Goal: Task Accomplishment & Management: Manage account settings

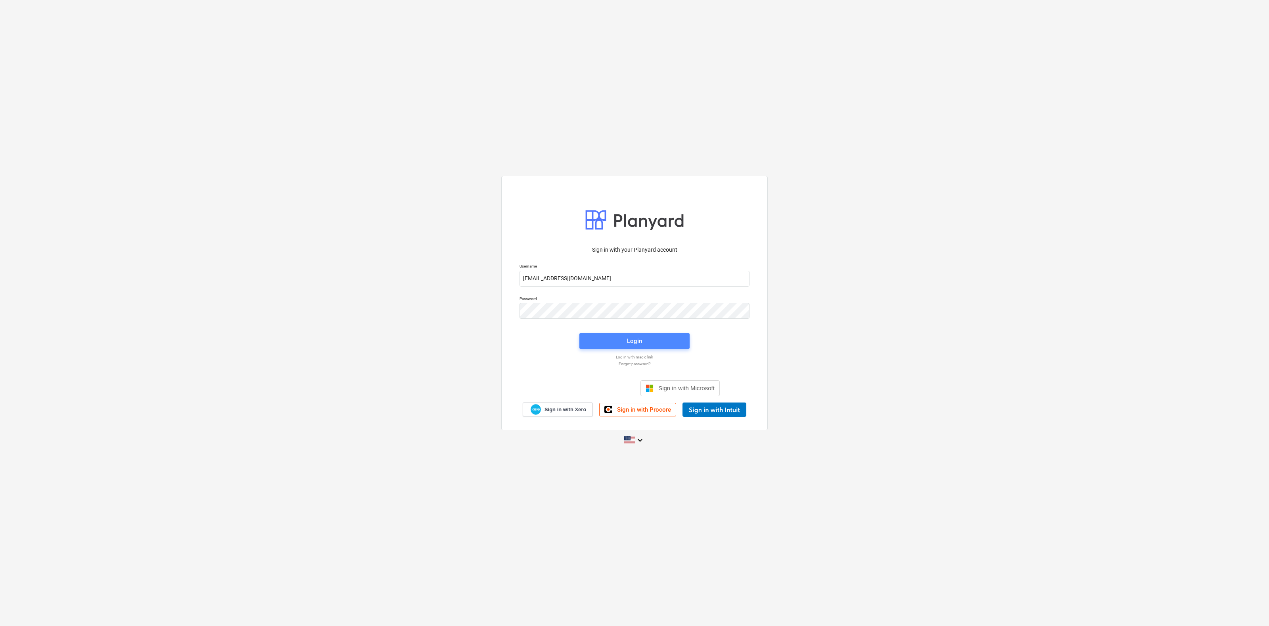
click at [614, 340] on span "Login" at bounding box center [634, 341] width 91 height 10
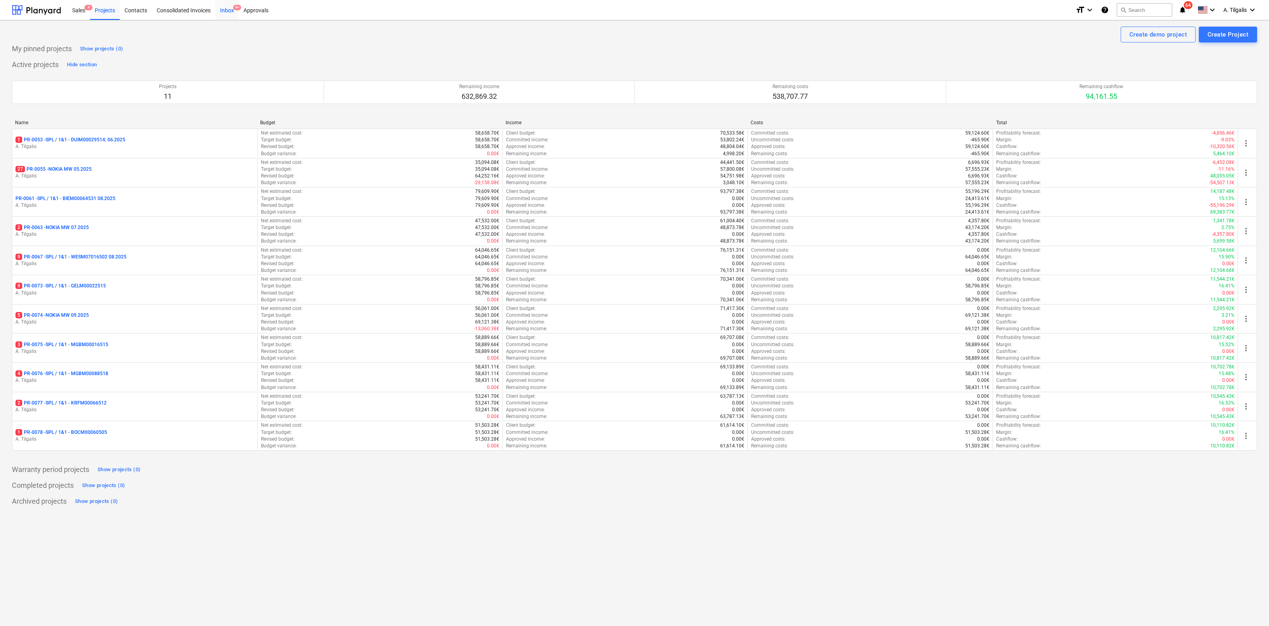
click at [227, 10] on div "Inbox 9+" at bounding box center [226, 10] width 23 height 20
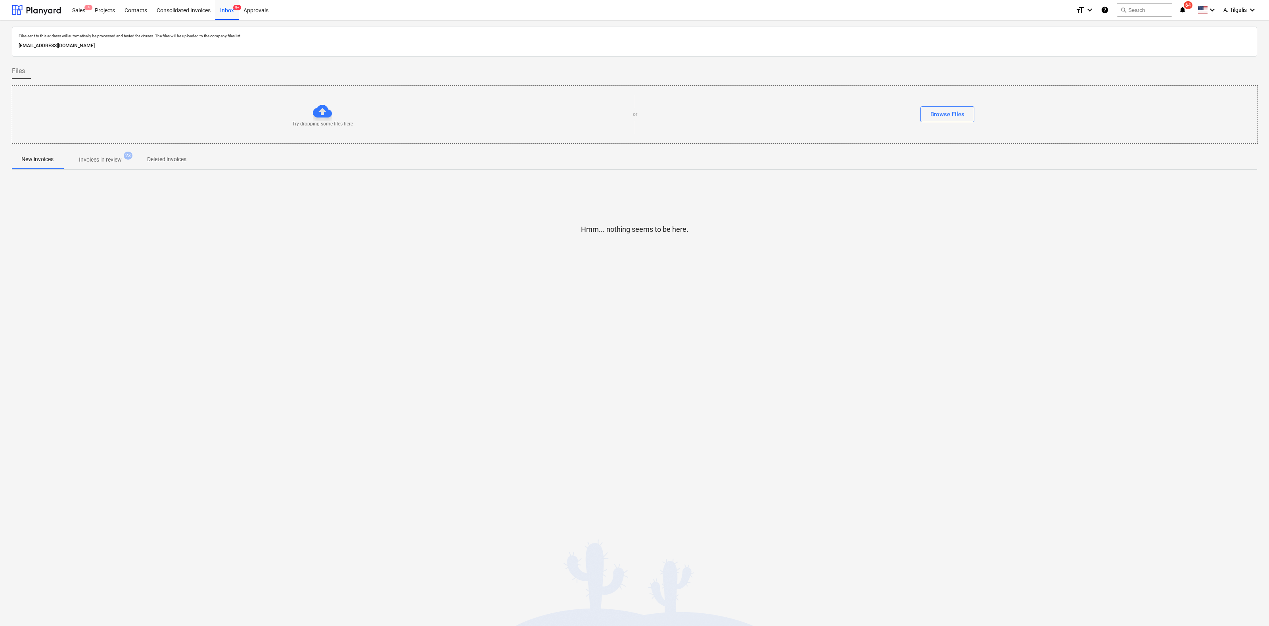
click at [102, 163] on p "Invoices in review" at bounding box center [100, 159] width 43 height 8
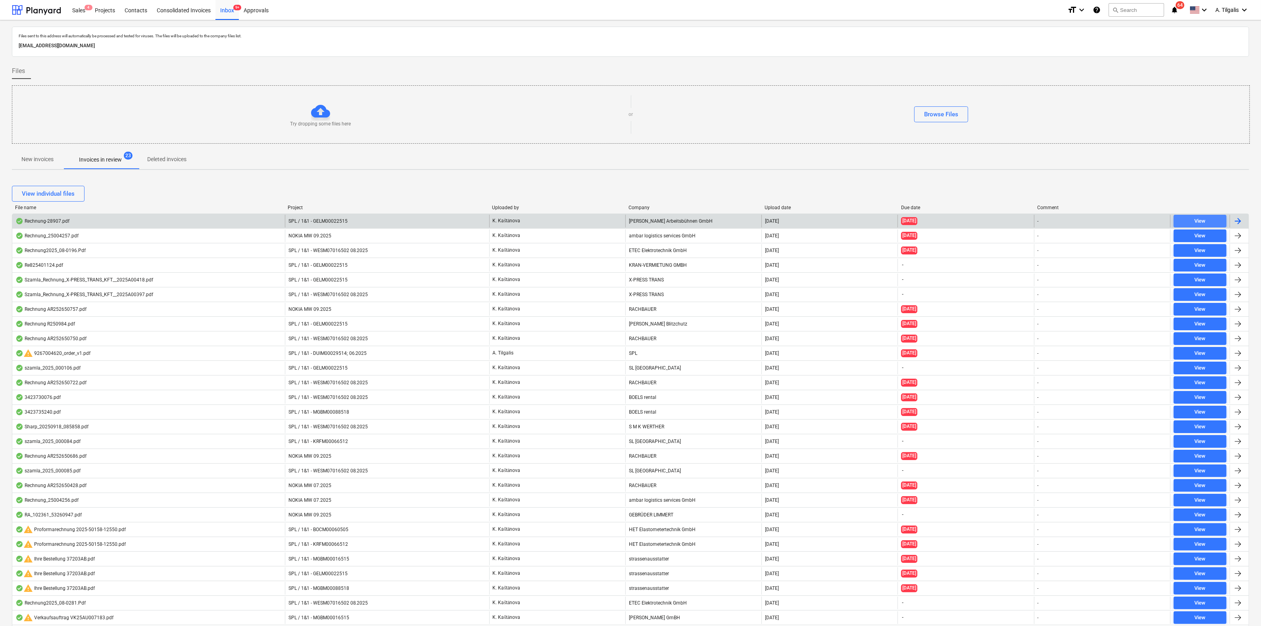
click at [1201, 218] on div "View" at bounding box center [1199, 221] width 11 height 9
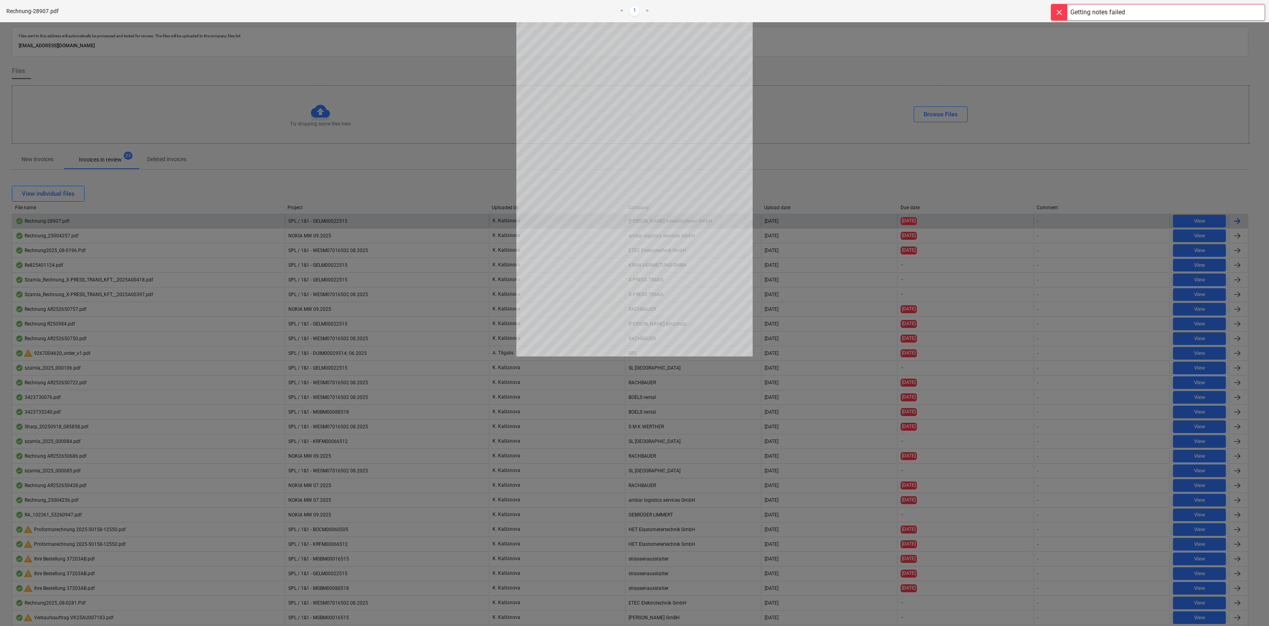
click at [1001, 11] on div "zoom_in zoom_out chat 0 save_alt close" at bounding box center [1053, 11] width 419 height 10
click at [1183, 156] on div at bounding box center [634, 323] width 1269 height 603
click at [836, 329] on div at bounding box center [634, 323] width 1269 height 603
click at [1062, 17] on div at bounding box center [1060, 12] width 16 height 16
click at [1255, 9] on span "close" at bounding box center [1255, 11] width 10 height 10
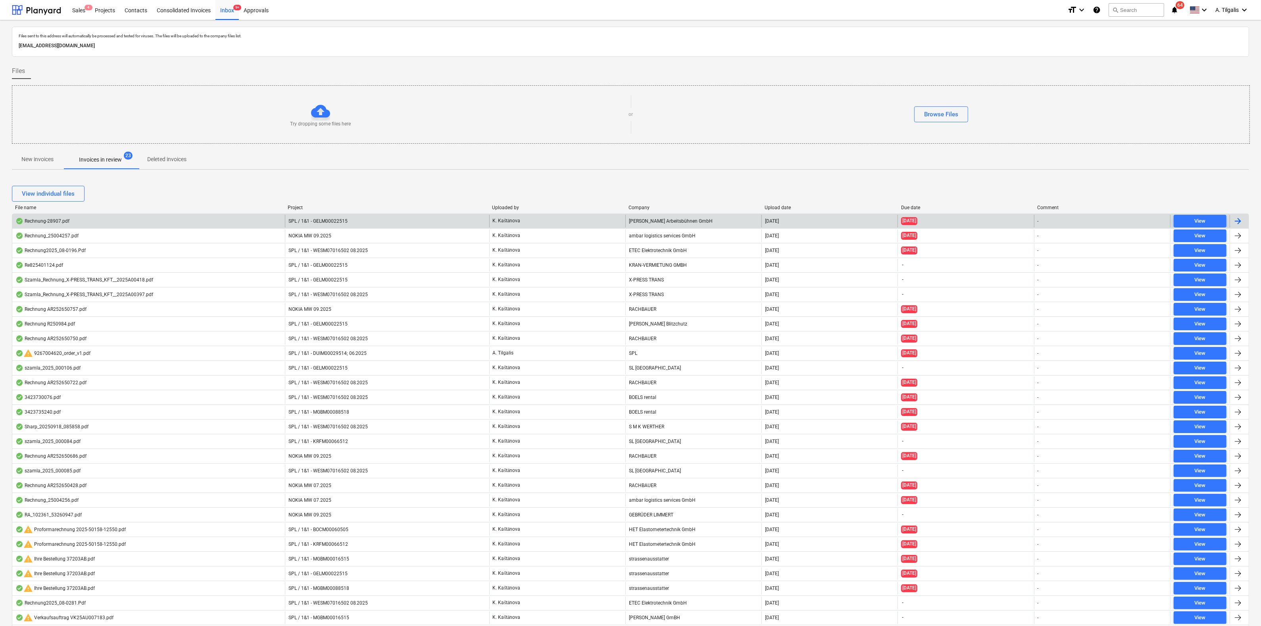
click at [1244, 221] on div at bounding box center [1238, 221] width 19 height 13
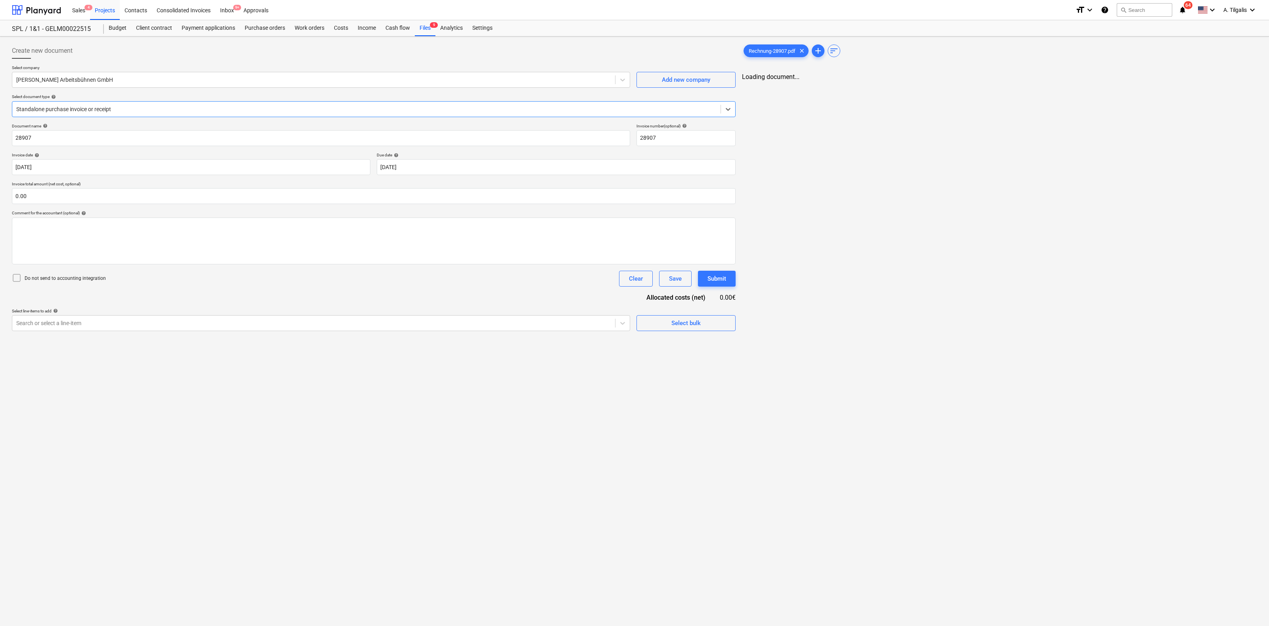
type input "28907"
type input "[DATE]"
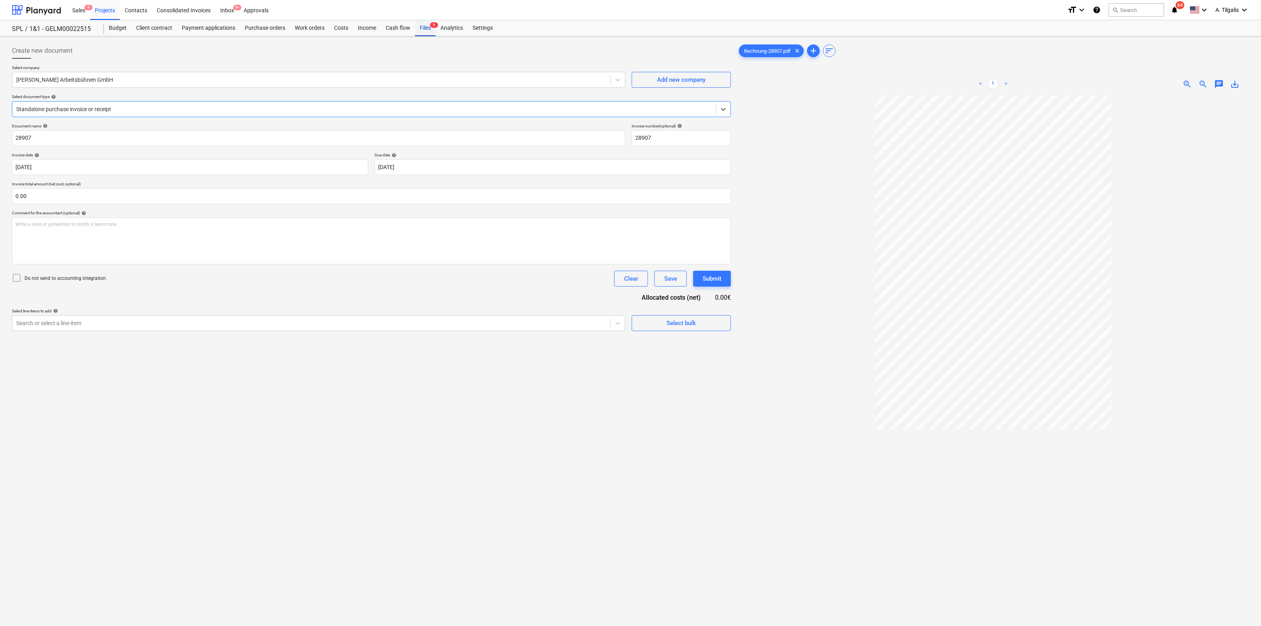
click at [418, 29] on div "Files 9" at bounding box center [425, 28] width 21 height 16
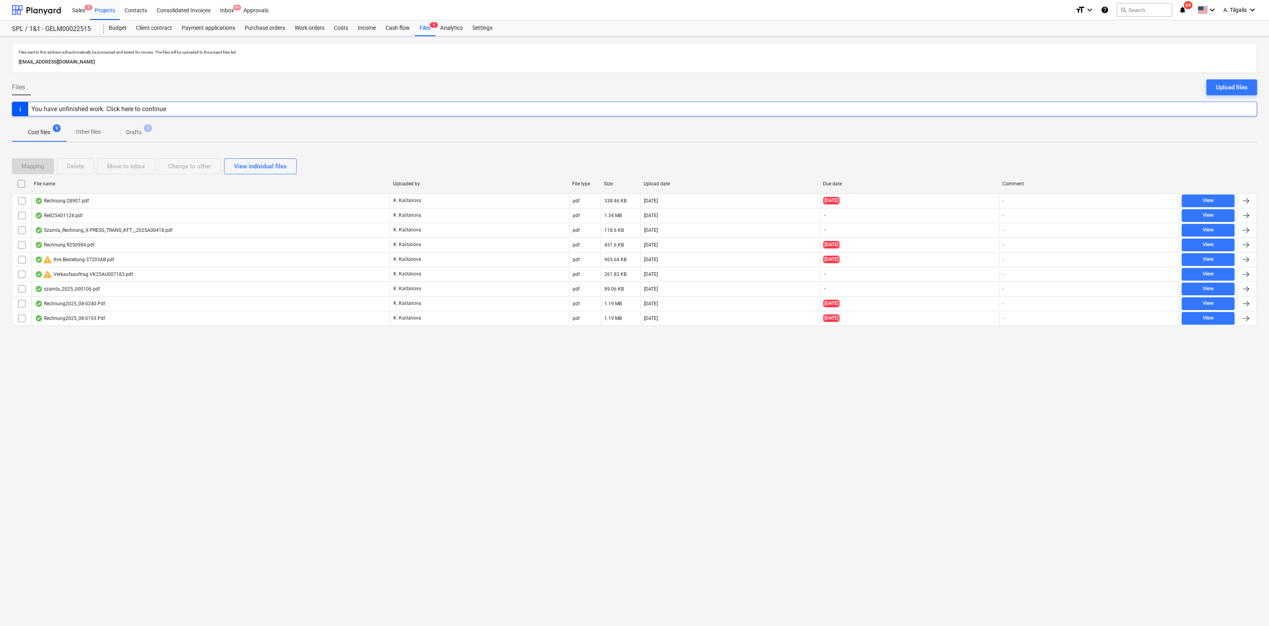
click at [140, 127] on span "Drafts 9" at bounding box center [133, 132] width 47 height 14
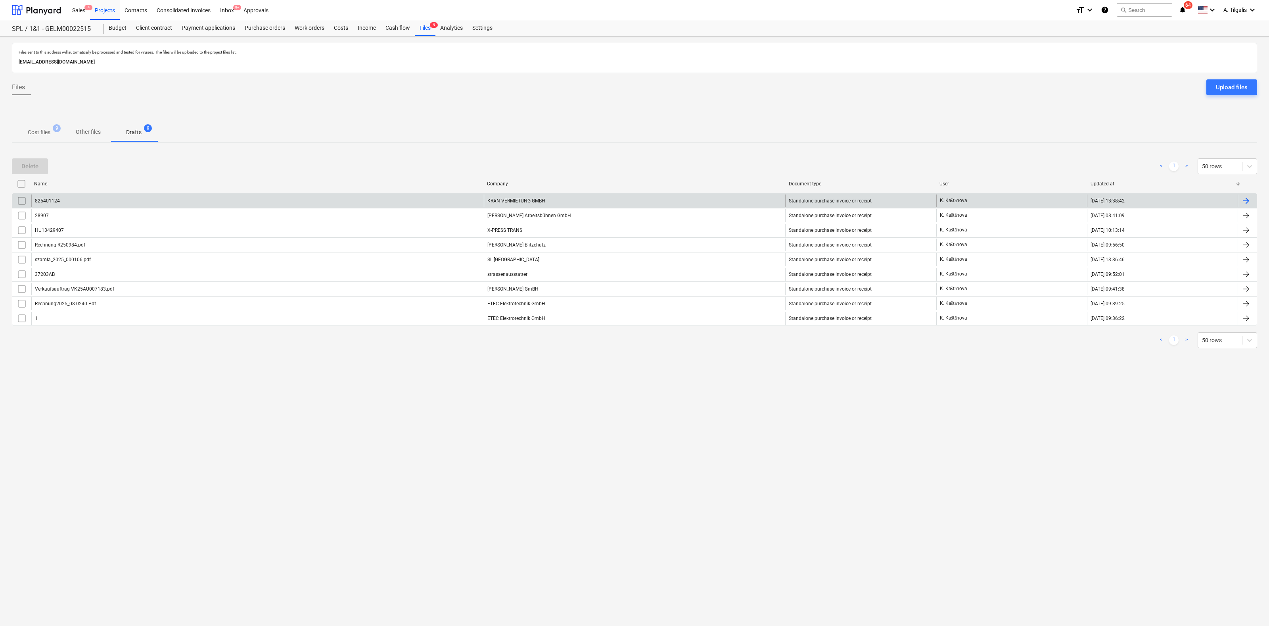
click at [1247, 199] on div at bounding box center [1247, 201] width 10 height 10
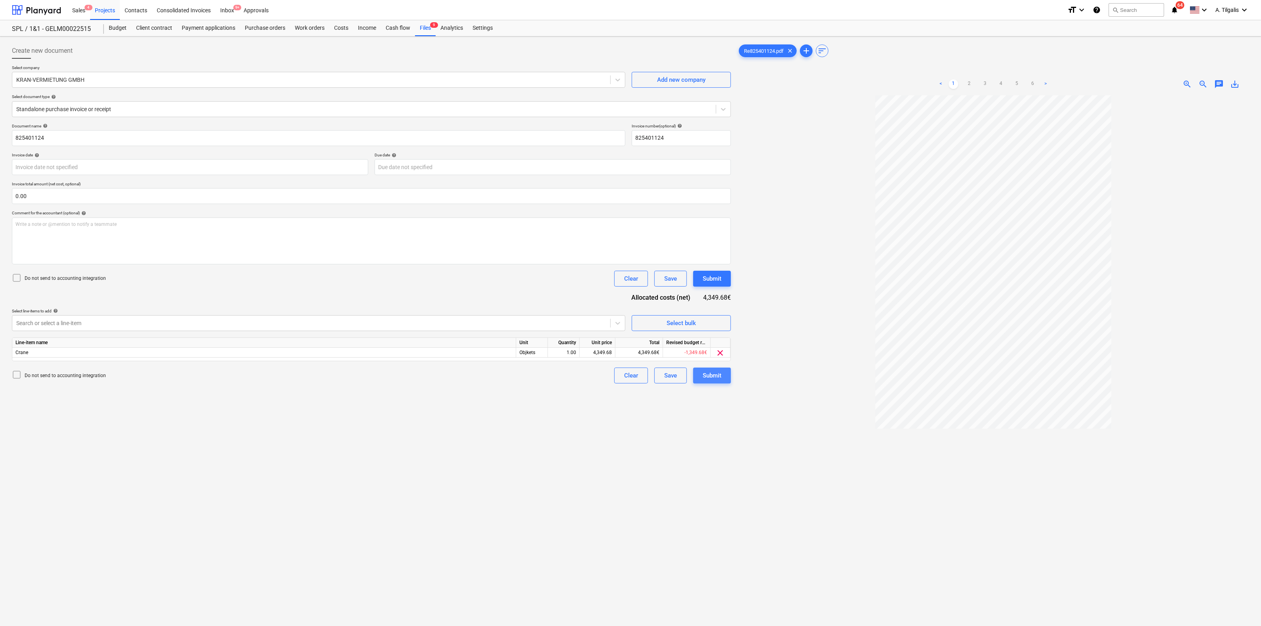
click at [711, 375] on div "Submit" at bounding box center [711, 375] width 19 height 10
click at [431, 27] on span "9" at bounding box center [434, 25] width 8 height 6
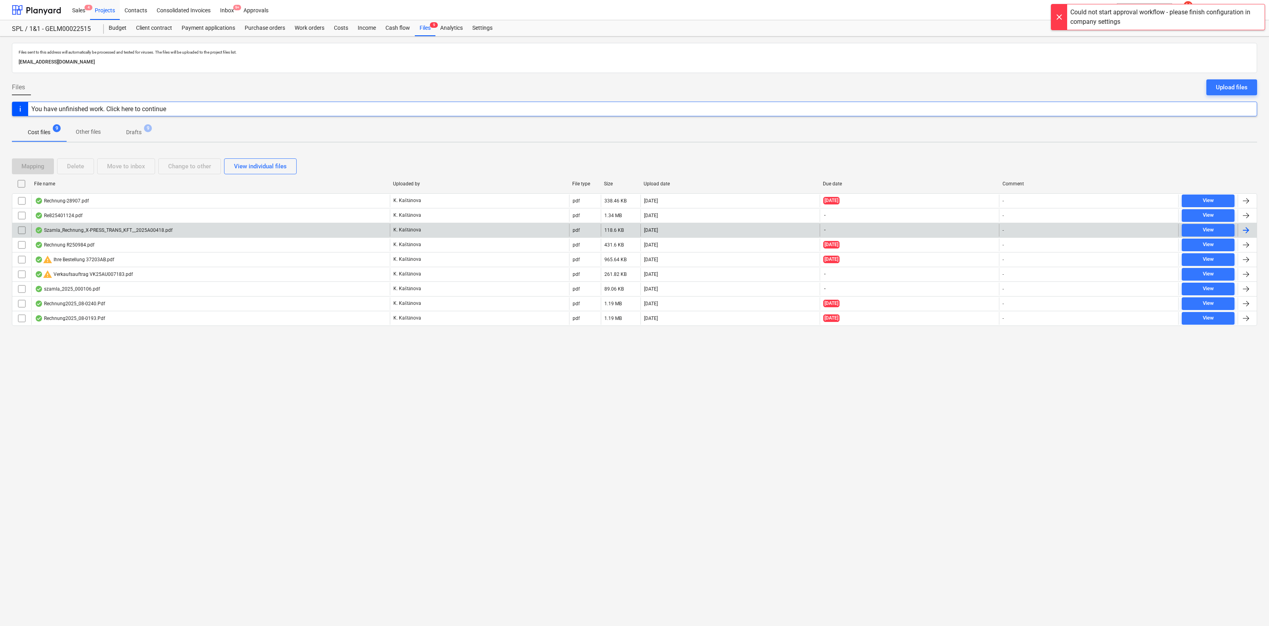
click at [1244, 227] on div at bounding box center [1247, 230] width 10 height 10
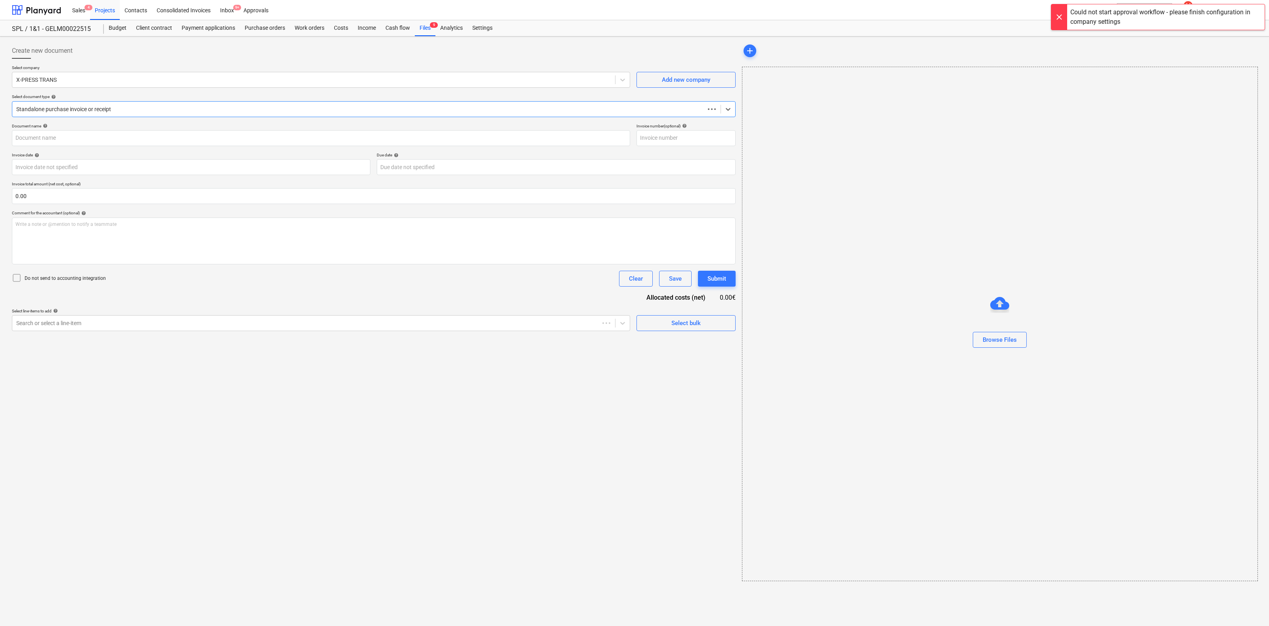
type input "0.00"
type input "HU13429407"
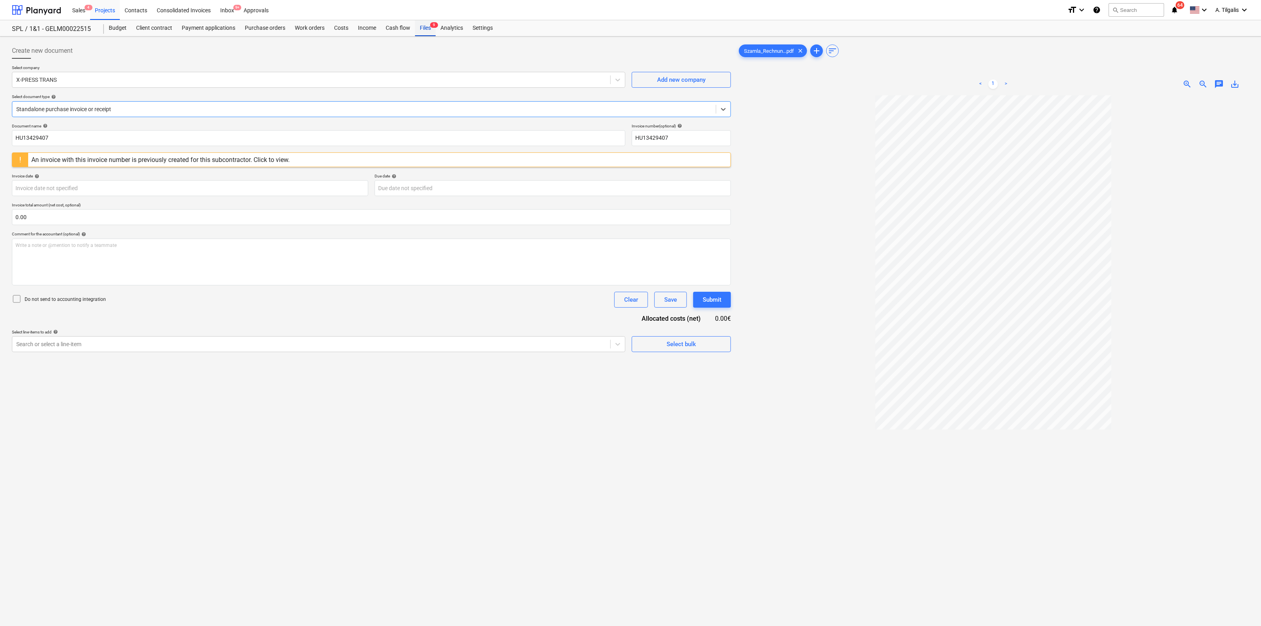
click at [426, 26] on div "Files 9" at bounding box center [425, 28] width 21 height 16
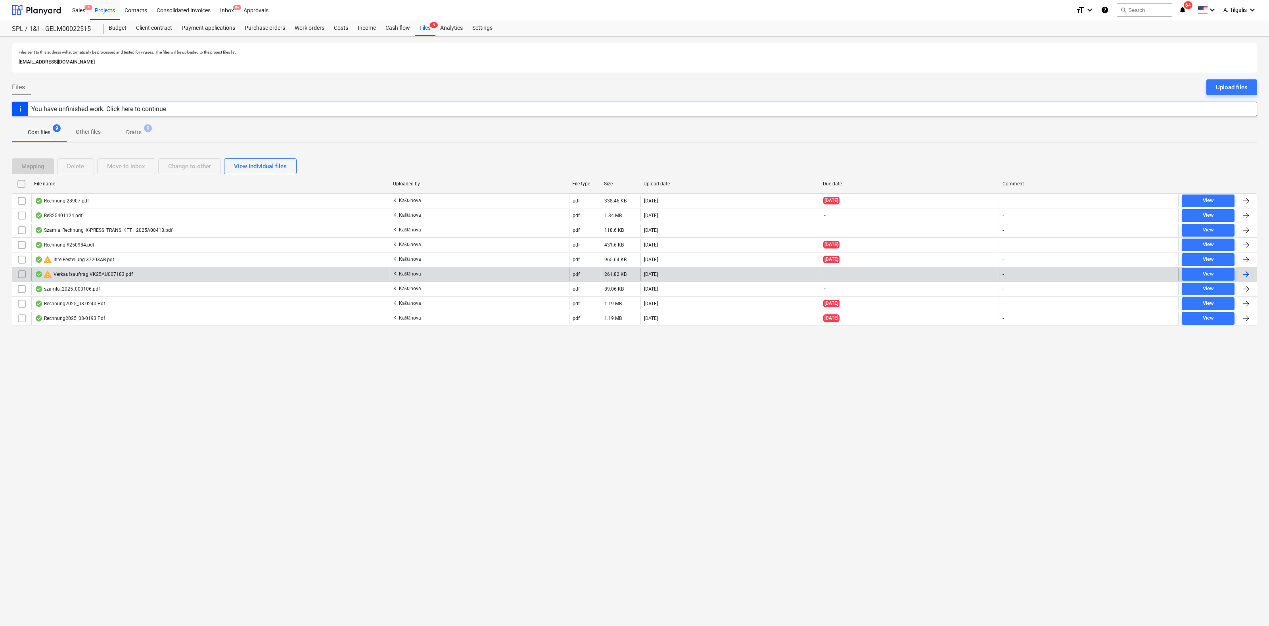
click at [1249, 271] on div at bounding box center [1247, 274] width 10 height 10
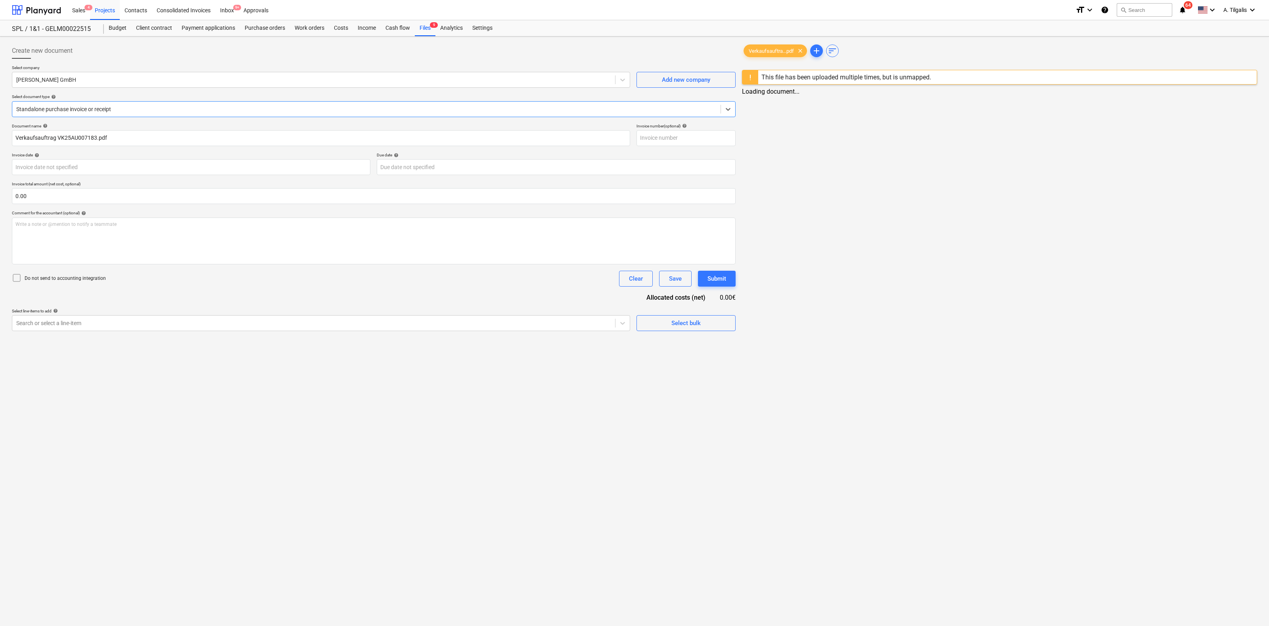
type input "Verkaufsauftrag VK25AU007183.pdf"
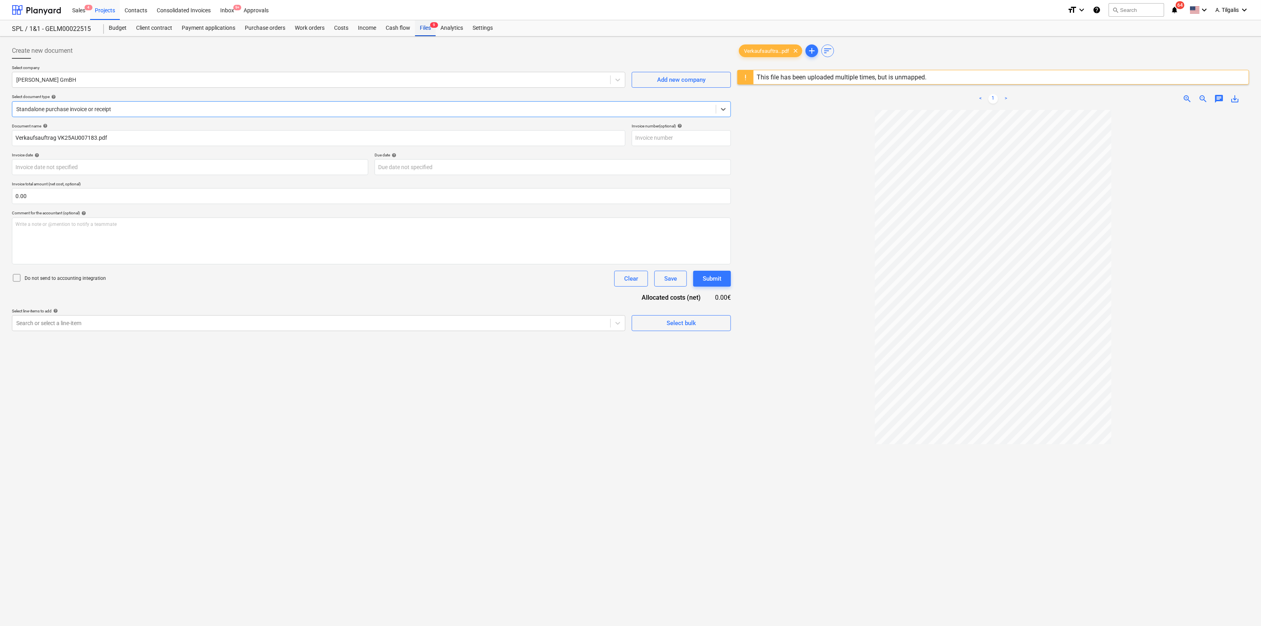
click at [424, 28] on div "Files 9" at bounding box center [425, 28] width 21 height 16
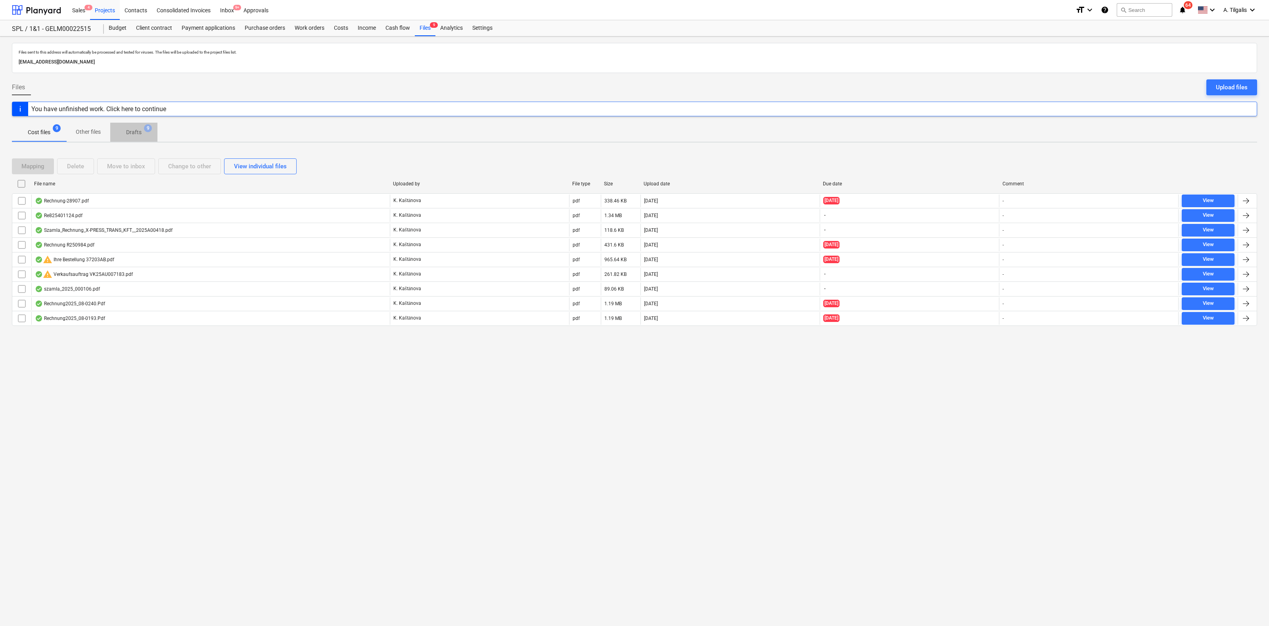
click at [146, 133] on span "Drafts 9" at bounding box center [134, 132] width 28 height 8
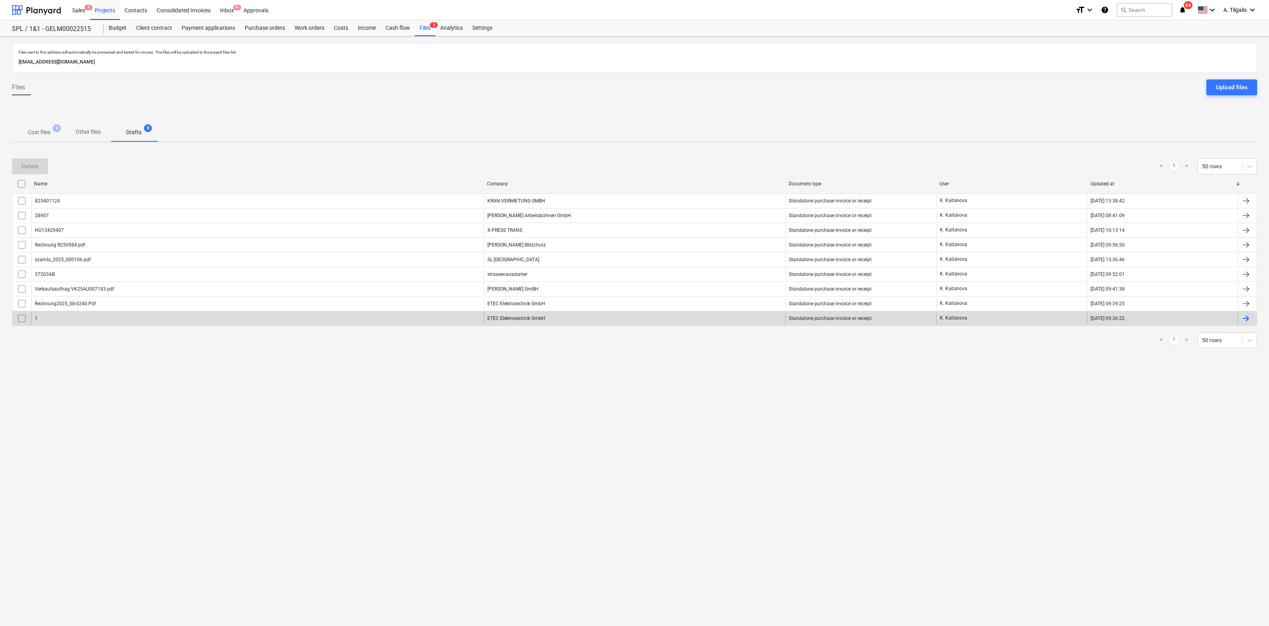
click at [1247, 318] on div at bounding box center [1247, 318] width 10 height 10
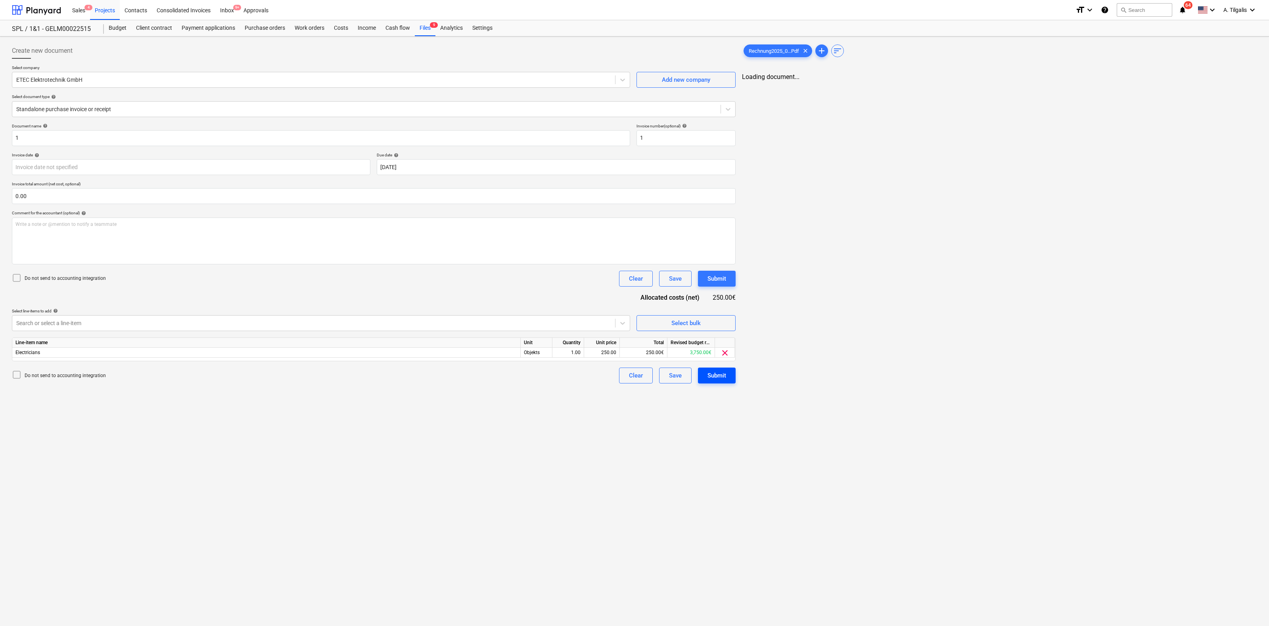
click at [714, 376] on div "Submit" at bounding box center [717, 375] width 19 height 10
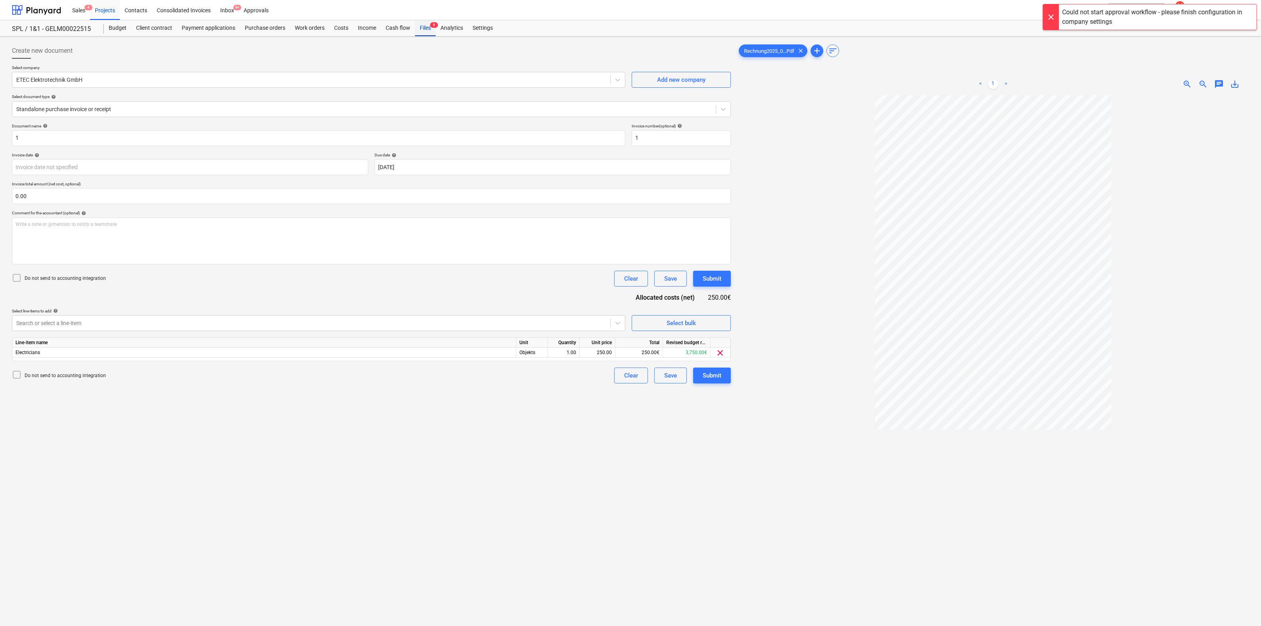
click at [425, 29] on div "Files 9" at bounding box center [425, 28] width 21 height 16
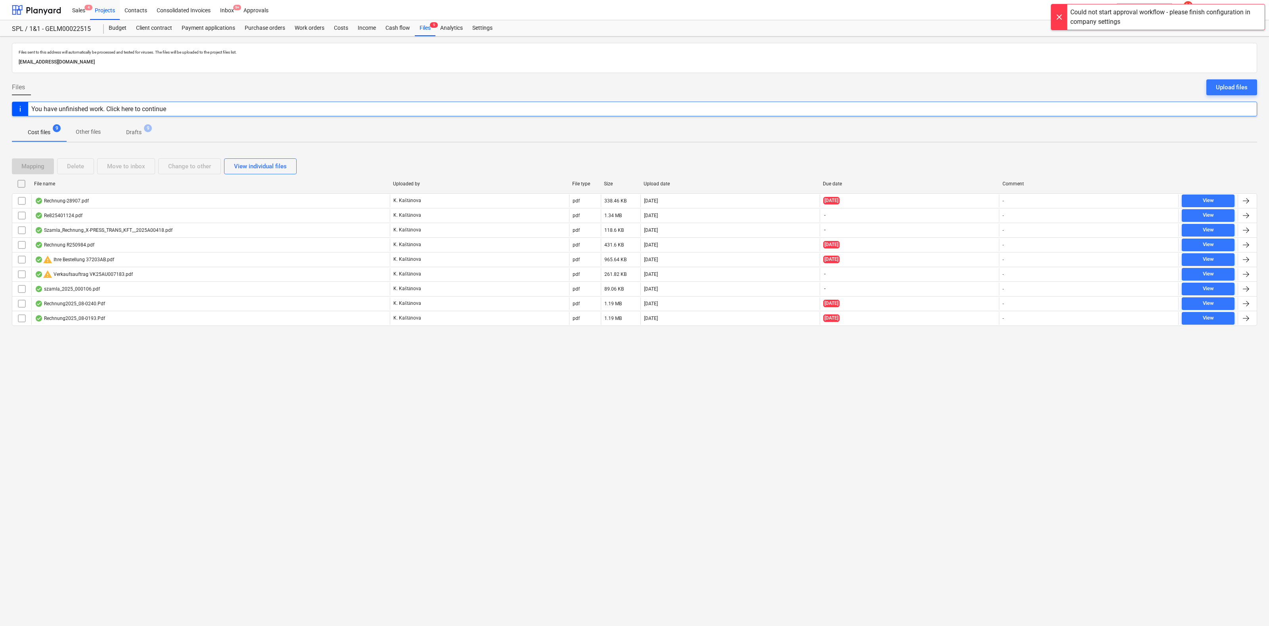
click at [140, 136] on p "Drafts" at bounding box center [133, 132] width 15 height 8
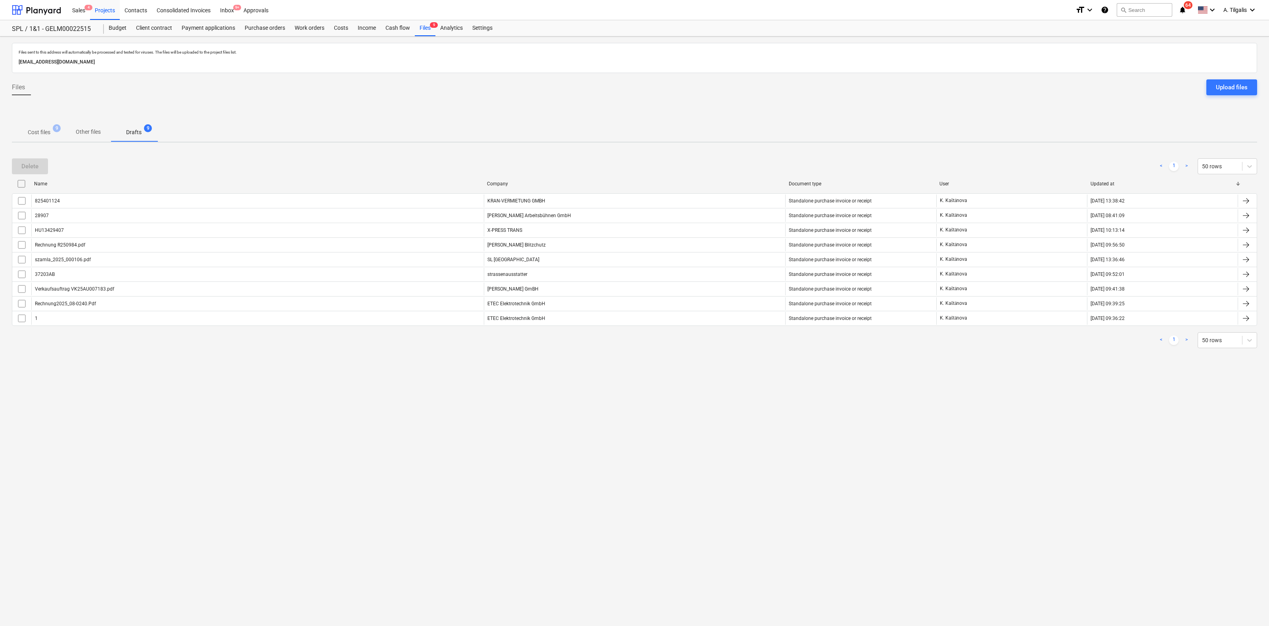
click at [27, 128] on span "Cost files 9" at bounding box center [39, 132] width 54 height 14
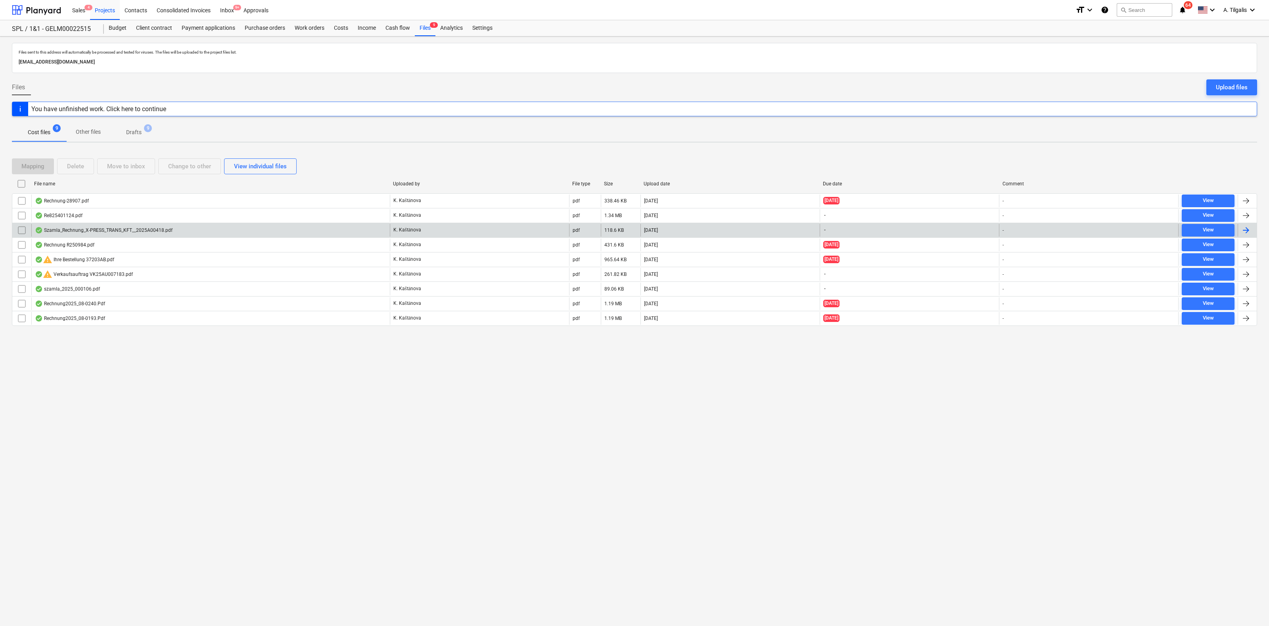
click at [1248, 226] on div at bounding box center [1247, 230] width 10 height 10
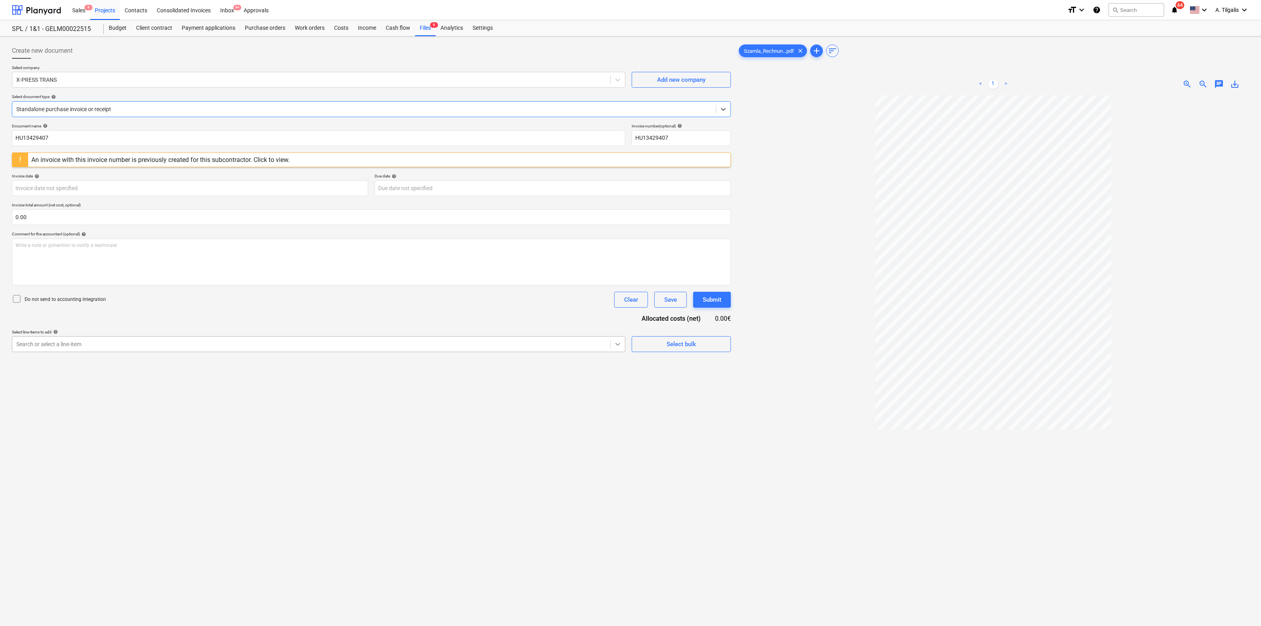
click at [614, 342] on div at bounding box center [617, 344] width 14 height 14
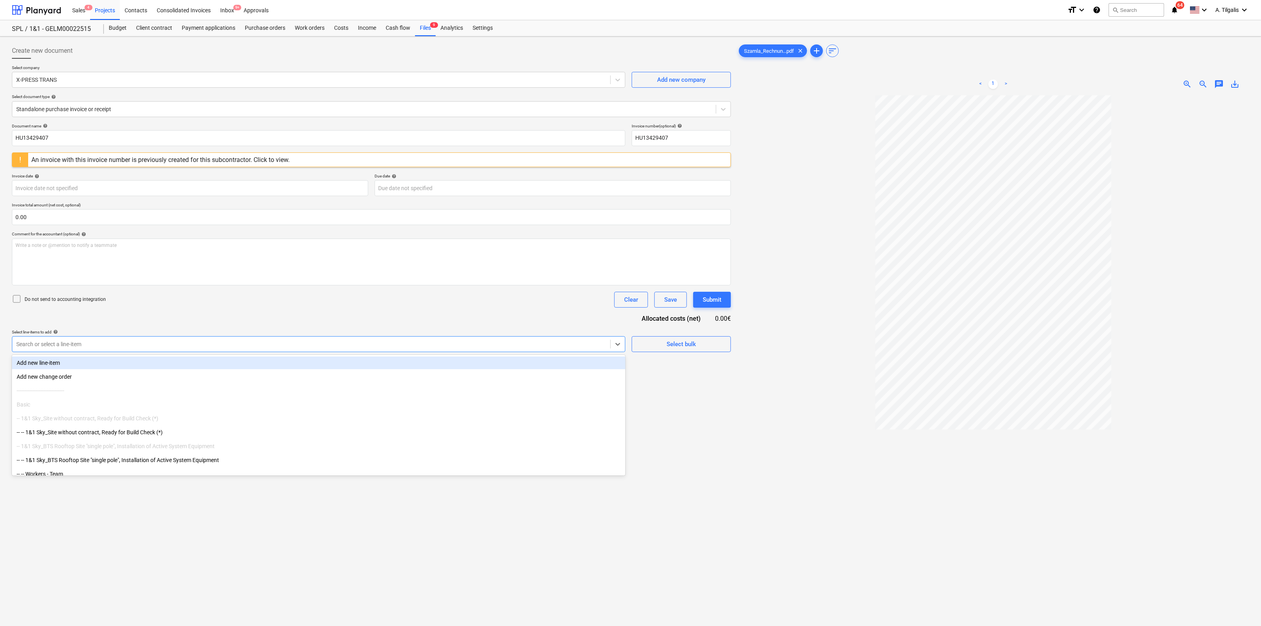
click at [620, 334] on div "Select line-items to add help" at bounding box center [318, 331] width 613 height 5
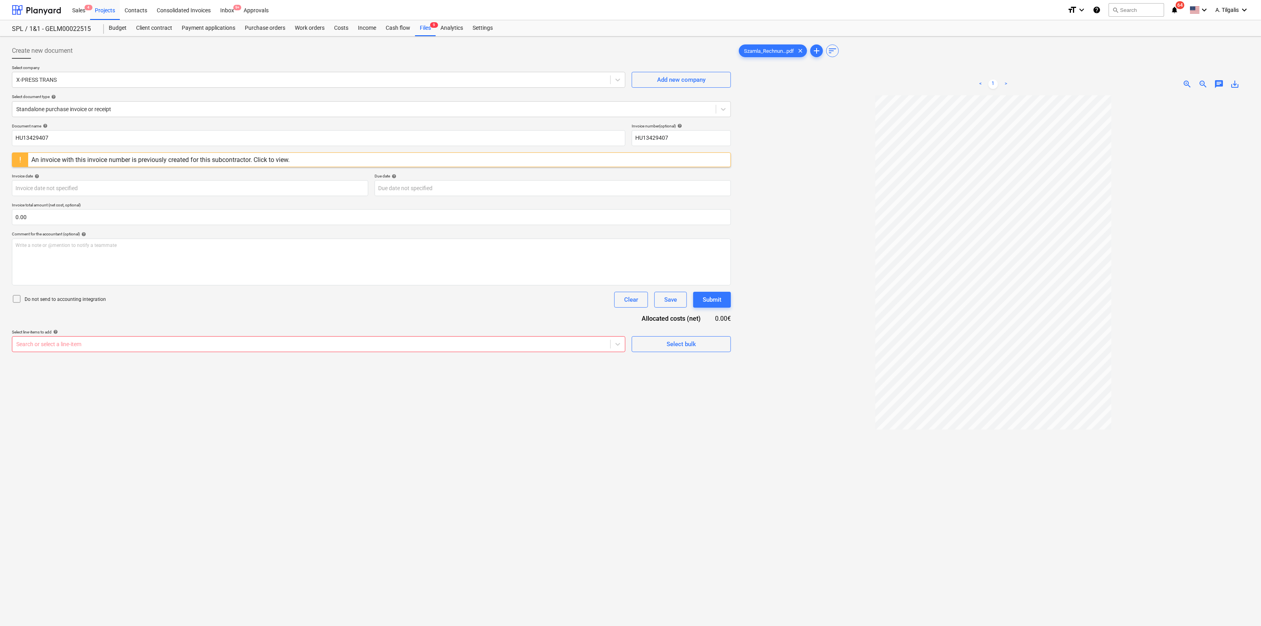
click at [620, 334] on div "Select line-items to add help" at bounding box center [318, 331] width 613 height 5
click at [618, 340] on icon at bounding box center [618, 344] width 8 height 8
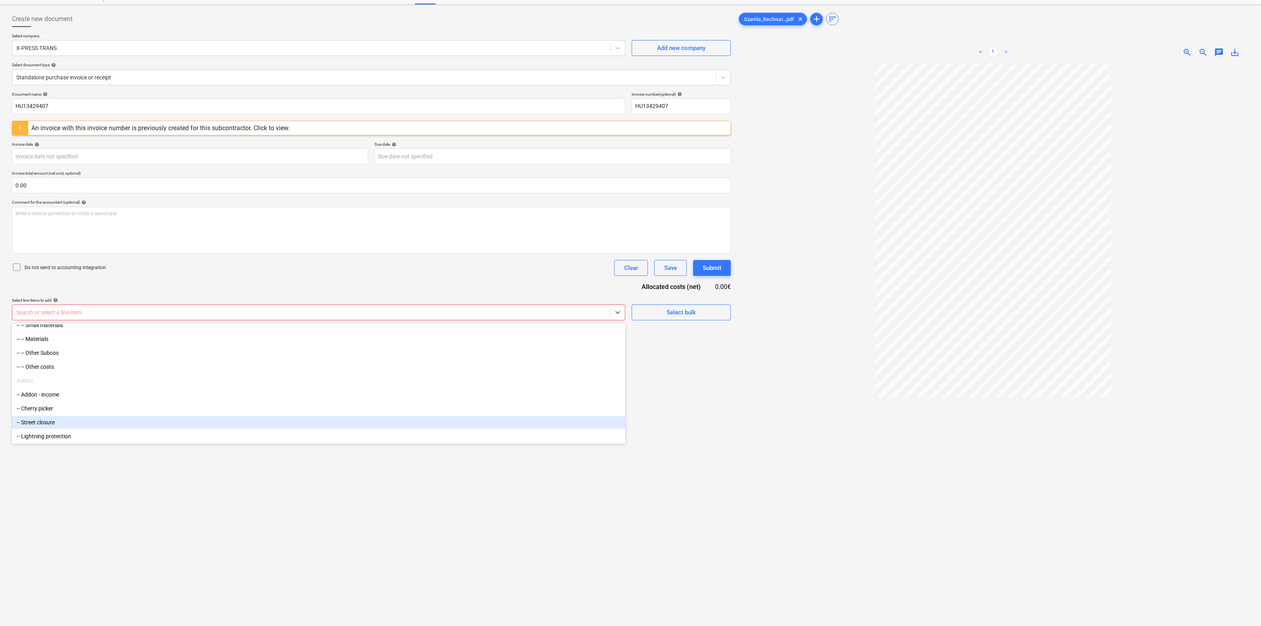
scroll to position [42, 0]
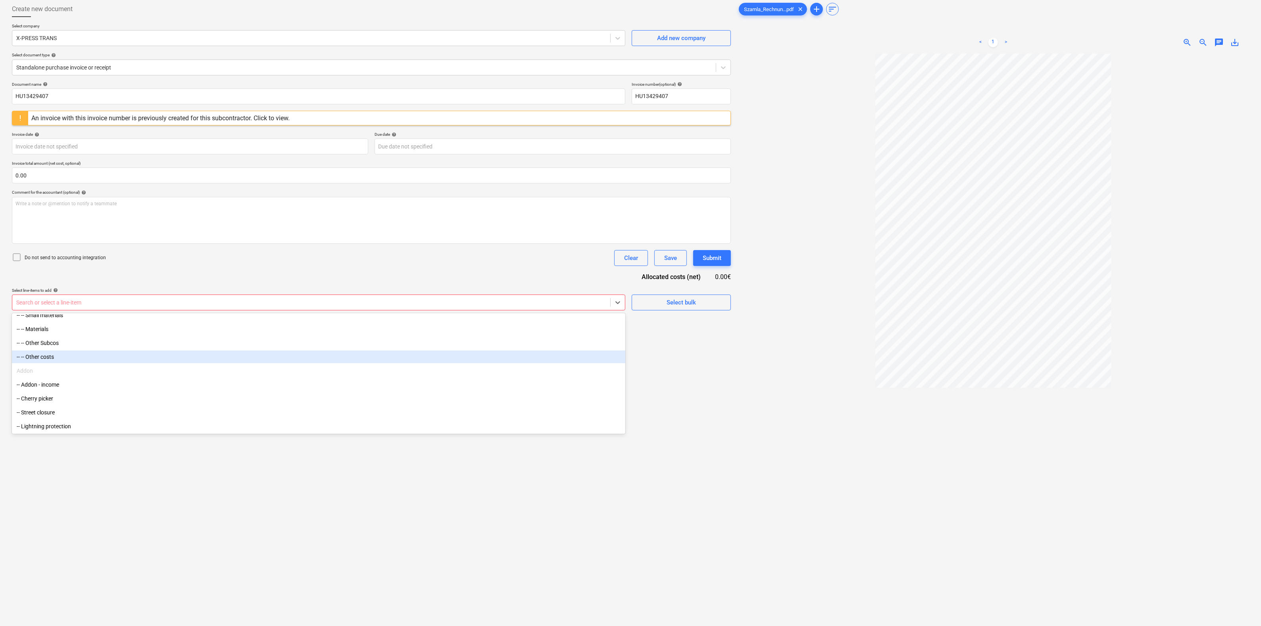
click at [286, 355] on div "-- -- Other costs" at bounding box center [318, 356] width 613 height 13
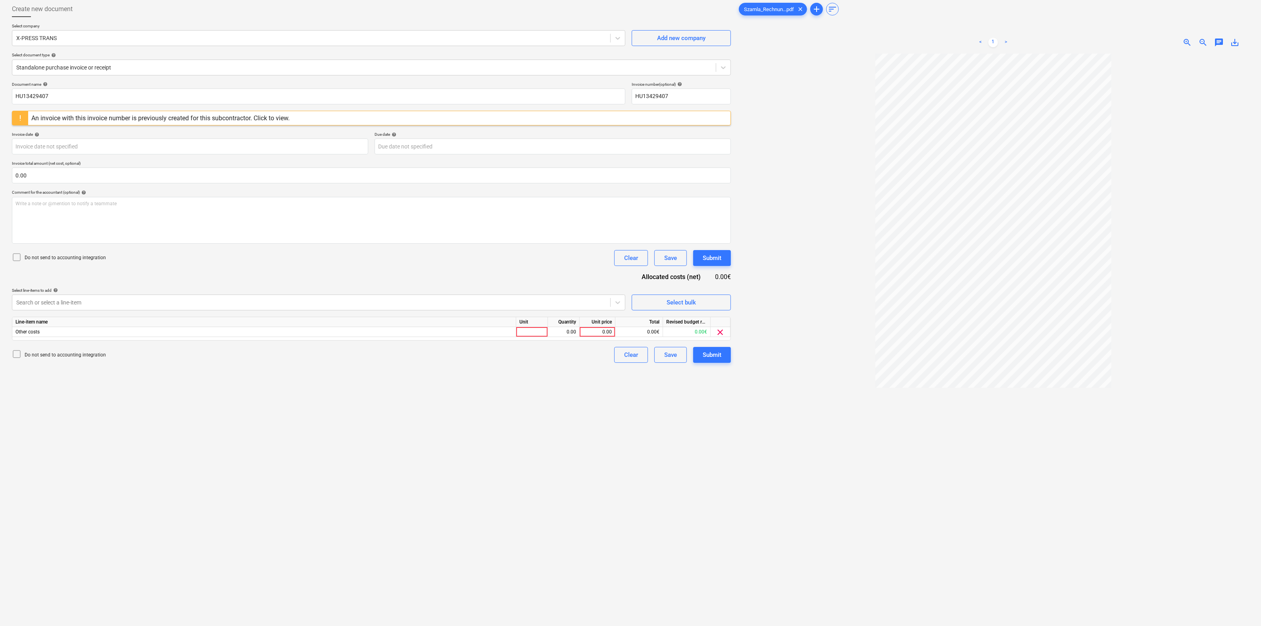
click at [721, 425] on div "Create new document Select company X-PRESS TRANS Add new company Select documen…" at bounding box center [371, 329] width 725 height 662
click at [524, 330] on div at bounding box center [532, 332] width 32 height 10
drag, startPoint x: 531, startPoint y: 331, endPoint x: 496, endPoint y: 333, distance: 35.0
click at [516, 333] on input "1" at bounding box center [531, 332] width 31 height 10
type input "Site"
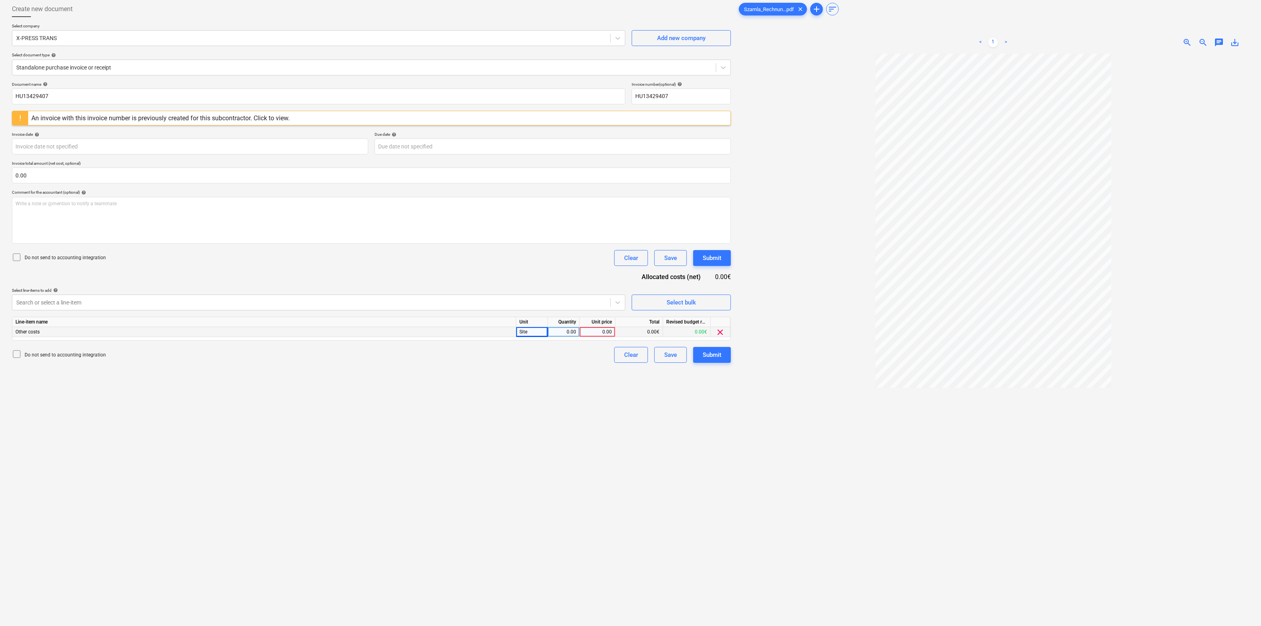
click at [563, 334] on div "0.00" at bounding box center [563, 332] width 25 height 10
type input "1"
click at [592, 330] on div "0.00" at bounding box center [597, 332] width 29 height 10
type input "1200"
click at [589, 381] on div "Create new document Select company X-PRESS TRANS Add new company Select documen…" at bounding box center [371, 329] width 725 height 662
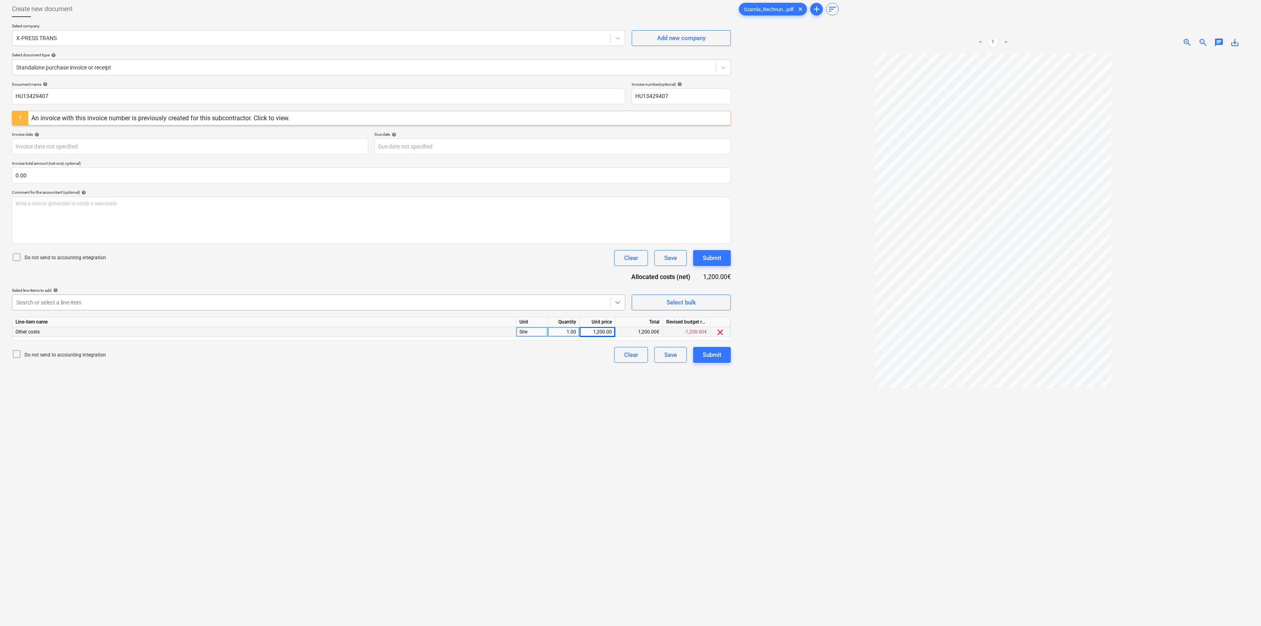
click at [613, 297] on div at bounding box center [617, 302] width 14 height 14
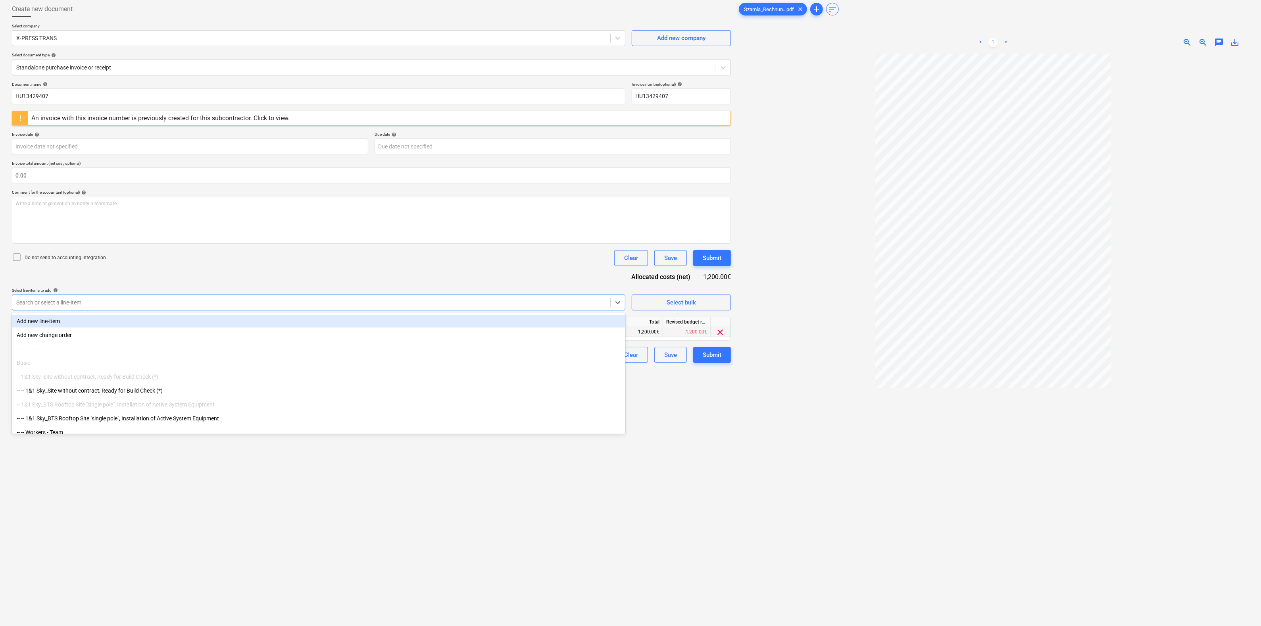
click at [336, 278] on div "Document name help HU13429407 Invoice number (optional) help HU13429407 An invo…" at bounding box center [371, 222] width 719 height 281
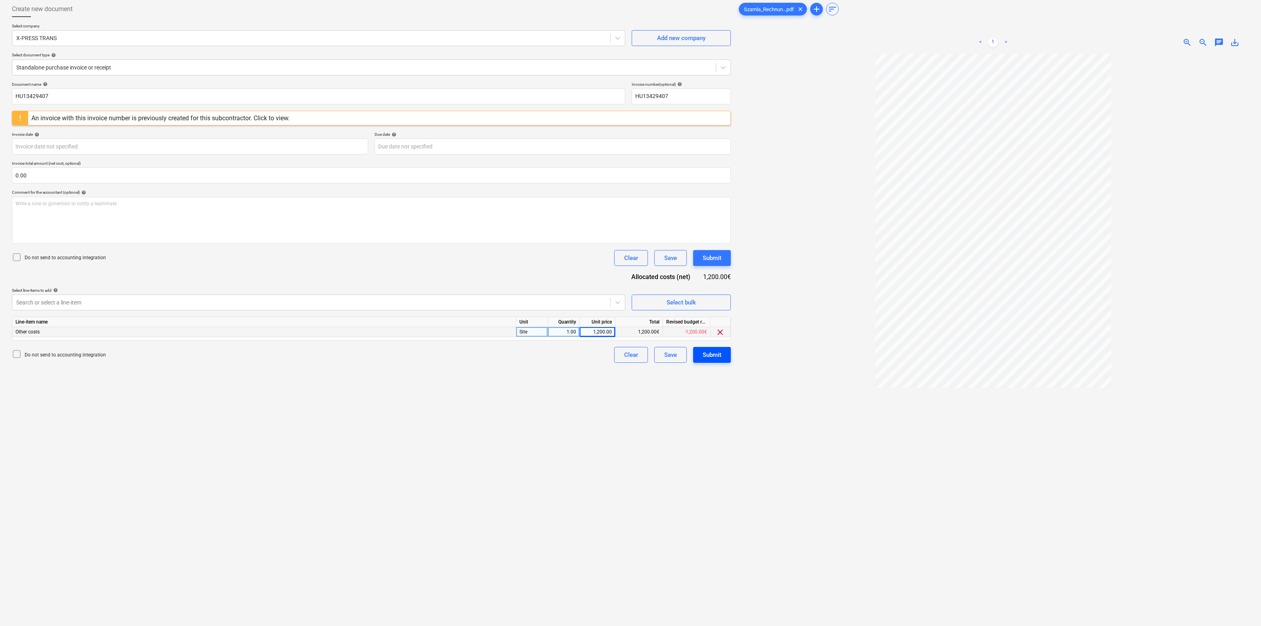
click at [714, 358] on div "Submit" at bounding box center [711, 354] width 19 height 10
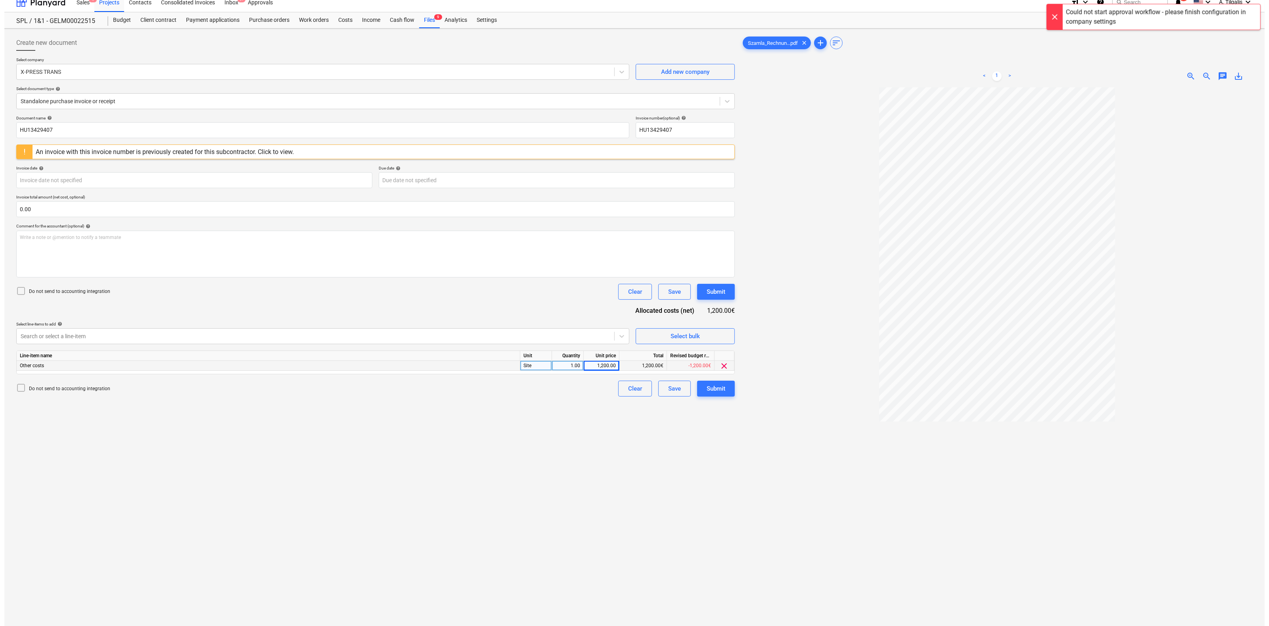
scroll to position [0, 0]
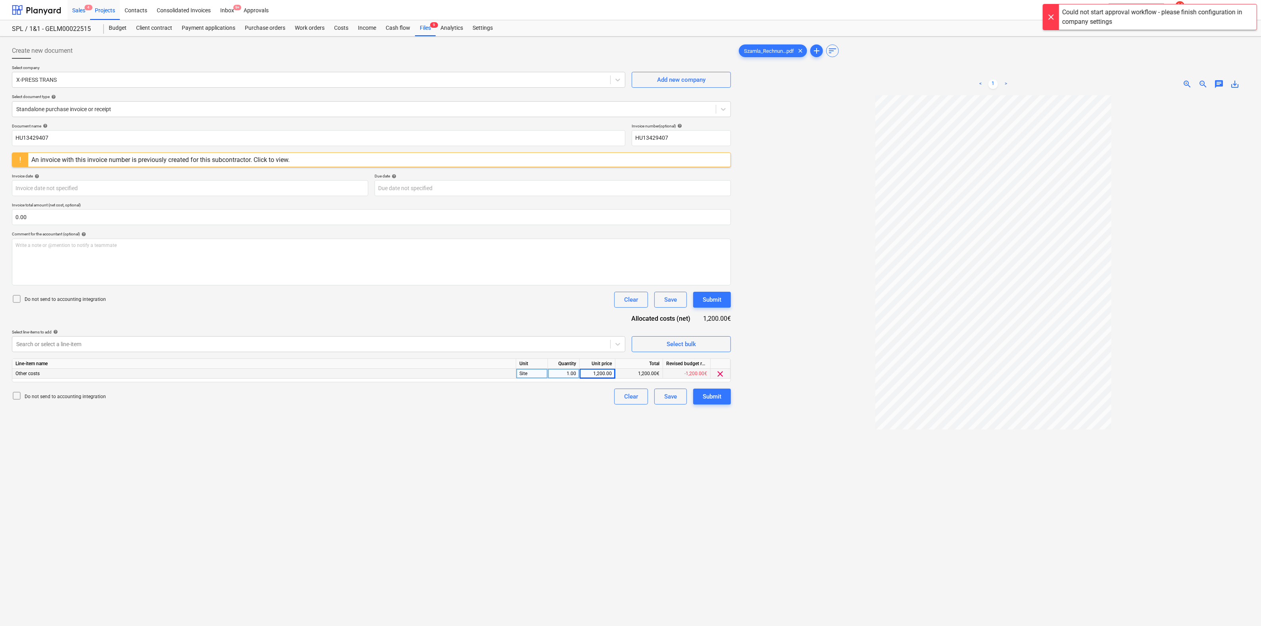
click at [78, 11] on div "Sales 4" at bounding box center [78, 10] width 23 height 20
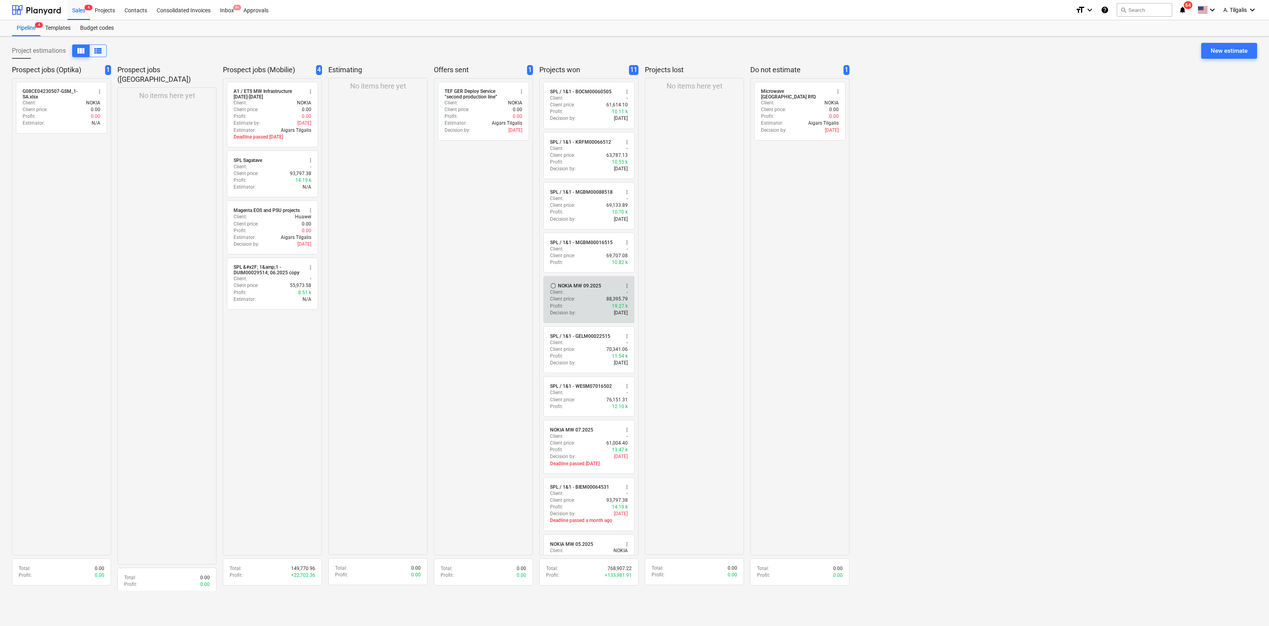
click at [624, 289] on span "more_vert" at bounding box center [627, 285] width 6 height 6
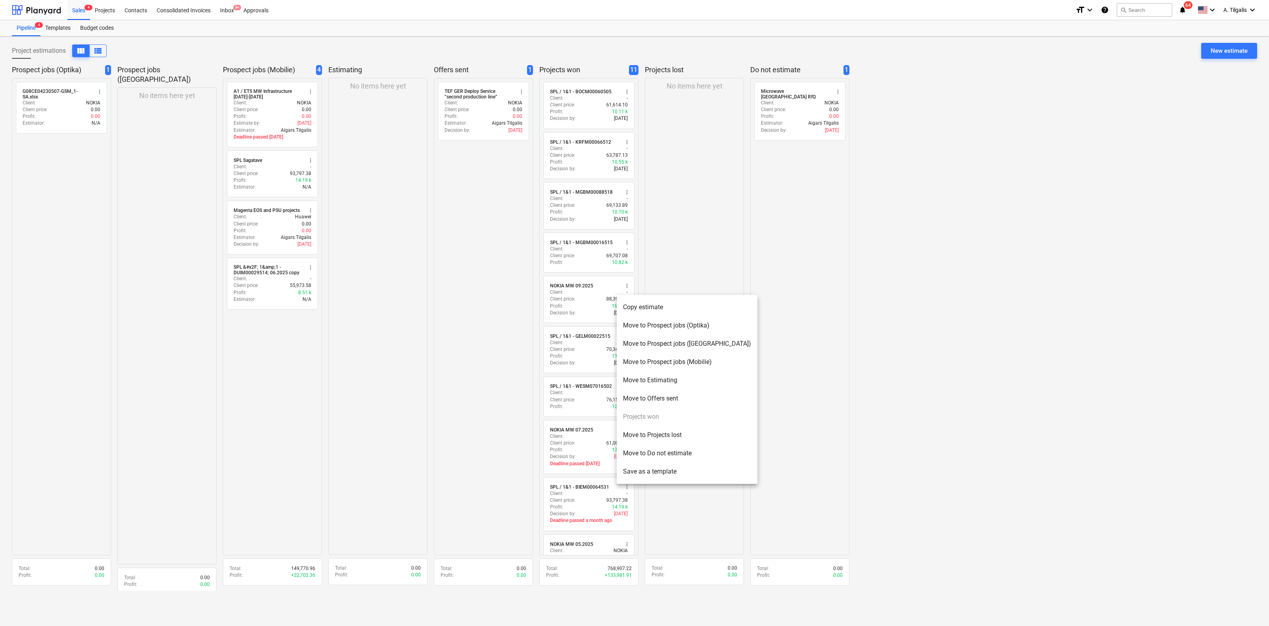
click at [646, 307] on li "Copy estimate" at bounding box center [687, 307] width 141 height 18
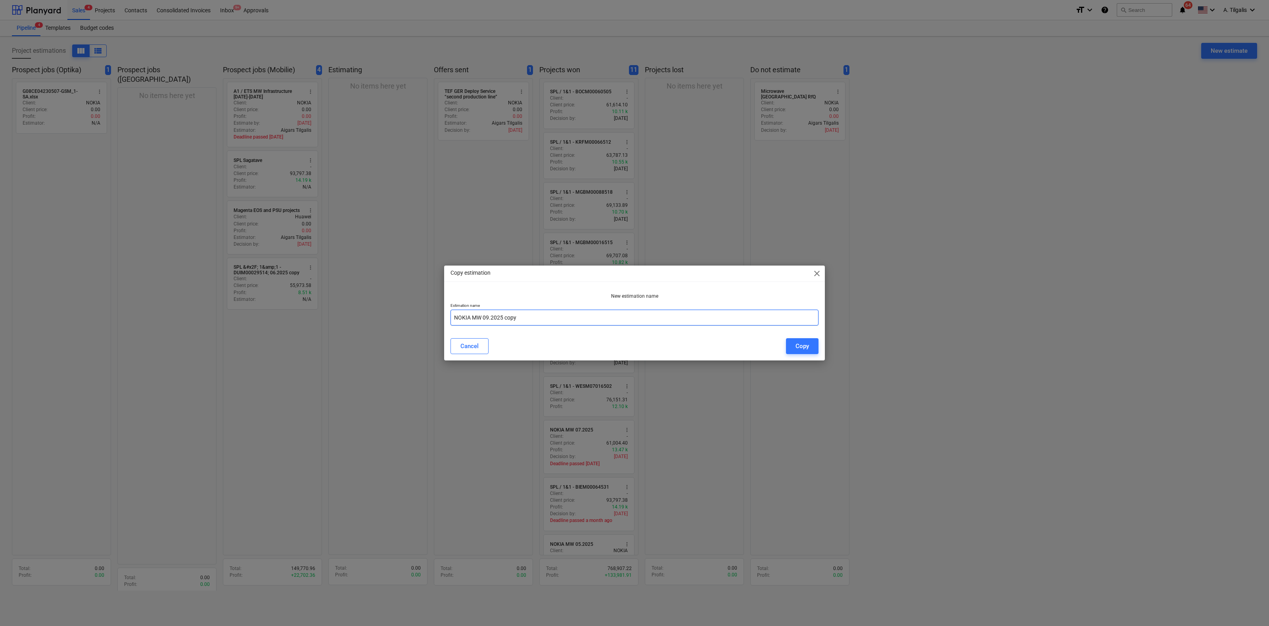
drag, startPoint x: 484, startPoint y: 317, endPoint x: 488, endPoint y: 317, distance: 4.8
click at [488, 317] on input "NOKIA MW 09.2025 copy" at bounding box center [635, 317] width 368 height 16
drag, startPoint x: 522, startPoint y: 315, endPoint x: 504, endPoint y: 319, distance: 18.9
click at [504, 319] on input "NOKIA MW 10.2025 copy" at bounding box center [635, 317] width 368 height 16
type input "NOKIA MW 10.2025"
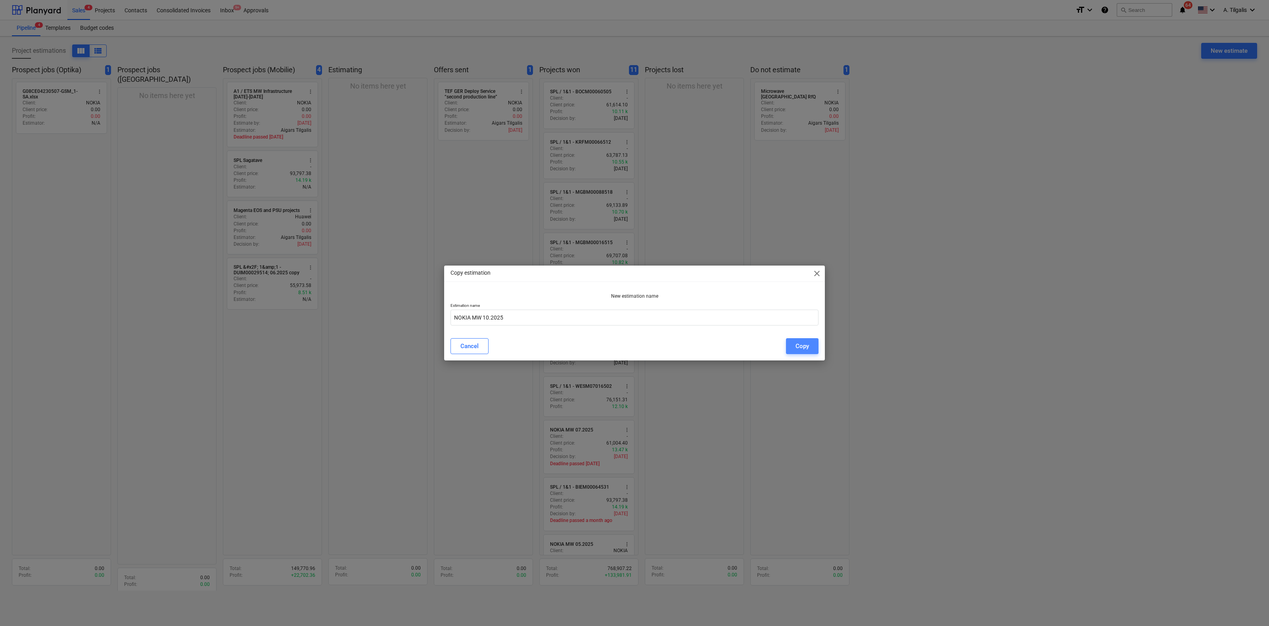
click at [795, 346] on button "Copy" at bounding box center [802, 346] width 33 height 16
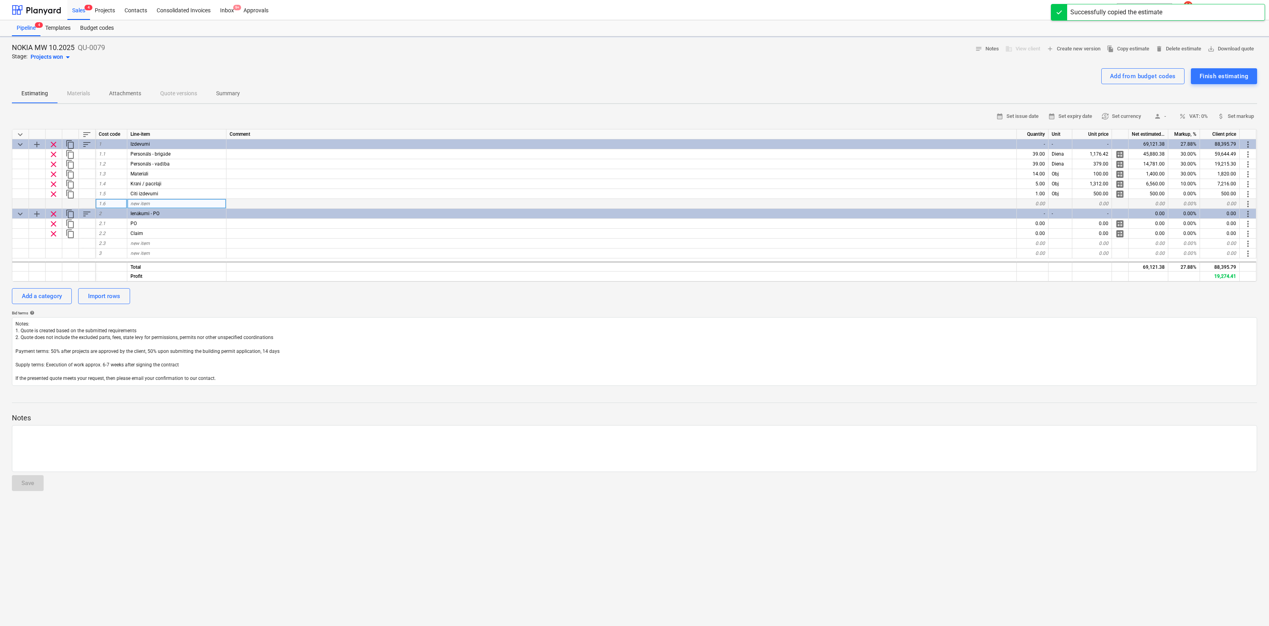
type textarea "x"
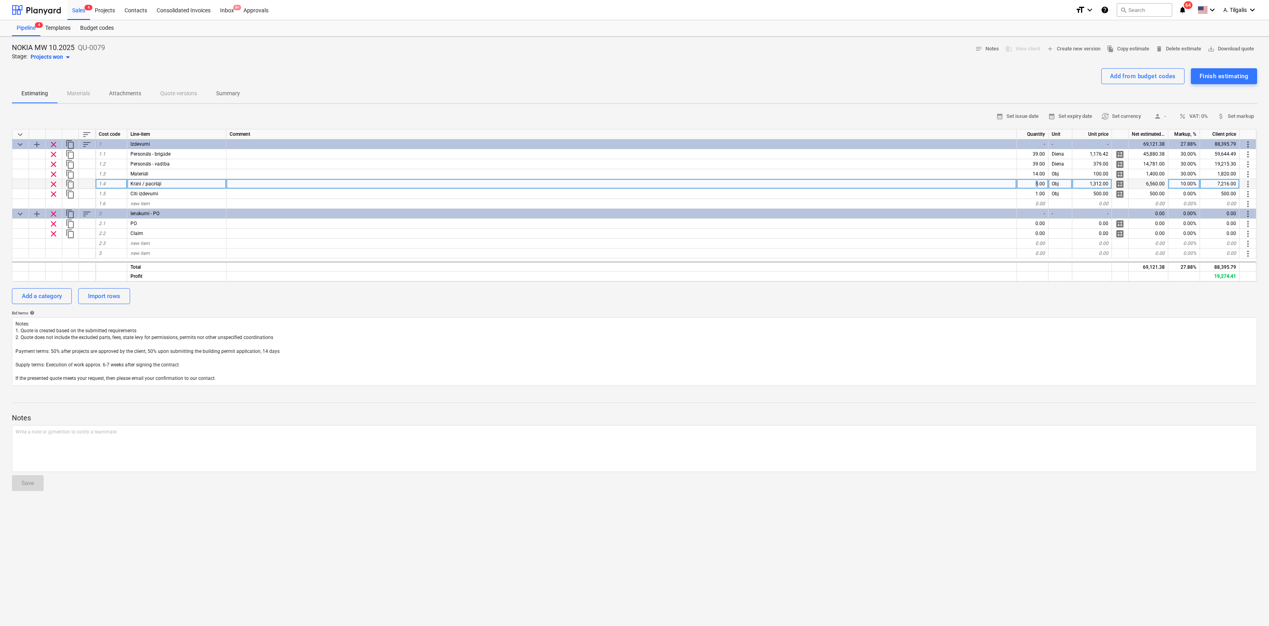
drag, startPoint x: 1033, startPoint y: 184, endPoint x: 1039, endPoint y: 184, distance: 5.6
click at [1039, 184] on div "5.00" at bounding box center [1033, 184] width 32 height 10
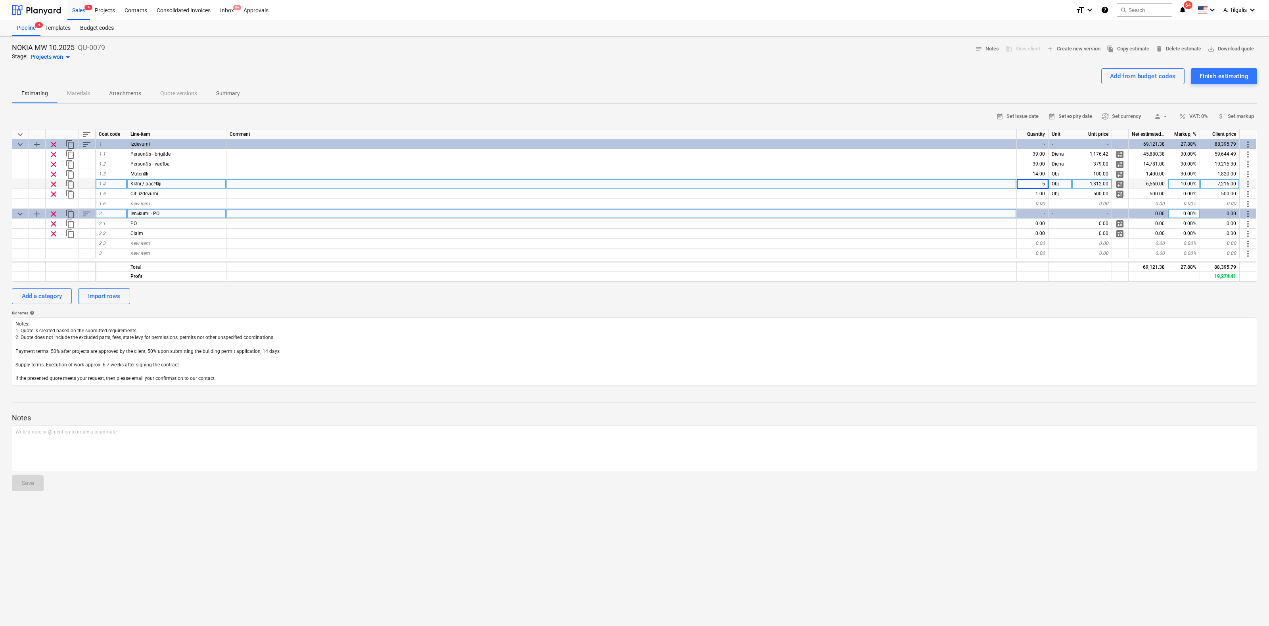
type input "2"
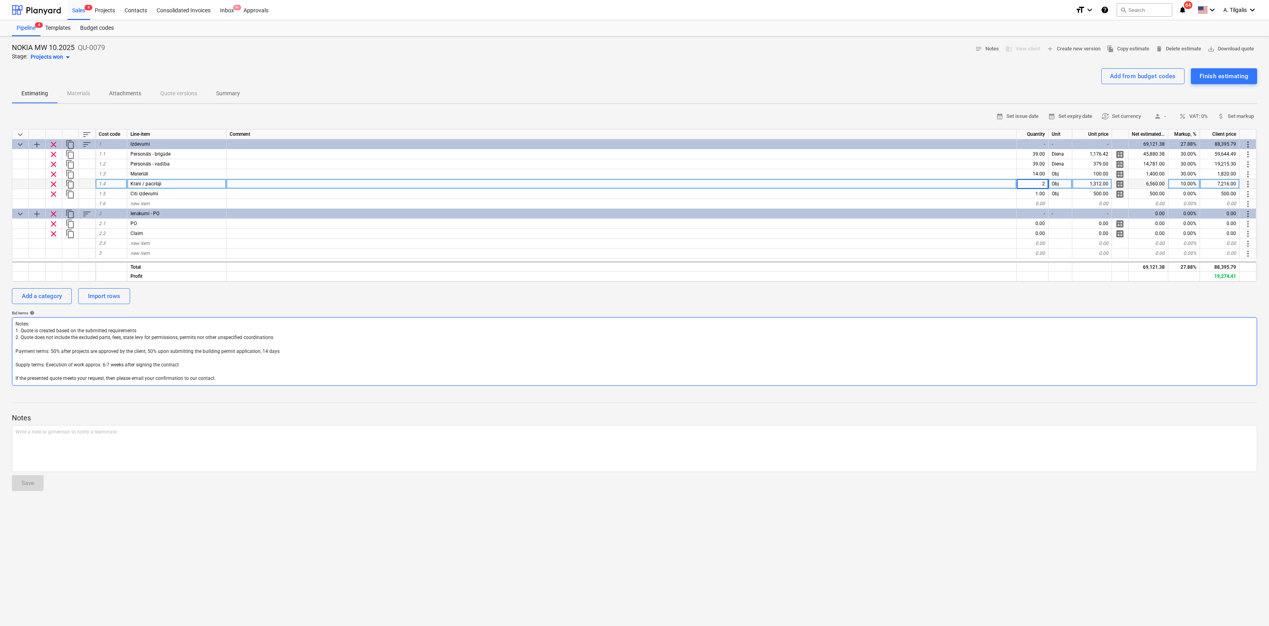
click at [1013, 327] on textarea "Notes: 1. Quote is created based on the submitted requirements 2. Quote does no…" at bounding box center [634, 351] width 1245 height 69
type textarea "x"
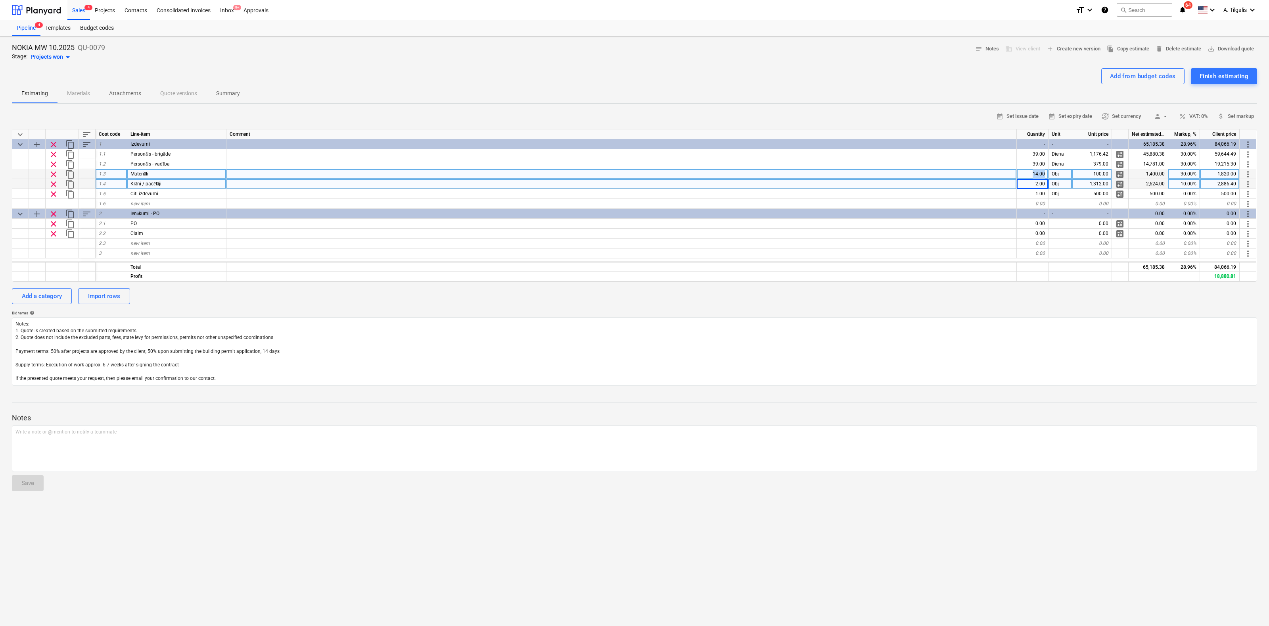
drag, startPoint x: 1031, startPoint y: 173, endPoint x: 1046, endPoint y: 174, distance: 15.1
click at [1046, 174] on div "14.00" at bounding box center [1033, 174] width 32 height 10
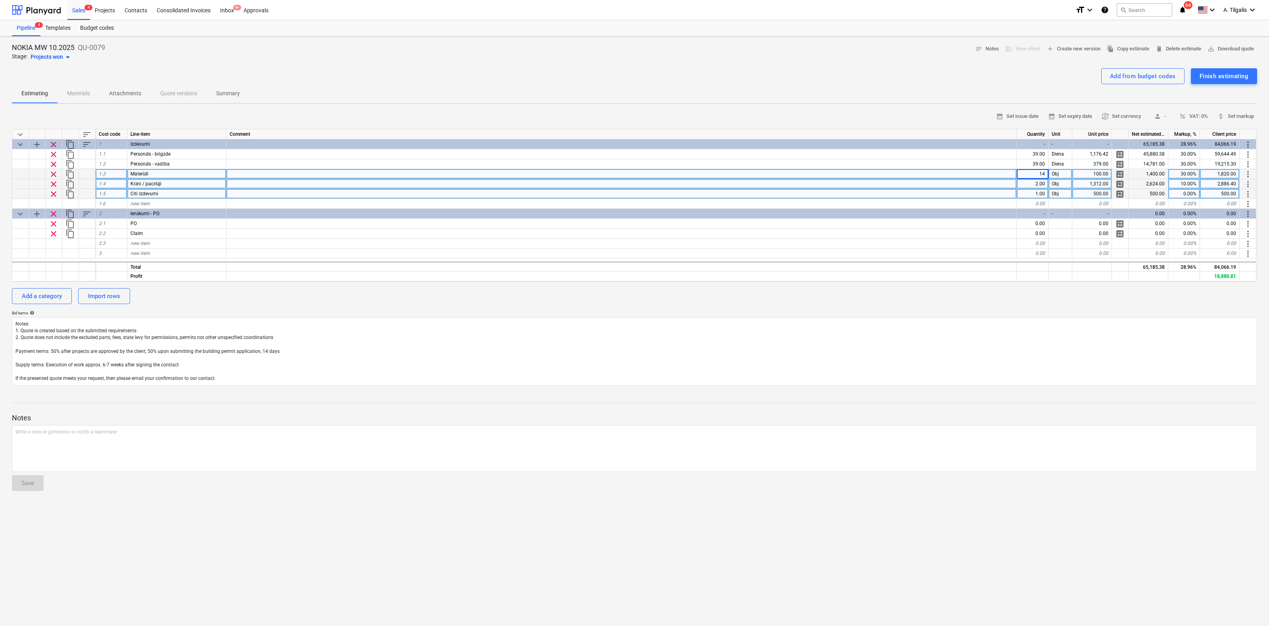
type input "6"
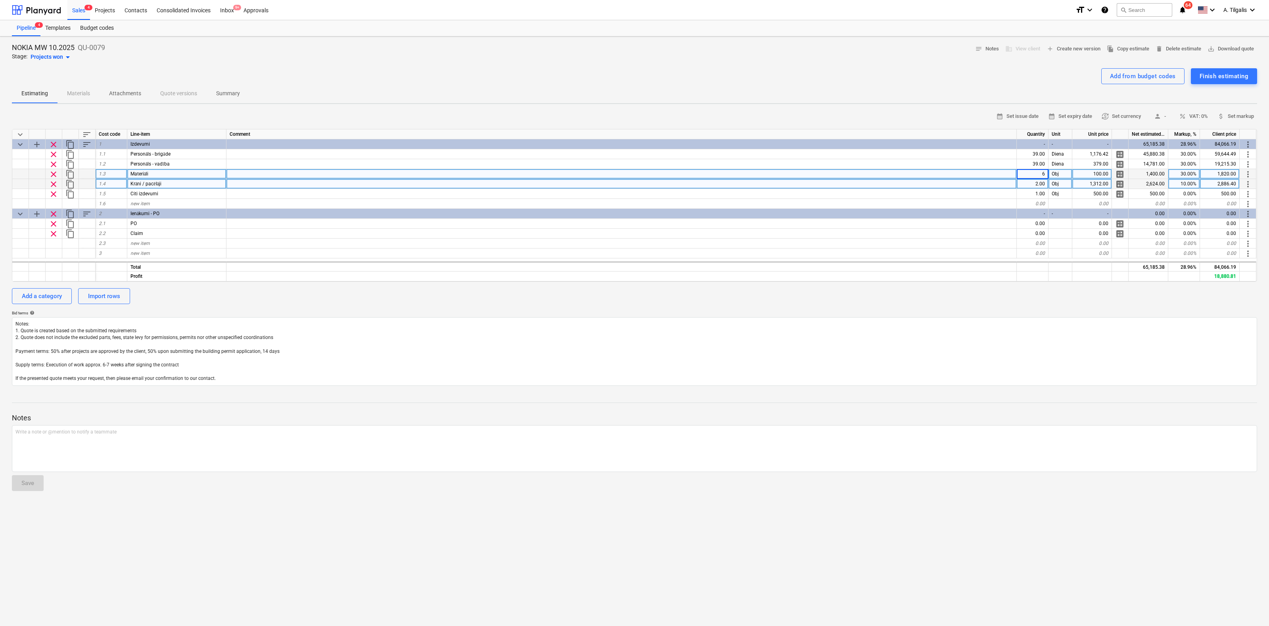
click at [959, 304] on div "calendar_month Set issue date calendar_month Set expiry date currency_exchange …" at bounding box center [634, 247] width 1245 height 275
type textarea "x"
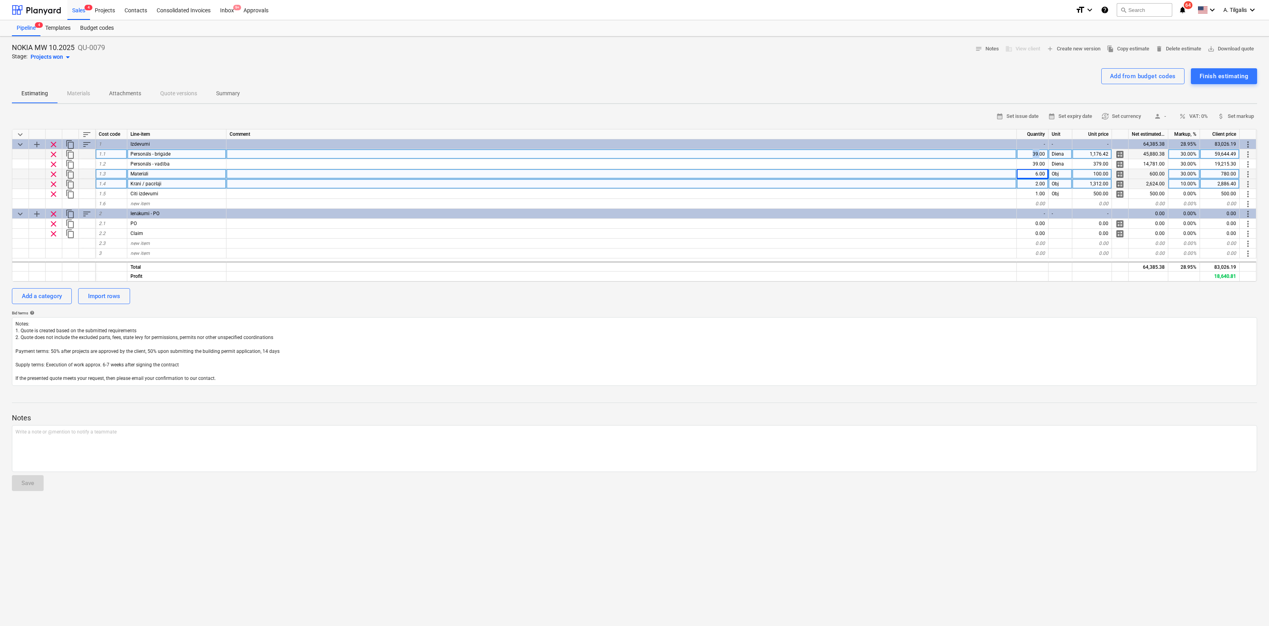
drag, startPoint x: 1031, startPoint y: 154, endPoint x: 1040, endPoint y: 154, distance: 9.1
click at [1040, 154] on div "39.00" at bounding box center [1033, 154] width 32 height 10
type input "22"
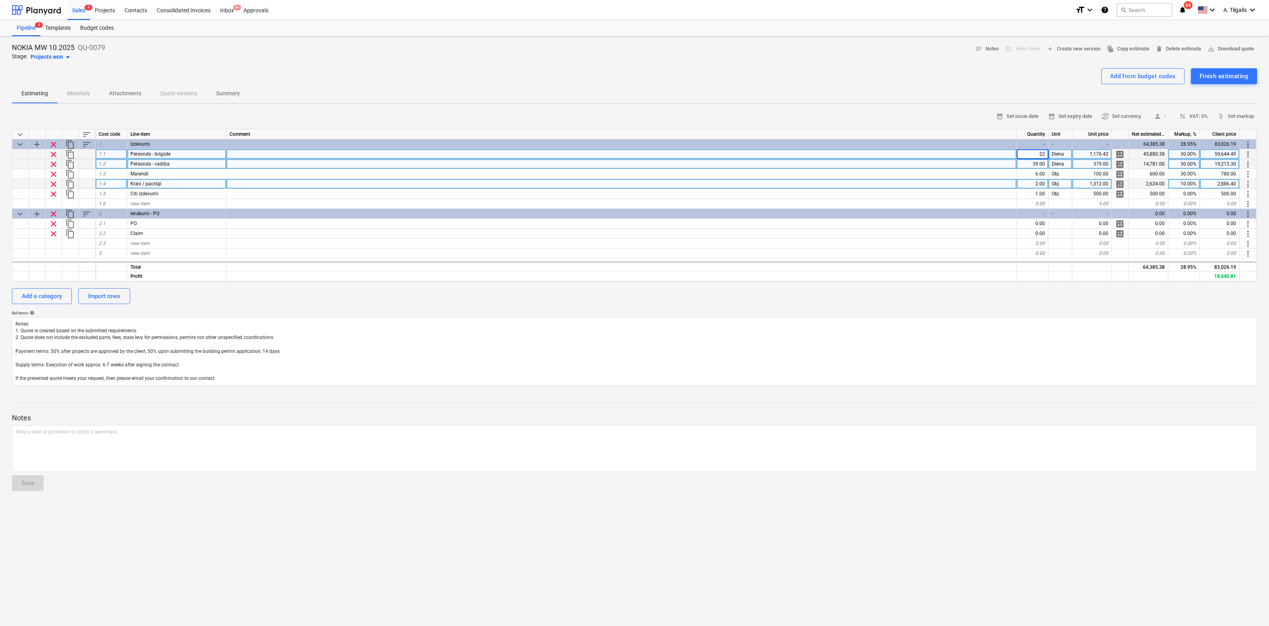
click at [1038, 165] on div "39.00" at bounding box center [1033, 164] width 32 height 10
type textarea "x"
type input "22"
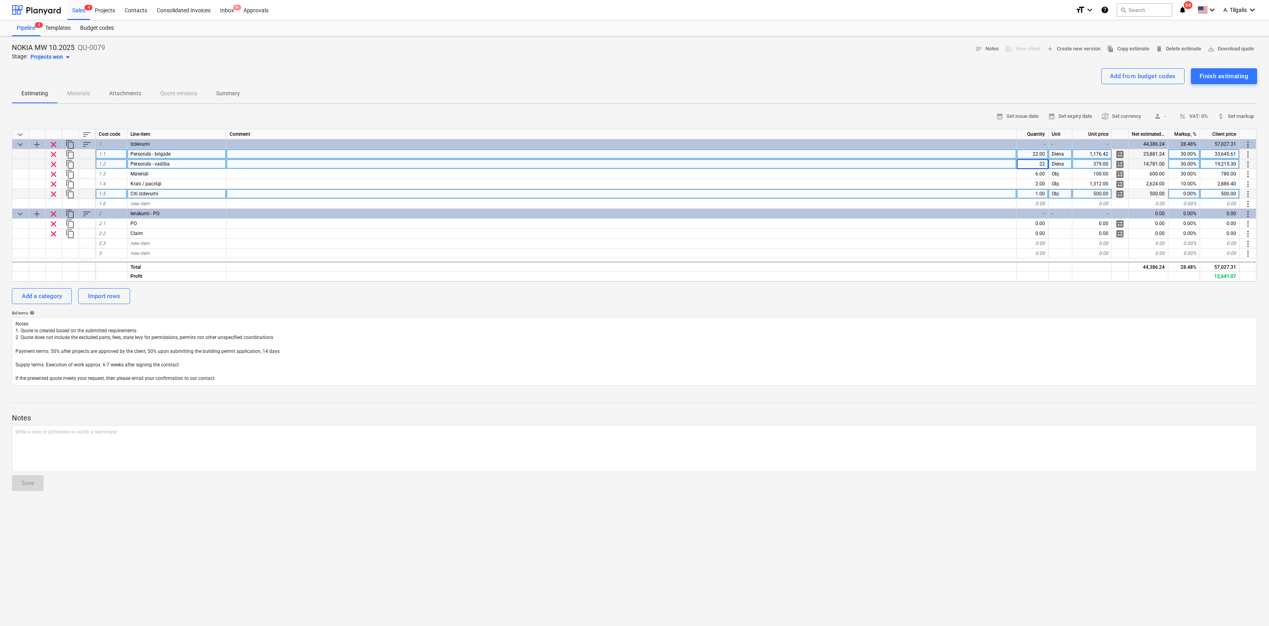
click at [1026, 197] on div "1.00" at bounding box center [1033, 194] width 32 height 10
click at [954, 335] on textarea "Notes: 1. Quote is created based on the submitted requirements 2. Quote does no…" at bounding box center [634, 351] width 1245 height 69
click at [1018, 291] on div "Add a category Import rows" at bounding box center [634, 296] width 1245 height 16
click at [1221, 77] on div "Finish estimating" at bounding box center [1224, 76] width 49 height 10
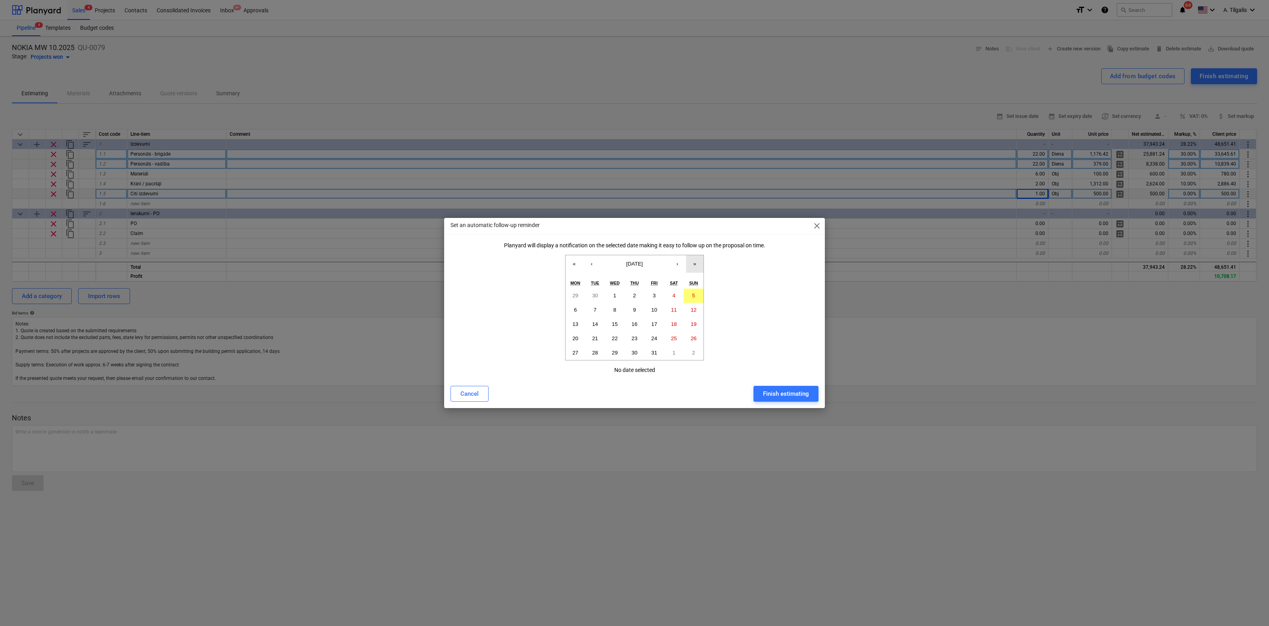
click at [697, 264] on button "»" at bounding box center [694, 263] width 17 height 17
click at [572, 266] on button "«" at bounding box center [574, 263] width 17 height 17
click at [677, 264] on button "›" at bounding box center [677, 263] width 17 height 17
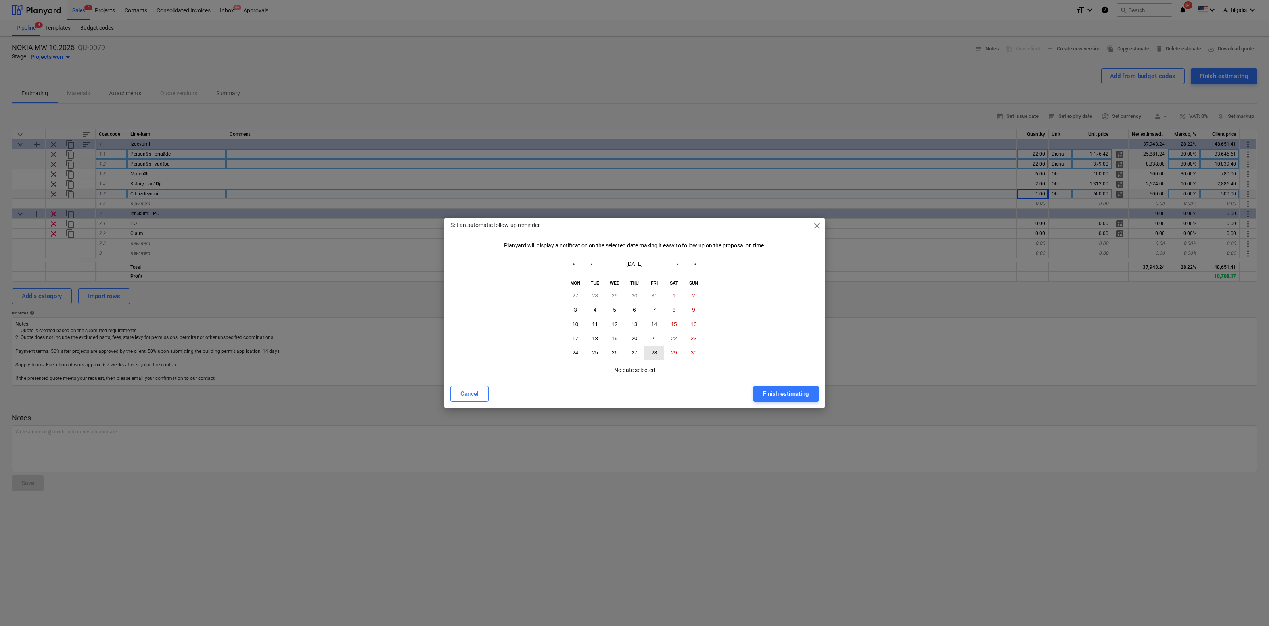
click at [656, 354] on abbr "28" at bounding box center [654, 352] width 6 height 6
click at [774, 394] on div "Finish estimating" at bounding box center [786, 393] width 46 height 10
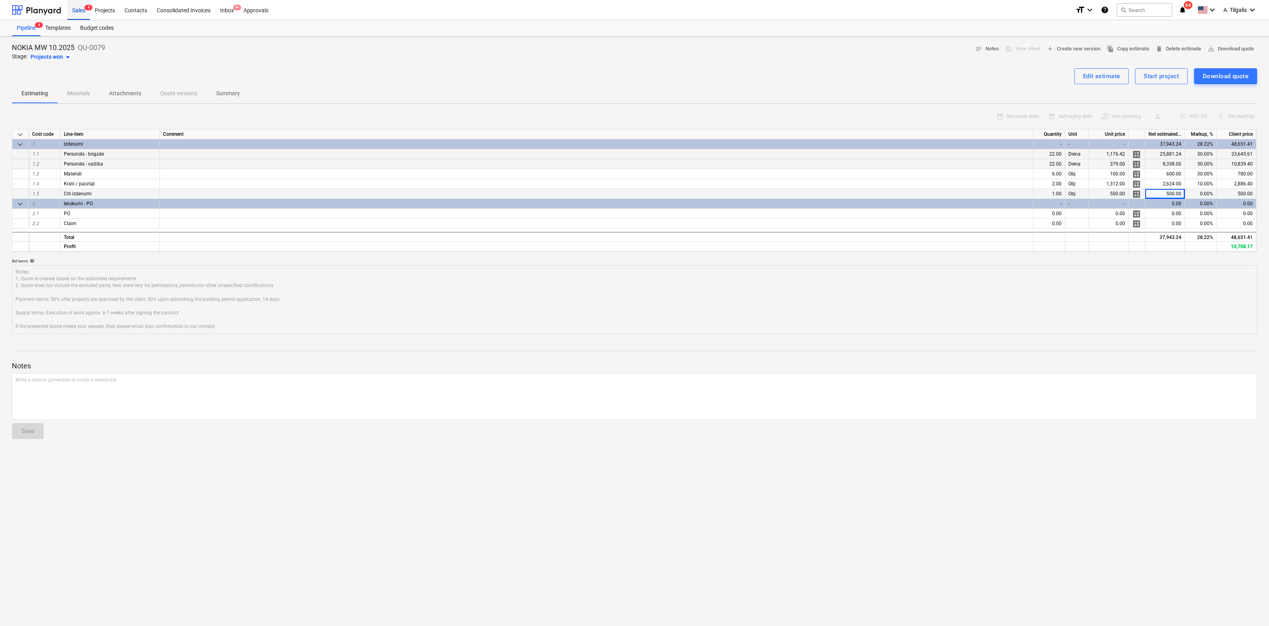
click at [75, 12] on div "Sales 4" at bounding box center [78, 10] width 23 height 20
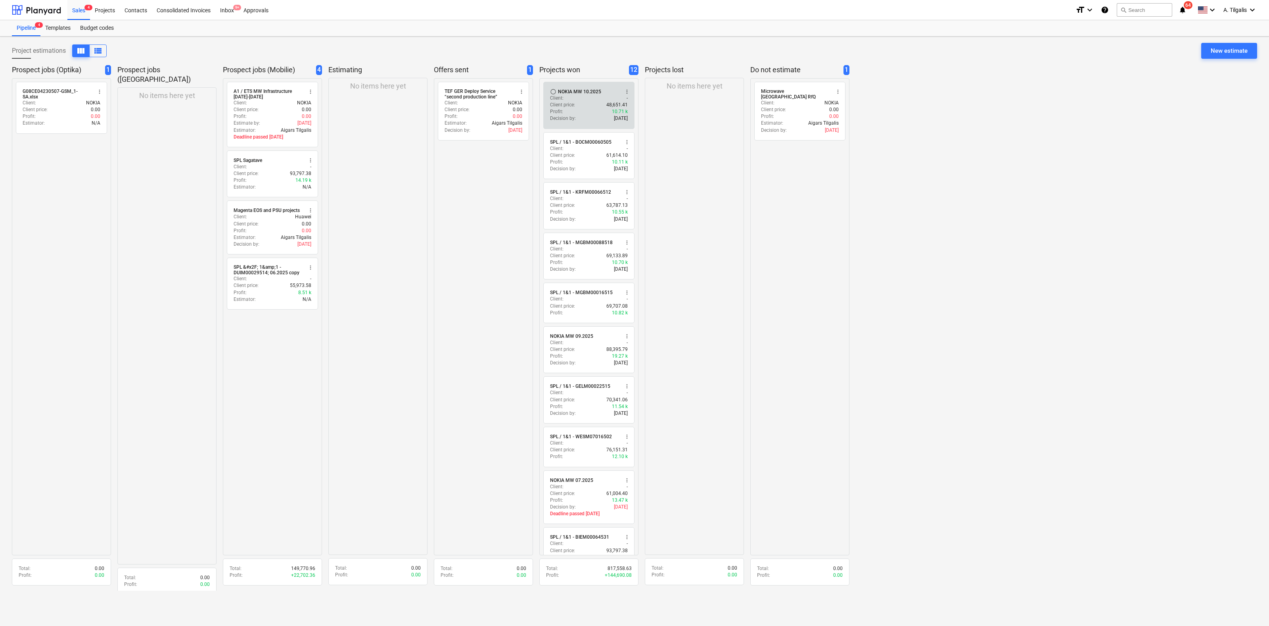
click at [600, 91] on div "NOKIA MW 10.2025" at bounding box center [579, 91] width 43 height 6
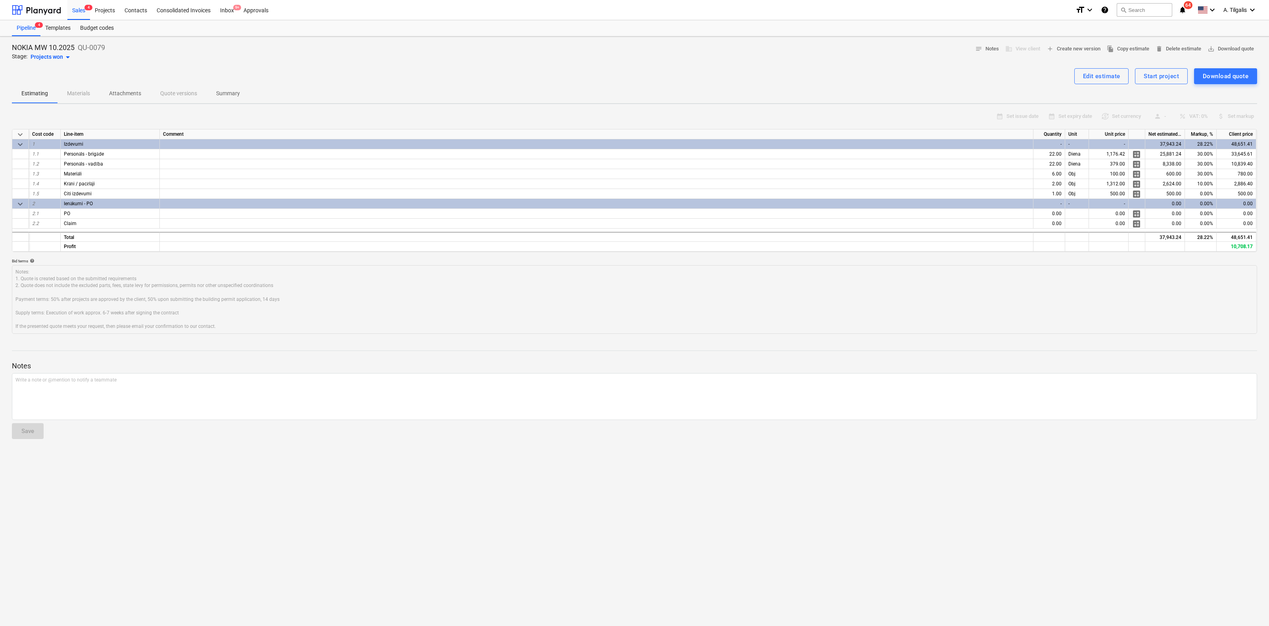
type textarea "x"
click at [1164, 76] on div "Start project" at bounding box center [1161, 76] width 35 height 10
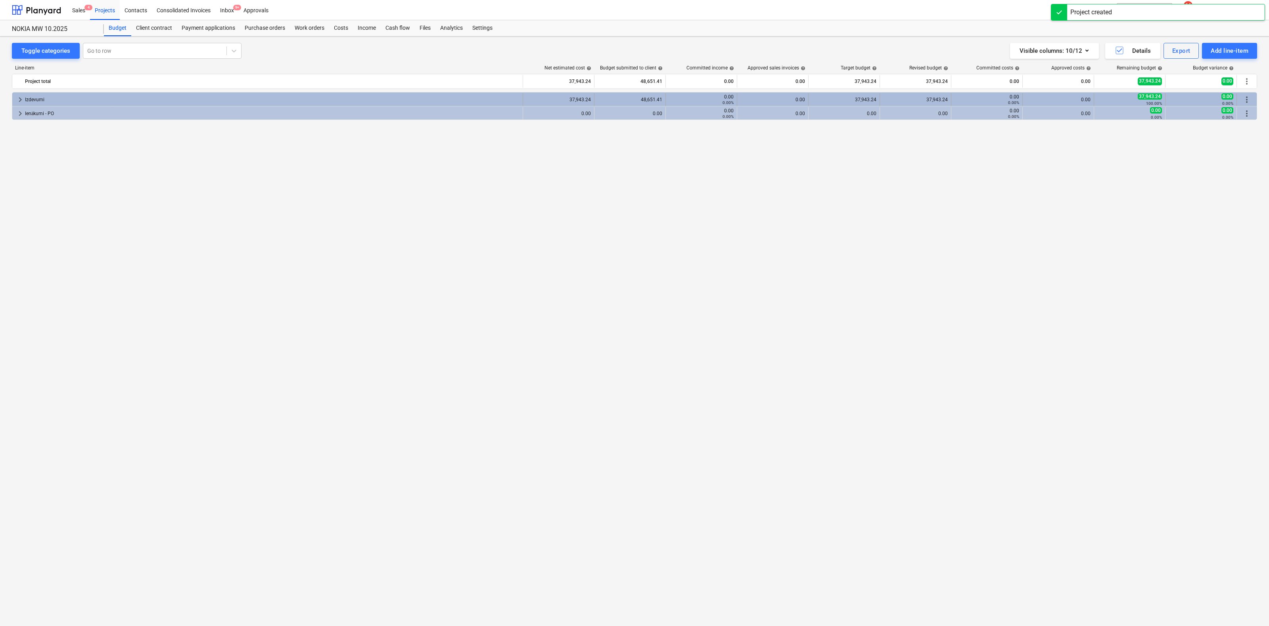
click at [17, 97] on span "keyboard_arrow_right" at bounding box center [20, 100] width 10 height 10
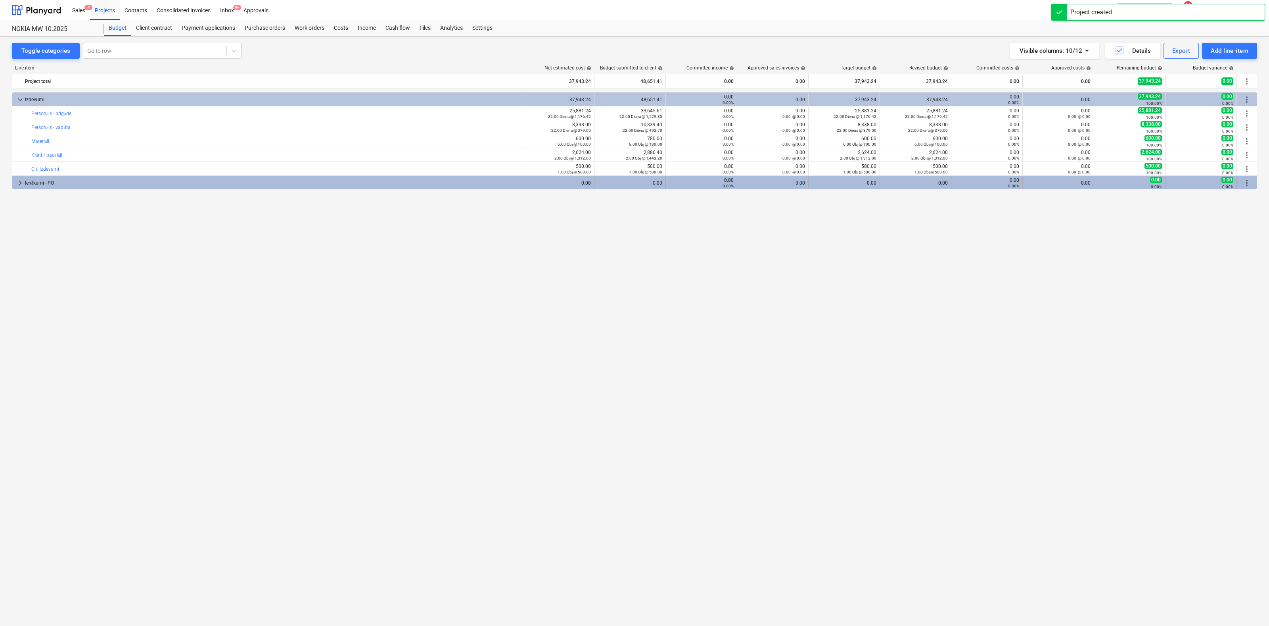
click at [21, 183] on span "keyboard_arrow_right" at bounding box center [20, 183] width 10 height 10
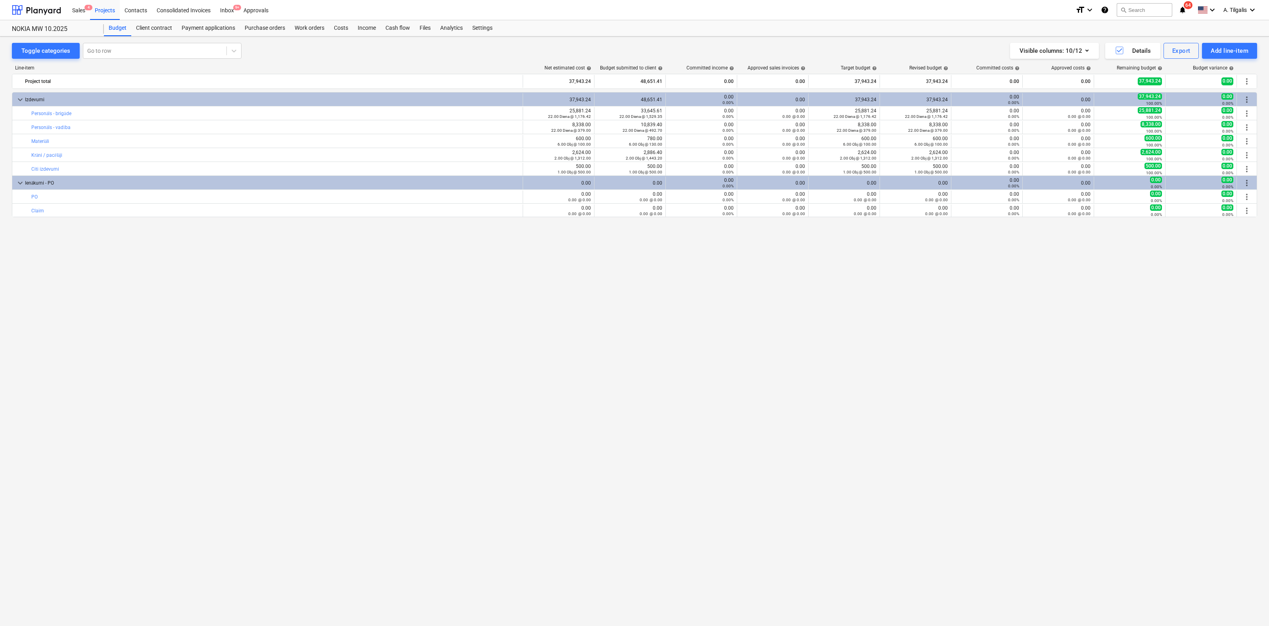
click at [457, 323] on div "keyboard_arrow_down Izdevumi 37,943.24 48,651.41 0.00 0.00% 0.00 37,943.24 37,9…" at bounding box center [634, 342] width 1245 height 501
click at [489, 29] on div "Settings" at bounding box center [483, 28] width 30 height 16
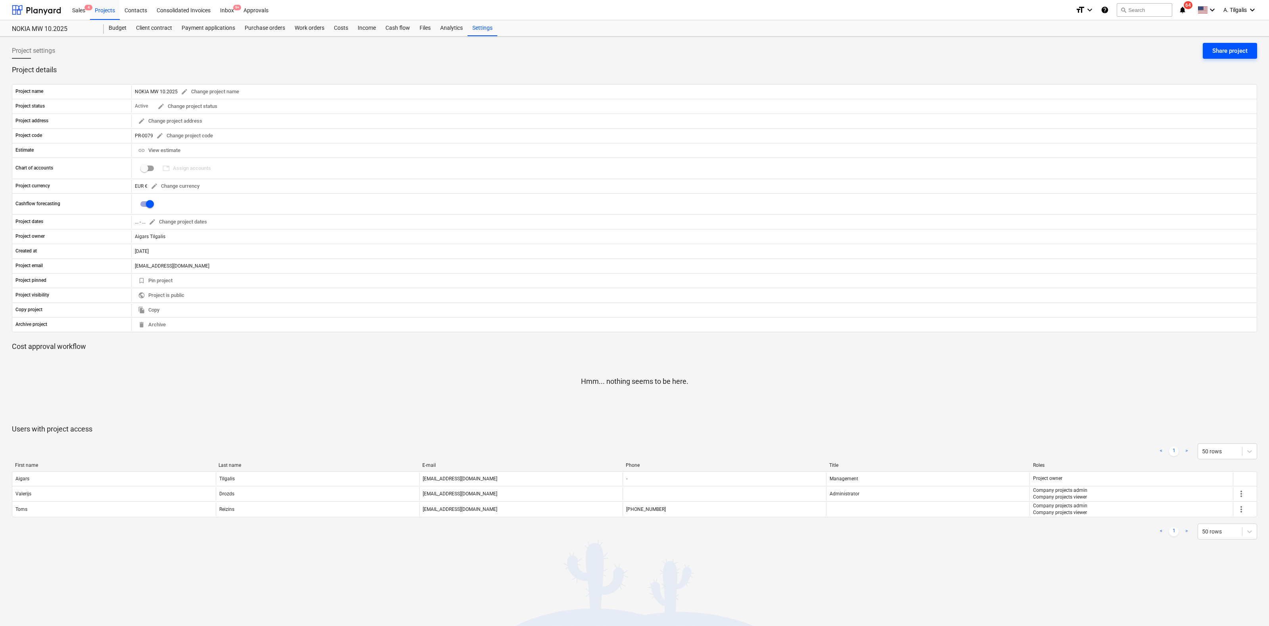
click at [1219, 53] on div "Share project" at bounding box center [1230, 51] width 35 height 10
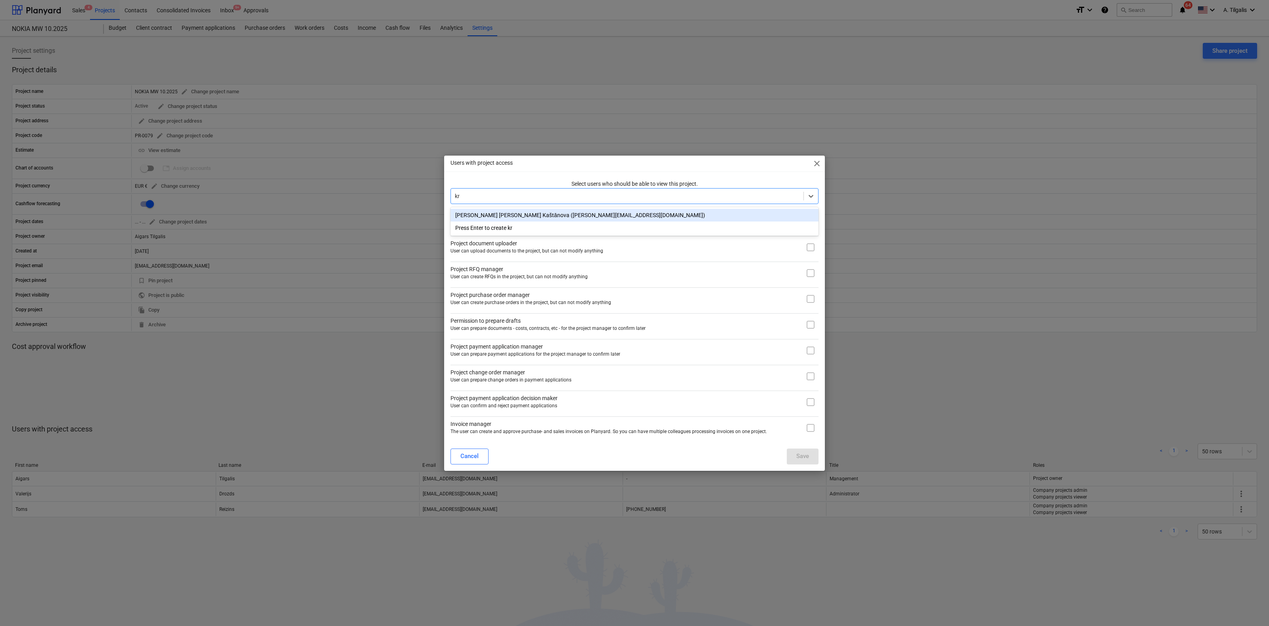
type input "kri"
click at [535, 218] on div "[PERSON_NAME] [PERSON_NAME] Kaštānova ([PERSON_NAME][EMAIL_ADDRESS][DOMAIN_NAME…" at bounding box center [635, 215] width 368 height 13
type input "th"
click at [544, 211] on div "[PERSON_NAME] ([PERSON_NAME][EMAIL_ADDRESS][PERSON_NAME][DOMAIN_NAME])" at bounding box center [635, 215] width 368 height 13
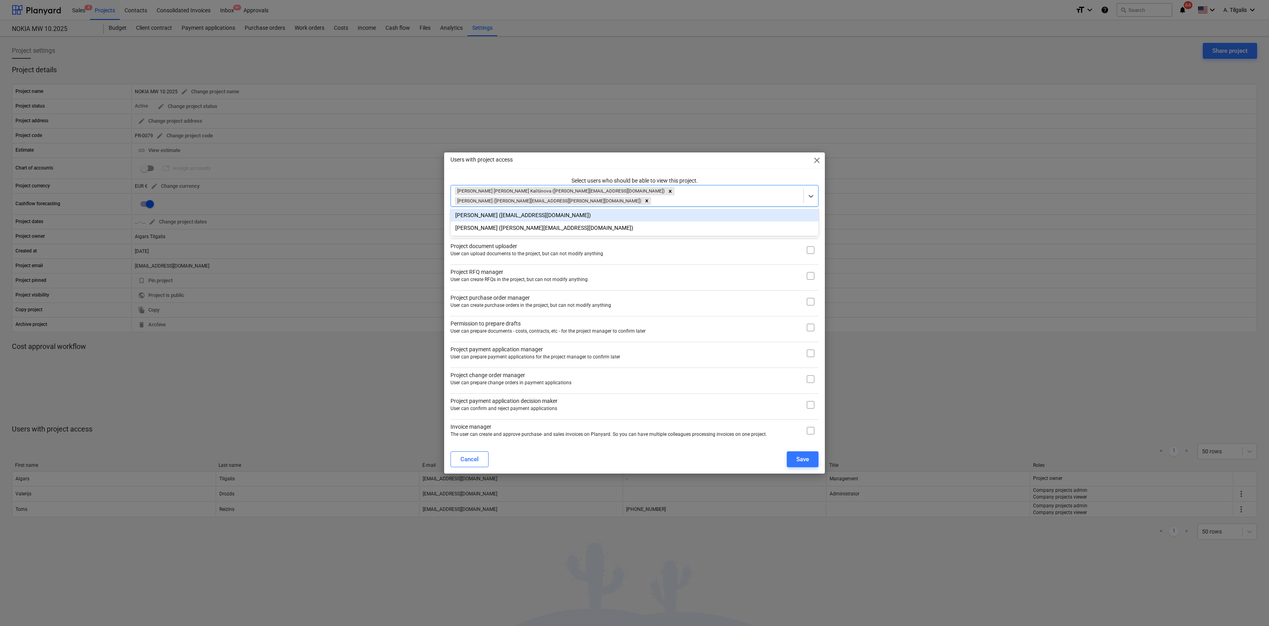
click at [747, 173] on div "Users with project access close Select users who should be able to view this pr…" at bounding box center [634, 312] width 381 height 321
click at [808, 250] on input "checkbox" at bounding box center [811, 250] width 16 height 16
checkbox input "true"
click at [810, 276] on input "checkbox" at bounding box center [811, 276] width 16 height 16
checkbox input "true"
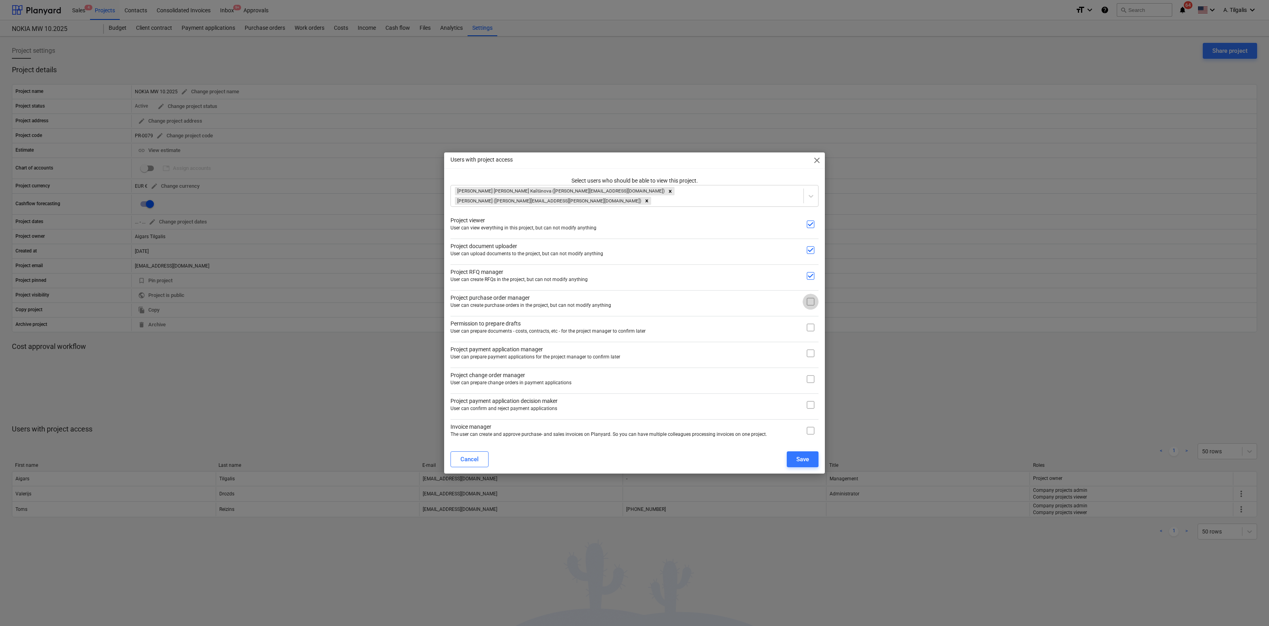
click at [811, 299] on input "checkbox" at bounding box center [811, 302] width 16 height 16
checkbox input "true"
click at [812, 328] on input "checkbox" at bounding box center [811, 327] width 16 height 16
checkbox input "true"
drag, startPoint x: 812, startPoint y: 351, endPoint x: 812, endPoint y: 357, distance: 5.9
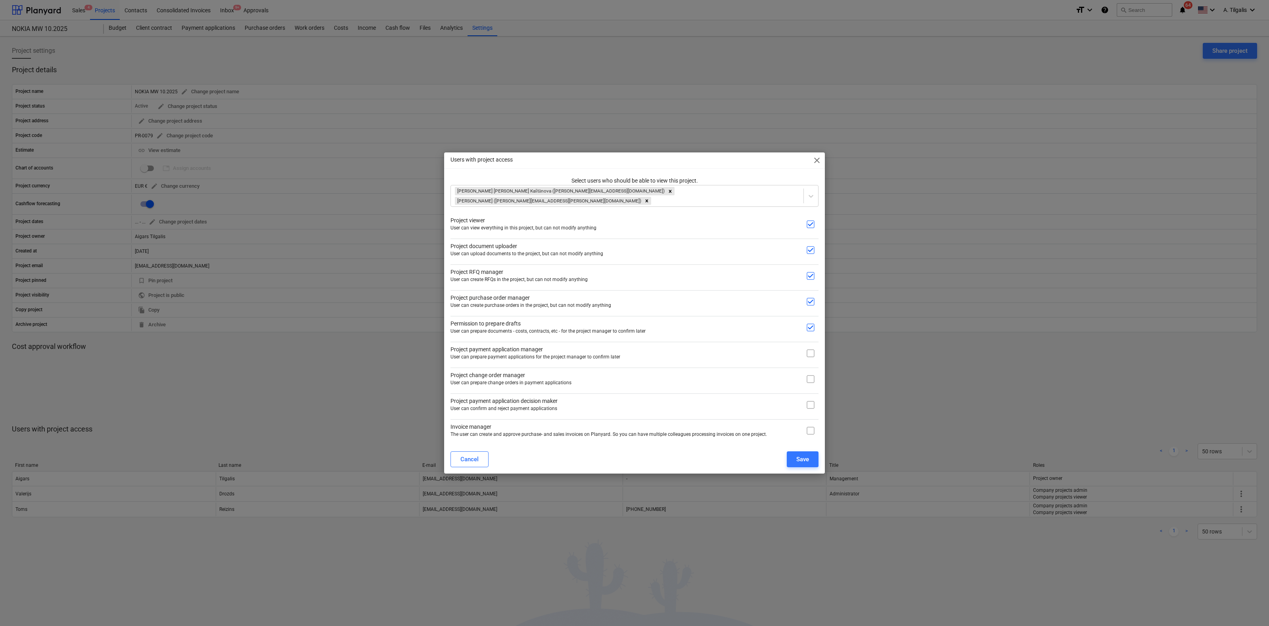
click at [812, 352] on input "checkbox" at bounding box center [811, 353] width 16 height 16
checkbox input "true"
drag, startPoint x: 810, startPoint y: 376, endPoint x: 812, endPoint y: 390, distance: 14.0
click at [810, 377] on input "checkbox" at bounding box center [811, 379] width 16 height 16
checkbox input "true"
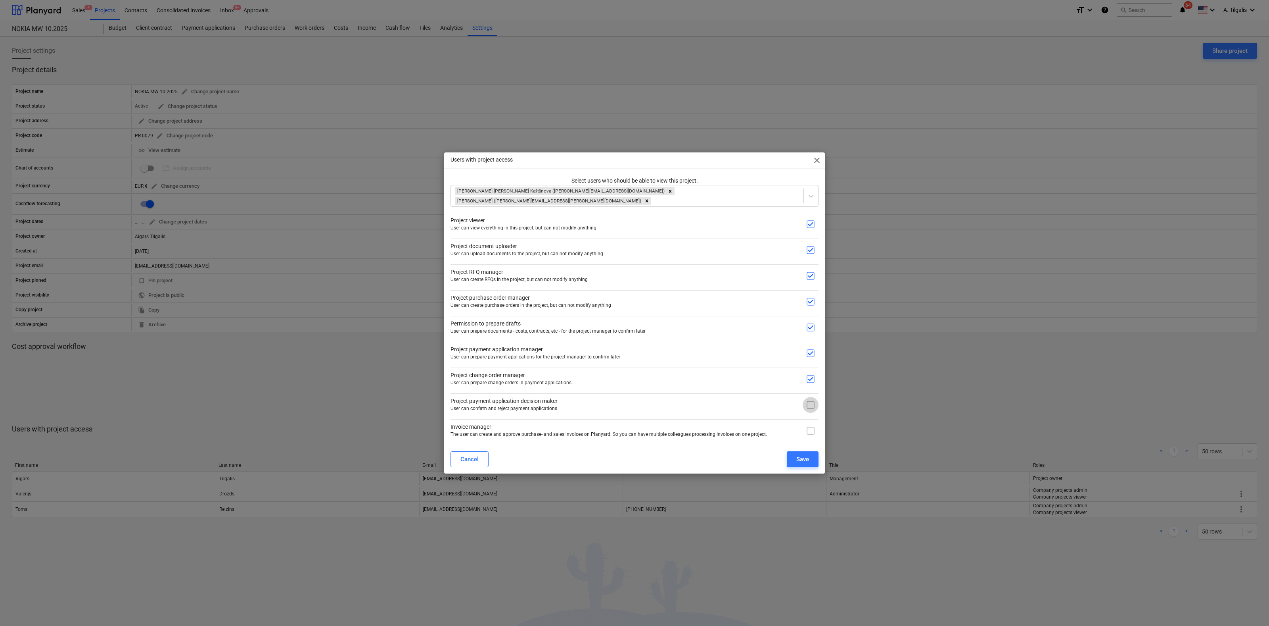
drag, startPoint x: 812, startPoint y: 400, endPoint x: 809, endPoint y: 420, distance: 20.1
click at [812, 403] on input "checkbox" at bounding box center [811, 405] width 16 height 16
checkbox input "true"
click at [808, 429] on input "checkbox" at bounding box center [811, 430] width 16 height 16
checkbox input "true"
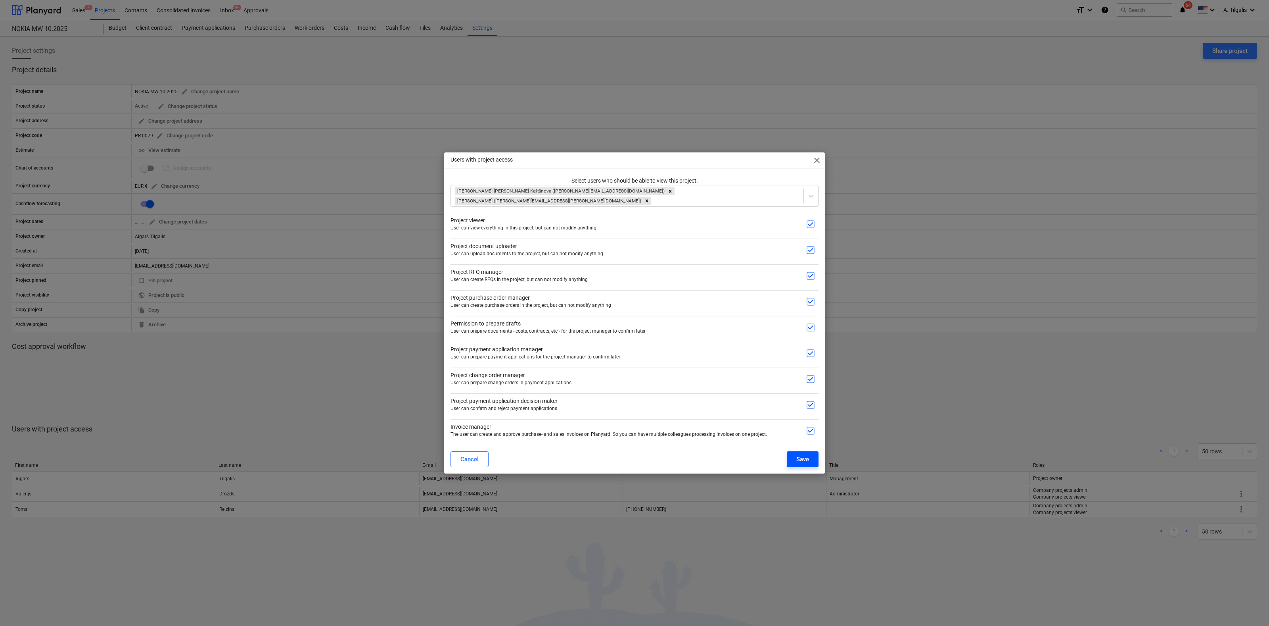
click at [800, 455] on div "Save" at bounding box center [802, 459] width 13 height 10
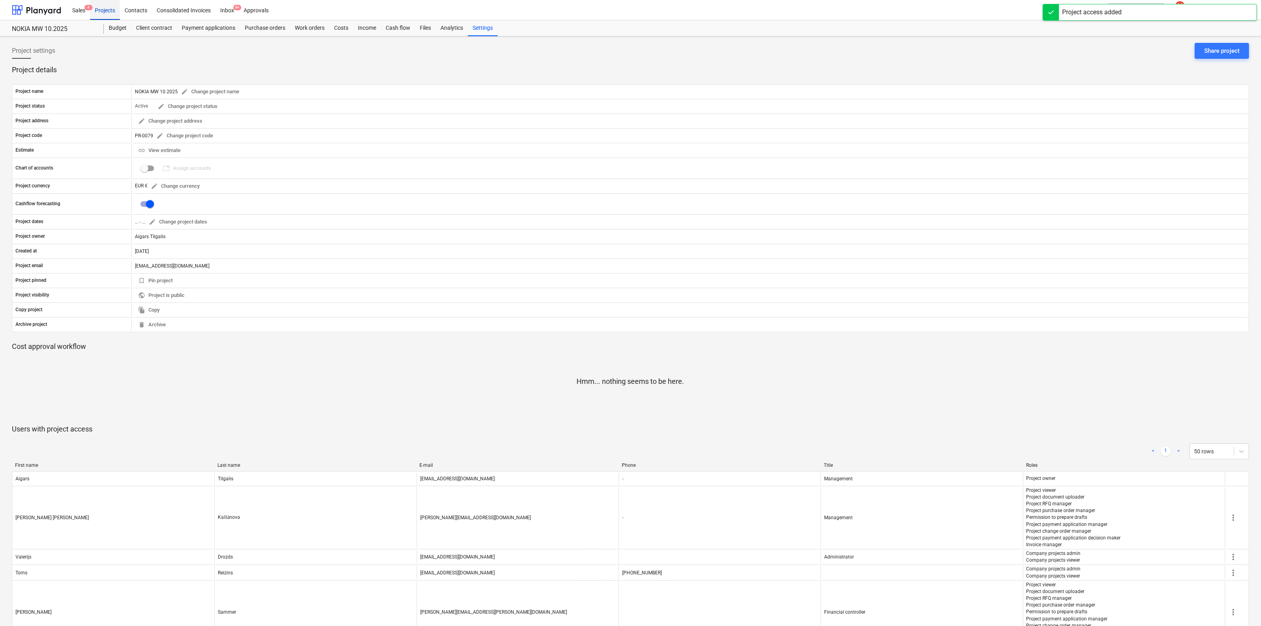
click at [100, 9] on div "Projects" at bounding box center [105, 10] width 30 height 20
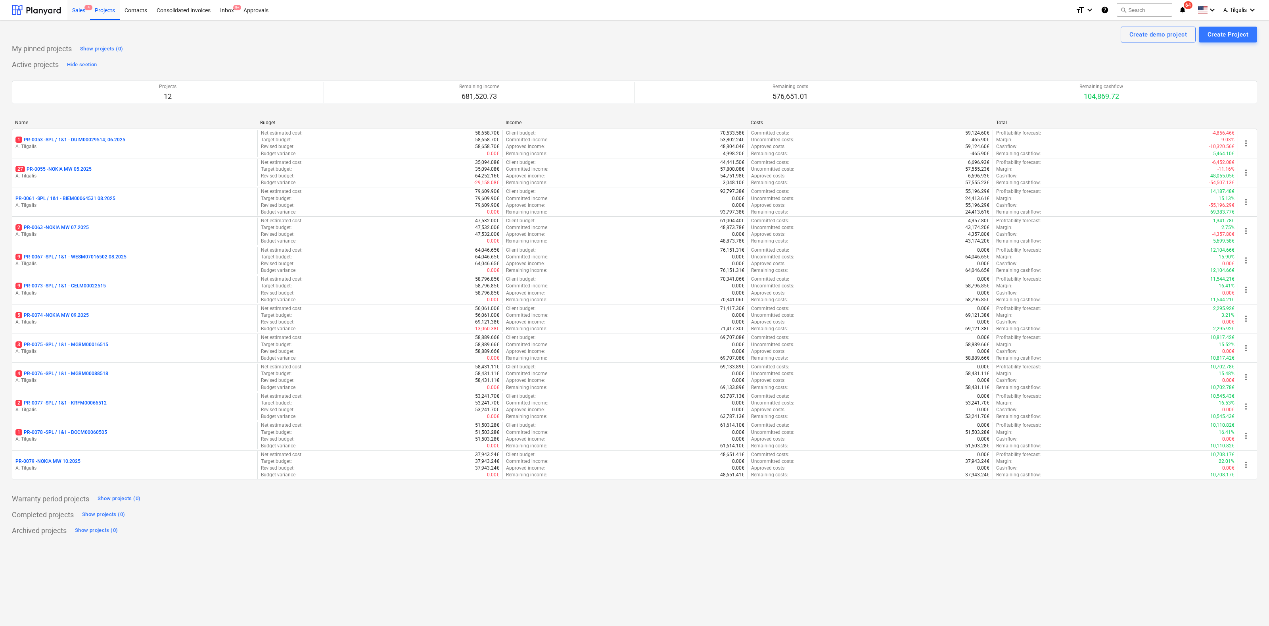
click at [82, 9] on div "Sales 4" at bounding box center [78, 10] width 23 height 20
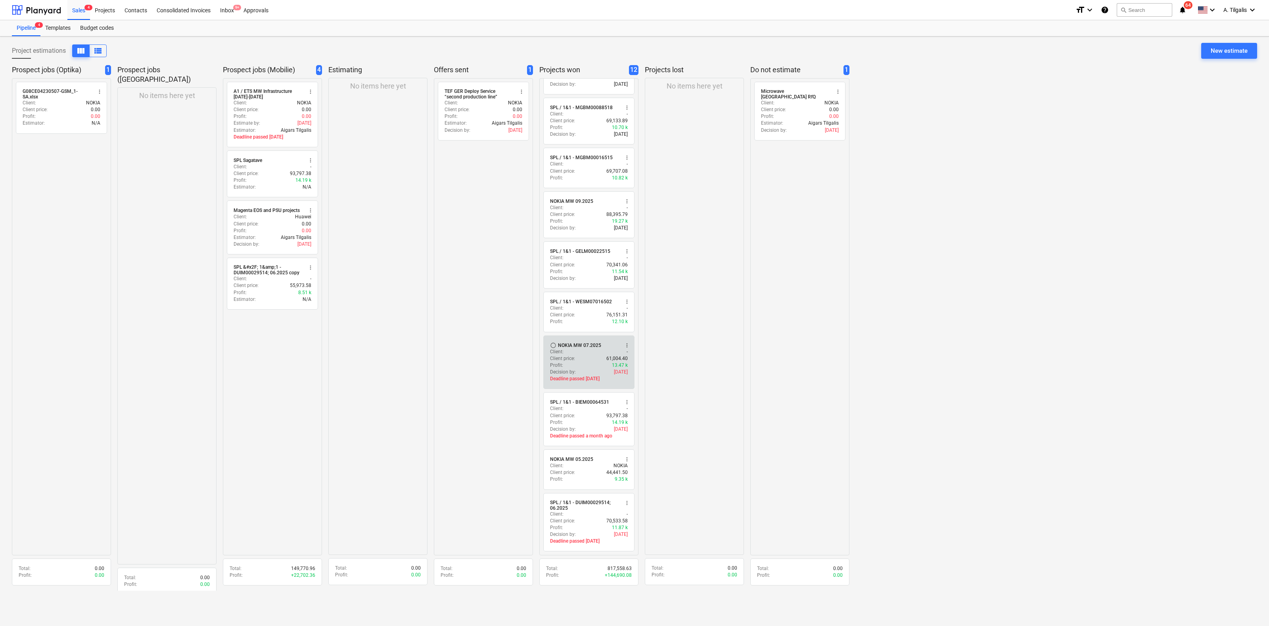
scroll to position [127, 0]
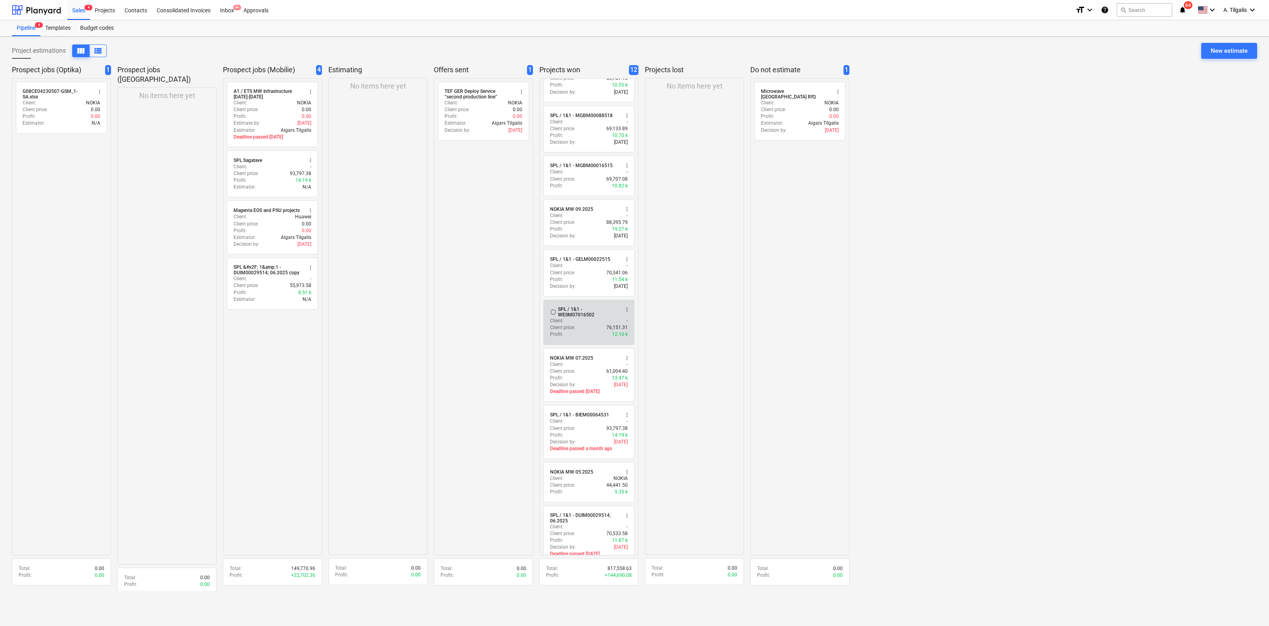
click at [588, 324] on div "Client : -" at bounding box center [589, 320] width 78 height 7
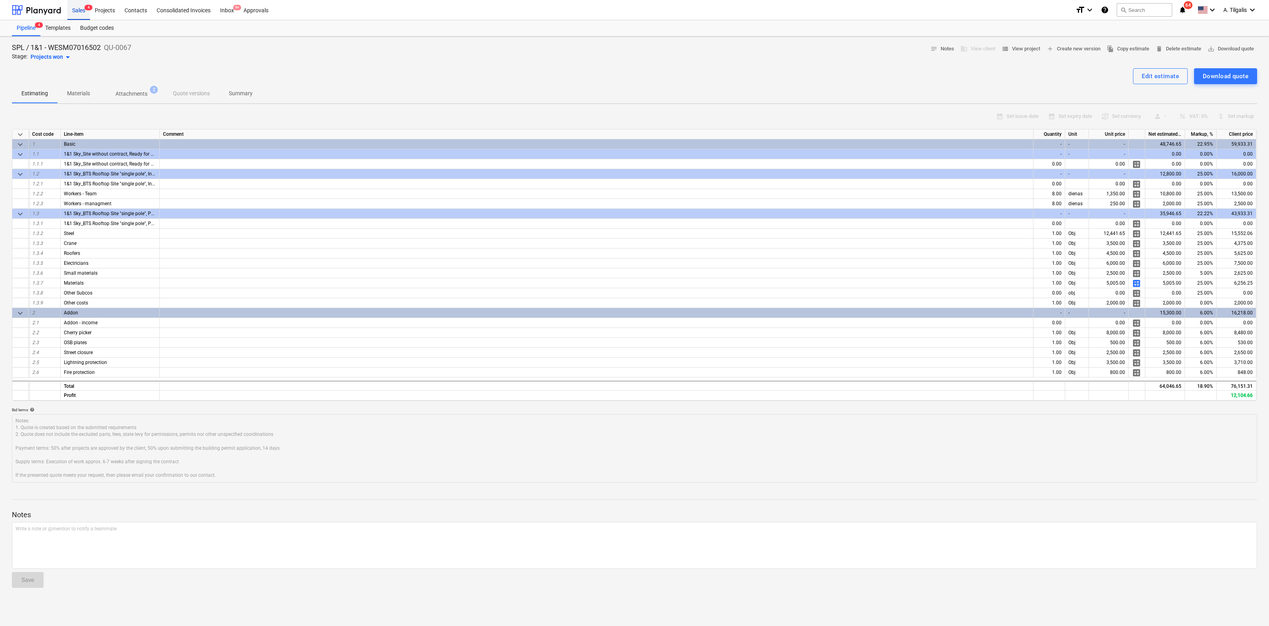
click at [86, 11] on div "Sales 4" at bounding box center [78, 10] width 23 height 20
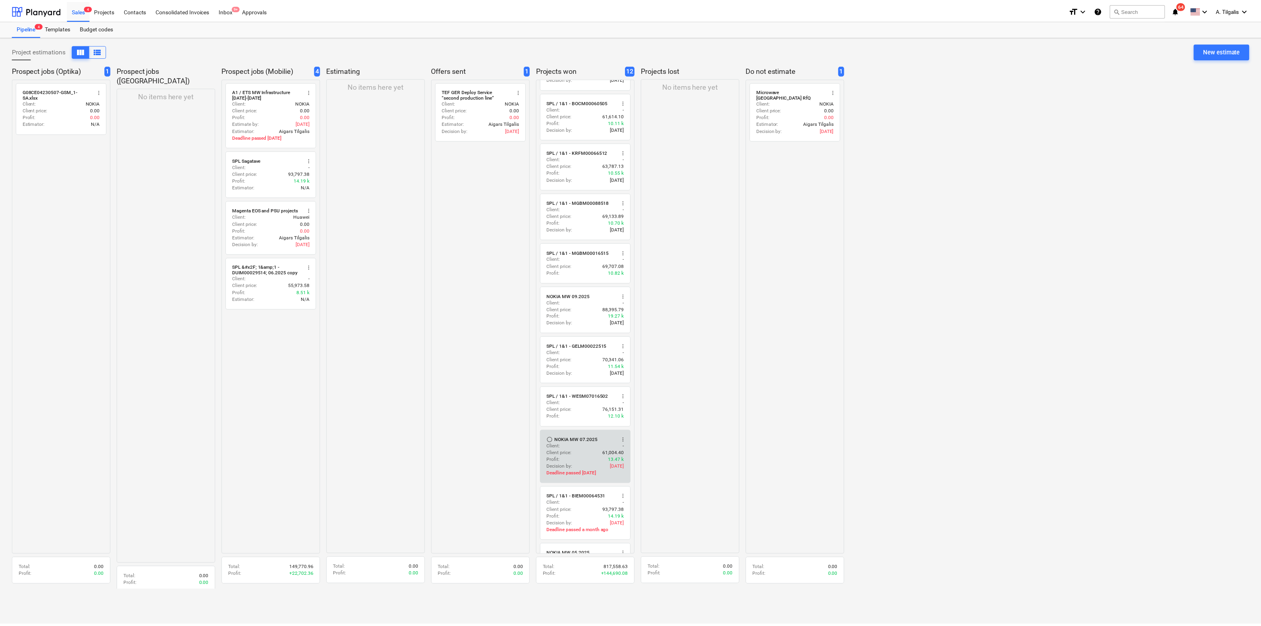
scroll to position [137, 0]
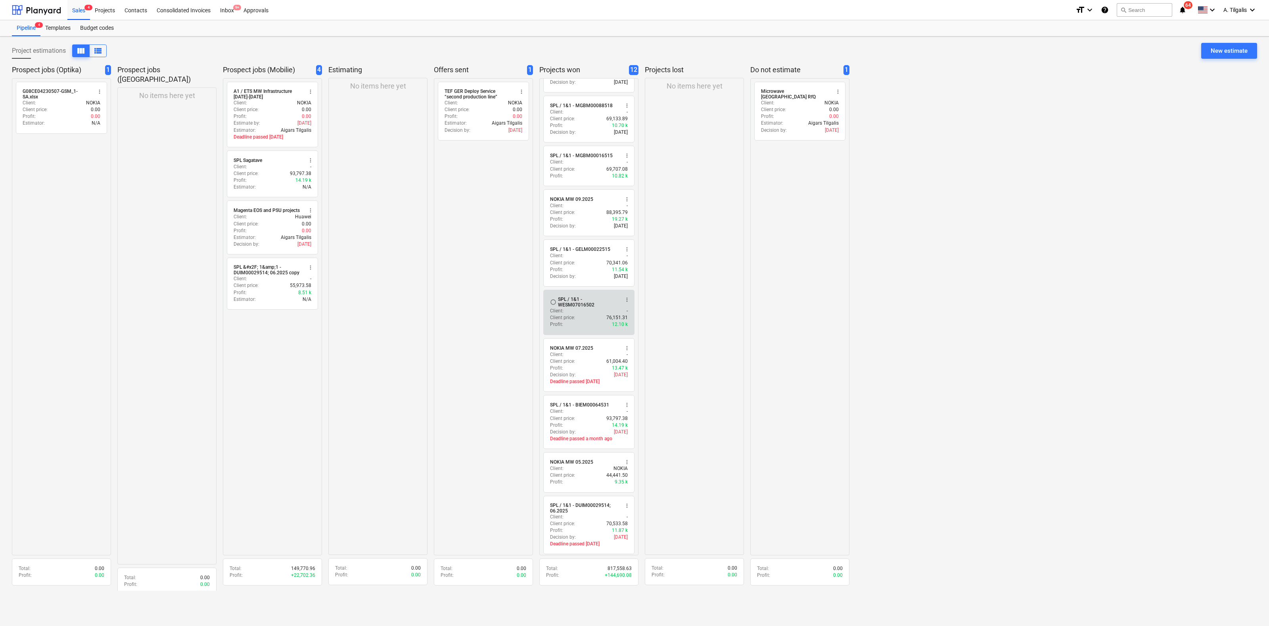
click at [571, 307] on div "SPL / 1&1 - WESM07016502" at bounding box center [588, 301] width 61 height 11
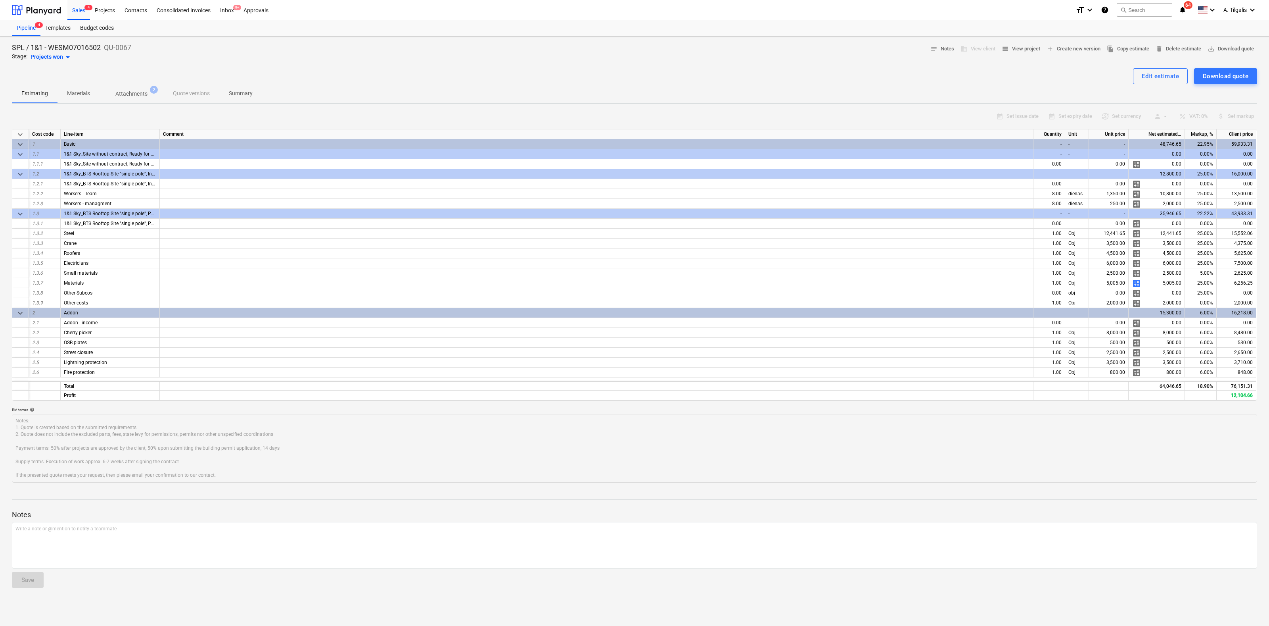
type textarea "x"
click at [108, 8] on div "Projects" at bounding box center [105, 10] width 30 height 20
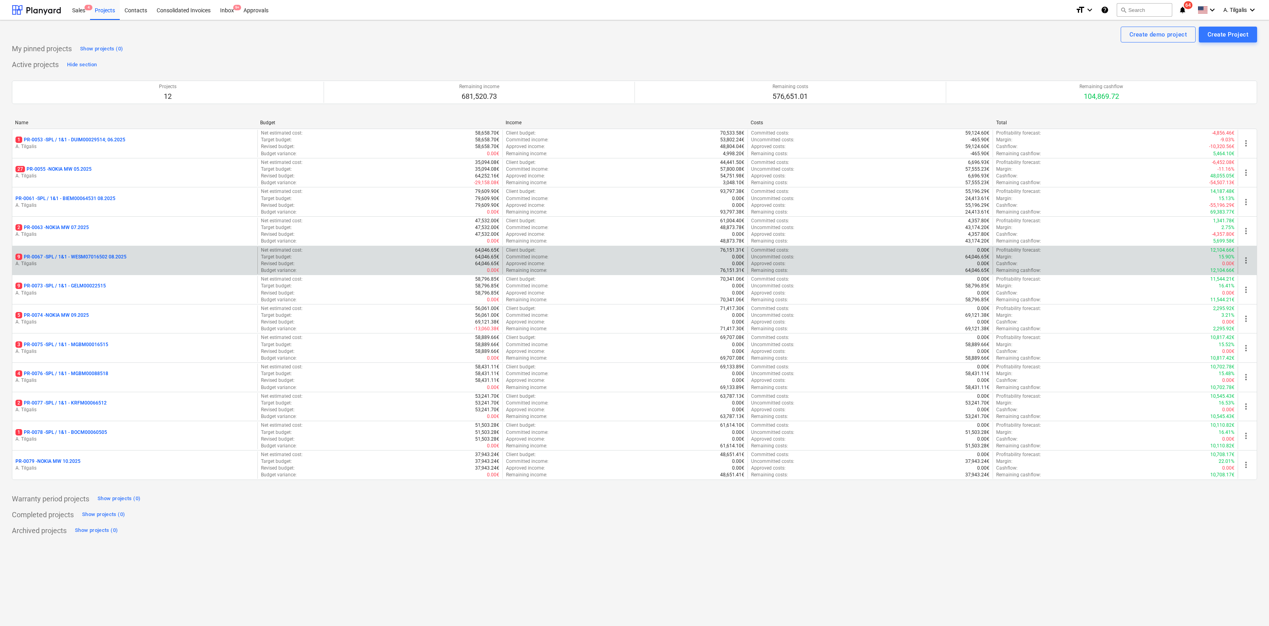
click at [96, 258] on p "9 PR-0067 - SPL / 1&1 - WESM07016502 08.2025" at bounding box center [70, 256] width 111 height 7
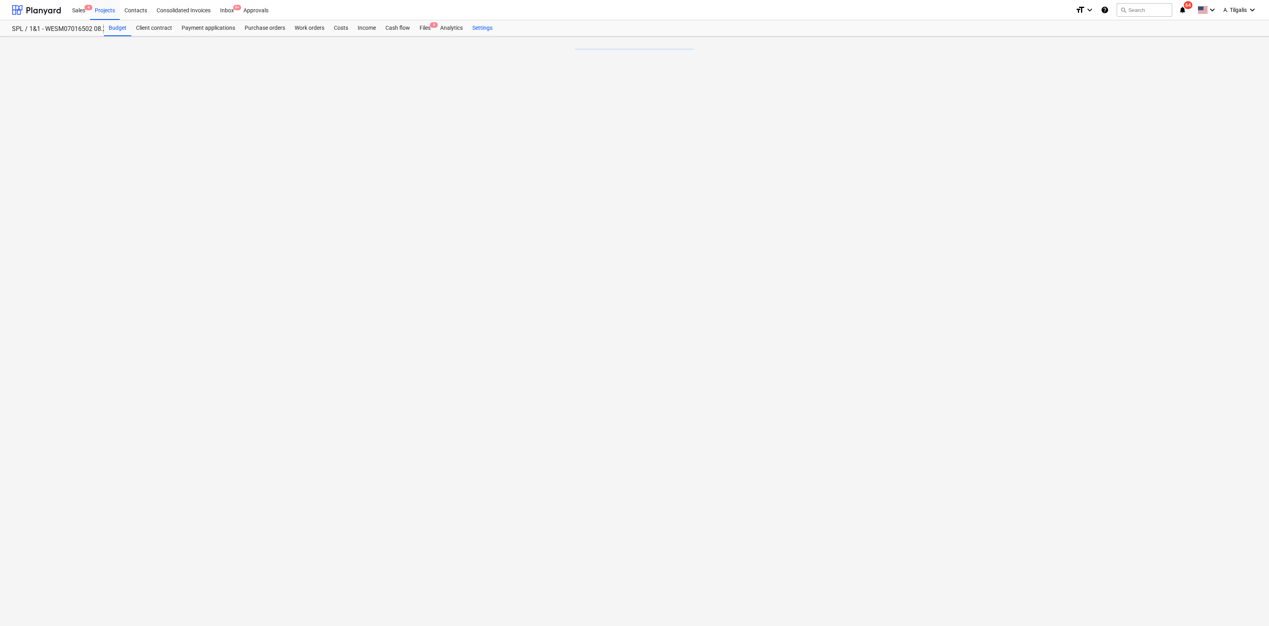
click at [492, 29] on div "Settings" at bounding box center [483, 28] width 30 height 16
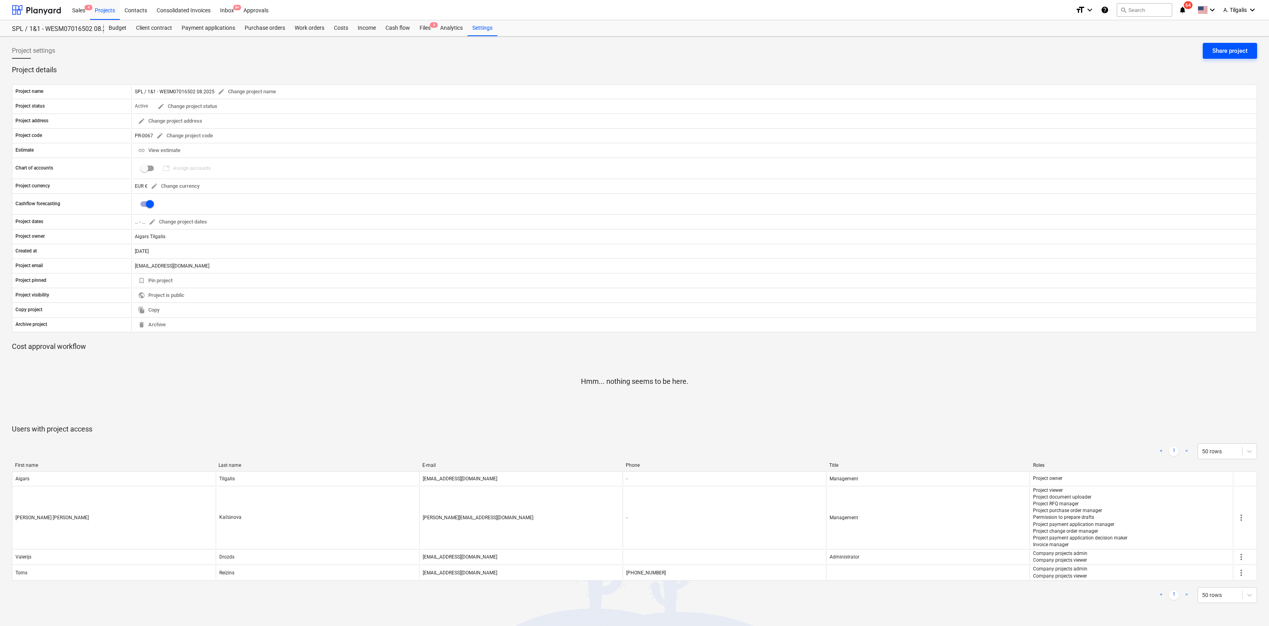
click at [1225, 50] on div "Share project" at bounding box center [1230, 51] width 35 height 10
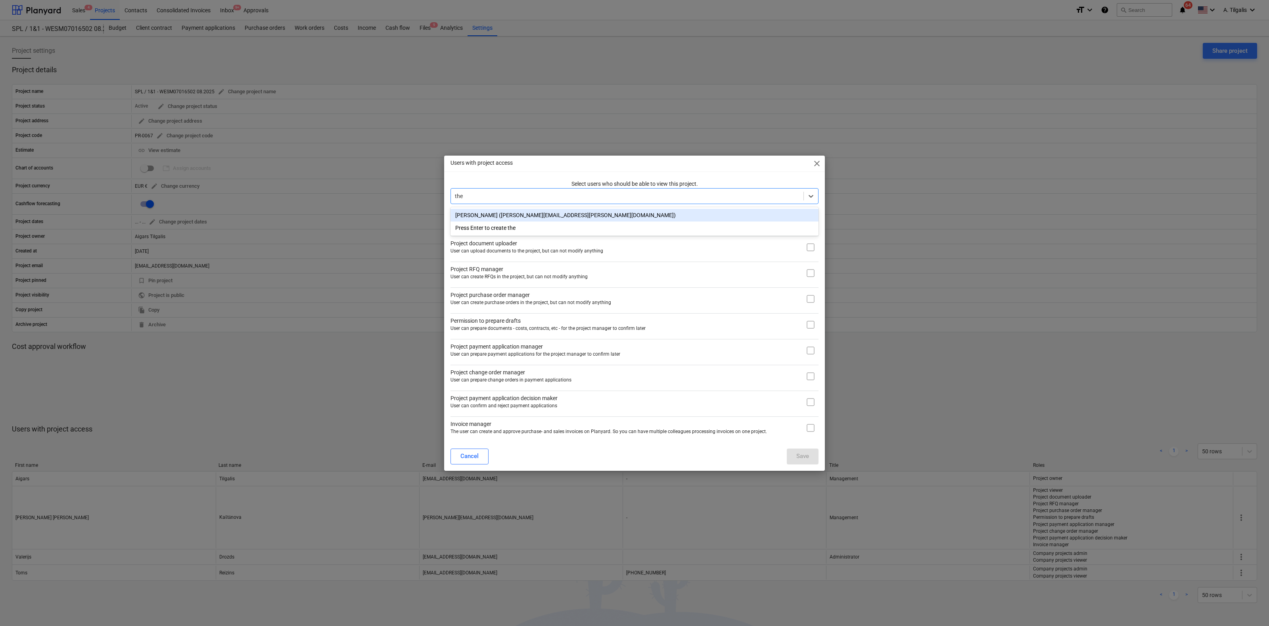
type input "ther"
click at [508, 218] on div "[PERSON_NAME] ([PERSON_NAME][EMAIL_ADDRESS][PERSON_NAME][DOMAIN_NAME])" at bounding box center [635, 215] width 368 height 13
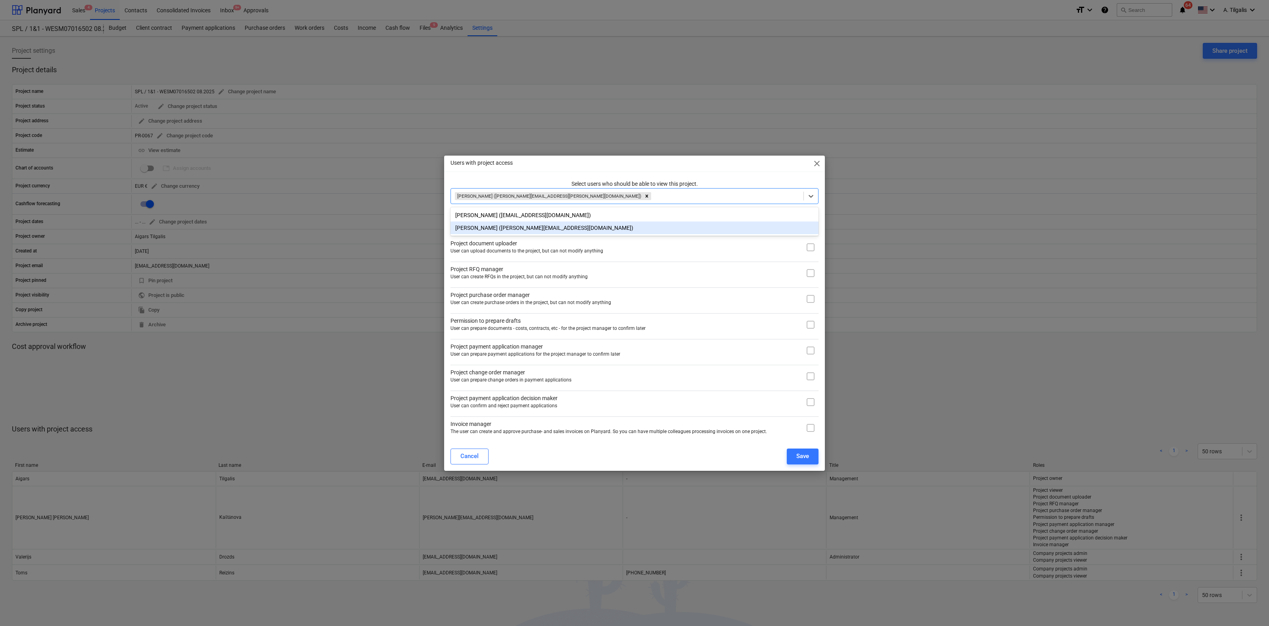
click at [788, 173] on div "Users with project access close Select users who should be able to view this pr…" at bounding box center [634, 312] width 381 height 315
drag, startPoint x: 812, startPoint y: 246, endPoint x: 812, endPoint y: 252, distance: 6.0
click at [812, 246] on input "checkbox" at bounding box center [811, 247] width 16 height 16
checkbox input "true"
click at [810, 275] on input "checkbox" at bounding box center [811, 273] width 16 height 16
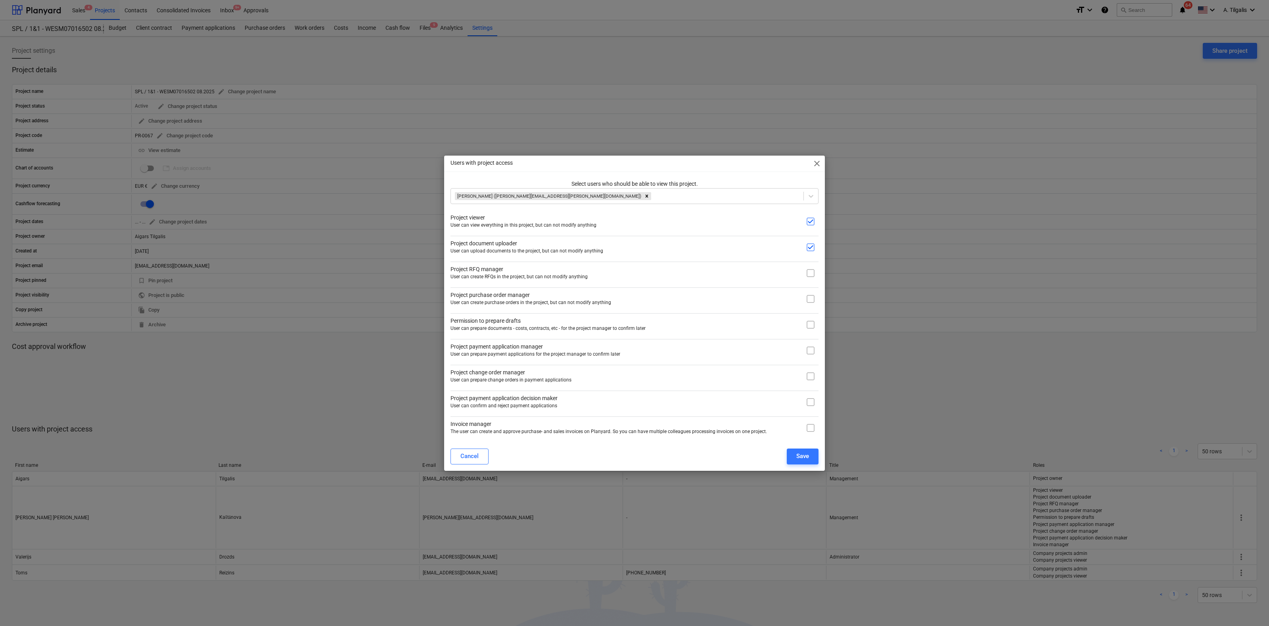
checkbox input "true"
drag, startPoint x: 810, startPoint y: 299, endPoint x: 811, endPoint y: 309, distance: 9.9
click at [810, 299] on input "checkbox" at bounding box center [811, 299] width 16 height 16
checkbox input "true"
click at [811, 328] on input "checkbox" at bounding box center [811, 325] width 16 height 16
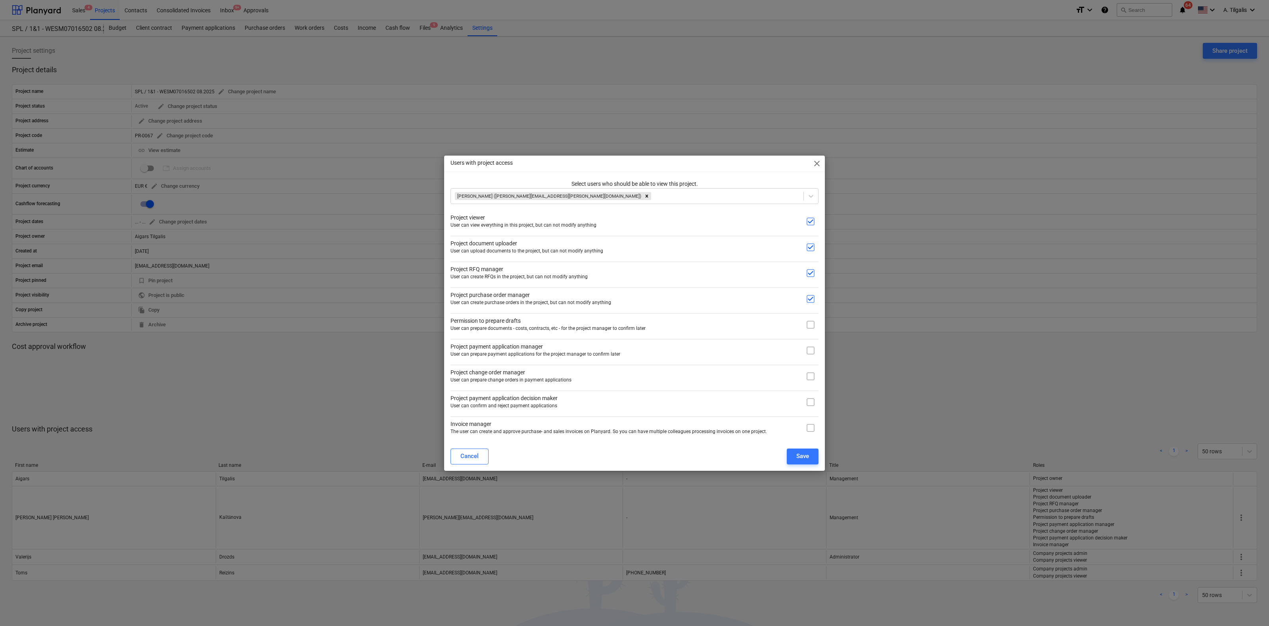
checkbox input "true"
drag, startPoint x: 810, startPoint y: 354, endPoint x: 810, endPoint y: 366, distance: 11.9
click at [810, 355] on input "checkbox" at bounding box center [811, 350] width 16 height 16
checkbox input "true"
click at [810, 376] on input "checkbox" at bounding box center [811, 376] width 16 height 16
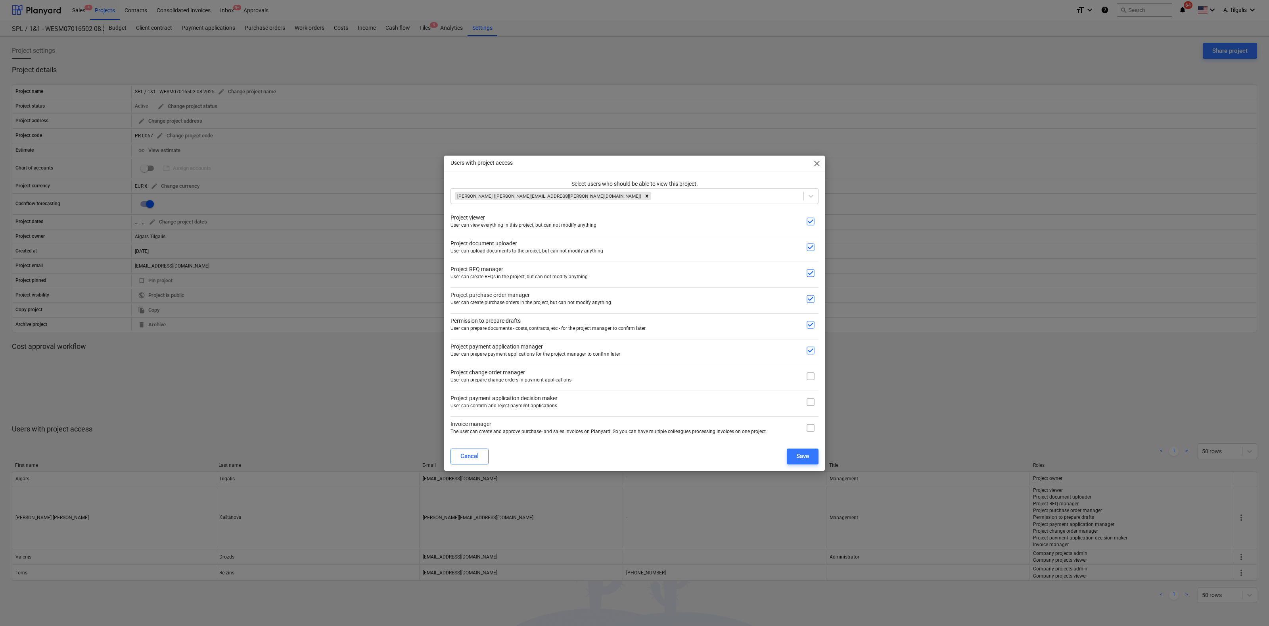
checkbox input "true"
click at [810, 403] on input "checkbox" at bounding box center [811, 402] width 16 height 16
checkbox input "true"
click at [810, 425] on input "checkbox" at bounding box center [811, 428] width 16 height 16
checkbox input "true"
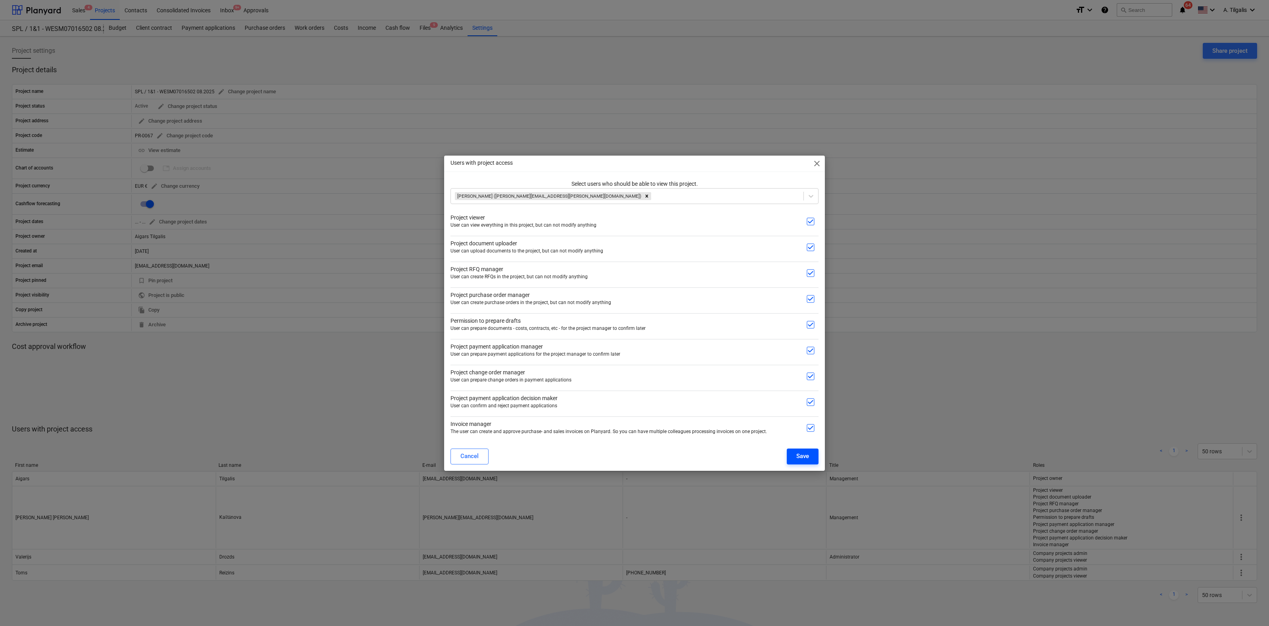
click at [802, 455] on div "Save" at bounding box center [802, 456] width 13 height 10
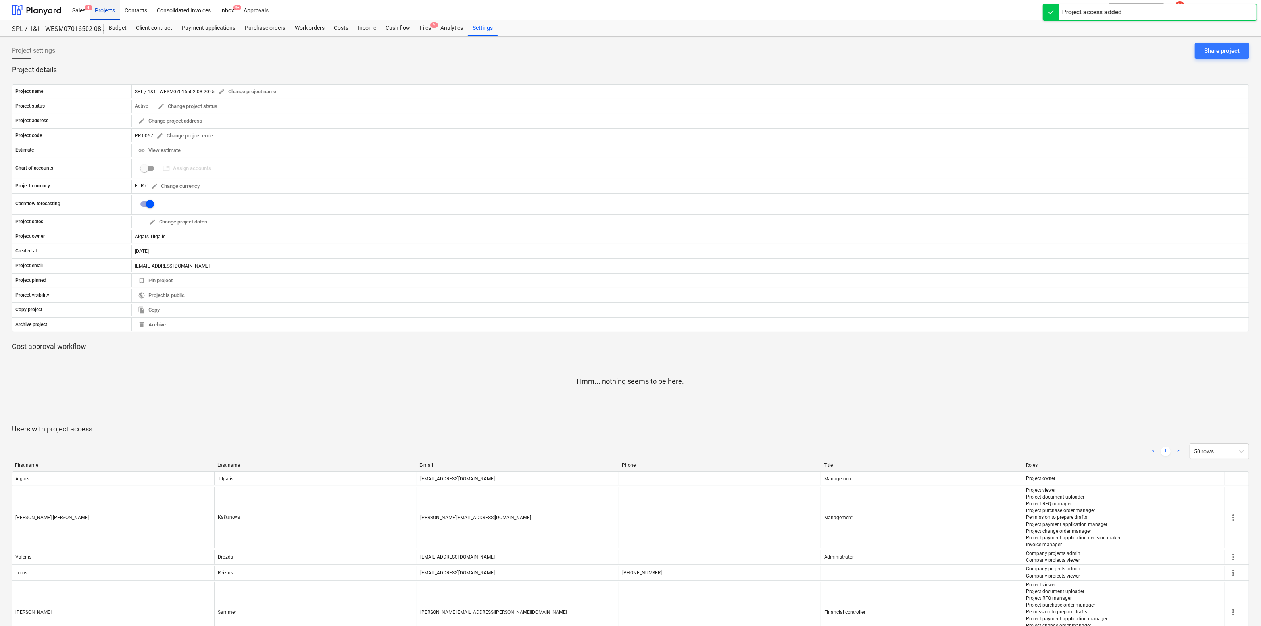
click at [107, 12] on div "Projects" at bounding box center [105, 10] width 30 height 20
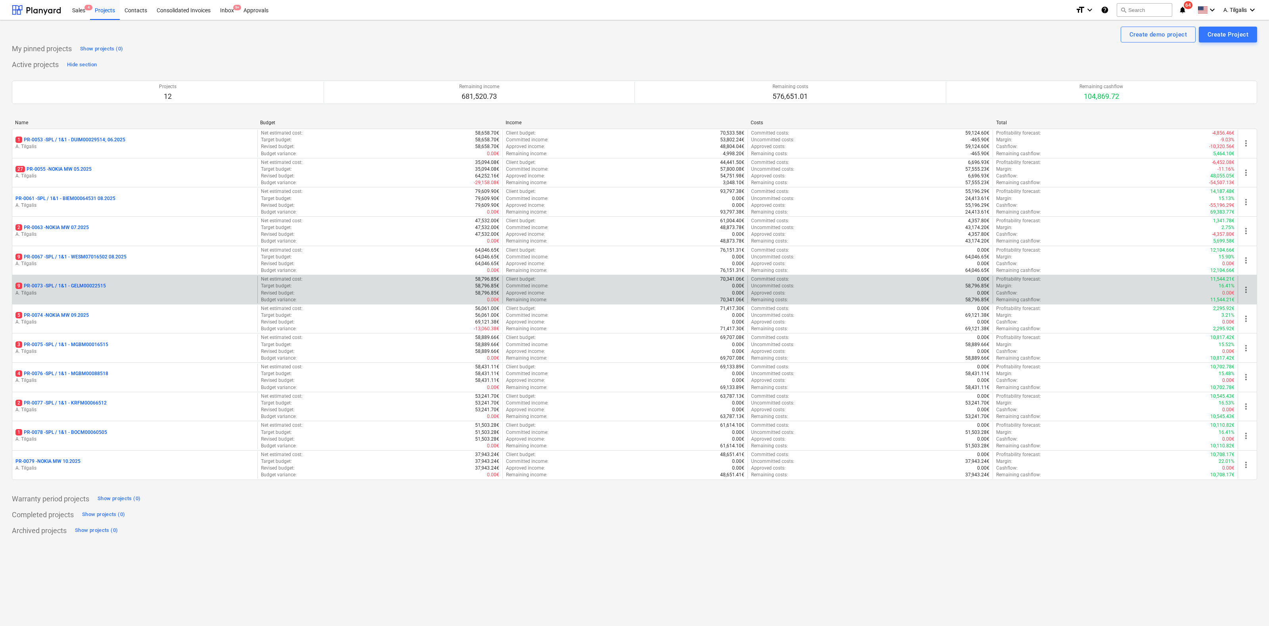
click at [97, 286] on p "9 PR-0073 - SPL / 1&1 - GELM00022515" at bounding box center [60, 285] width 90 height 7
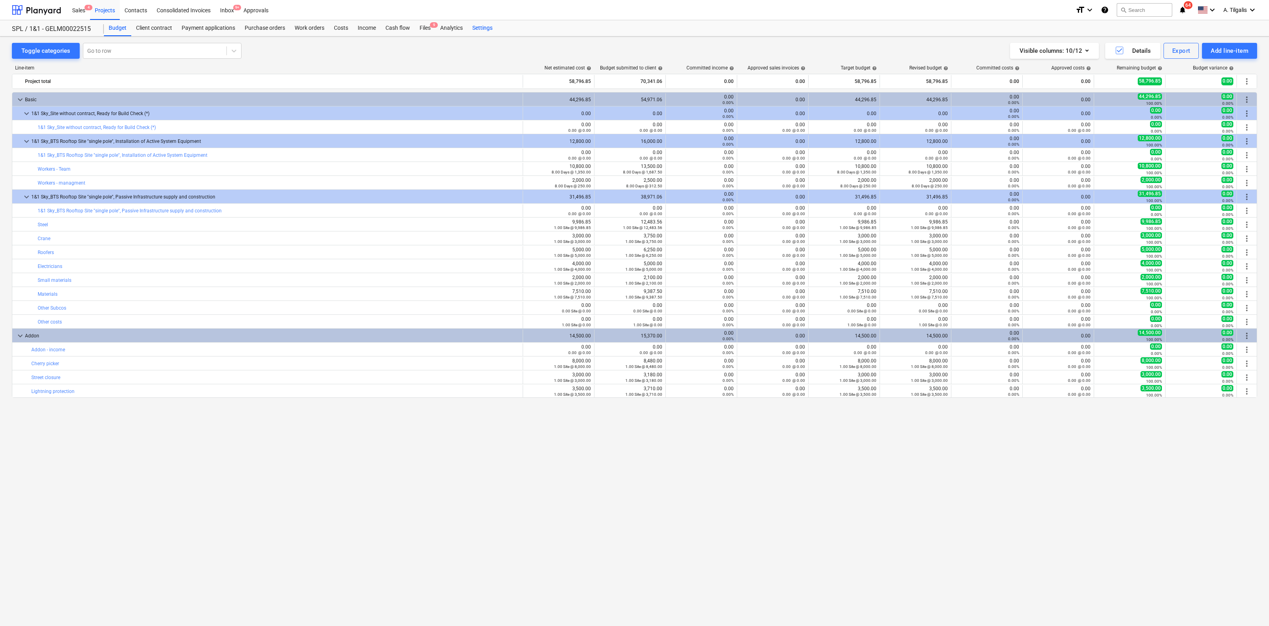
click at [488, 29] on div "Settings" at bounding box center [483, 28] width 30 height 16
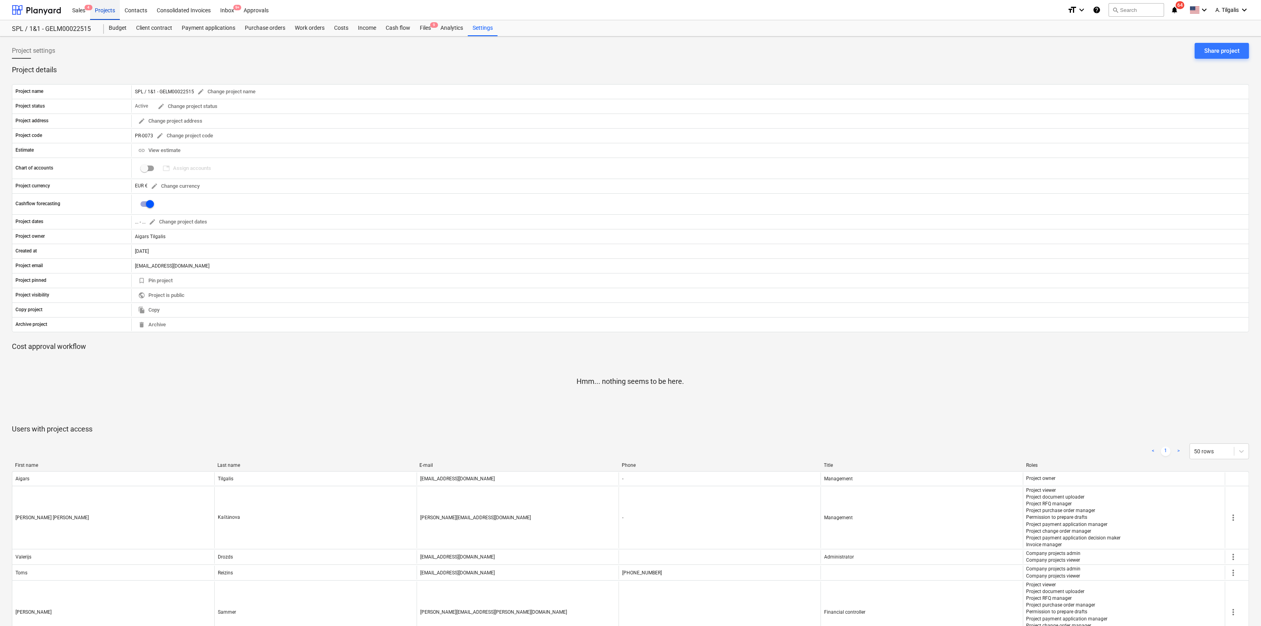
click at [104, 10] on div "Projects" at bounding box center [105, 10] width 30 height 20
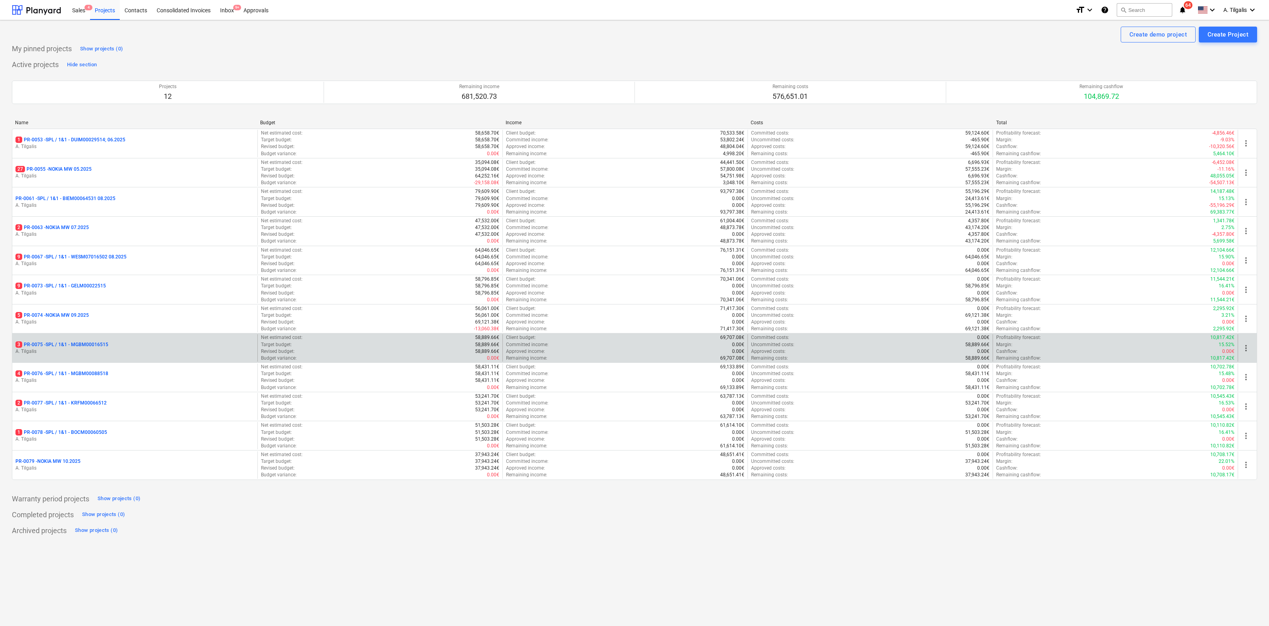
click at [96, 343] on p "3 PR-0075 - SPL / 1&1 - MGBM00016515" at bounding box center [61, 344] width 93 height 7
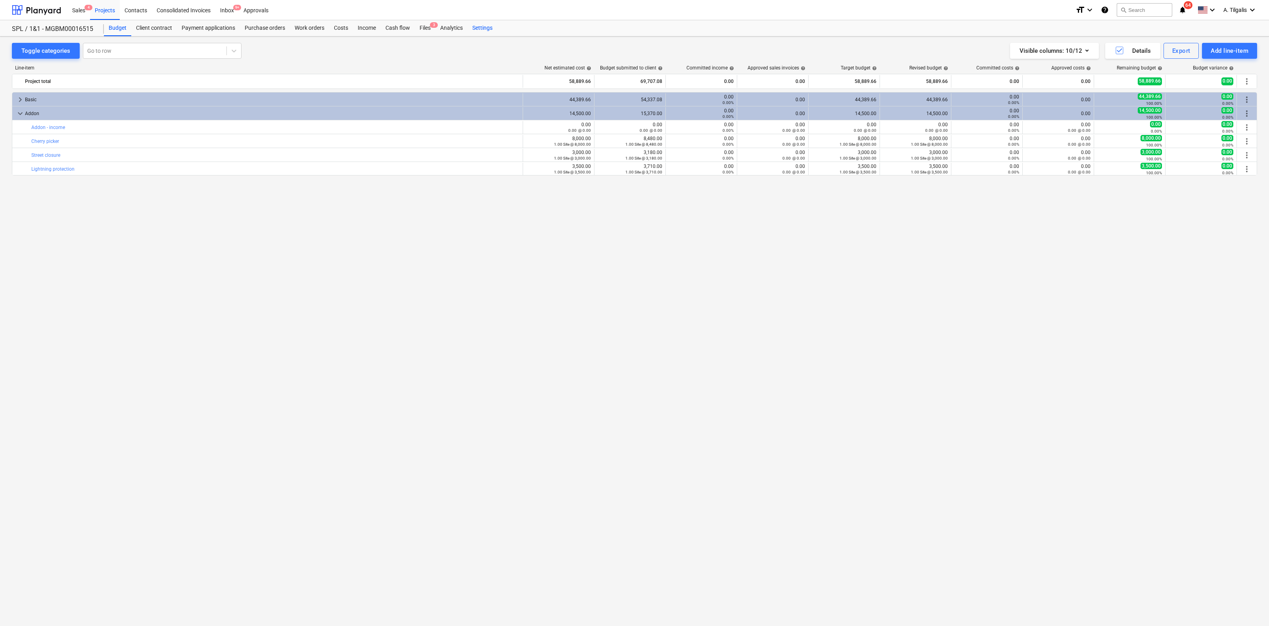
click at [489, 26] on div "Settings" at bounding box center [483, 28] width 30 height 16
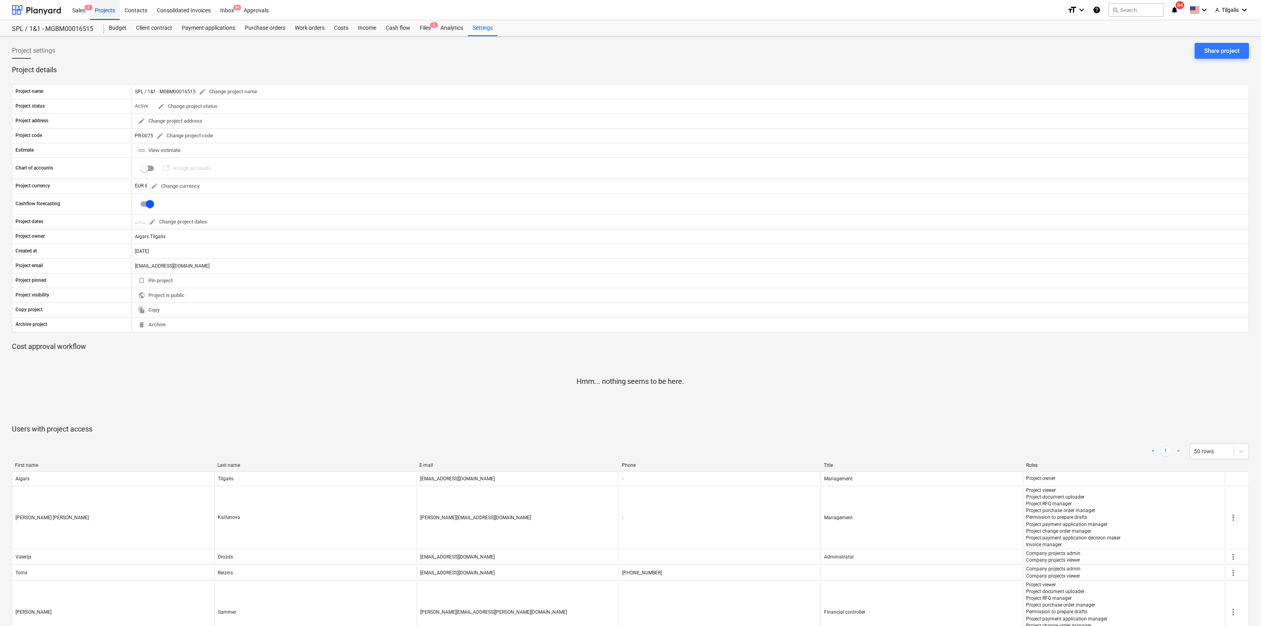
click at [108, 8] on div "Projects" at bounding box center [105, 10] width 30 height 20
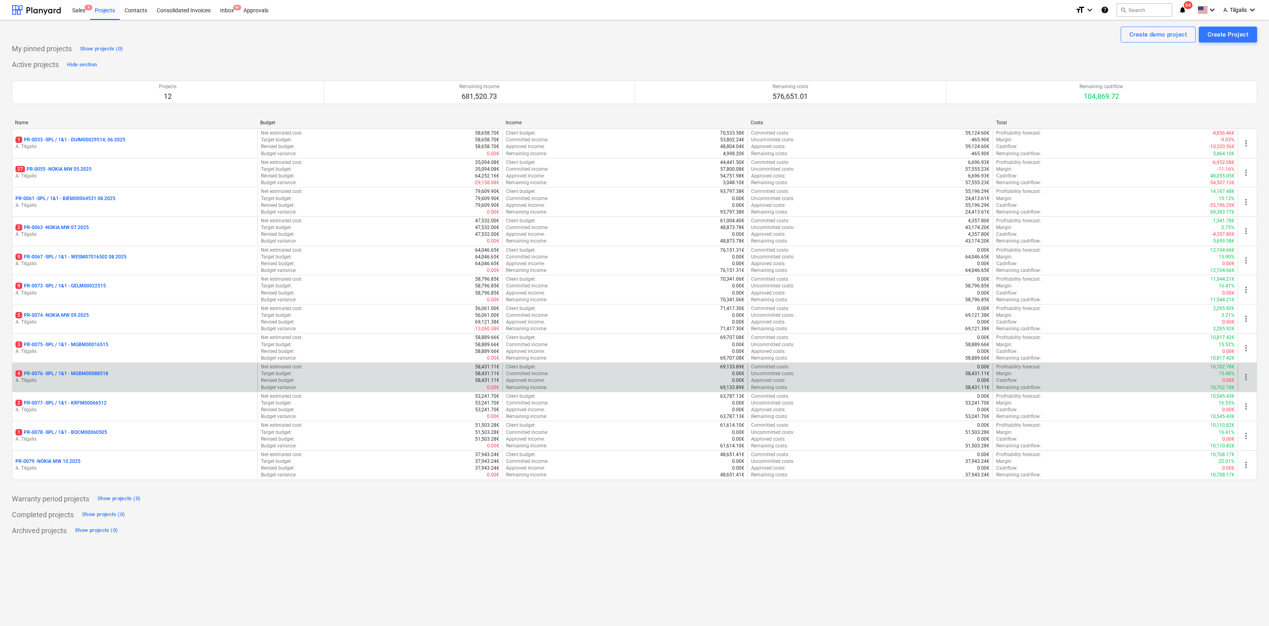
click at [99, 376] on p "4 PR-0076 - SPL / 1&1 - MGBM00088518" at bounding box center [61, 373] width 93 height 7
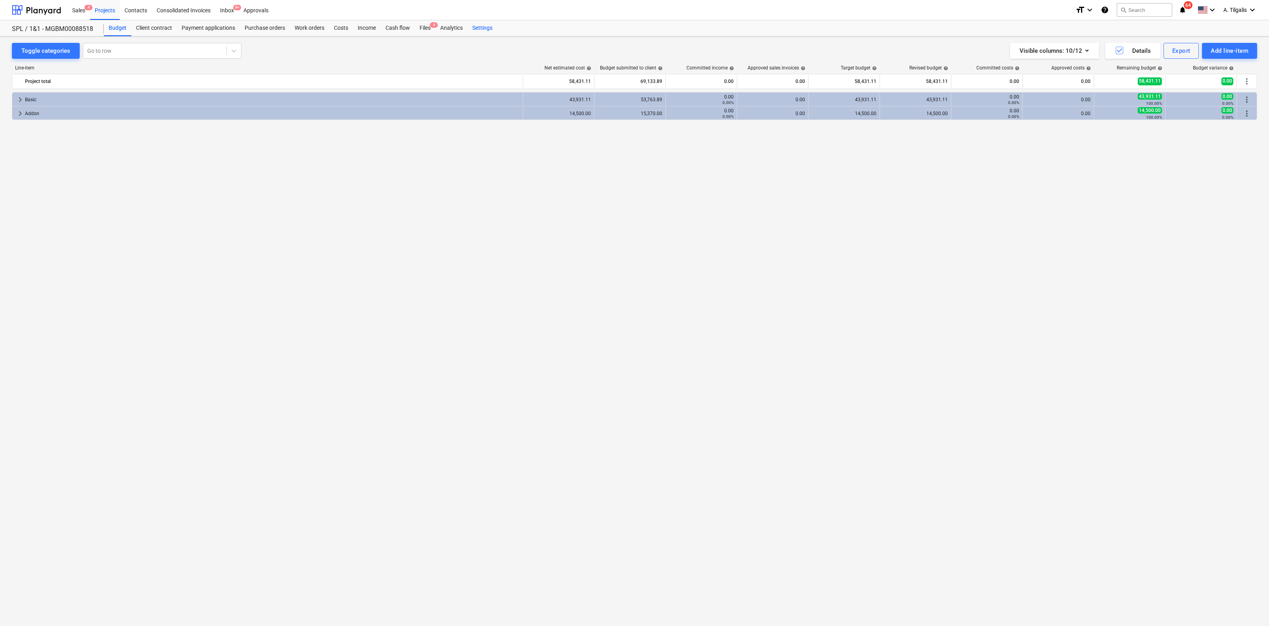
click at [487, 28] on div "Settings" at bounding box center [483, 28] width 30 height 16
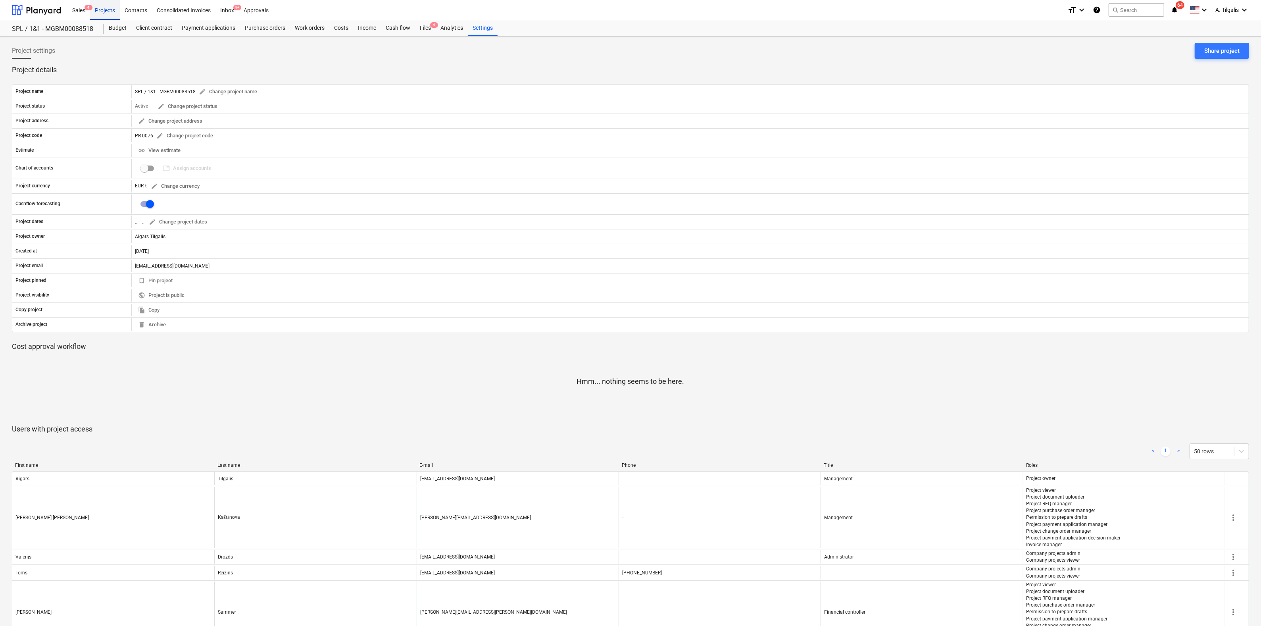
click at [106, 11] on div "Projects" at bounding box center [105, 10] width 30 height 20
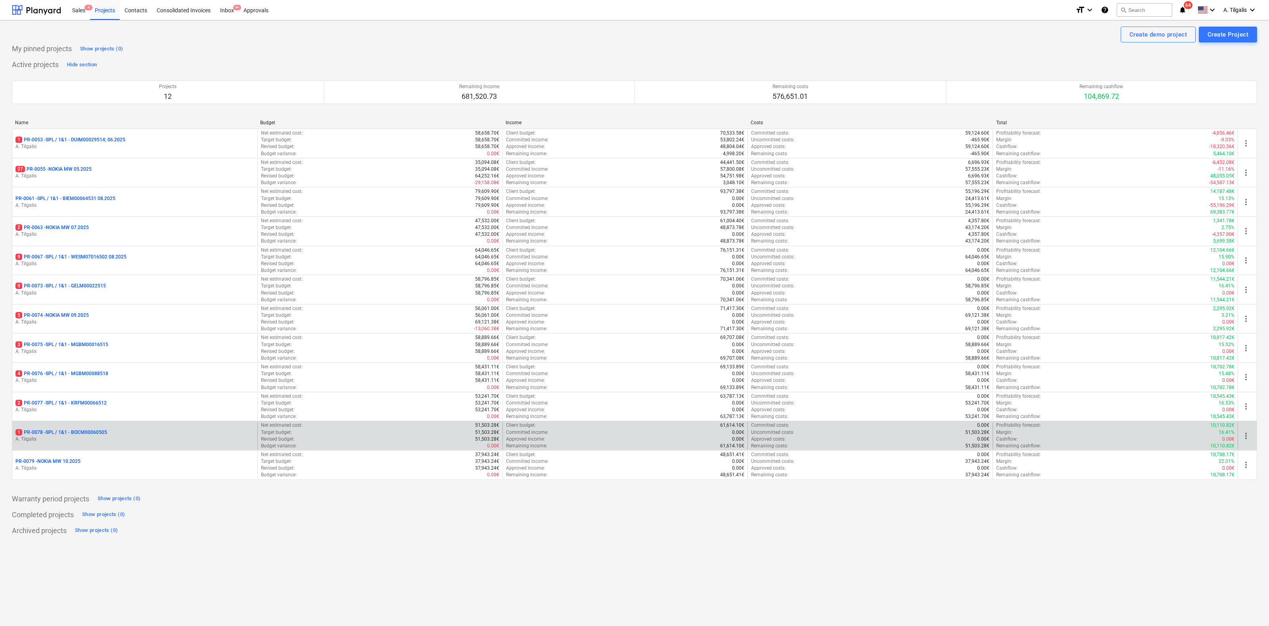
click at [91, 431] on p "1 PR-0078 - SPL / 1&1 - BOCM00060505" at bounding box center [61, 432] width 92 height 7
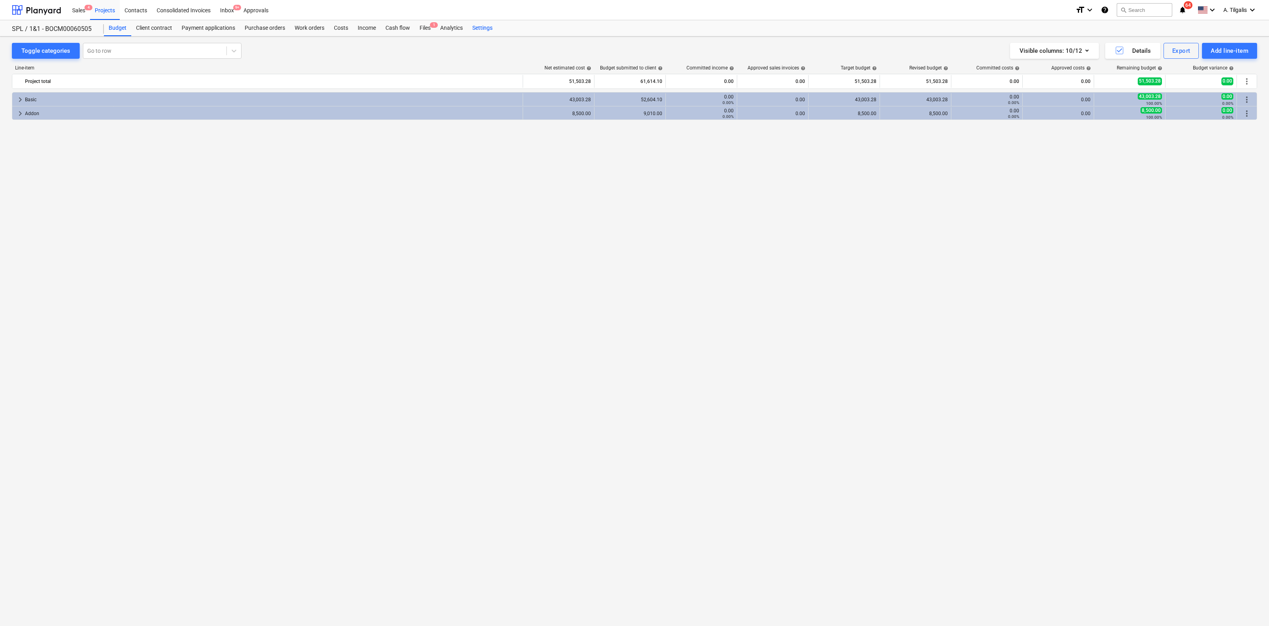
click at [481, 29] on div "Settings" at bounding box center [483, 28] width 30 height 16
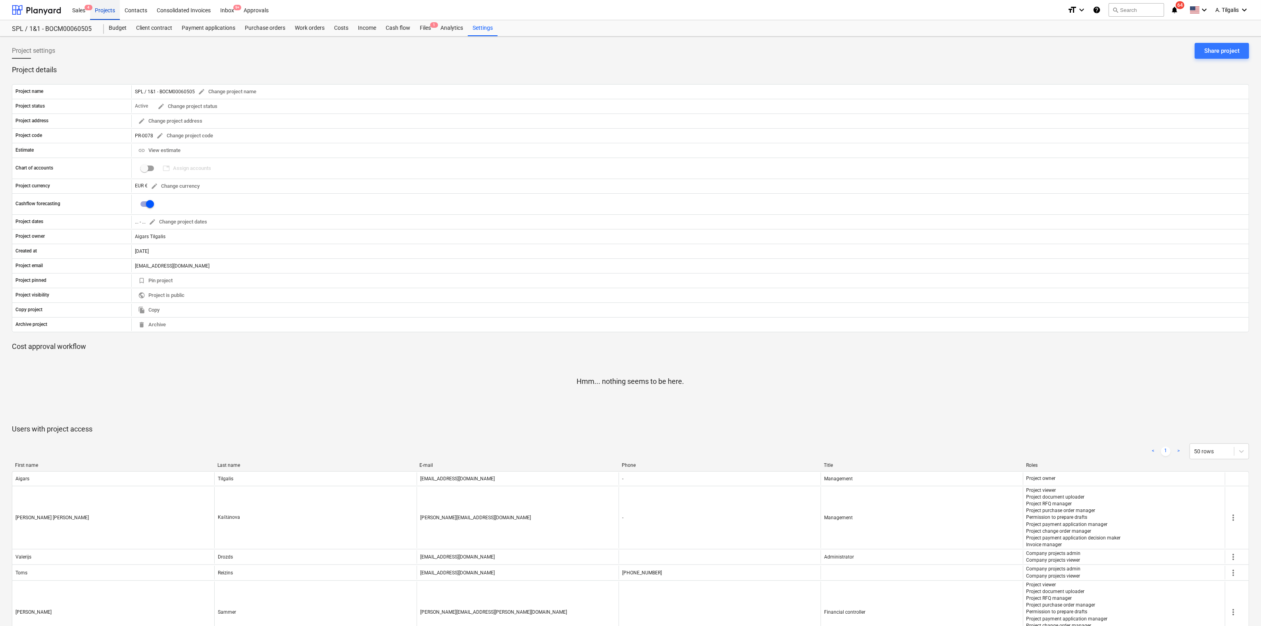
click at [116, 11] on div "Projects" at bounding box center [105, 10] width 30 height 20
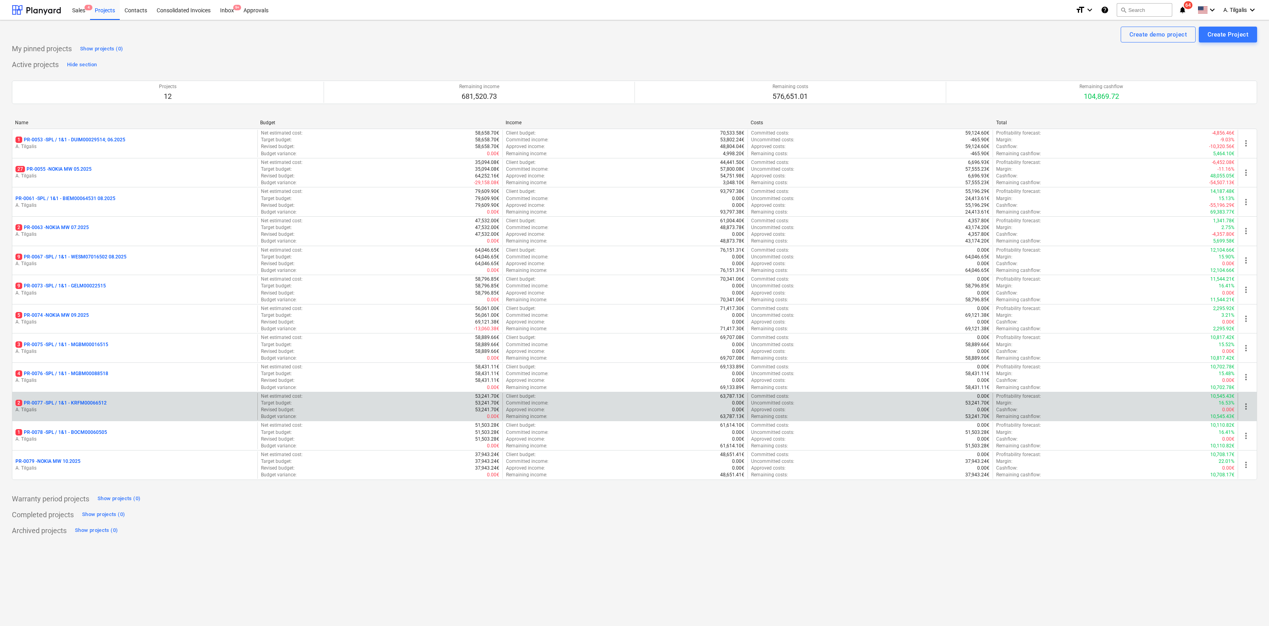
click at [95, 405] on p "2 PR-0077 - SPL / 1&1 - KRFM00066512" at bounding box center [60, 402] width 91 height 7
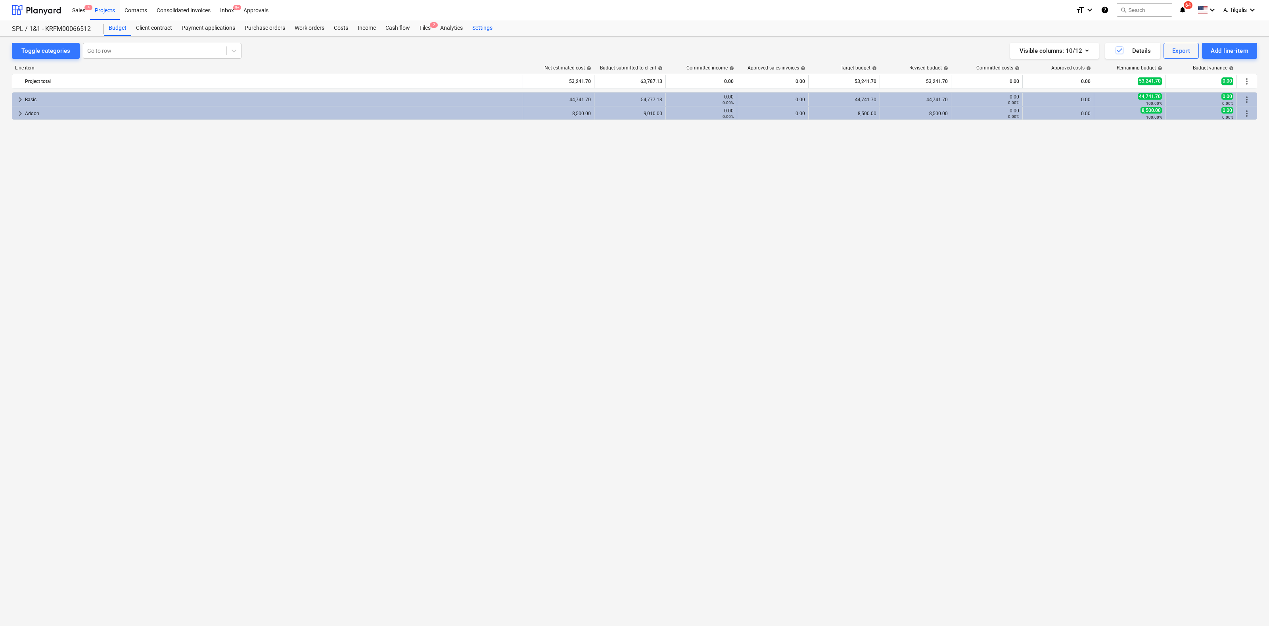
click at [489, 25] on div "Settings" at bounding box center [483, 28] width 30 height 16
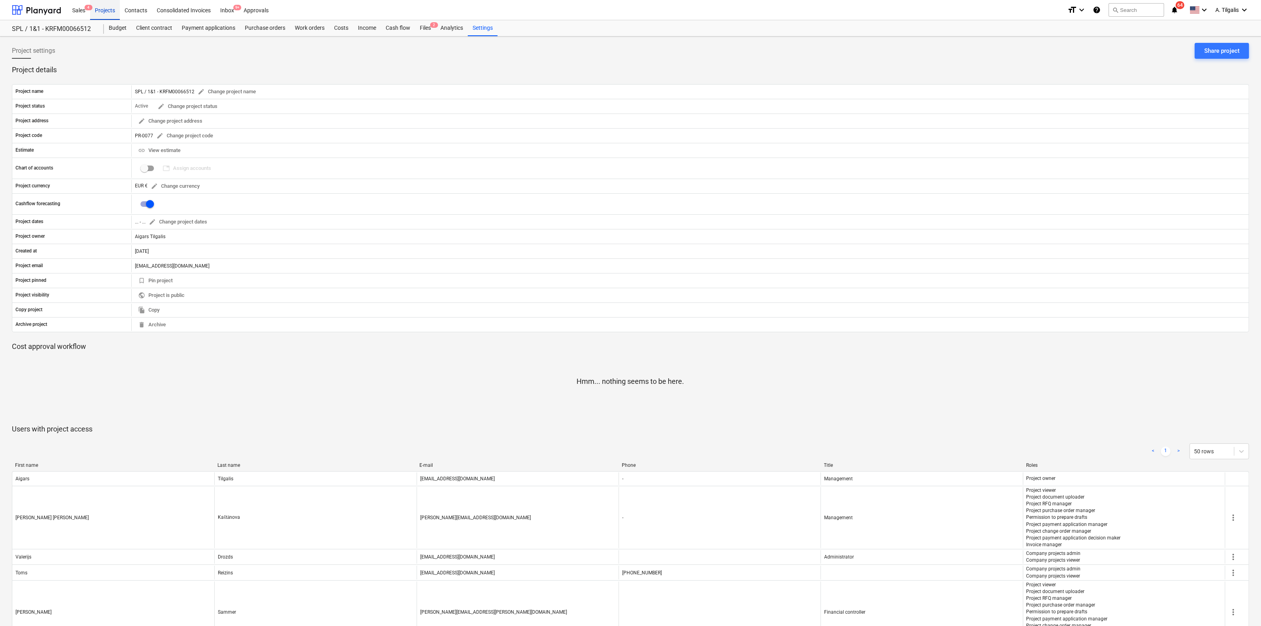
click at [97, 5] on div "Projects" at bounding box center [105, 10] width 30 height 20
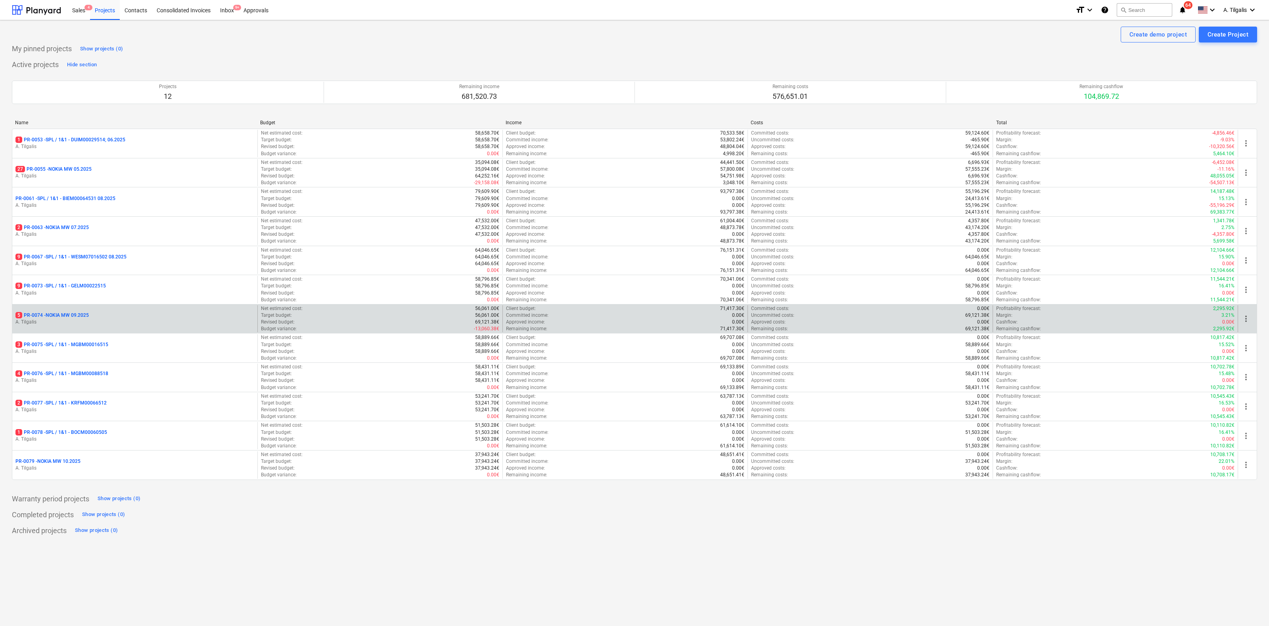
click at [74, 318] on p "5 PR-0074 - NOKIA MW 09.2025" at bounding box center [51, 315] width 73 height 7
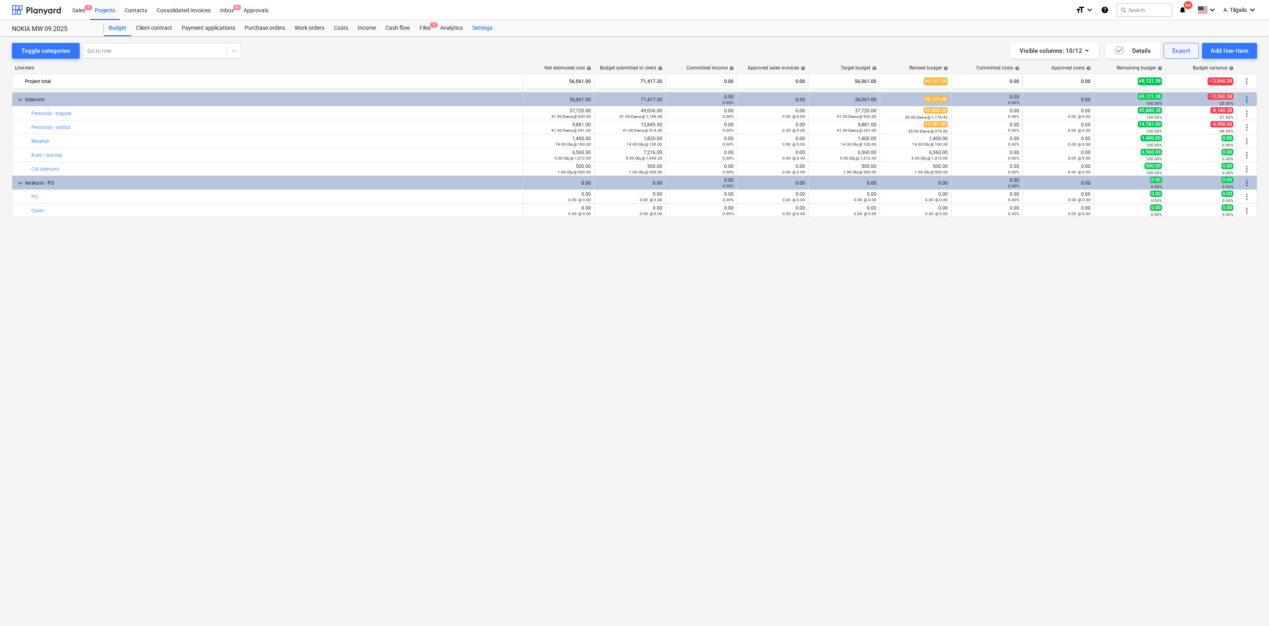
click at [491, 29] on div "Settings" at bounding box center [483, 28] width 30 height 16
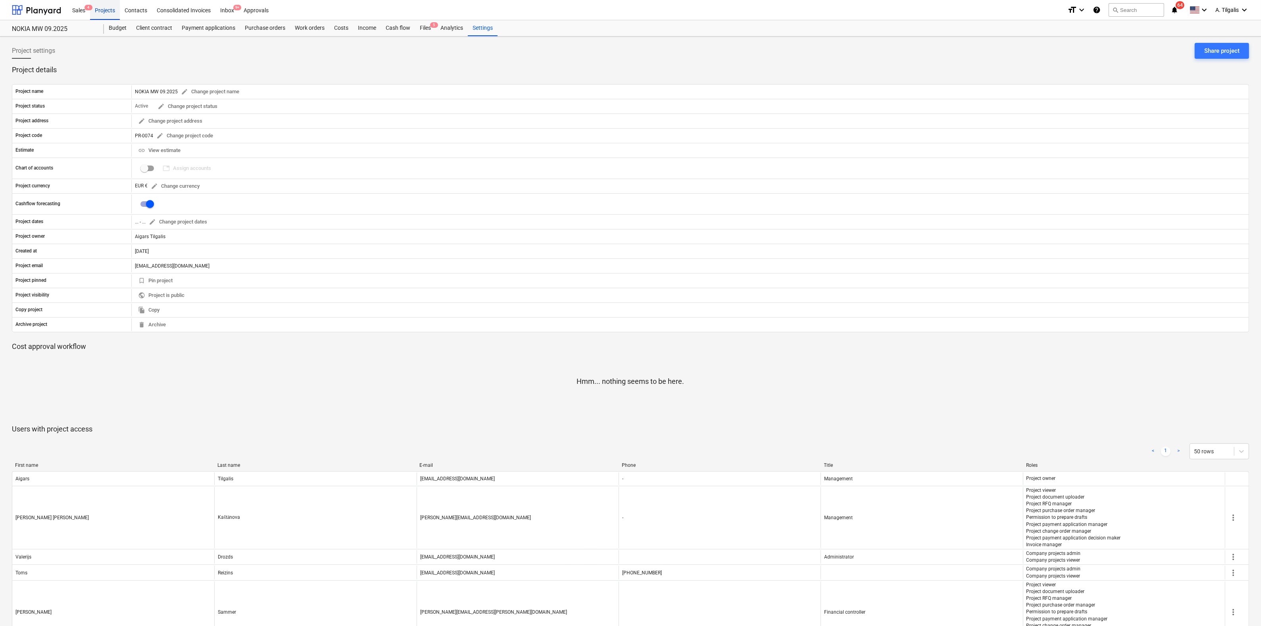
click at [115, 10] on div "Projects" at bounding box center [105, 10] width 30 height 20
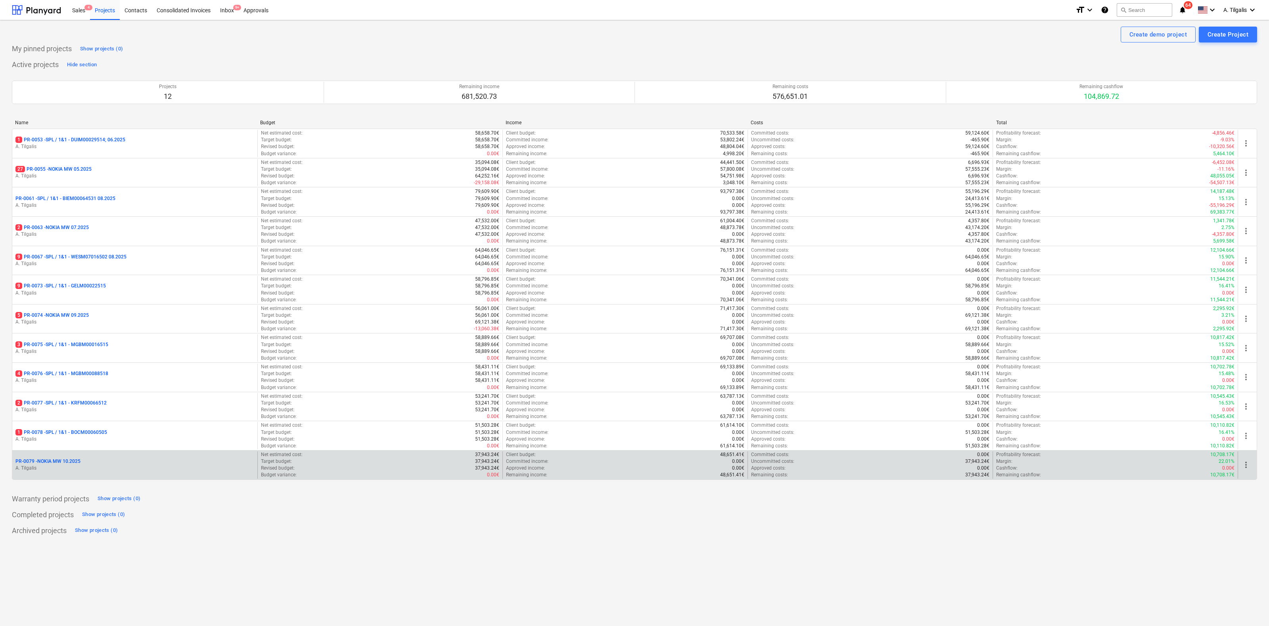
click at [56, 462] on p "PR-0079 - NOKIA MW 10.2025" at bounding box center [47, 461] width 65 height 7
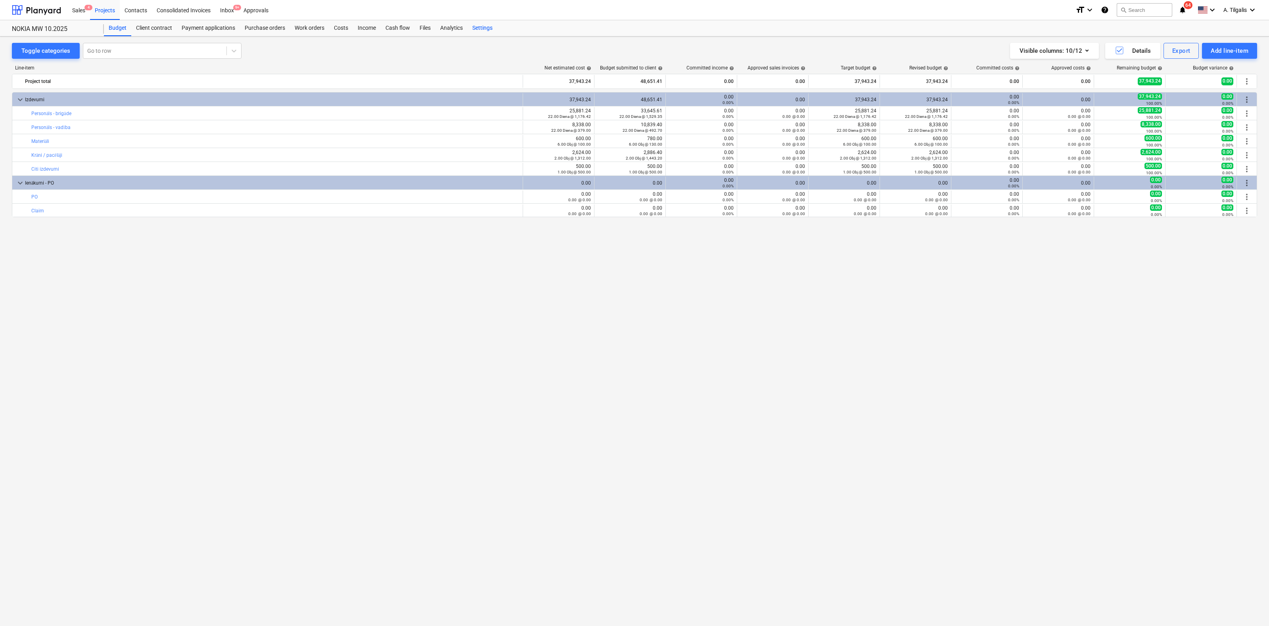
click at [479, 27] on div "Settings" at bounding box center [483, 28] width 30 height 16
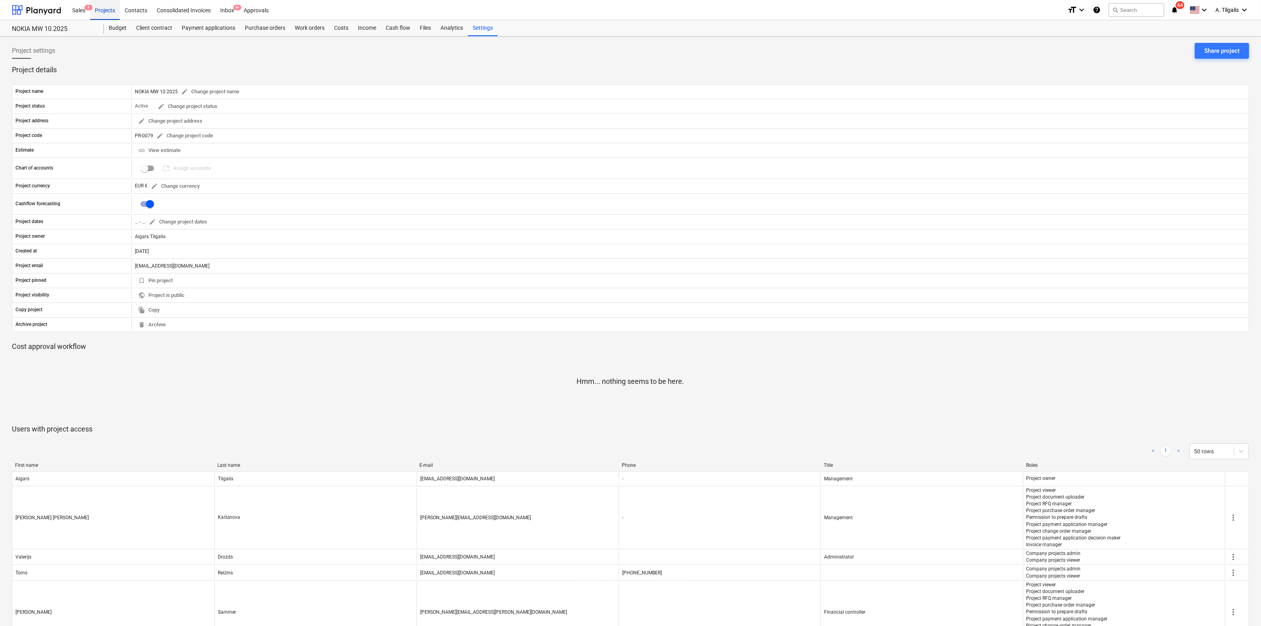
click at [104, 9] on div "Projects" at bounding box center [105, 10] width 30 height 20
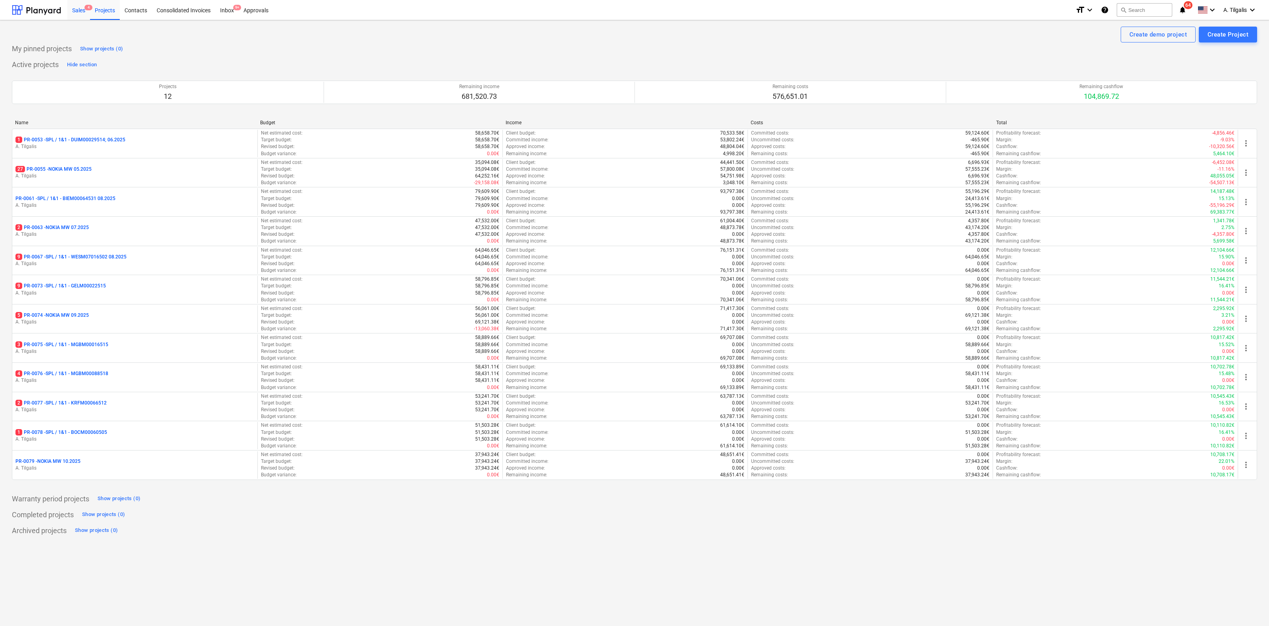
click at [77, 11] on div "Sales 4" at bounding box center [78, 10] width 23 height 20
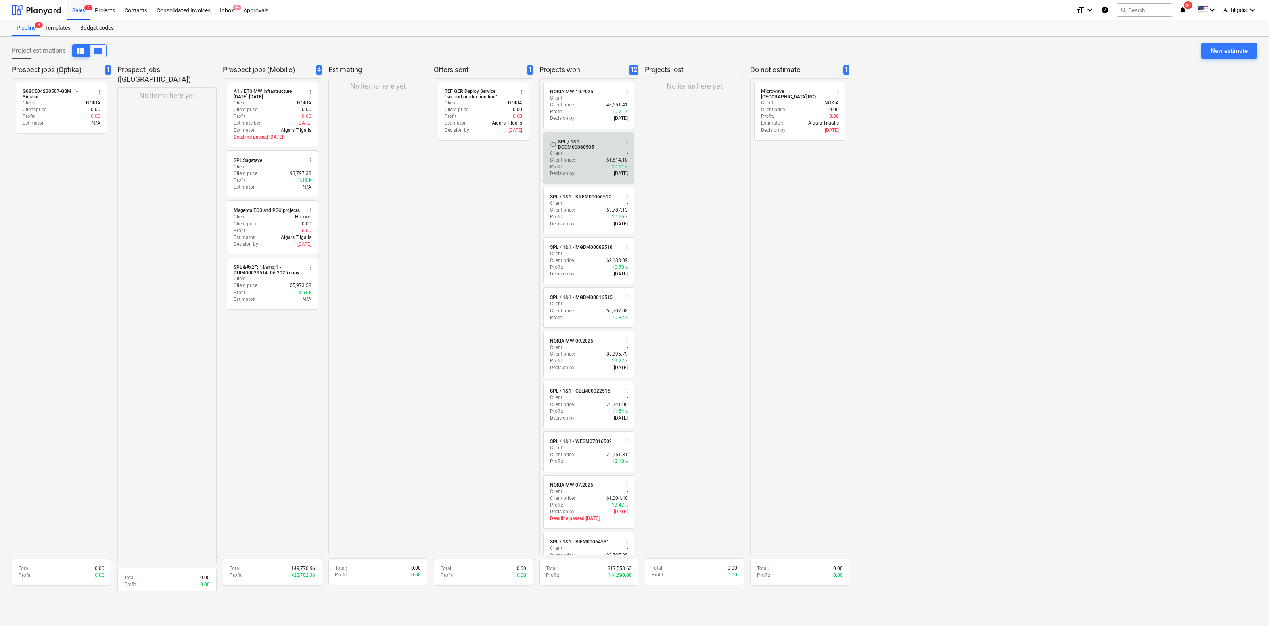
click at [624, 142] on span "more_vert" at bounding box center [627, 142] width 6 height 6
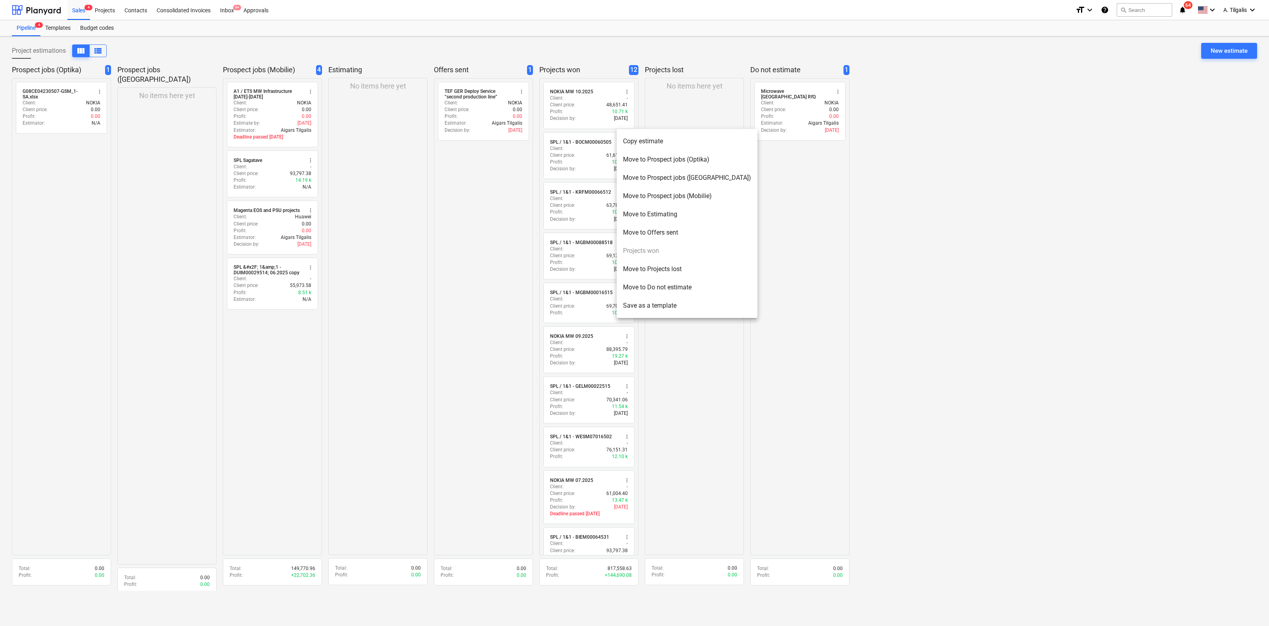
click at [648, 138] on li "Copy estimate" at bounding box center [687, 141] width 141 height 18
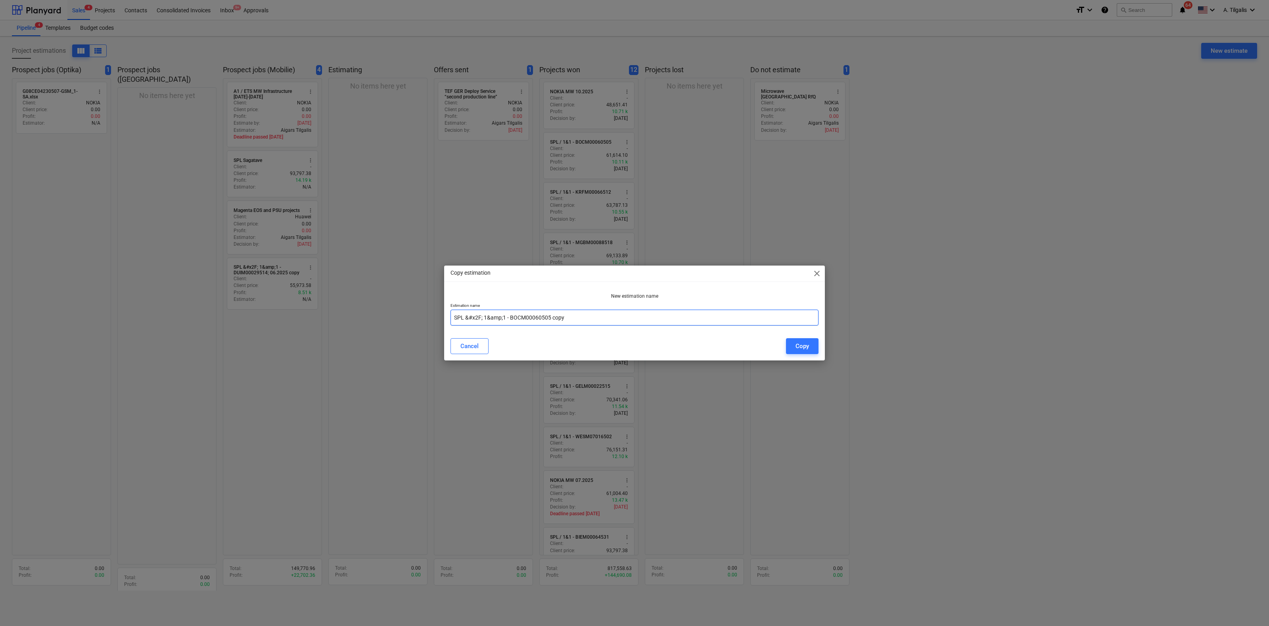
drag, startPoint x: 466, startPoint y: 318, endPoint x: 481, endPoint y: 319, distance: 15.5
click at [481, 319] on input "SPL &#x2F; 1&amp;1 - BOCM00060505 copy" at bounding box center [635, 317] width 368 height 16
click at [483, 317] on input "SPL &#x2F; 1&amp;1 - BOCM00060505 copy" at bounding box center [635, 317] width 368 height 16
drag, startPoint x: 487, startPoint y: 316, endPoint x: 473, endPoint y: 319, distance: 14.9
click at [473, 319] on input "SPL / 1&amp;1 - BOCM00060505 copy" at bounding box center [635, 317] width 368 height 16
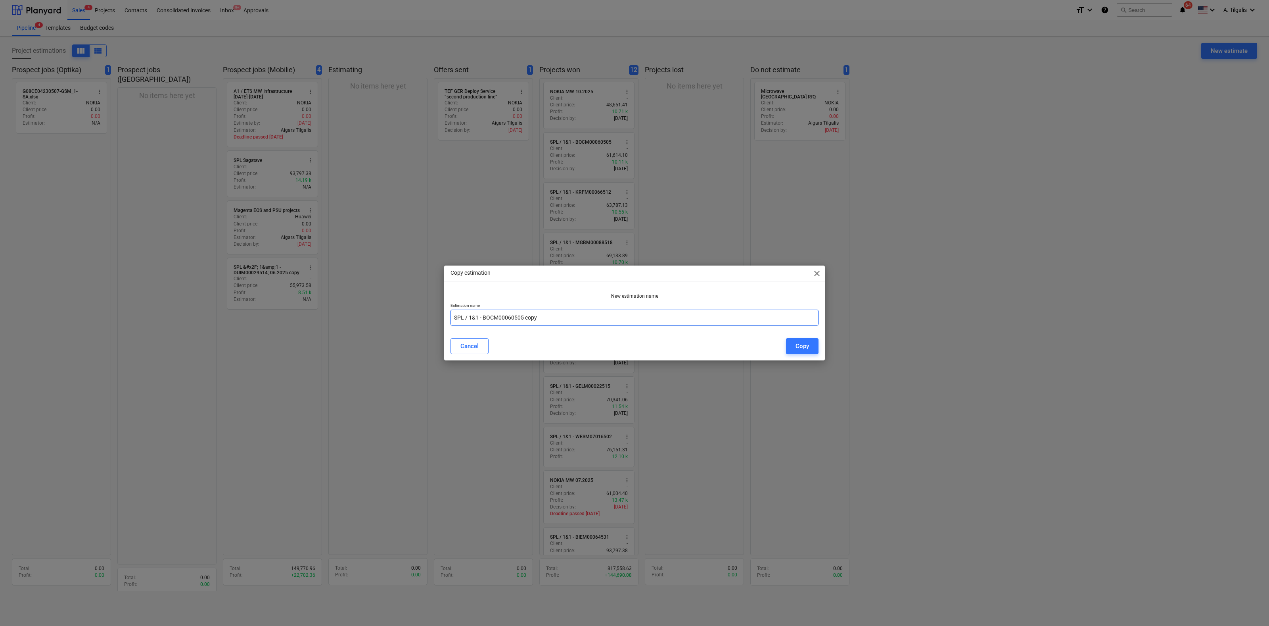
click at [546, 319] on input "SPL / 1&1 - BOCM00060505 copy" at bounding box center [635, 317] width 368 height 16
drag, startPoint x: 515, startPoint y: 317, endPoint x: 483, endPoint y: 319, distance: 31.8
click at [483, 319] on input "SPL / 1&1 - BOCM00060505 copy" at bounding box center [635, 317] width 368 height 16
paste input "KOLM00014513"
type input "SPL / 1&1 - KOLM00014513"
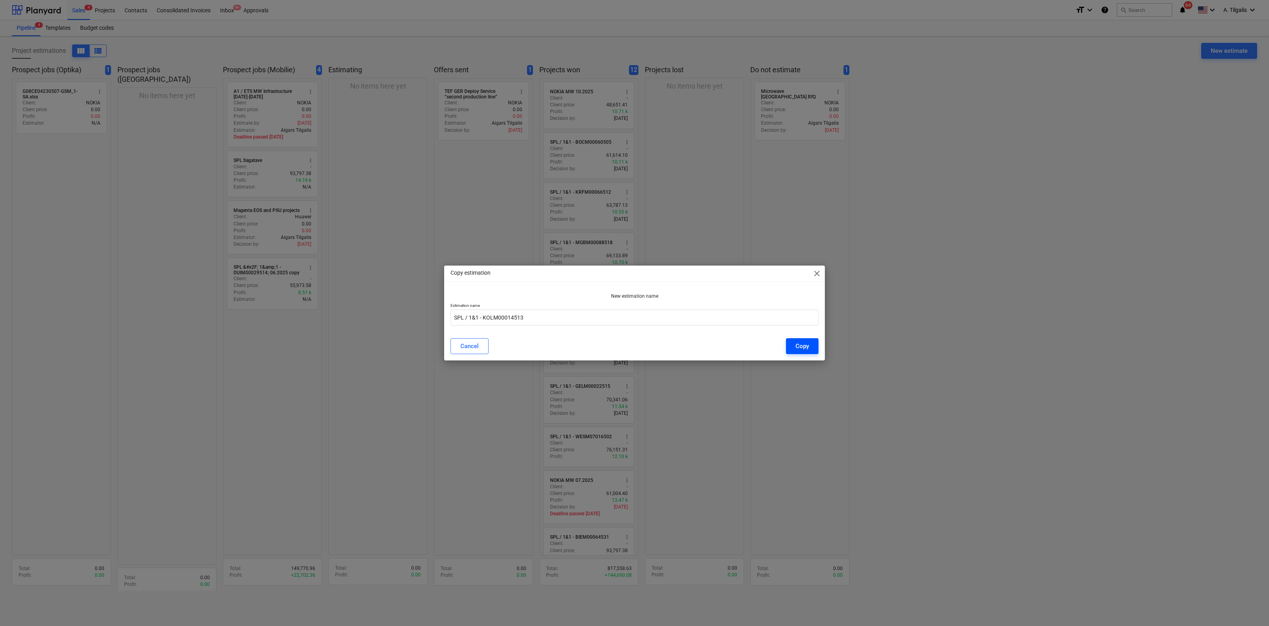
click at [798, 345] on div "Copy" at bounding box center [802, 346] width 13 height 10
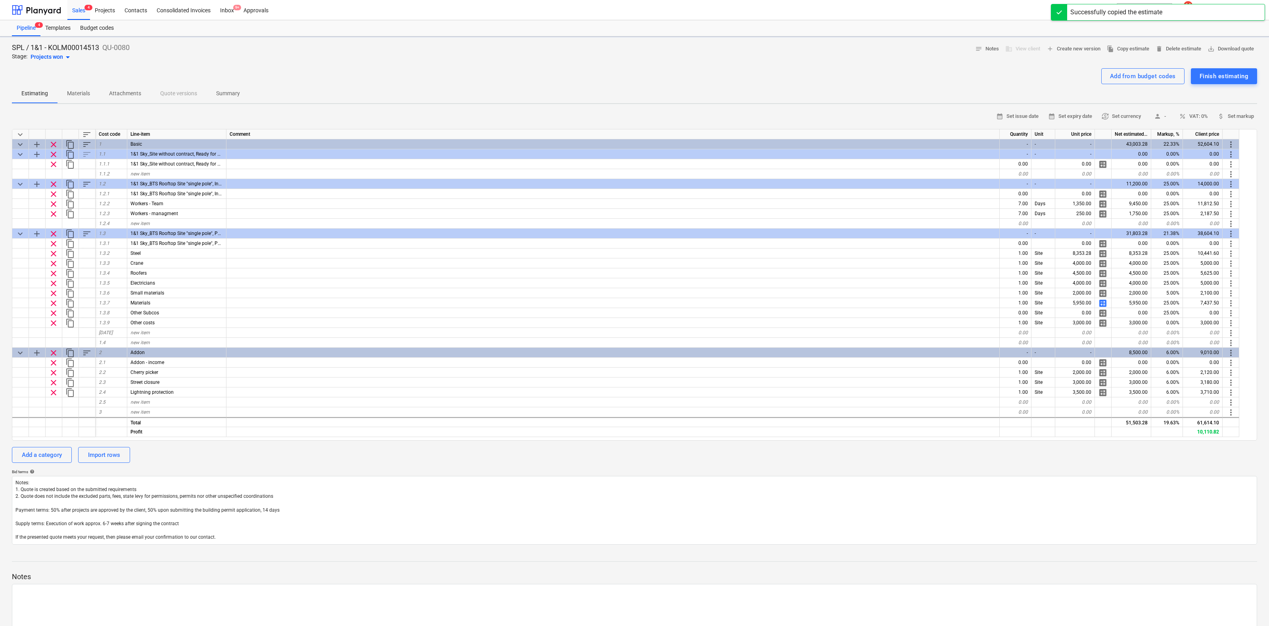
type textarea "x"
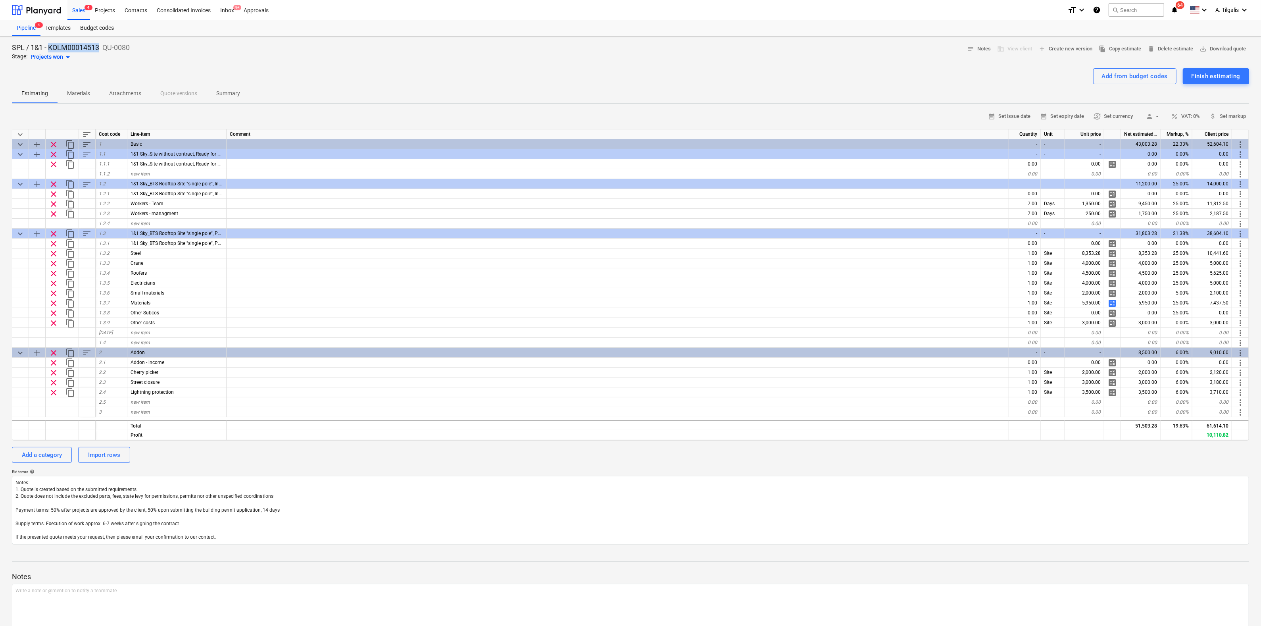
drag, startPoint x: 100, startPoint y: 46, endPoint x: 50, endPoint y: 46, distance: 49.2
click at [50, 46] on p "SPL / 1&1 - KOLM00014513" at bounding box center [55, 48] width 87 height 10
copy p "KOLM00014513"
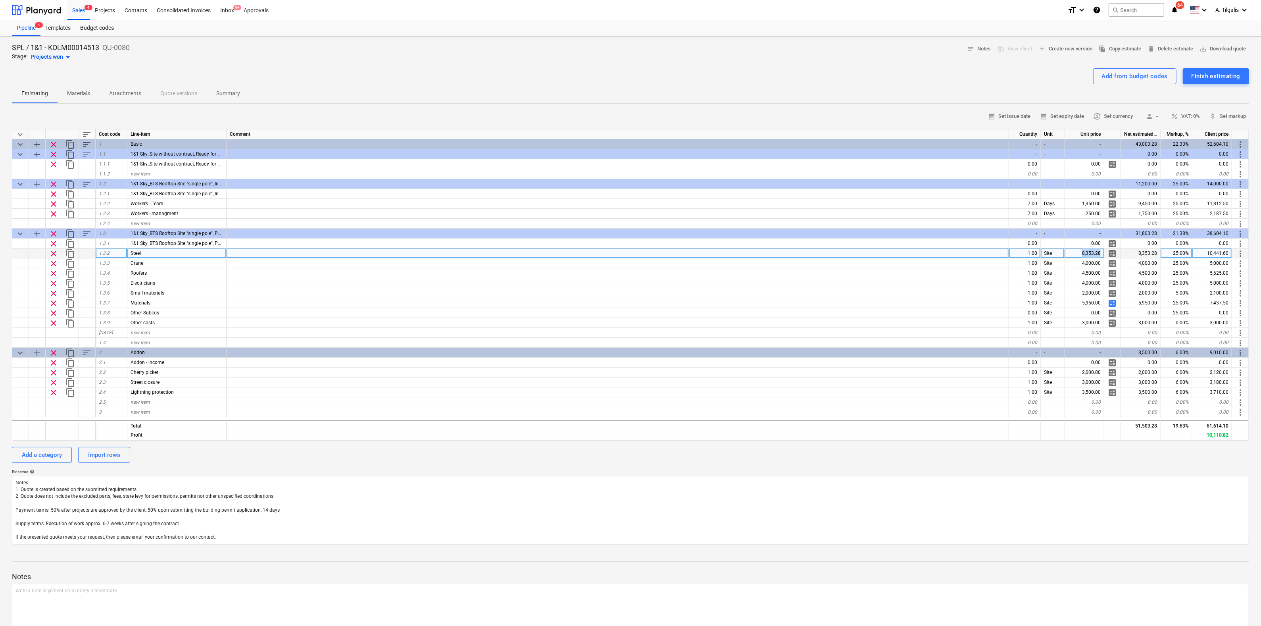
drag, startPoint x: 1080, startPoint y: 251, endPoint x: 1102, endPoint y: 253, distance: 21.9
click at [1102, 253] on div "8,353.28" at bounding box center [1084, 253] width 40 height 10
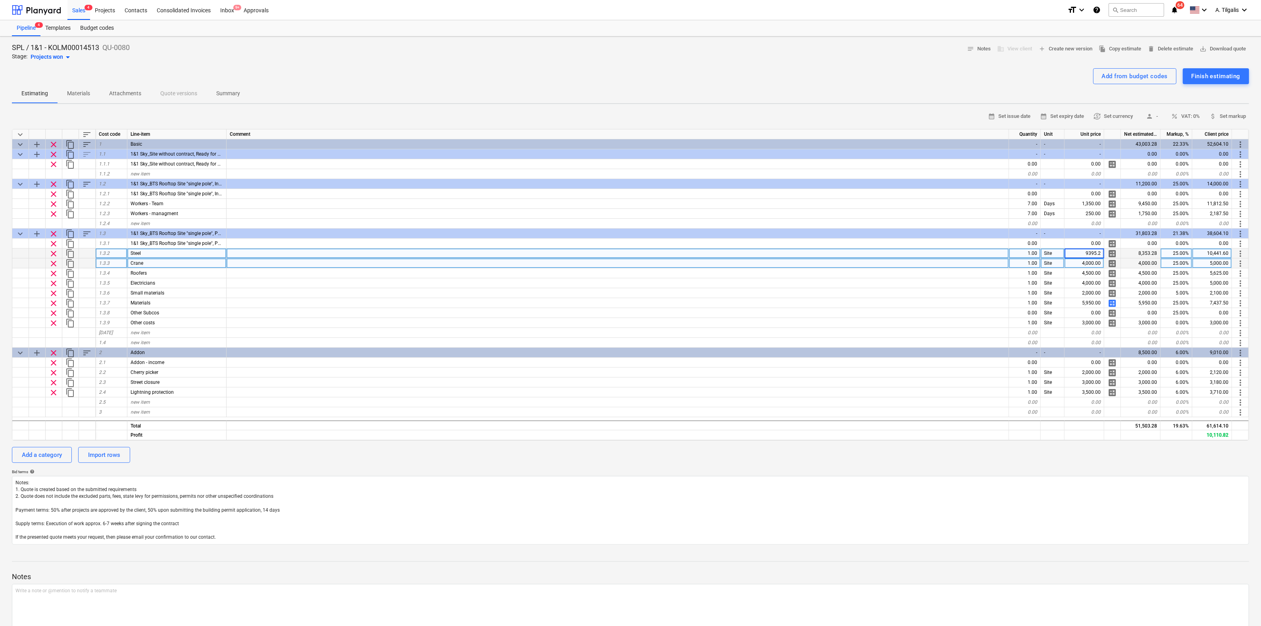
type input "9395.25"
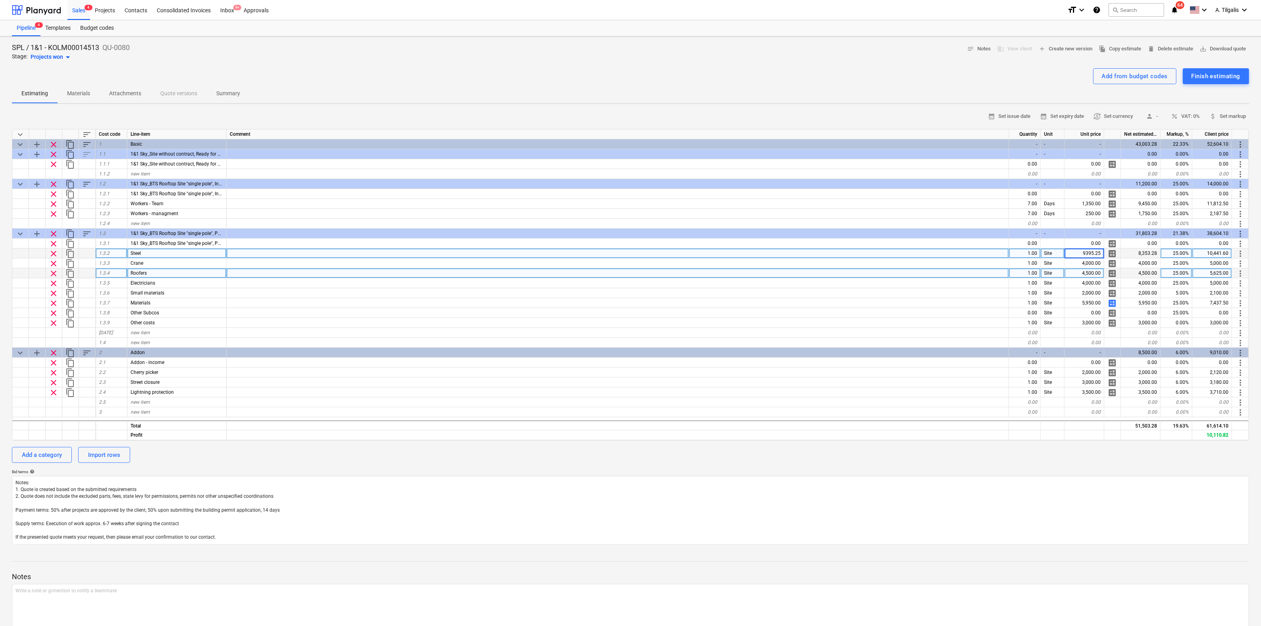
click at [886, 277] on div at bounding box center [617, 273] width 782 height 10
type textarea "x"
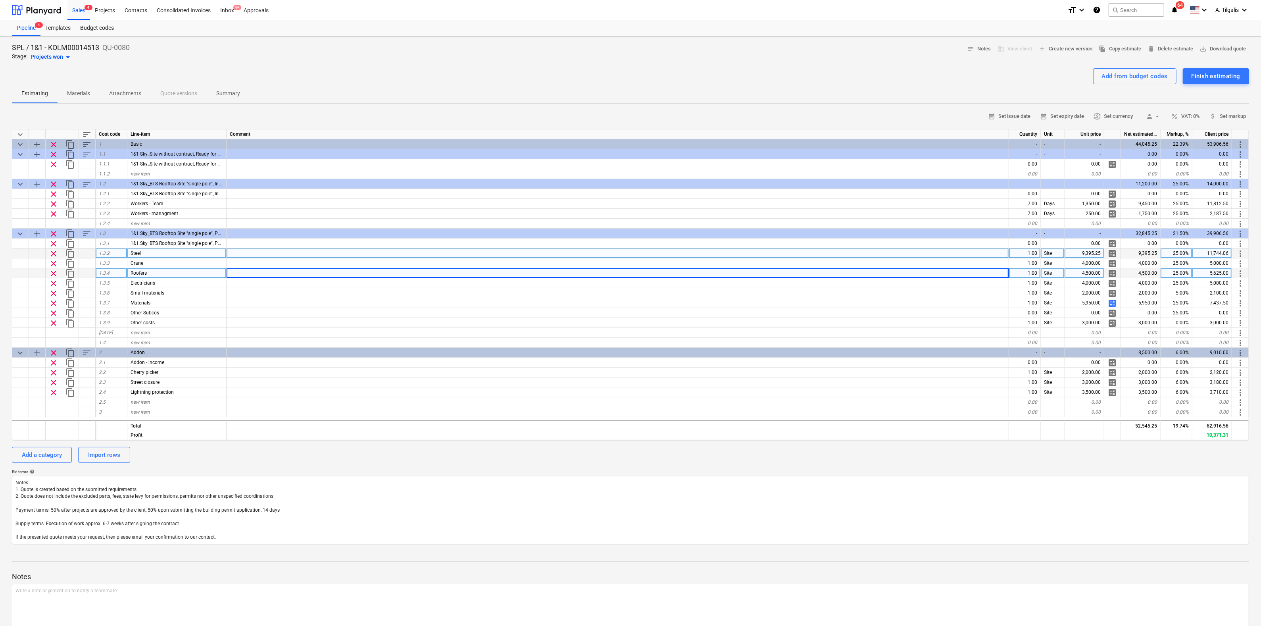
click at [1081, 253] on div "9,395.25" at bounding box center [1084, 253] width 40 height 10
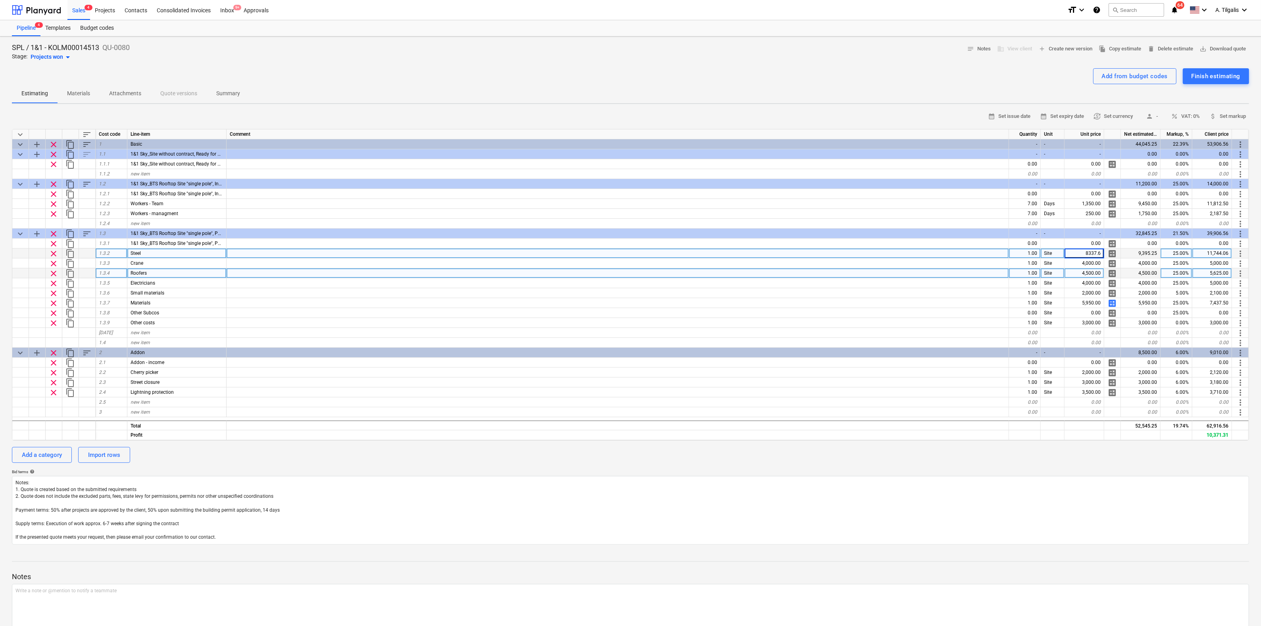
type input "8337.61"
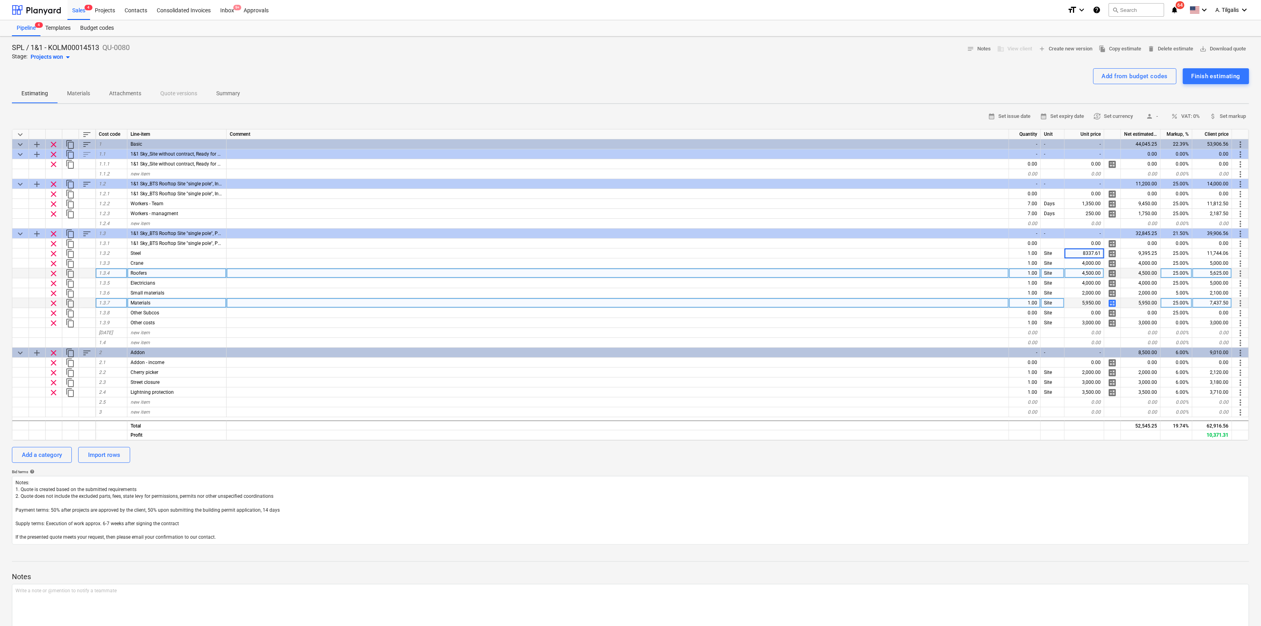
click at [912, 301] on div at bounding box center [617, 303] width 782 height 10
click at [1111, 303] on span "calculate" at bounding box center [1112, 303] width 10 height 10
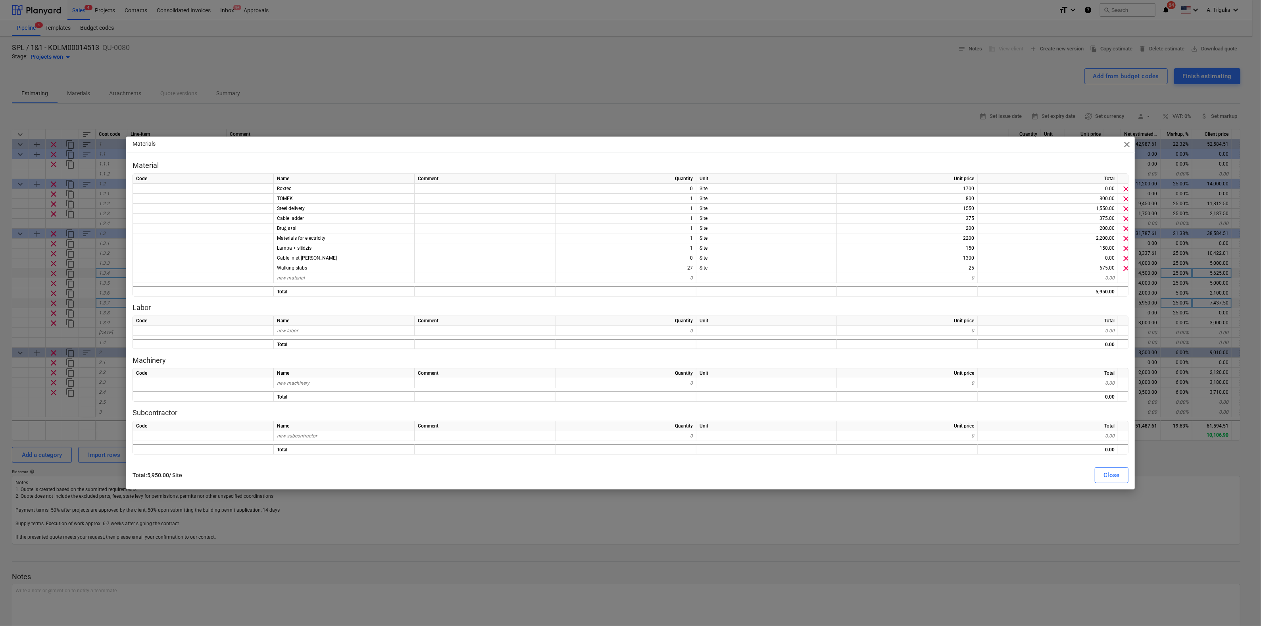
type textarea "x"
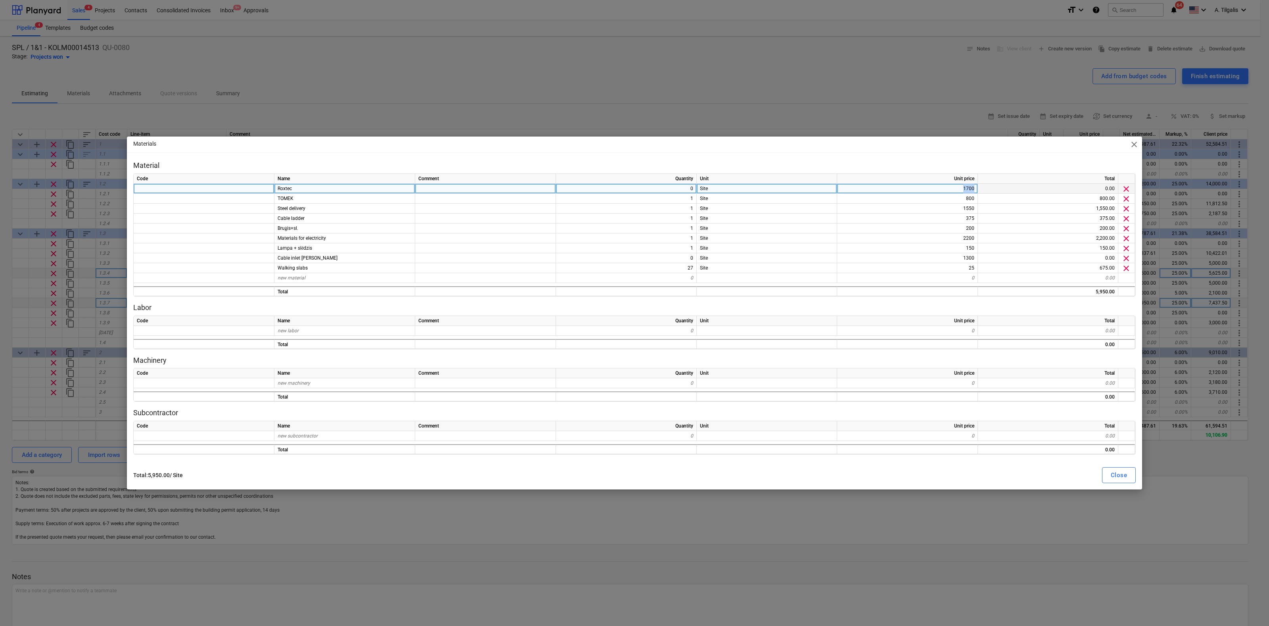
drag, startPoint x: 959, startPoint y: 189, endPoint x: 981, endPoint y: 188, distance: 22.2
click at [0, 0] on div "Roxtec 0 Site 1700 0.00 clear" at bounding box center [0, 0] width 0 height 0
click at [958, 196] on div "800" at bounding box center [907, 199] width 141 height 10
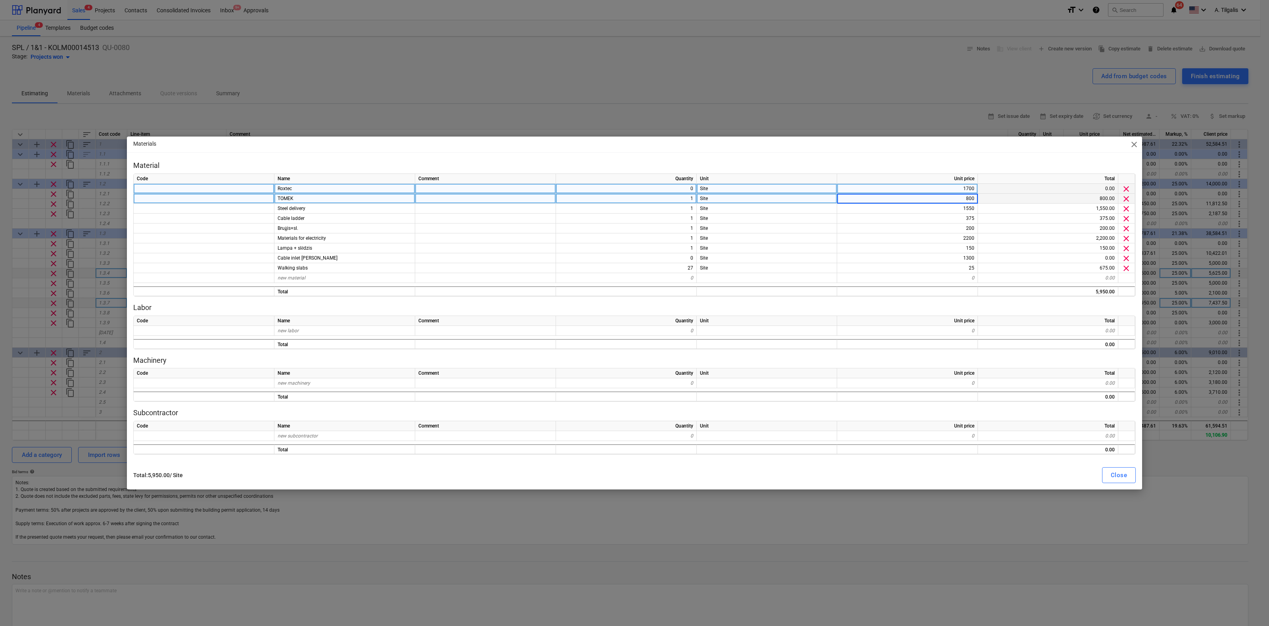
click at [921, 186] on div "1700" at bounding box center [907, 189] width 141 height 10
click at [927, 185] on input "1700" at bounding box center [907, 189] width 140 height 10
drag, startPoint x: 929, startPoint y: 185, endPoint x: 947, endPoint y: 185, distance: 17.9
click at [947, 185] on input "1700" at bounding box center [907, 189] width 140 height 10
drag, startPoint x: 950, startPoint y: 185, endPoint x: 975, endPoint y: 187, distance: 25.0
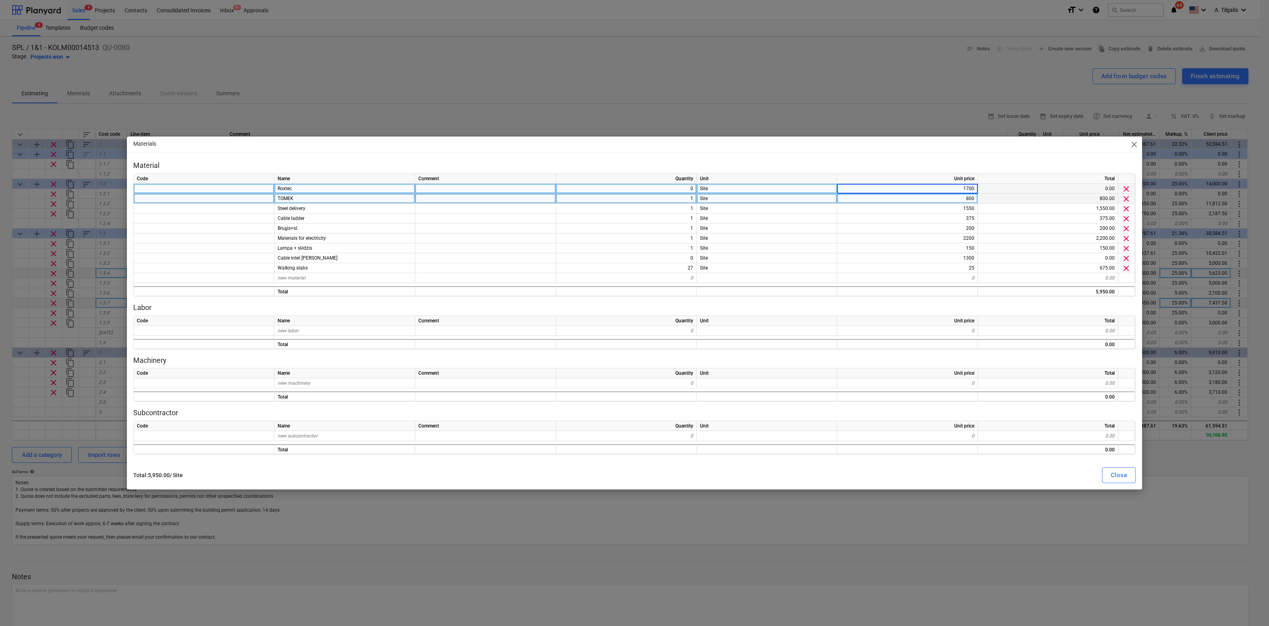
click at [975, 187] on input "1700" at bounding box center [907, 189] width 140 height 10
type input "250"
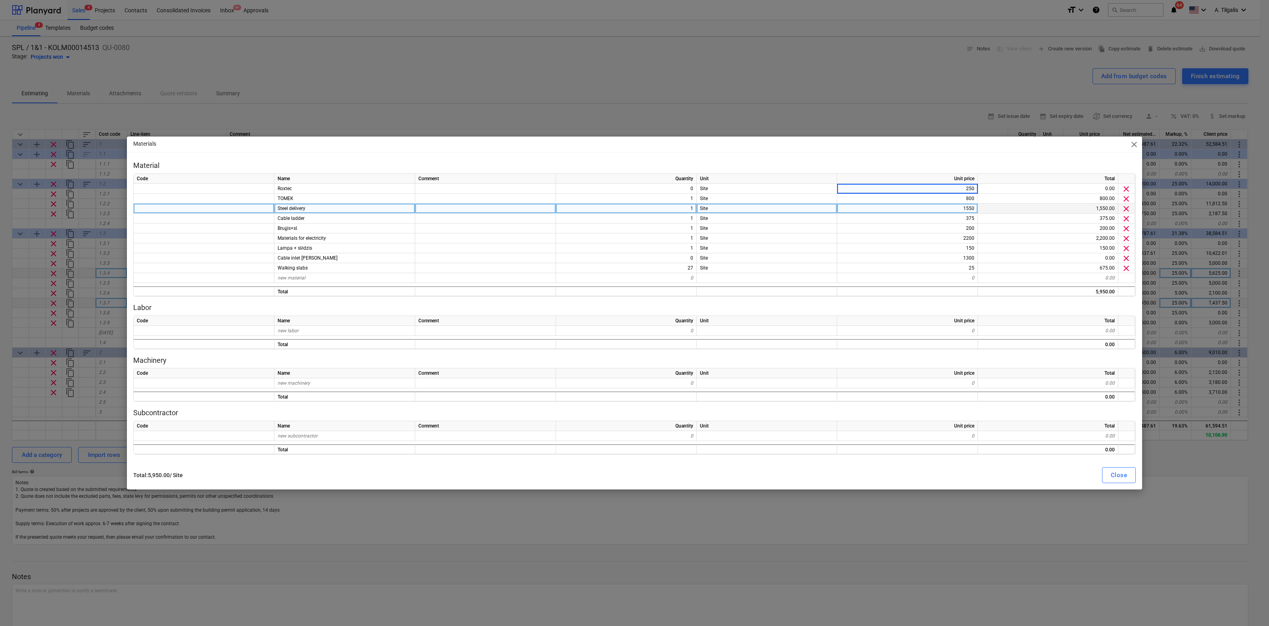
click at [928, 212] on div "1550" at bounding box center [907, 208] width 141 height 10
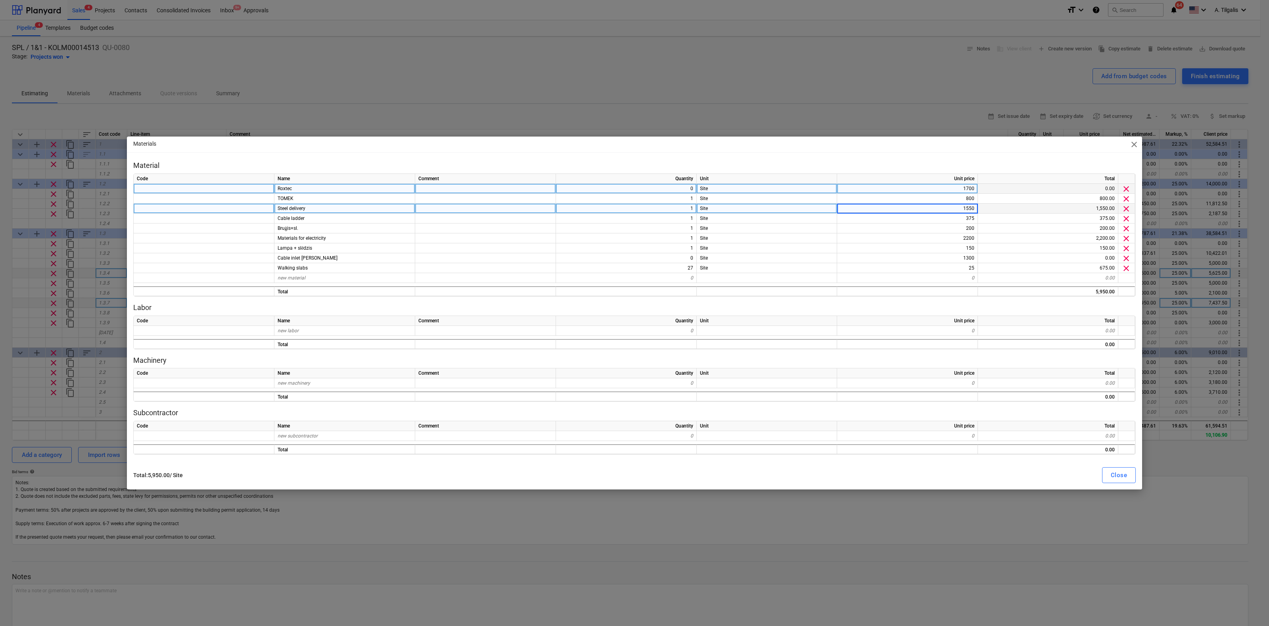
type textarea "x"
click at [945, 188] on div "250" at bounding box center [907, 189] width 141 height 10
click at [677, 188] on div "0" at bounding box center [626, 189] width 141 height 10
type input "1"
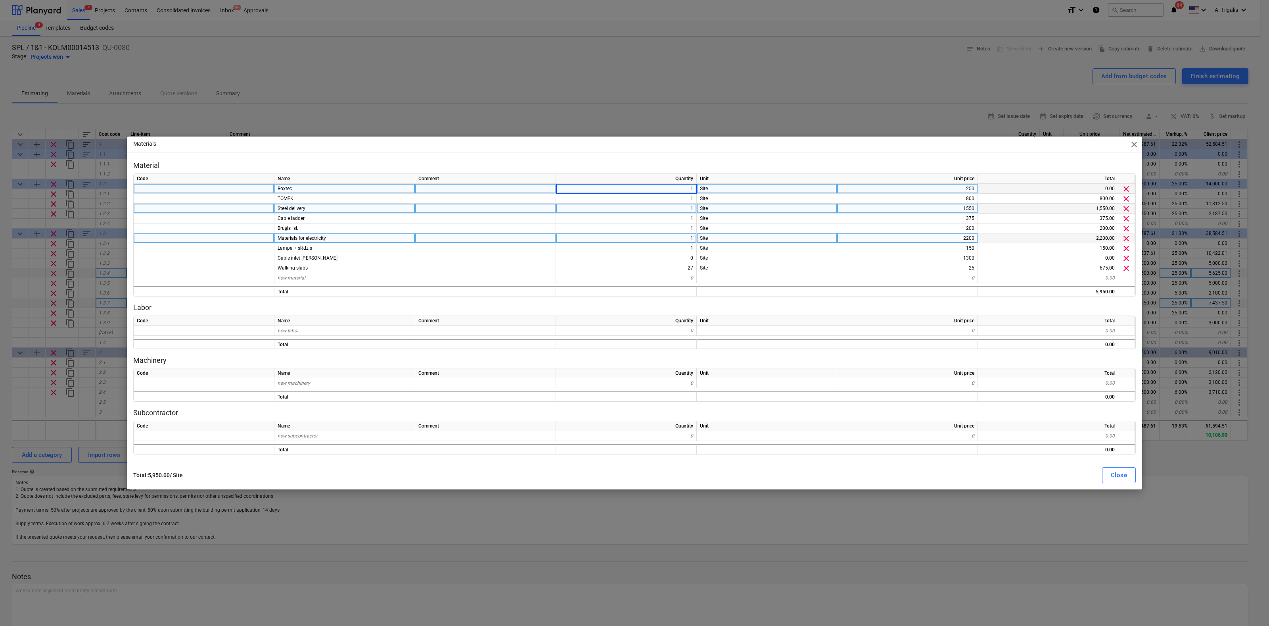
click at [864, 235] on div "2200" at bounding box center [907, 238] width 141 height 10
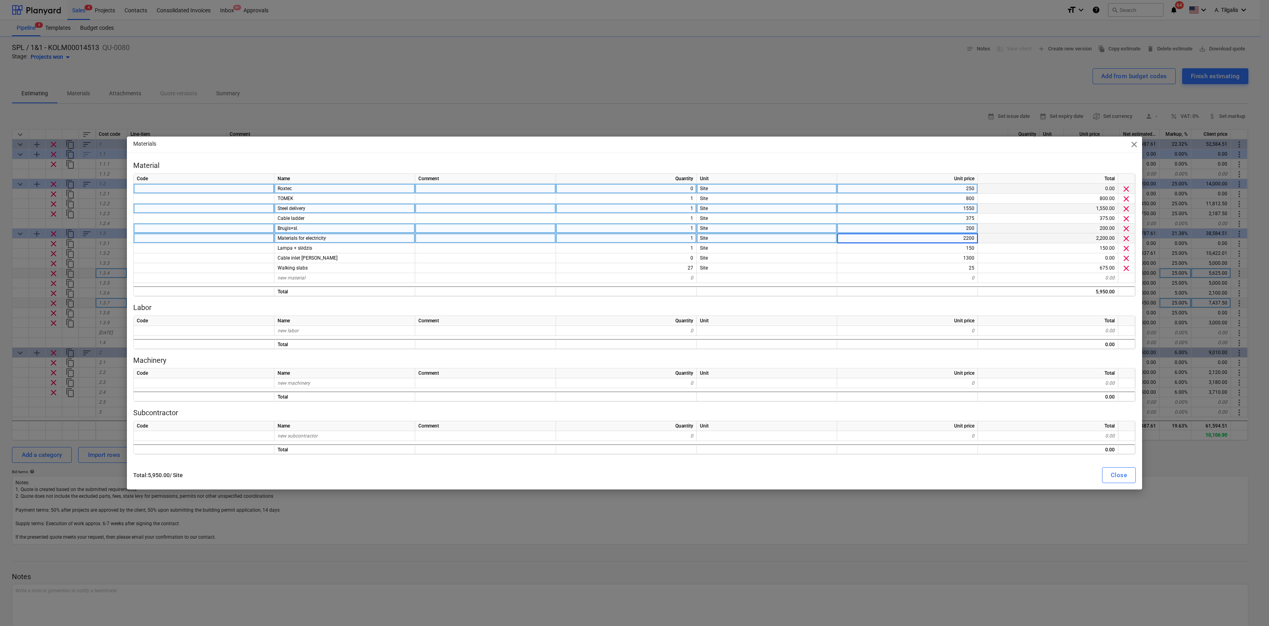
type textarea "x"
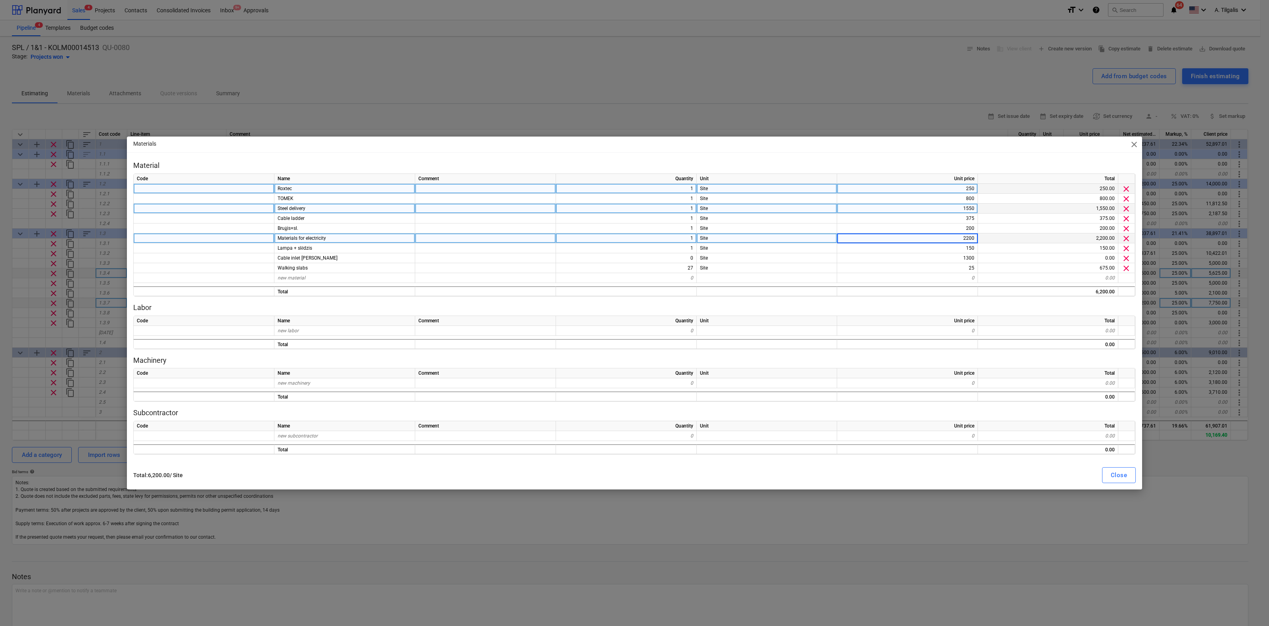
click at [941, 209] on div "1550" at bounding box center [907, 208] width 141 height 10
type input "1300"
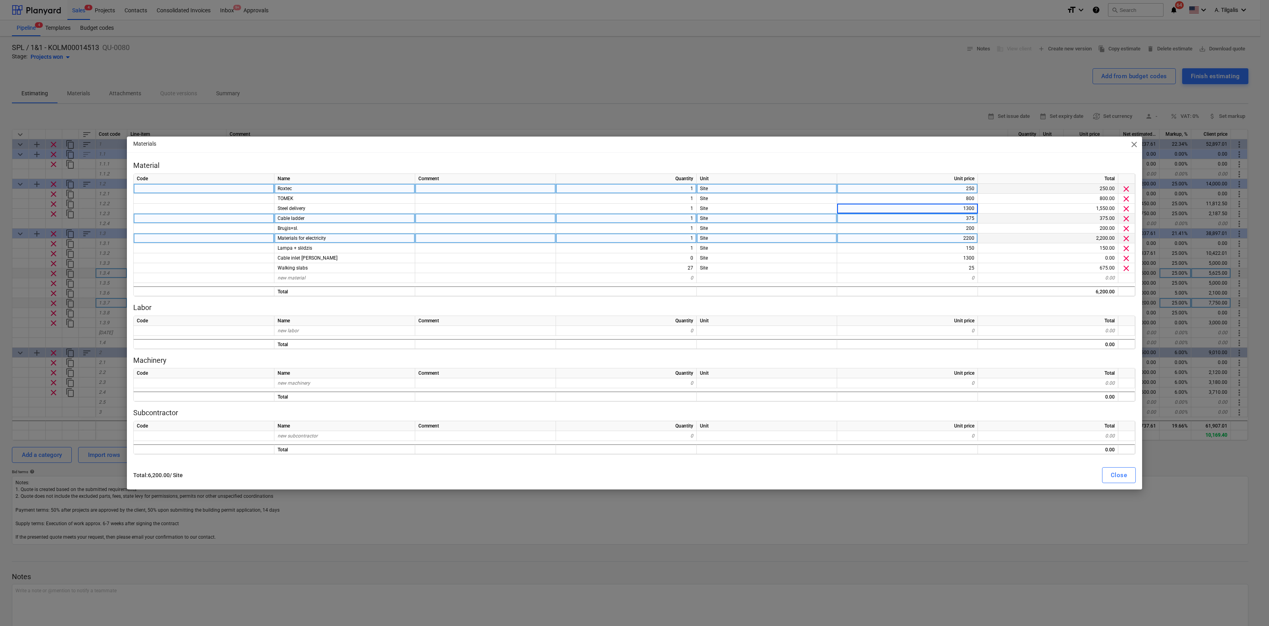
click at [937, 216] on div "375" at bounding box center [907, 218] width 141 height 10
type textarea "x"
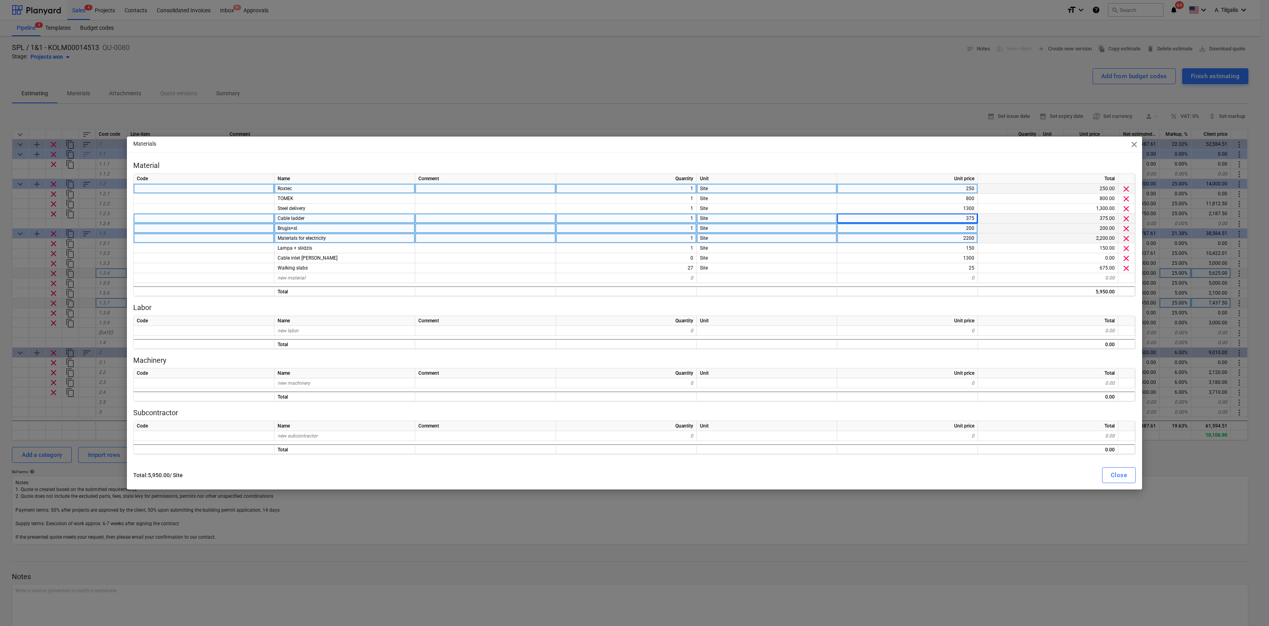
click at [952, 231] on div "200" at bounding box center [907, 228] width 141 height 10
click at [950, 236] on div "2200" at bounding box center [907, 238] width 141 height 10
type input "500"
click at [898, 228] on div "200" at bounding box center [907, 228] width 141 height 10
type textarea "x"
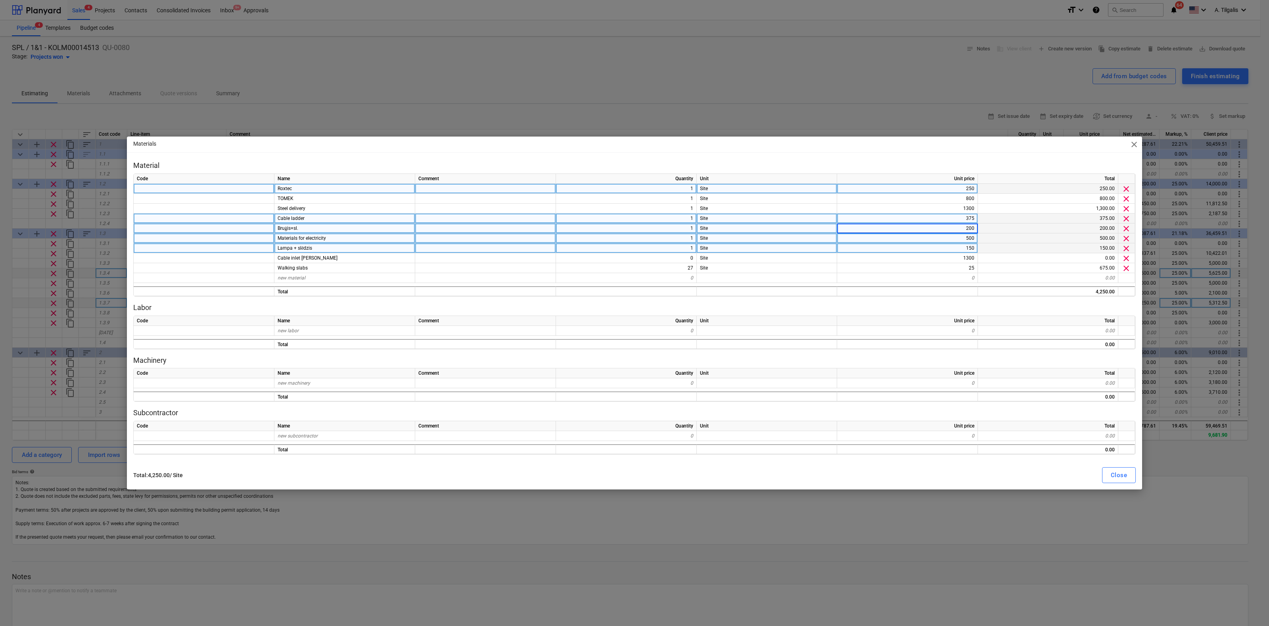
click at [334, 249] on div "Lampa + slēdzis" at bounding box center [344, 248] width 141 height 10
type input "Lighti (lamp, switch, cables)"
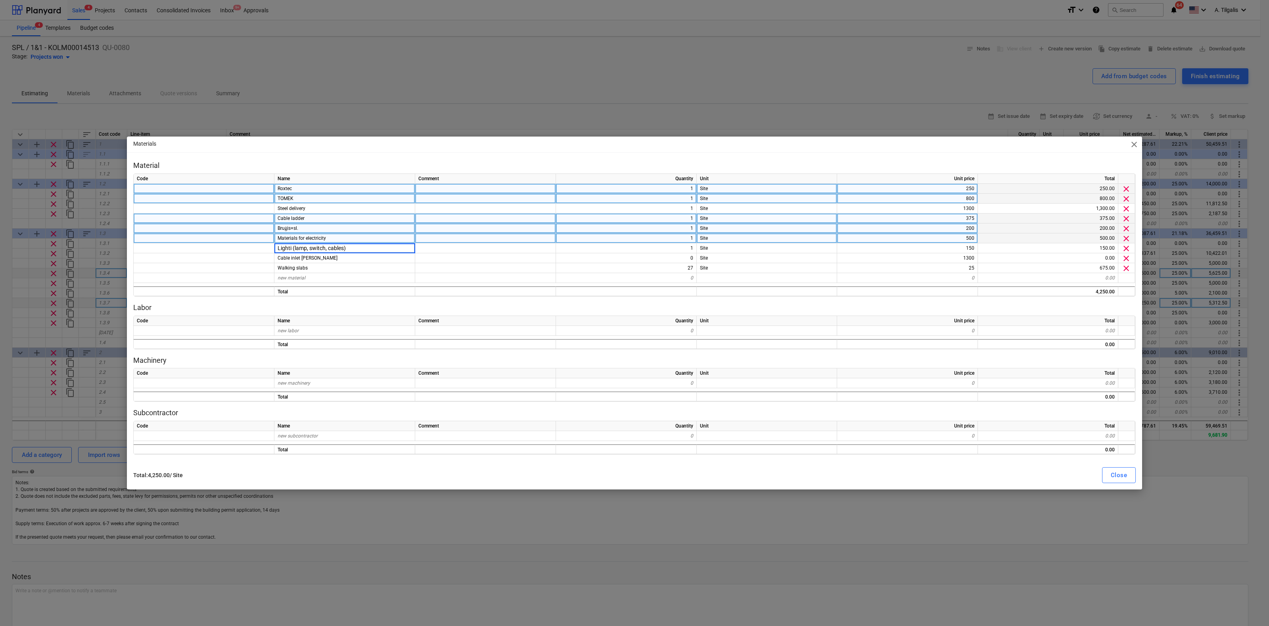
click at [543, 202] on div at bounding box center [485, 199] width 141 height 10
type textarea "x"
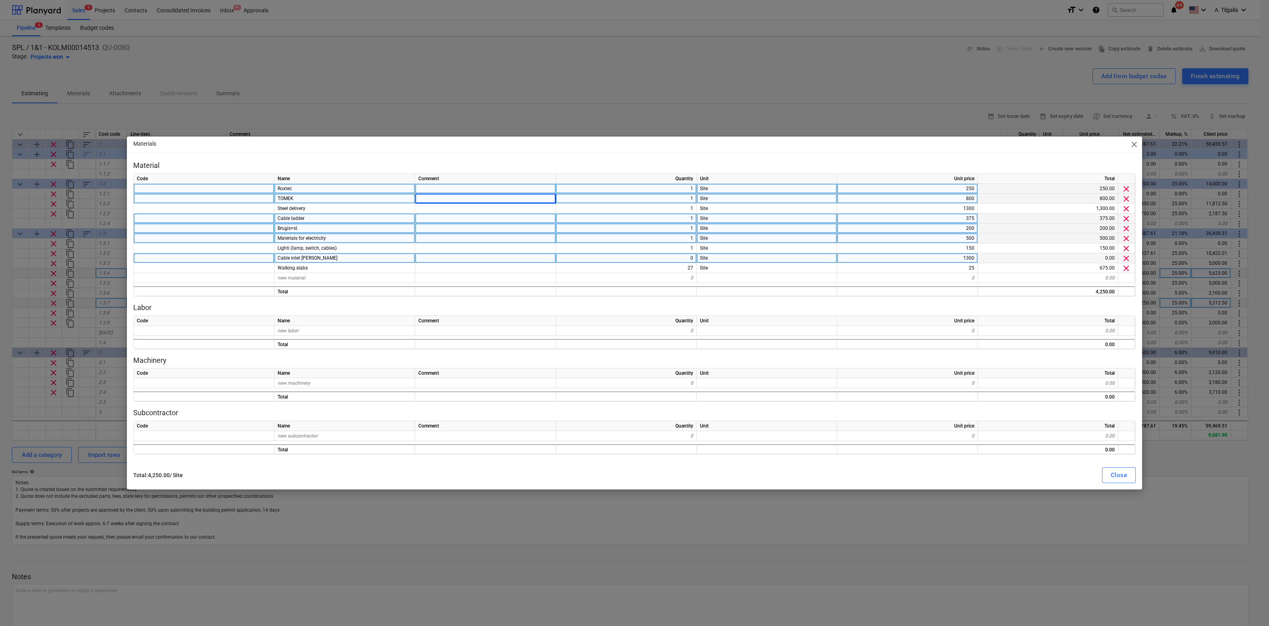
click at [926, 255] on div "1300" at bounding box center [907, 258] width 141 height 10
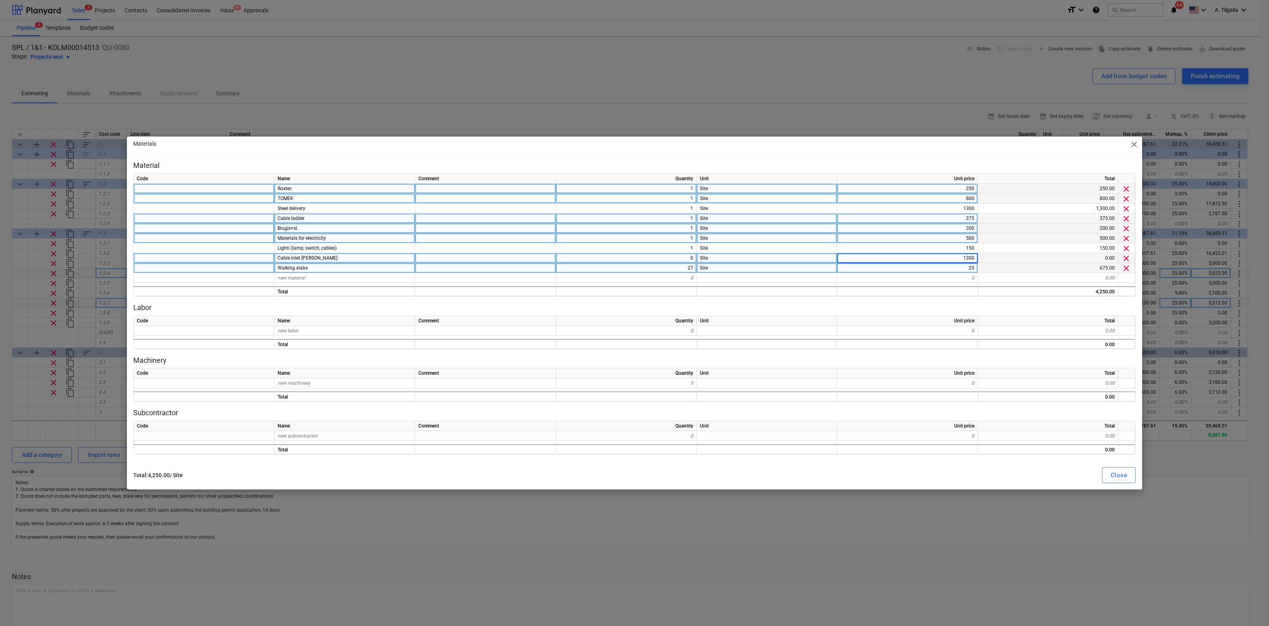
click at [678, 265] on div "27" at bounding box center [626, 268] width 141 height 10
click at [941, 269] on div "25" at bounding box center [907, 268] width 141 height 10
type input "20"
click at [926, 231] on div "200" at bounding box center [907, 228] width 141 height 10
type textarea "x"
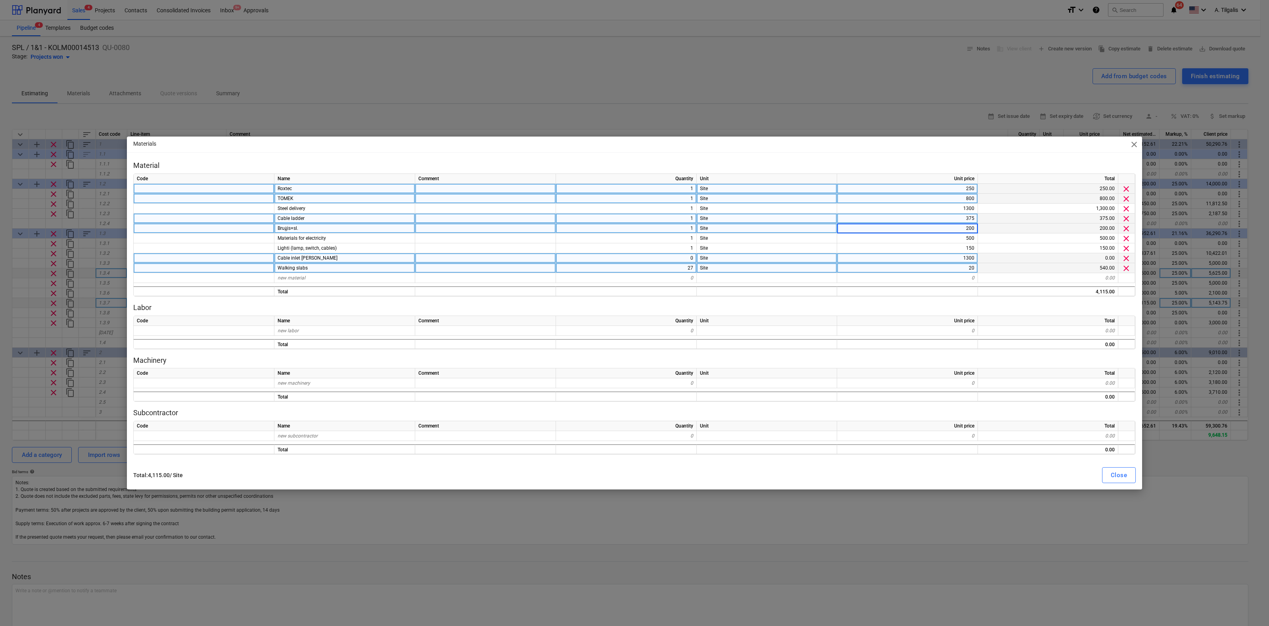
click at [967, 267] on div "20" at bounding box center [907, 268] width 141 height 10
type input "19"
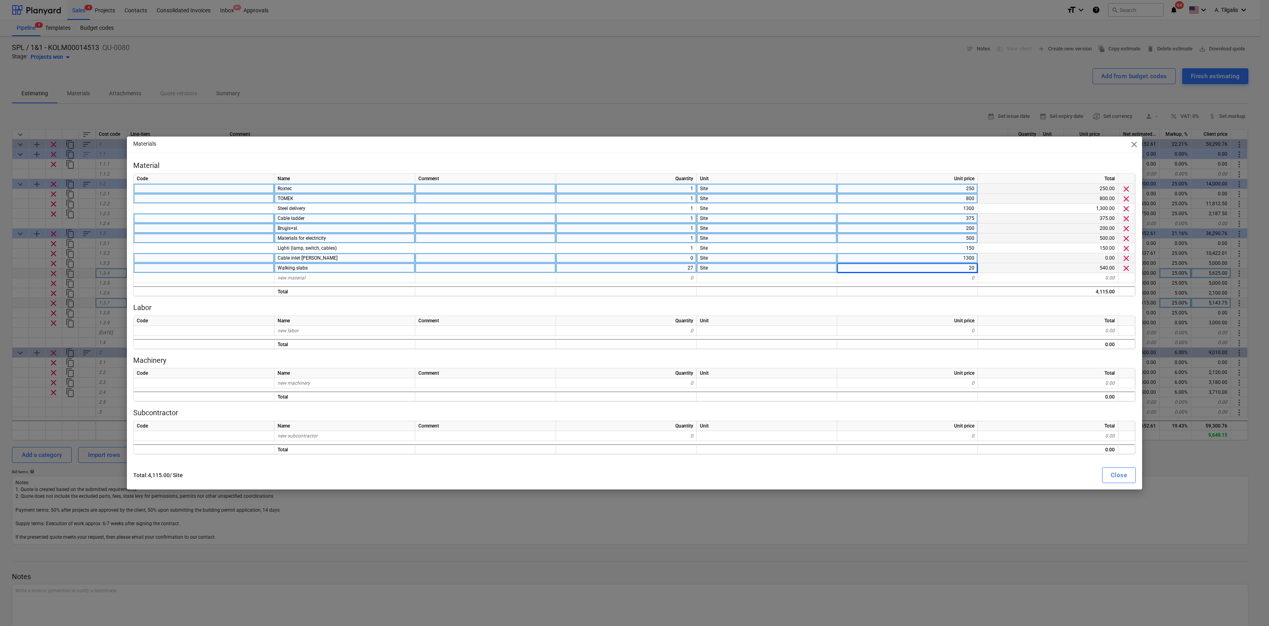
click at [950, 239] on div "500" at bounding box center [907, 238] width 141 height 10
type textarea "x"
click at [967, 270] on div "19" at bounding box center [907, 268] width 141 height 10
drag, startPoint x: 967, startPoint y: 270, endPoint x: 978, endPoint y: 271, distance: 10.7
click at [978, 271] on input "19" at bounding box center [907, 268] width 140 height 10
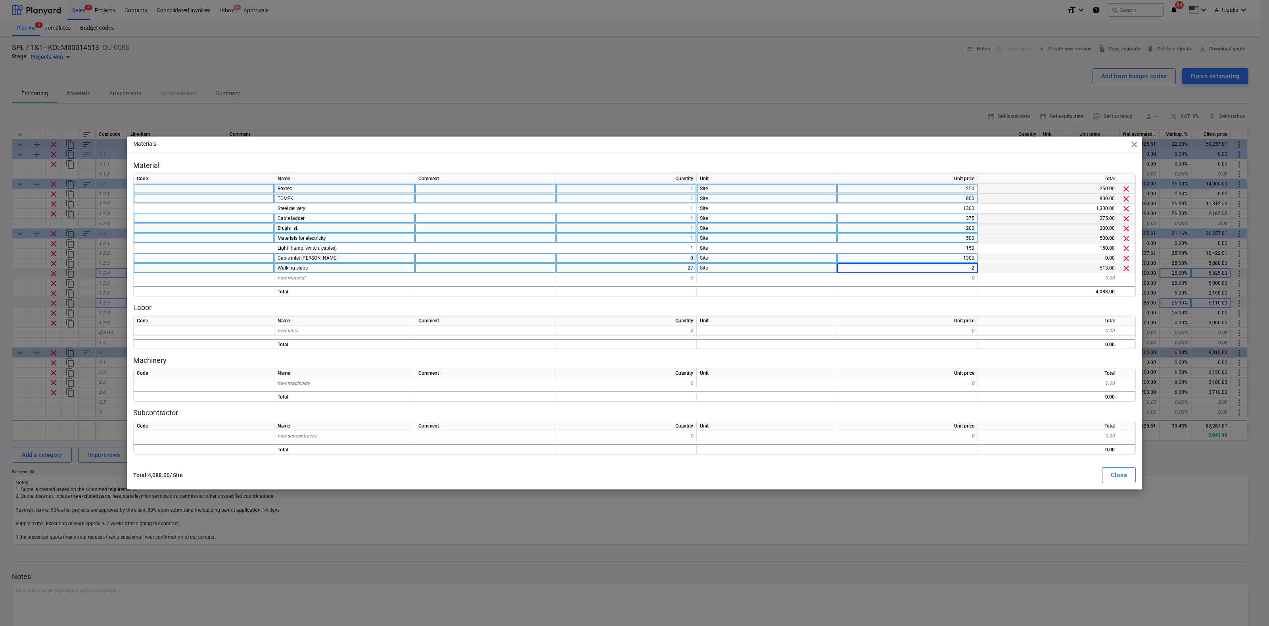
type input "25"
click at [670, 266] on div "27" at bounding box center [626, 268] width 141 height 10
type textarea "x"
drag, startPoint x: 670, startPoint y: 266, endPoint x: 714, endPoint y: 265, distance: 43.2
click at [0, 0] on div "Walking slabs 27 Site 25 675.00 clear" at bounding box center [0, 0] width 0 height 0
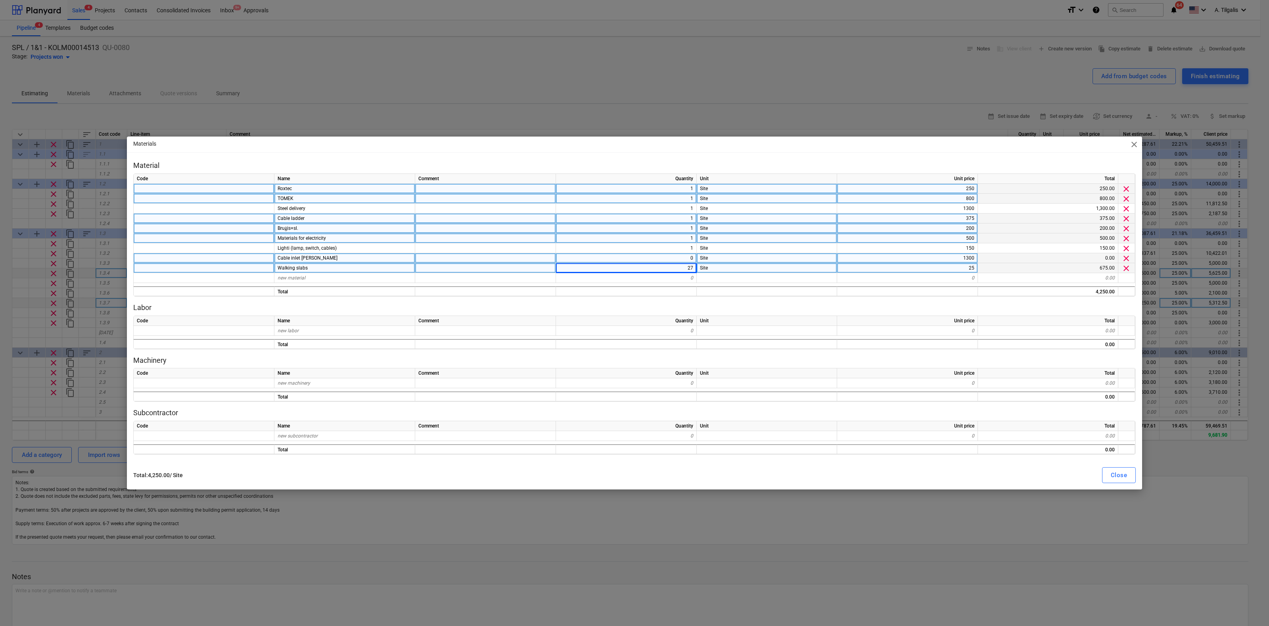
click at [669, 265] on div "27" at bounding box center [626, 268] width 141 height 10
type input "20"
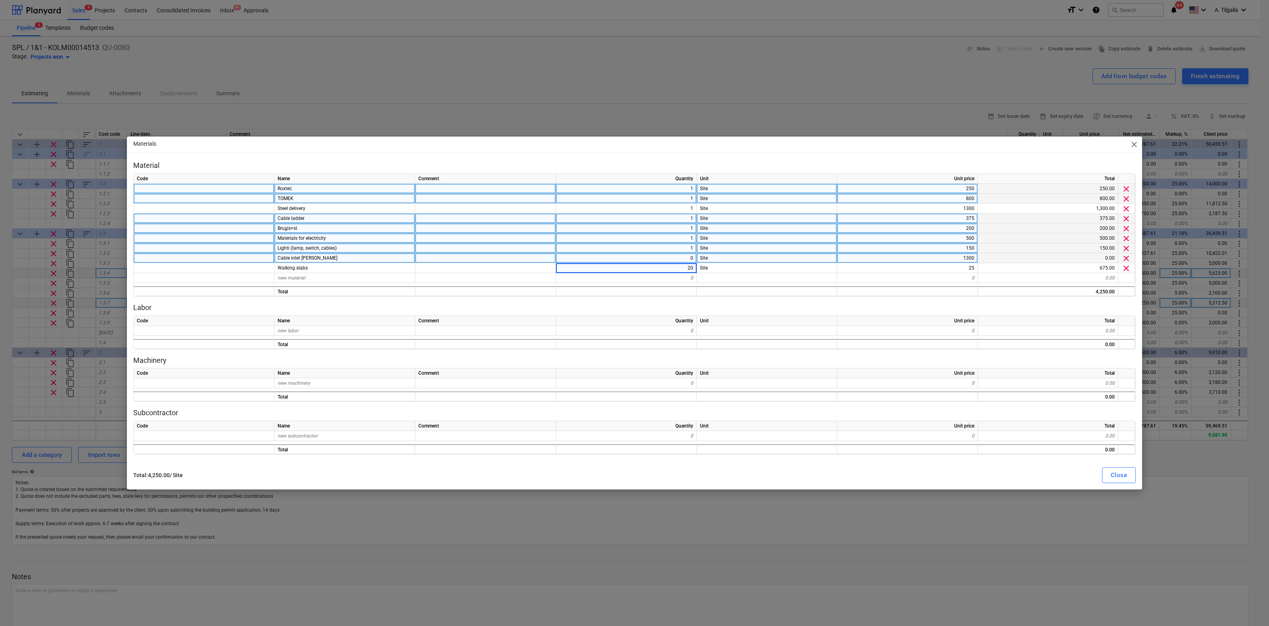
click at [775, 243] on div "Site" at bounding box center [767, 248] width 140 height 10
click at [676, 278] on div "0" at bounding box center [626, 278] width 141 height 10
click at [660, 234] on div "1" at bounding box center [626, 238] width 141 height 10
click at [661, 185] on div "1" at bounding box center [626, 189] width 141 height 10
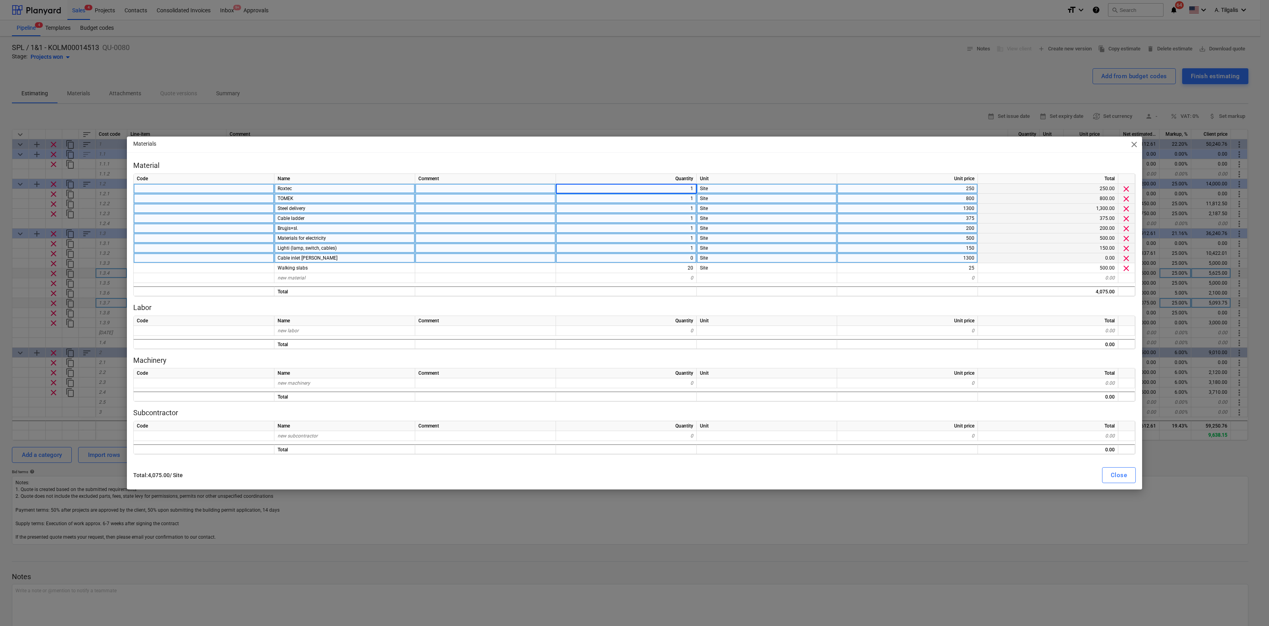
click at [661, 207] on div "1" at bounding box center [626, 208] width 141 height 10
click at [670, 249] on div "1" at bounding box center [626, 248] width 141 height 10
click at [1122, 477] on div "Close" at bounding box center [1119, 475] width 16 height 10
type textarea "x"
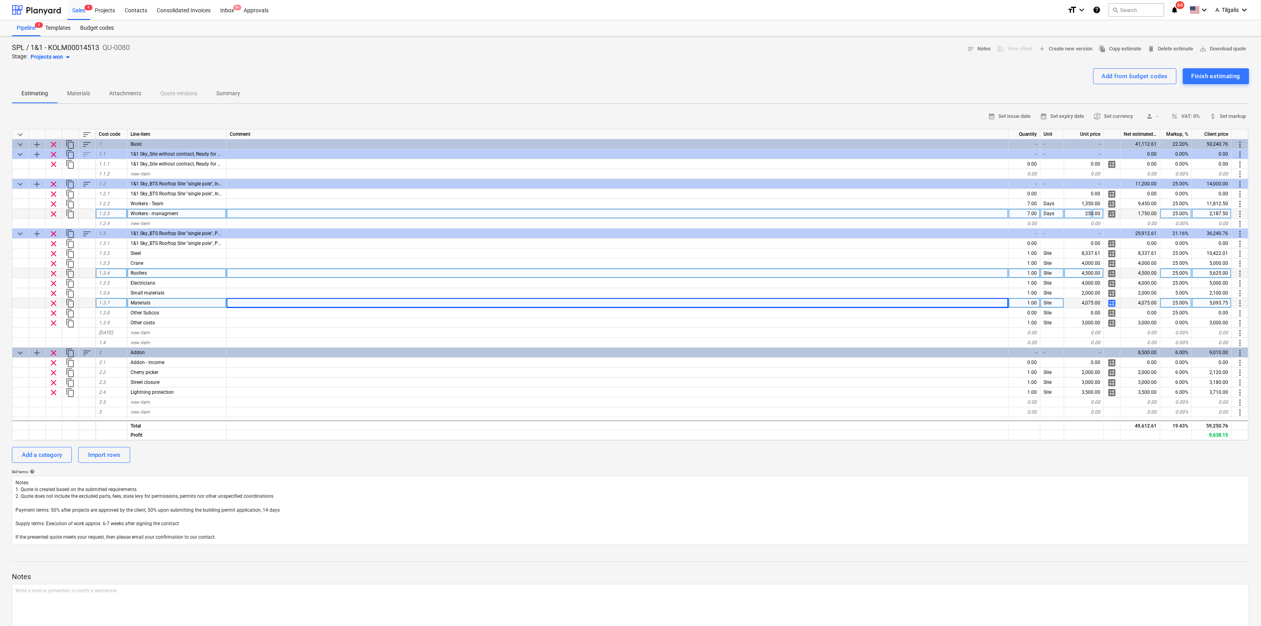
click at [1093, 210] on div "250.00" at bounding box center [1084, 214] width 40 height 10
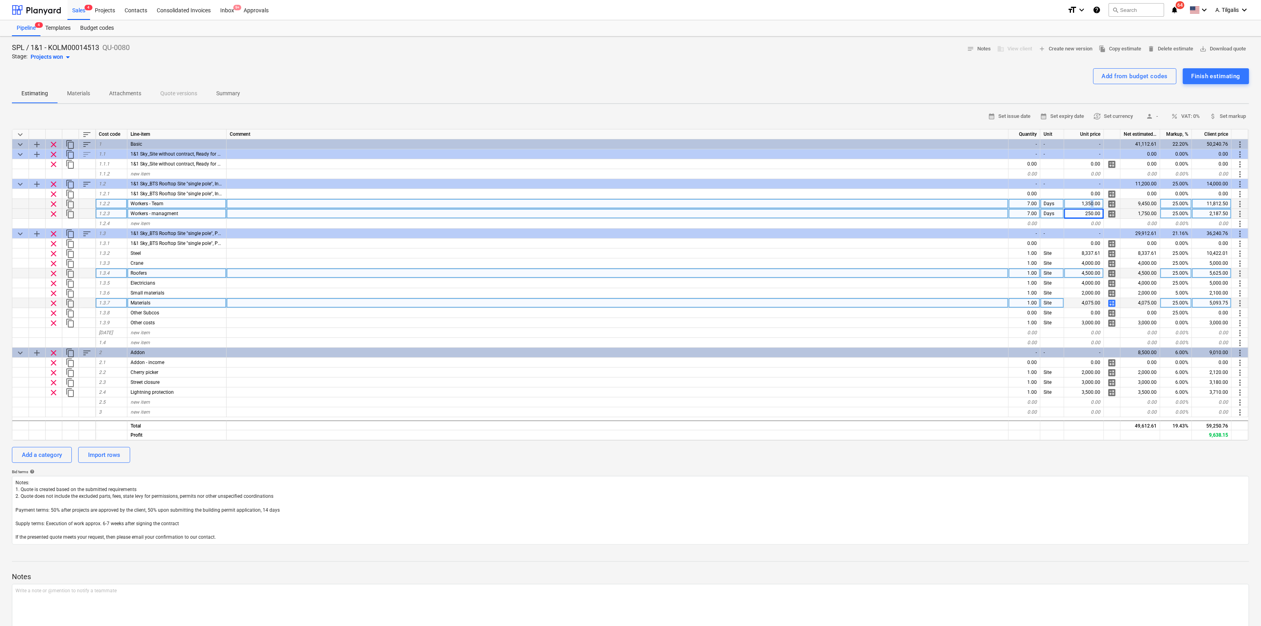
click at [1092, 200] on div "1,350.00" at bounding box center [1084, 204] width 40 height 10
type input "5"
click at [1068, 227] on div "0.00" at bounding box center [1084, 224] width 40 height 10
type textarea "x"
click at [1084, 203] on div "5.00" at bounding box center [1084, 204] width 40 height 10
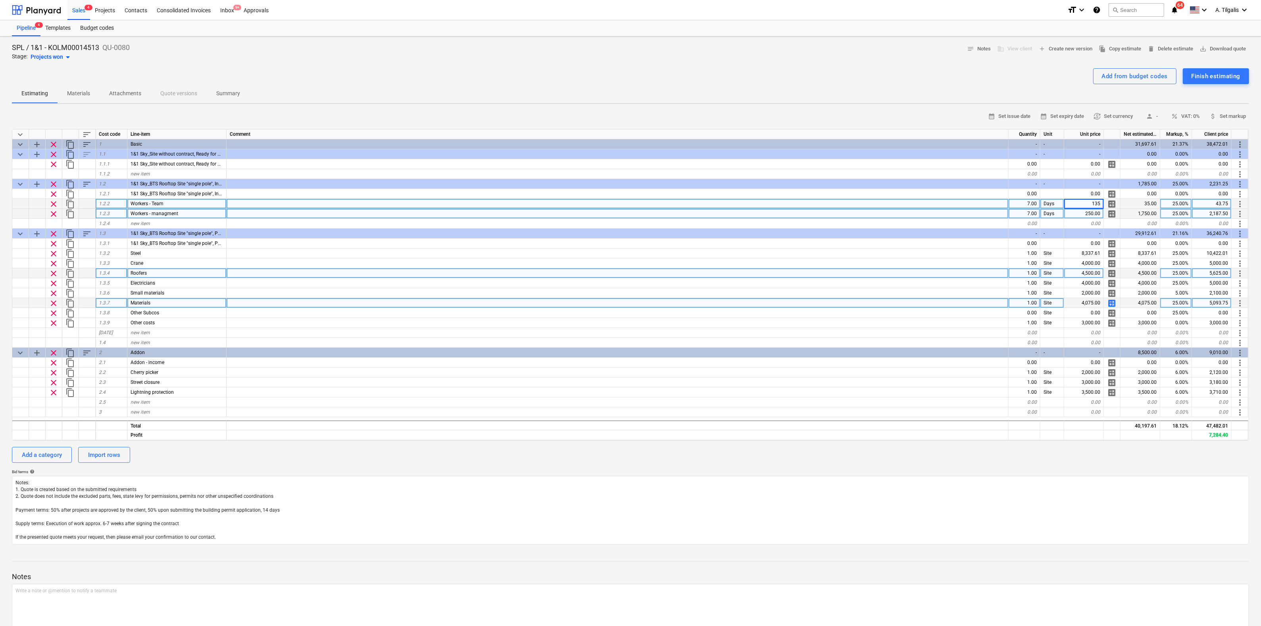
type input "1355"
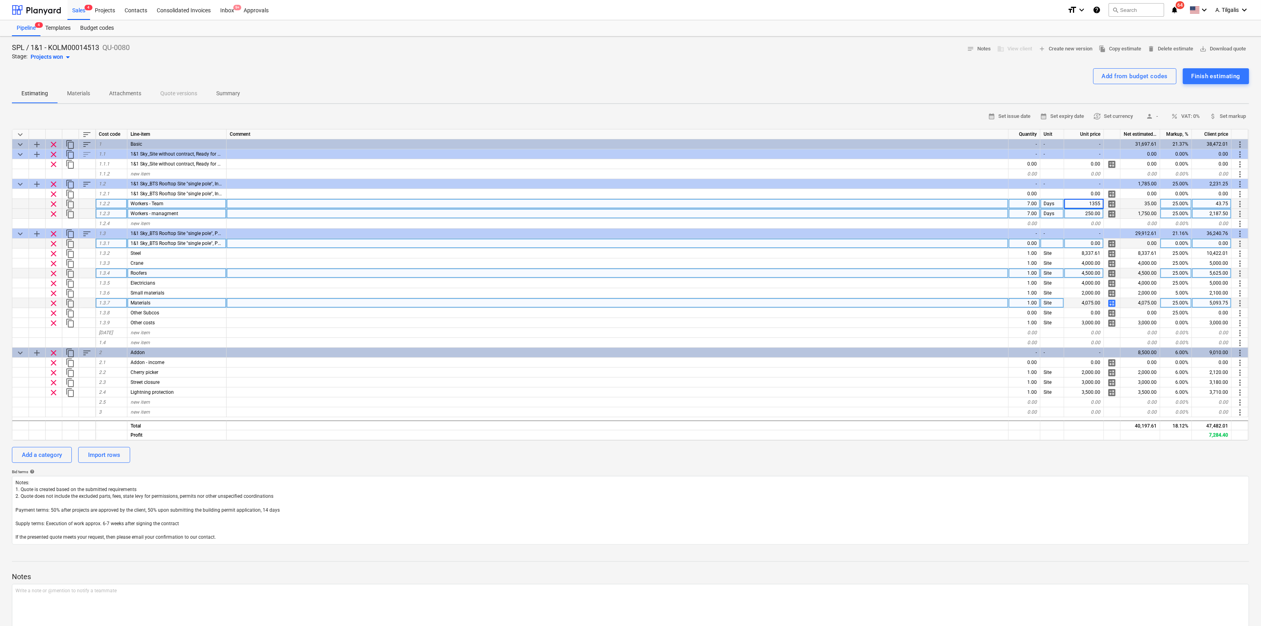
click at [1070, 247] on div "0.00" at bounding box center [1084, 243] width 40 height 10
type textarea "x"
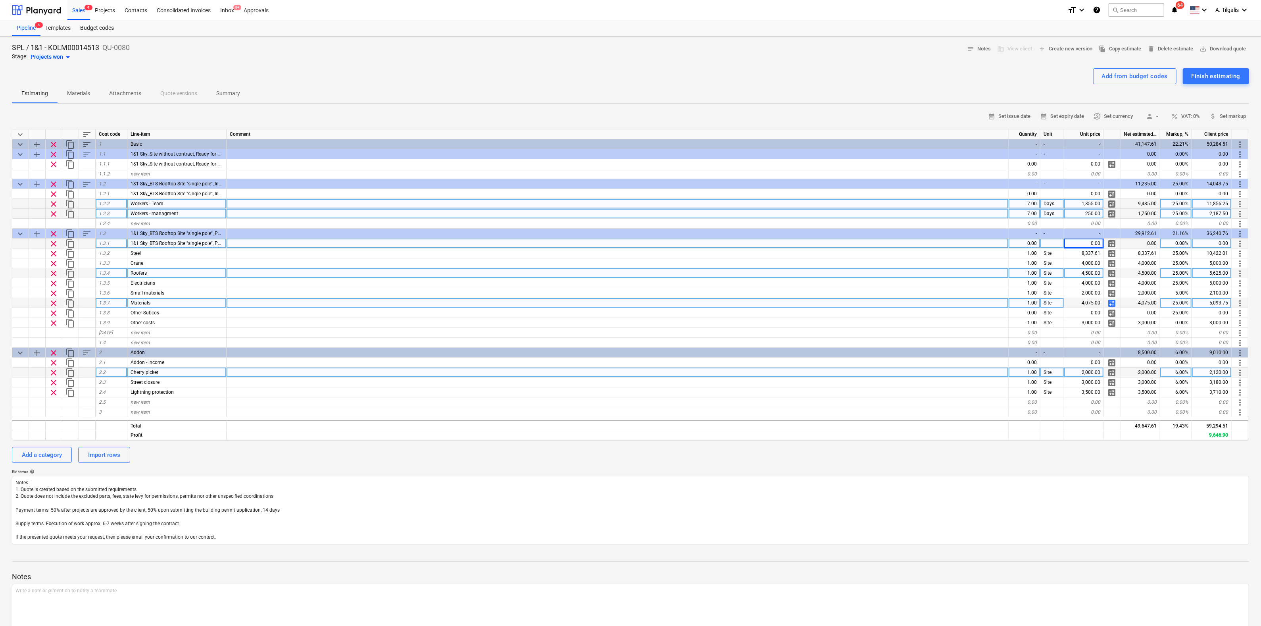
click at [1013, 372] on div "1.00" at bounding box center [1024, 372] width 32 height 10
type input "0"
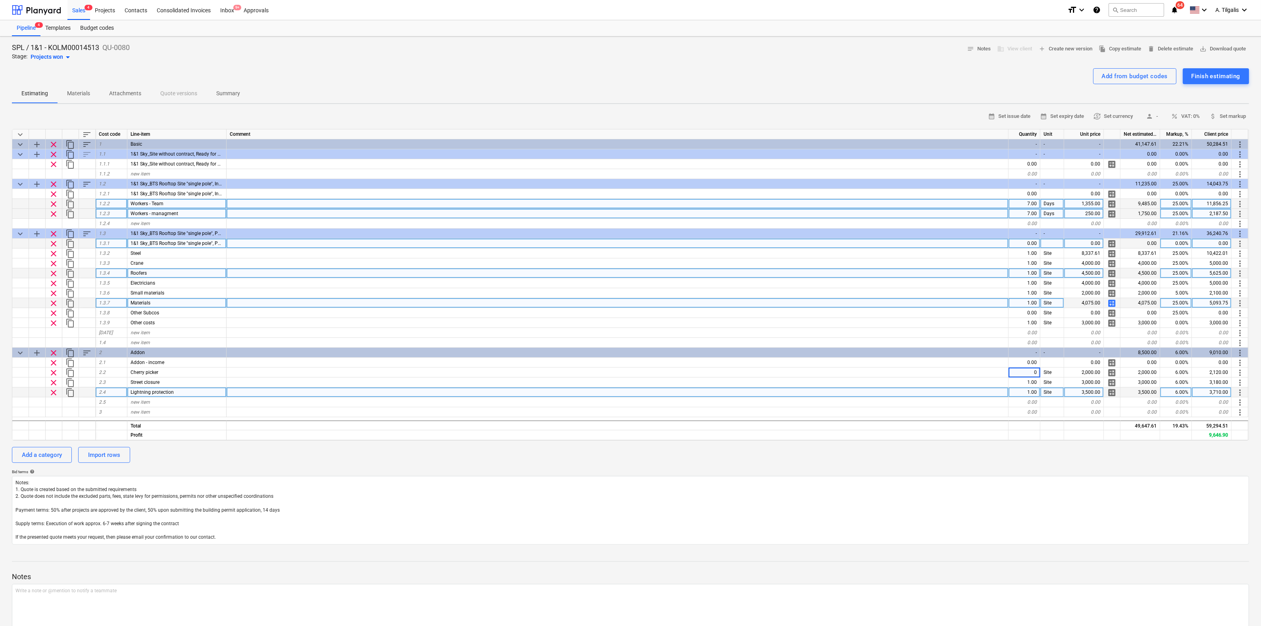
click at [1016, 392] on div "1.00" at bounding box center [1024, 392] width 32 height 10
type textarea "x"
click at [948, 407] on div at bounding box center [617, 412] width 782 height 10
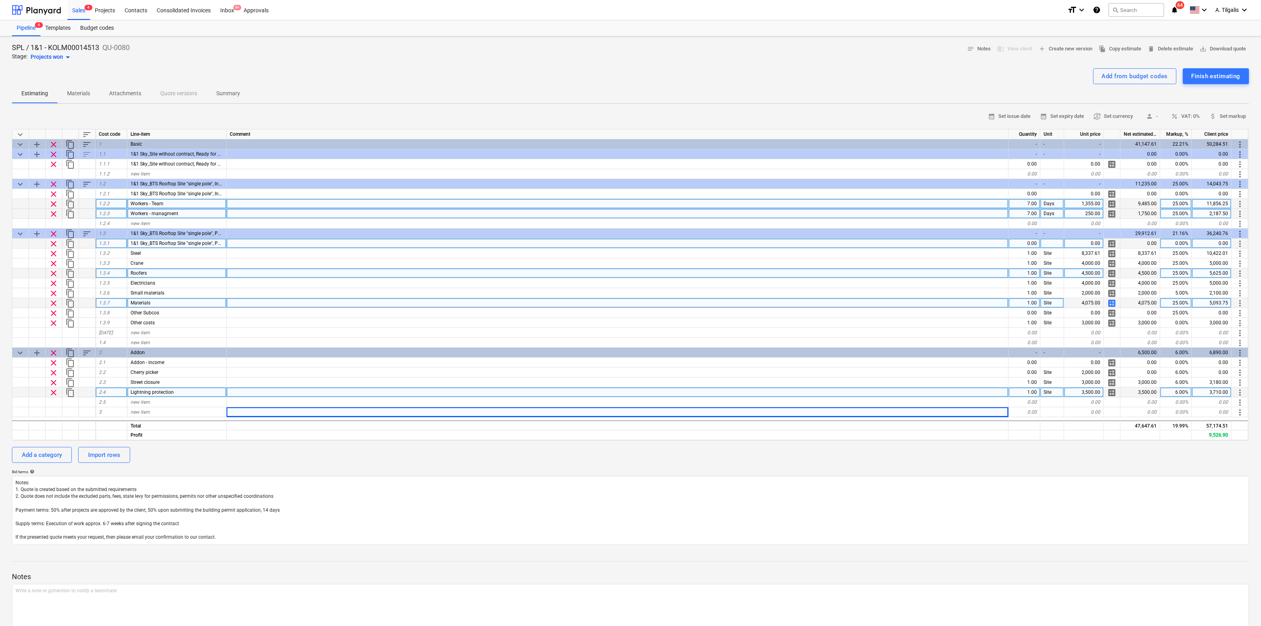
click at [1021, 390] on div "1.00" at bounding box center [1024, 392] width 32 height 10
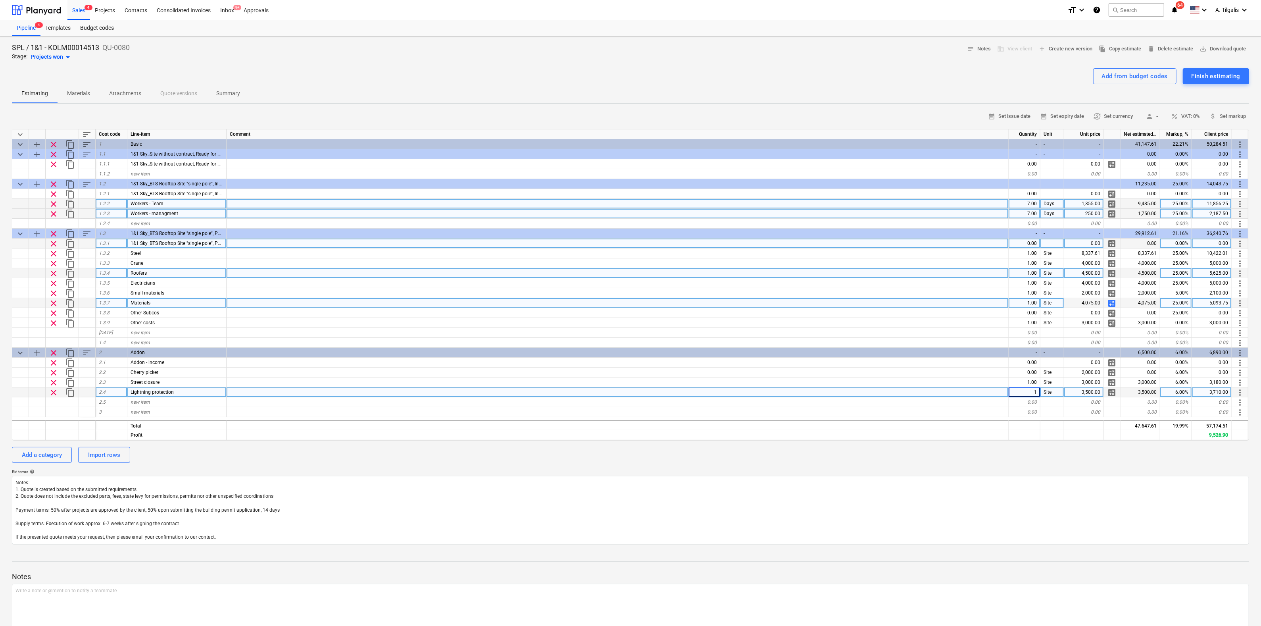
type input "0"
click at [951, 391] on div at bounding box center [617, 392] width 782 height 10
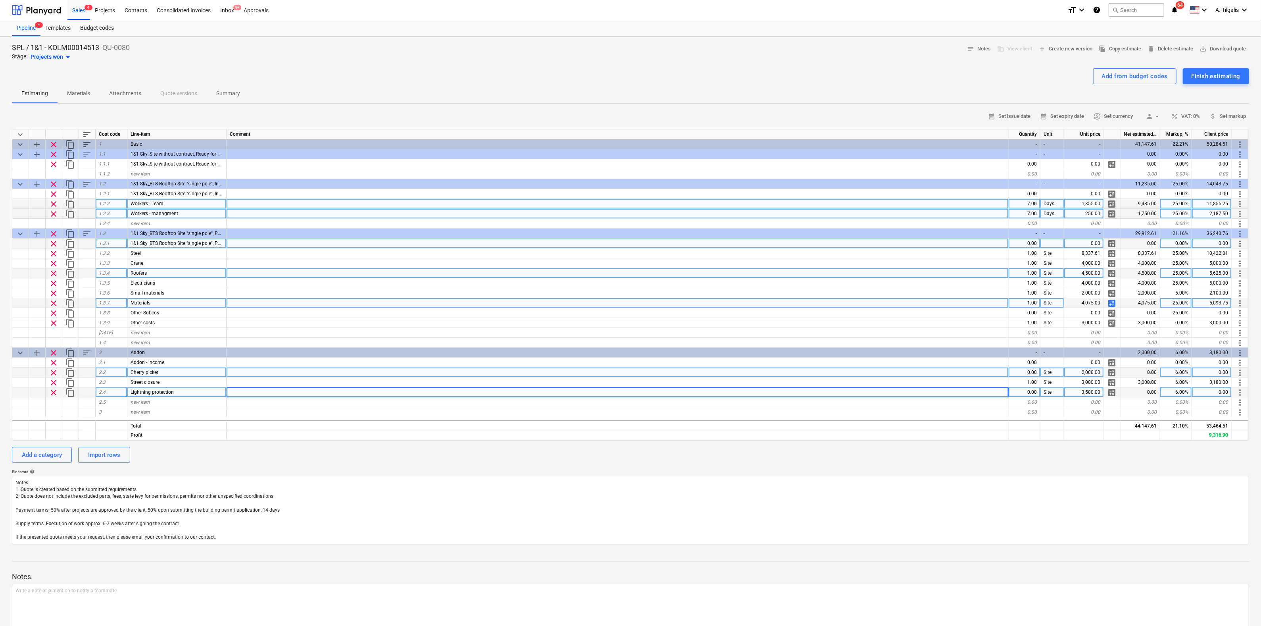
click at [924, 374] on div at bounding box center [617, 372] width 782 height 10
click at [828, 401] on div at bounding box center [617, 402] width 782 height 10
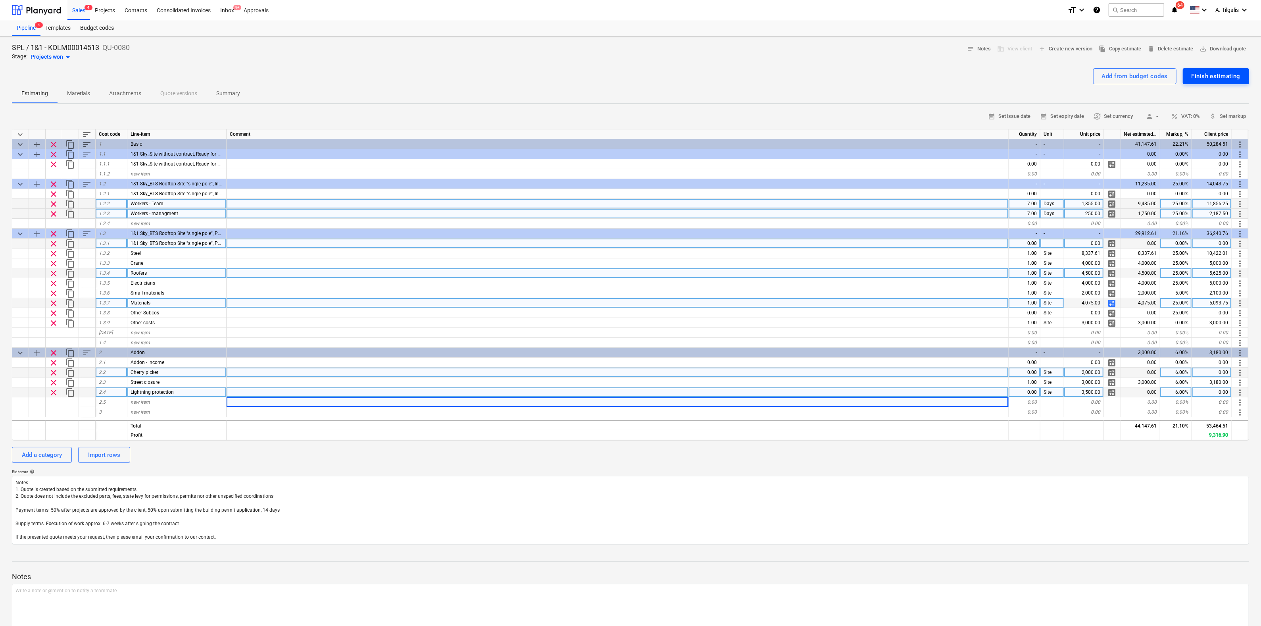
click at [1207, 71] on div "Finish estimating" at bounding box center [1215, 76] width 49 height 10
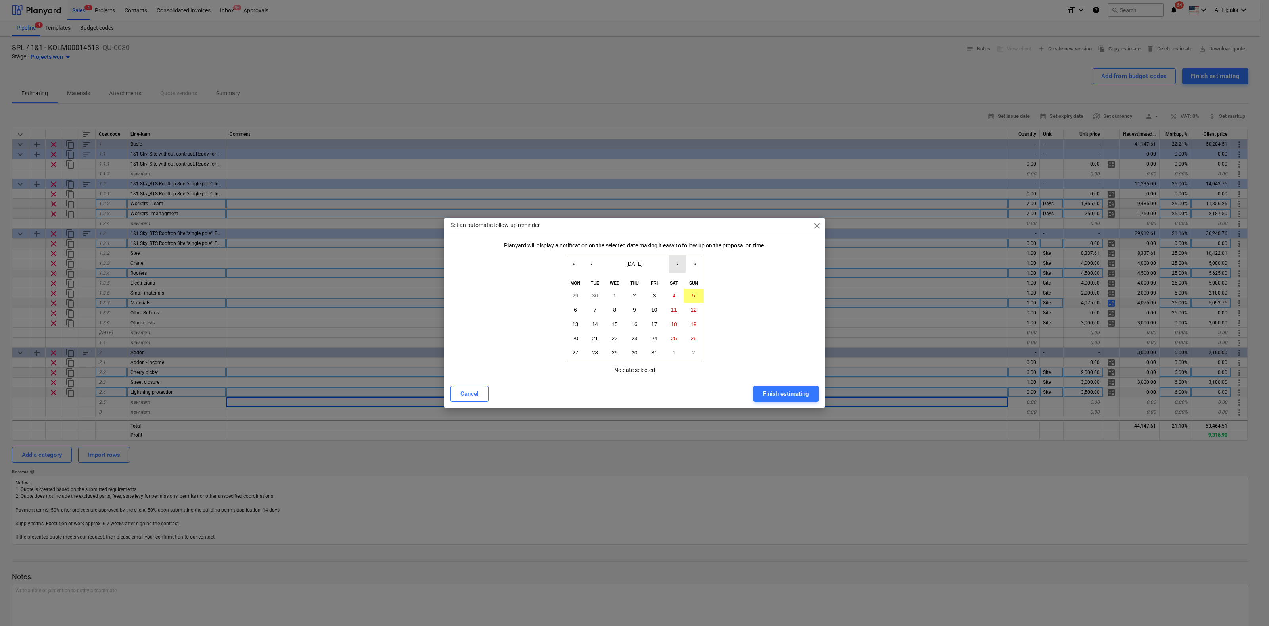
click at [681, 261] on button "›" at bounding box center [677, 263] width 17 height 17
click at [610, 352] on button "31" at bounding box center [615, 352] width 20 height 14
click at [786, 396] on div "Finish estimating" at bounding box center [786, 393] width 46 height 10
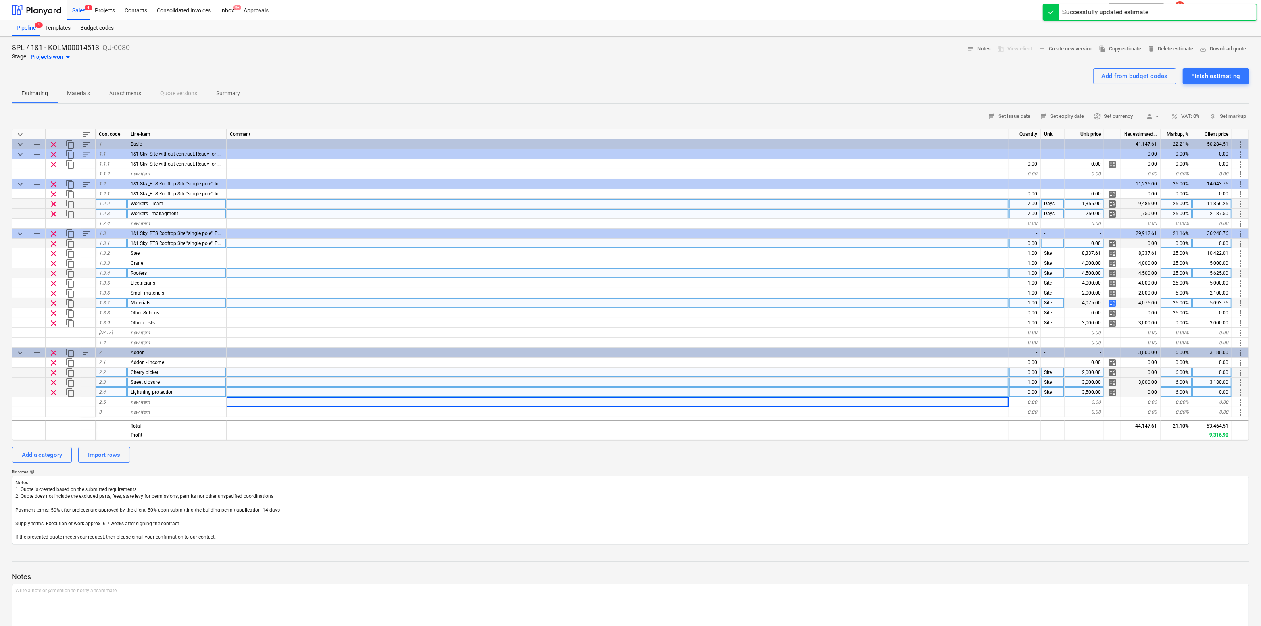
type textarea "x"
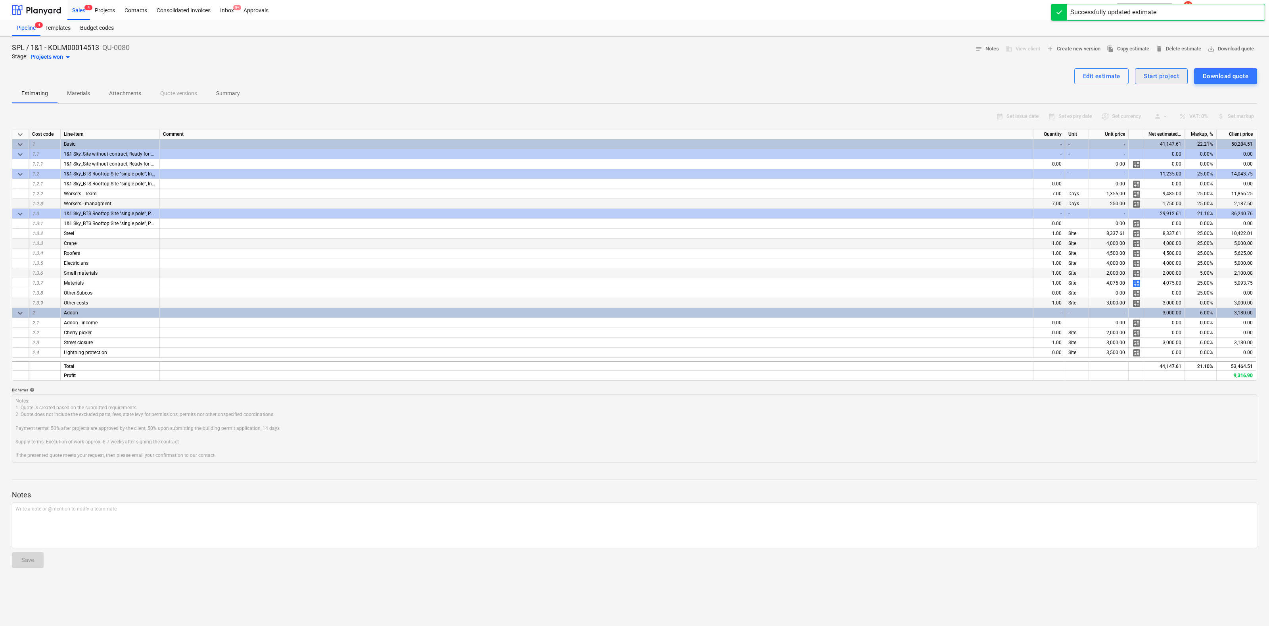
click at [1158, 71] on div "Start project" at bounding box center [1161, 76] width 35 height 10
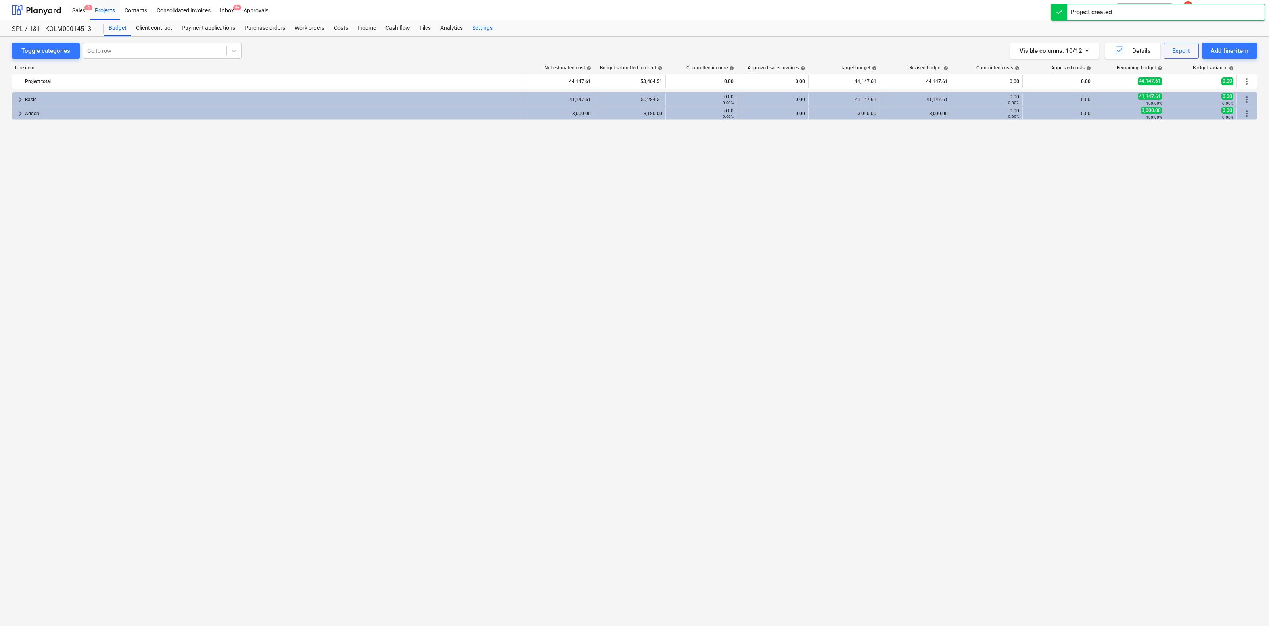
click at [480, 27] on div "Settings" at bounding box center [483, 28] width 30 height 16
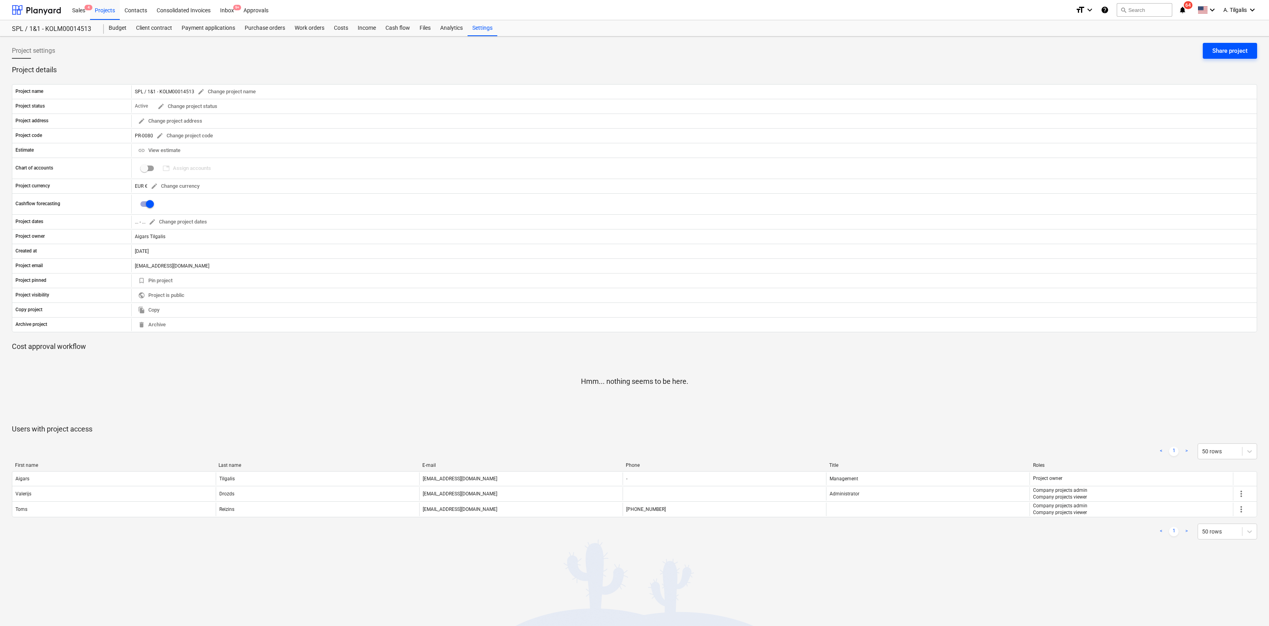
click at [1219, 54] on div "Share project" at bounding box center [1230, 51] width 35 height 10
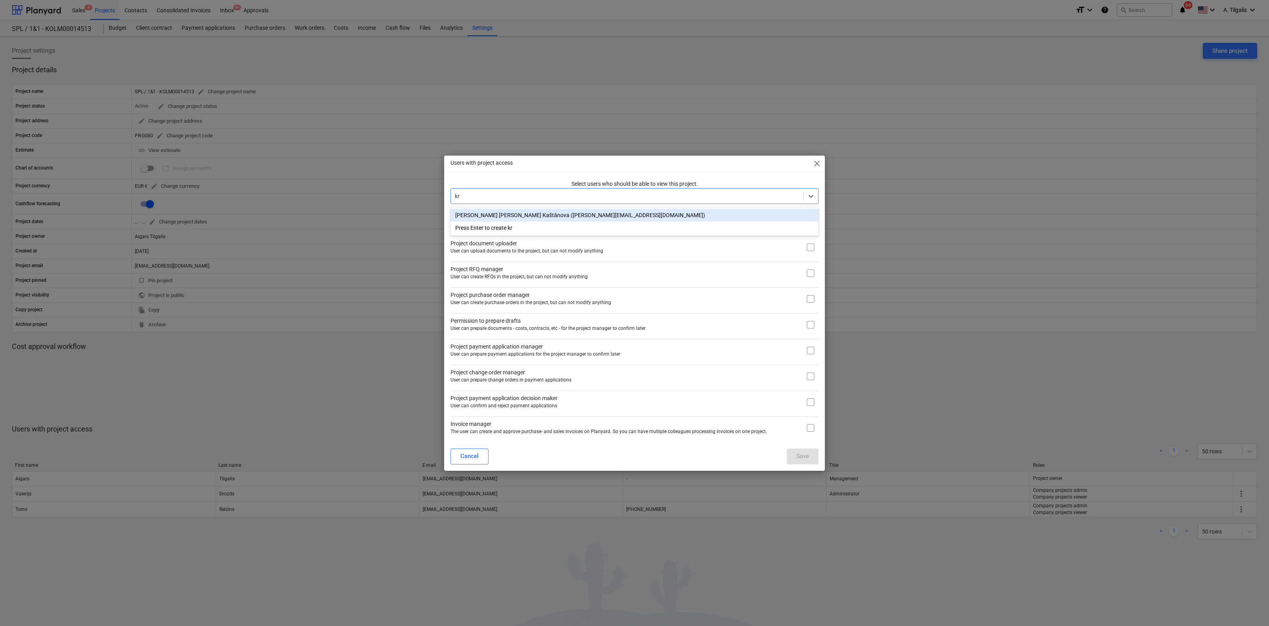
type input "kri"
click at [518, 214] on div "[PERSON_NAME] [PERSON_NAME] Kaštānova ([PERSON_NAME][EMAIL_ADDRESS][DOMAIN_NAME…" at bounding box center [635, 215] width 368 height 13
type input "th"
click at [525, 213] on div "[PERSON_NAME] ([PERSON_NAME][EMAIL_ADDRESS][PERSON_NAME][DOMAIN_NAME])" at bounding box center [635, 215] width 368 height 13
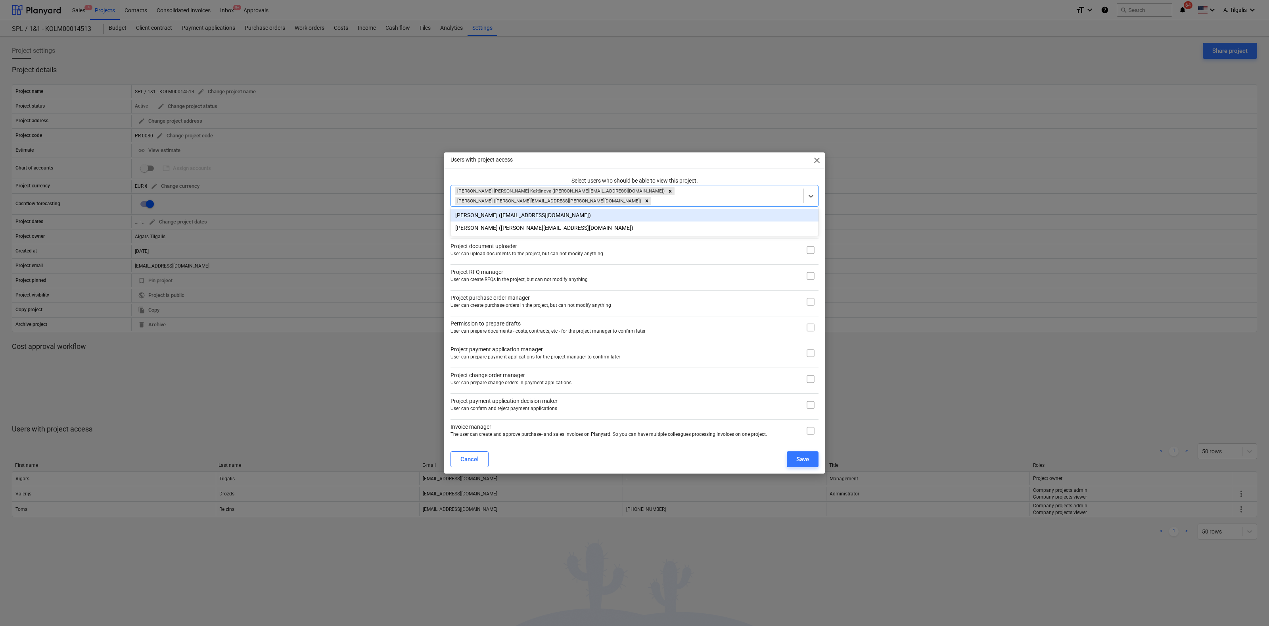
click at [784, 180] on div "Users with project access close Select users who should be able to view this pr…" at bounding box center [634, 312] width 381 height 321
click at [811, 247] on input "checkbox" at bounding box center [811, 250] width 16 height 16
checkbox input "true"
click at [812, 274] on input "checkbox" at bounding box center [811, 276] width 16 height 16
checkbox input "true"
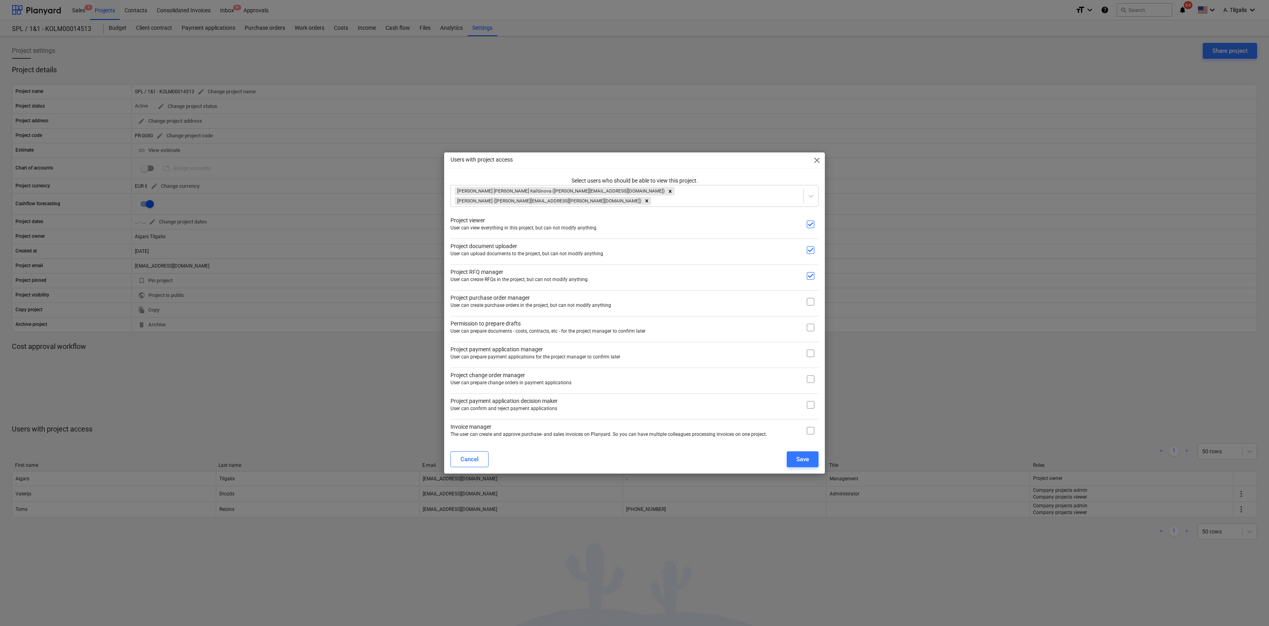
drag, startPoint x: 811, startPoint y: 299, endPoint x: 811, endPoint y: 311, distance: 12.3
click at [811, 299] on input "checkbox" at bounding box center [811, 302] width 16 height 16
checkbox input "true"
click at [811, 321] on input "checkbox" at bounding box center [811, 327] width 16 height 16
checkbox input "true"
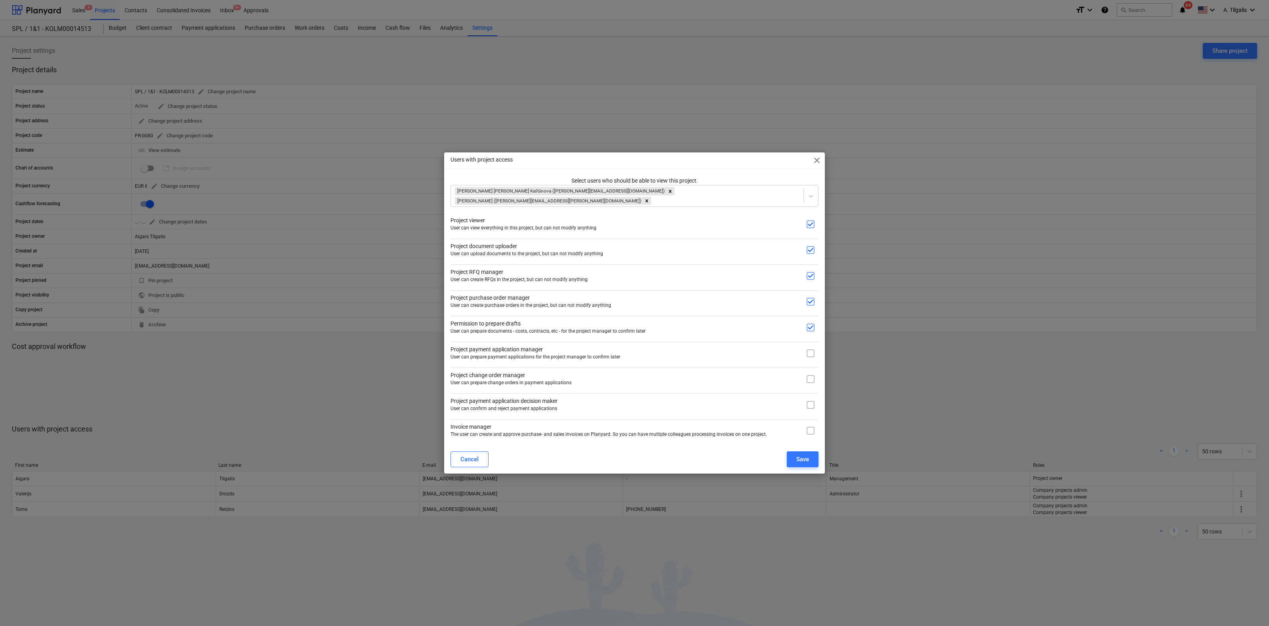
drag, startPoint x: 811, startPoint y: 349, endPoint x: 812, endPoint y: 357, distance: 7.9
click at [811, 351] on input "checkbox" at bounding box center [811, 353] width 16 height 16
checkbox input "true"
drag, startPoint x: 812, startPoint y: 372, endPoint x: 812, endPoint y: 384, distance: 12.3
click at [812, 373] on input "checkbox" at bounding box center [811, 379] width 16 height 16
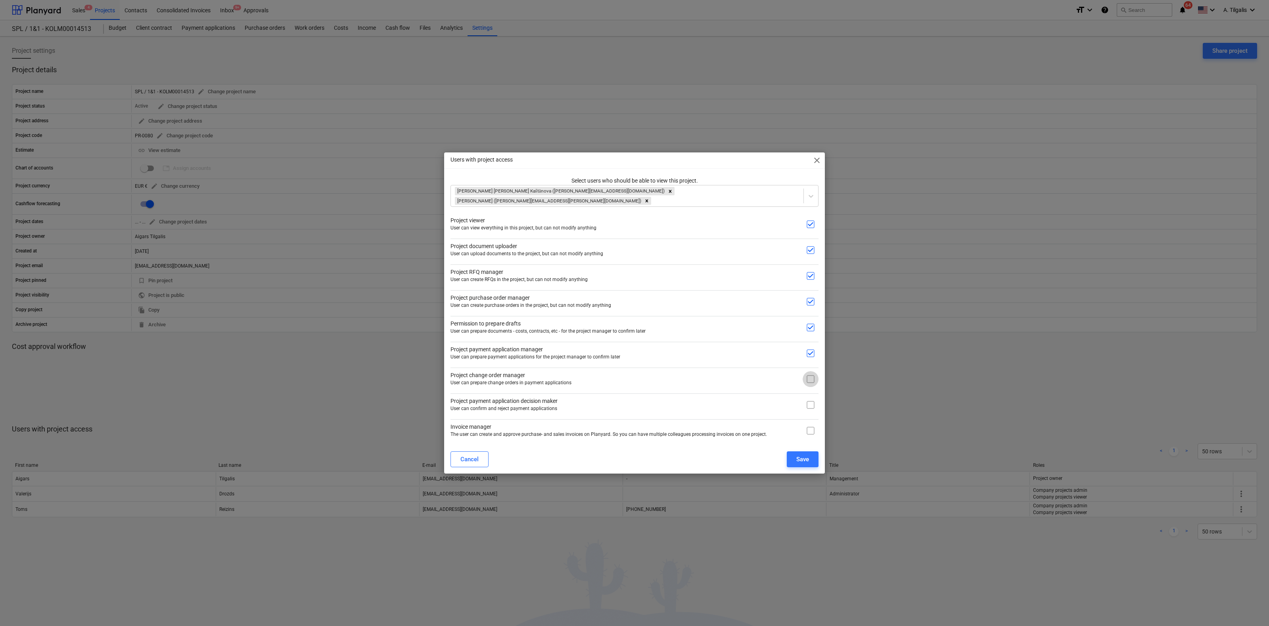
checkbox input "true"
drag, startPoint x: 810, startPoint y: 402, endPoint x: 805, endPoint y: 425, distance: 23.8
click at [810, 403] on input "checkbox" at bounding box center [811, 405] width 16 height 16
checkbox input "true"
click at [814, 431] on input "checkbox" at bounding box center [811, 430] width 16 height 16
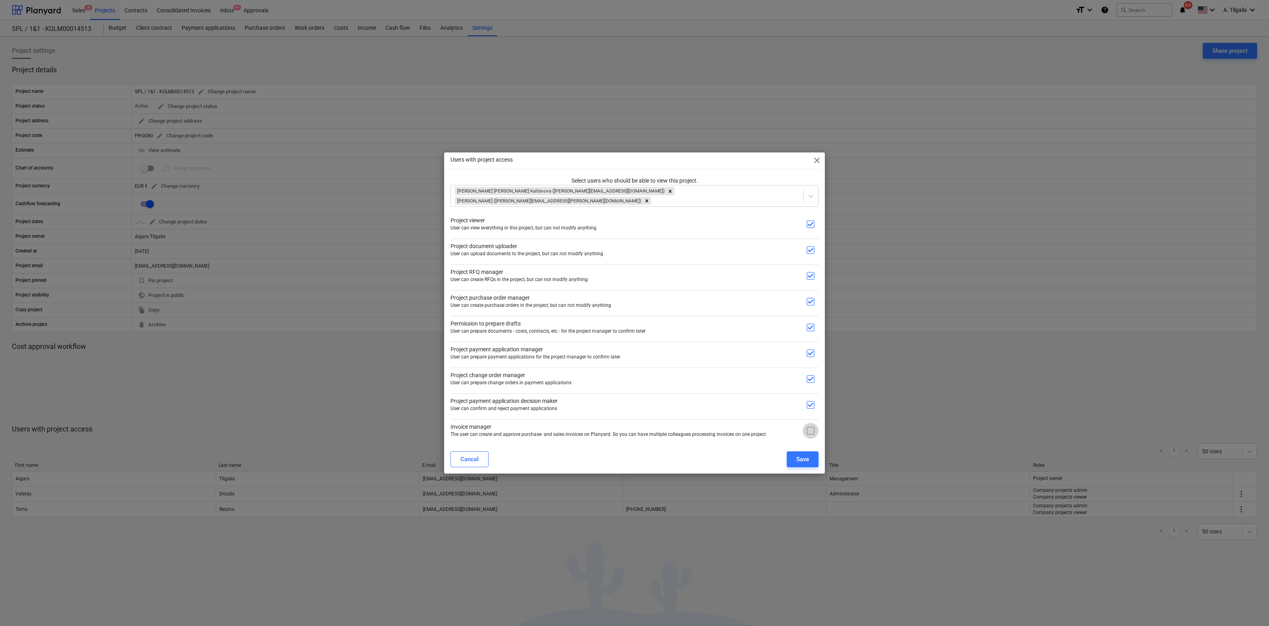
checkbox input "true"
click at [809, 454] on button "Save" at bounding box center [803, 459] width 32 height 16
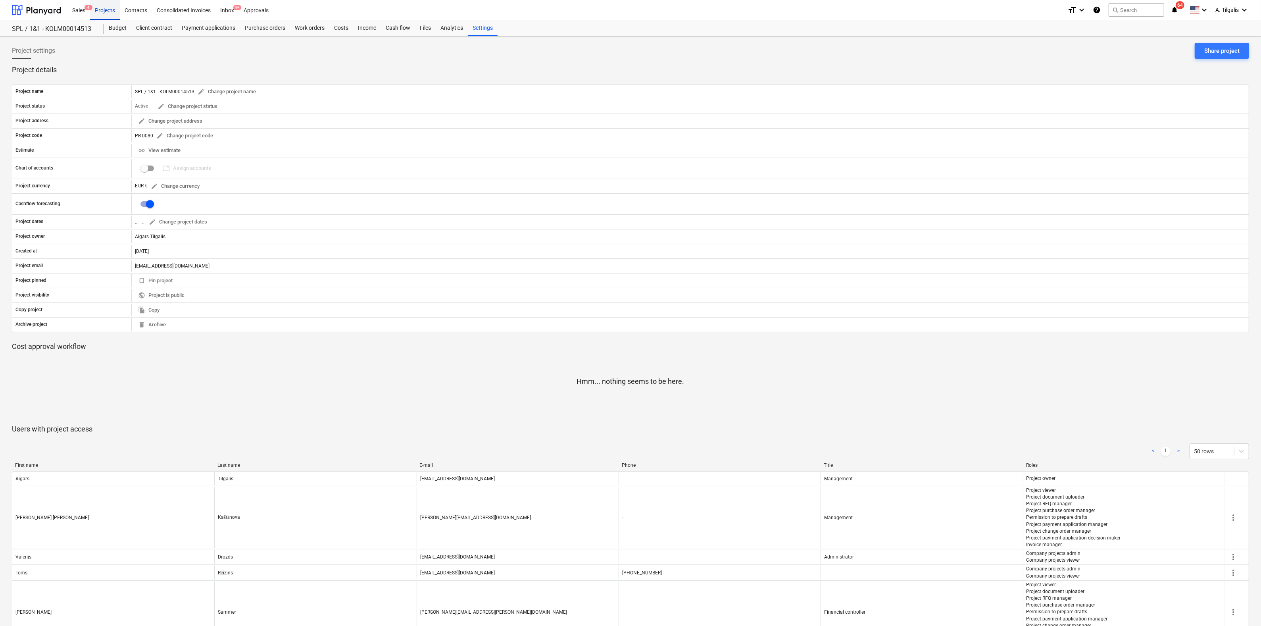
click at [104, 10] on div "Projects" at bounding box center [105, 10] width 30 height 20
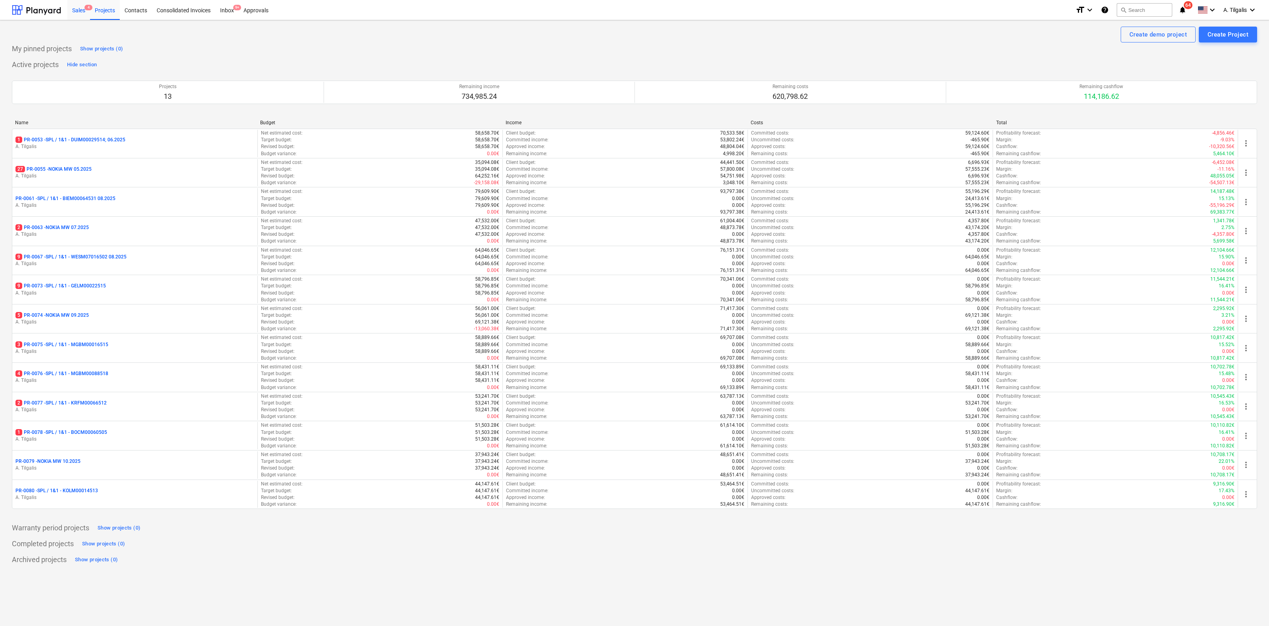
click at [81, 8] on div "Sales 4" at bounding box center [78, 10] width 23 height 20
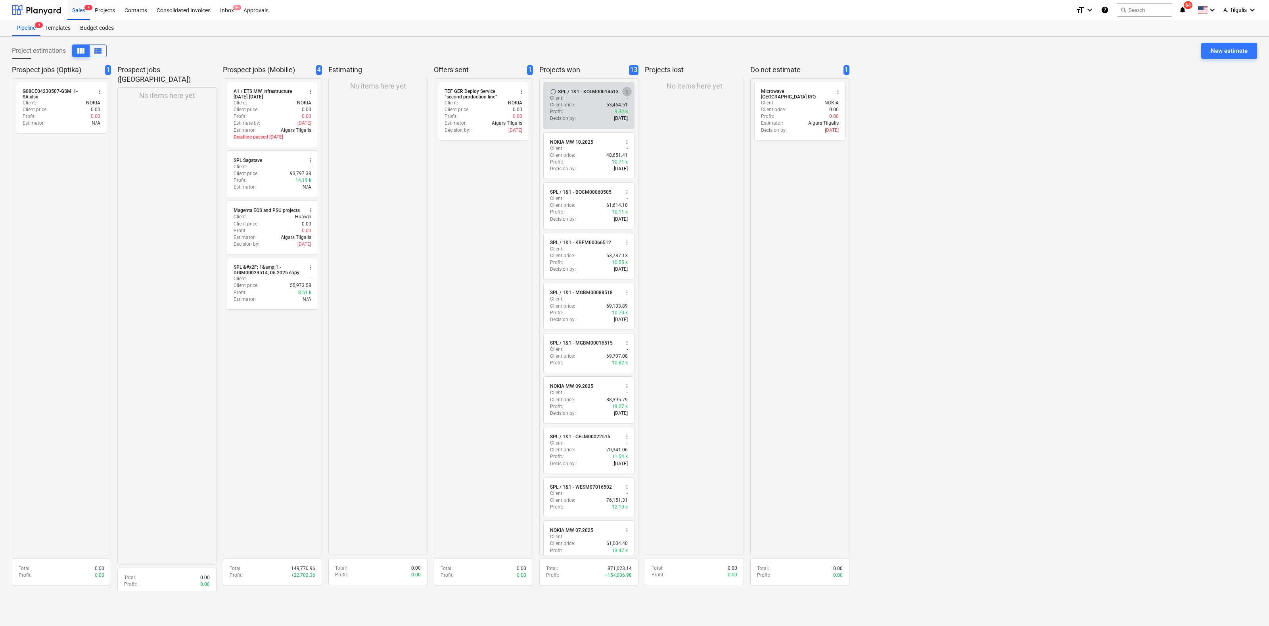
click at [624, 88] on span "more_vert" at bounding box center [627, 91] width 6 height 6
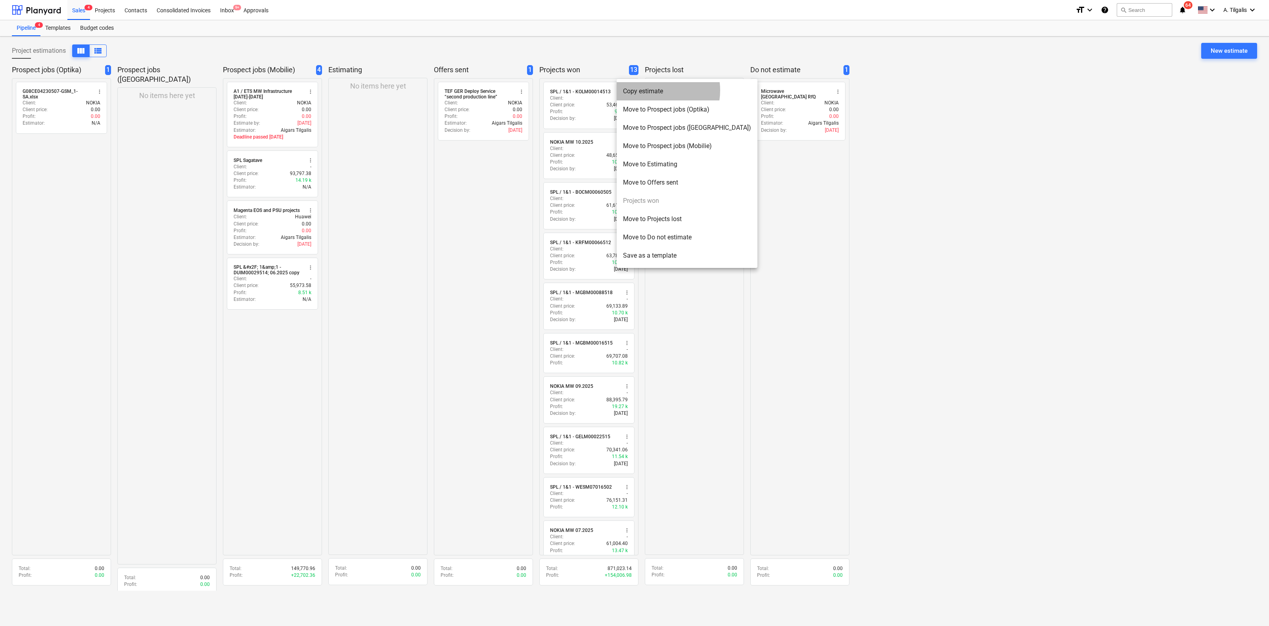
click at [656, 90] on li "Copy estimate" at bounding box center [687, 91] width 141 height 18
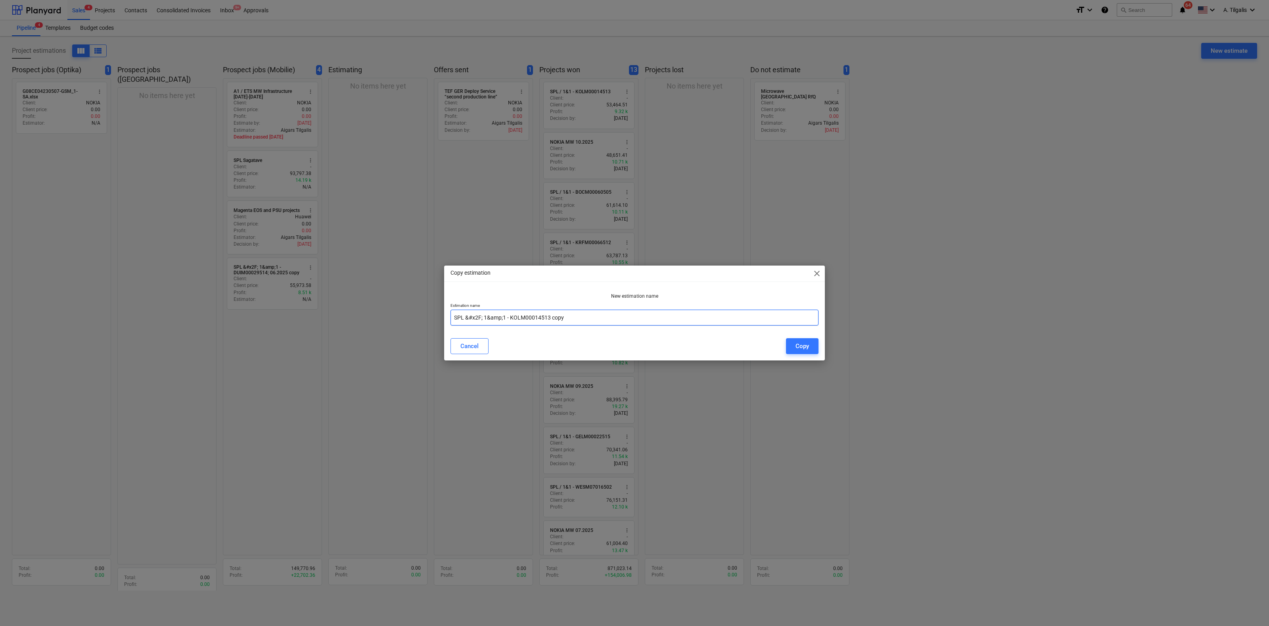
drag, startPoint x: 581, startPoint y: 319, endPoint x: 509, endPoint y: 324, distance: 72.0
click at [509, 324] on input "SPL &#x2F; 1&amp;1 - KOLM00014513 copy" at bounding box center [635, 317] width 368 height 16
paste input "72511"
drag, startPoint x: 466, startPoint y: 318, endPoint x: 484, endPoint y: 318, distance: 17.5
click at [484, 318] on input "SPL &#x2F; 1&amp;1 - KOLM00072511" at bounding box center [635, 317] width 368 height 16
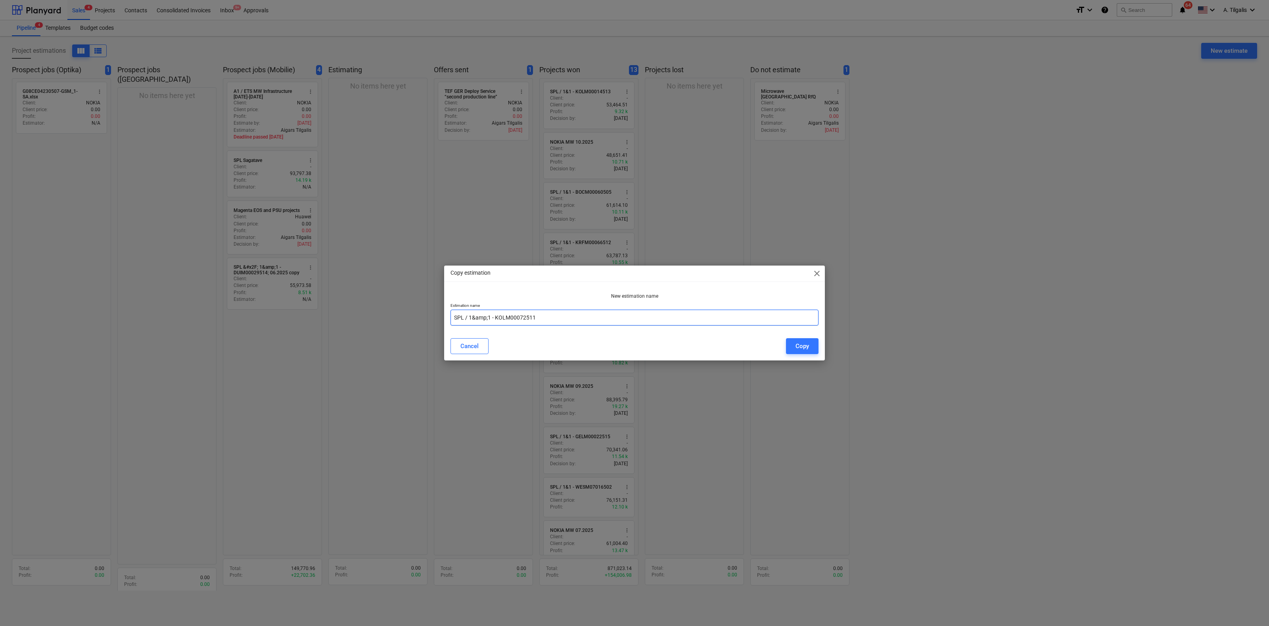
click at [489, 317] on input "SPL / 1&amp;1 - KOLM00072511" at bounding box center [635, 317] width 368 height 16
type input "SPL / 1&1 - KOLM00072511"
click at [807, 346] on div "Copy" at bounding box center [802, 346] width 13 height 10
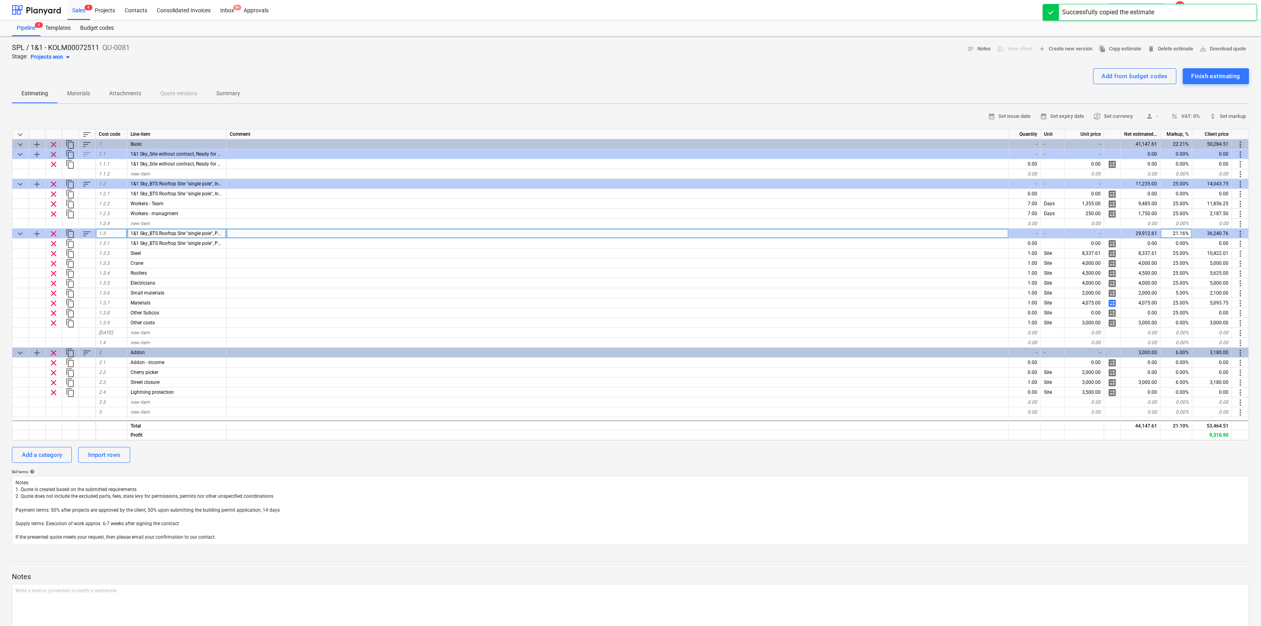
type textarea "x"
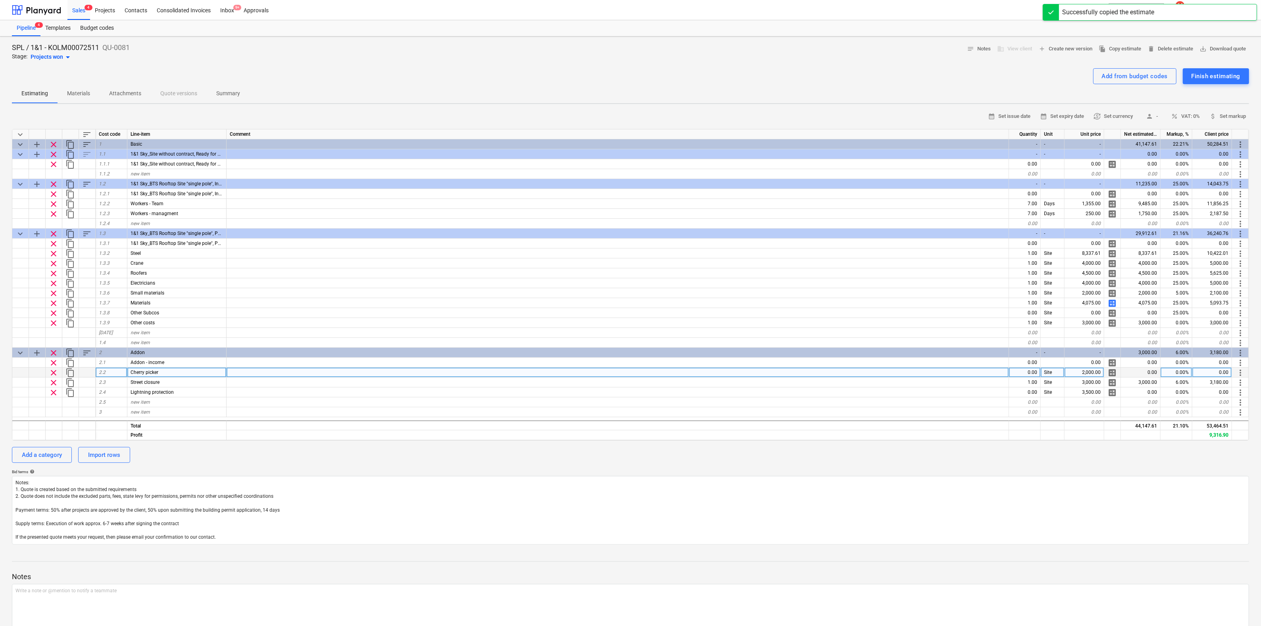
click at [1026, 372] on div "0.00" at bounding box center [1025, 372] width 32 height 10
type input "1"
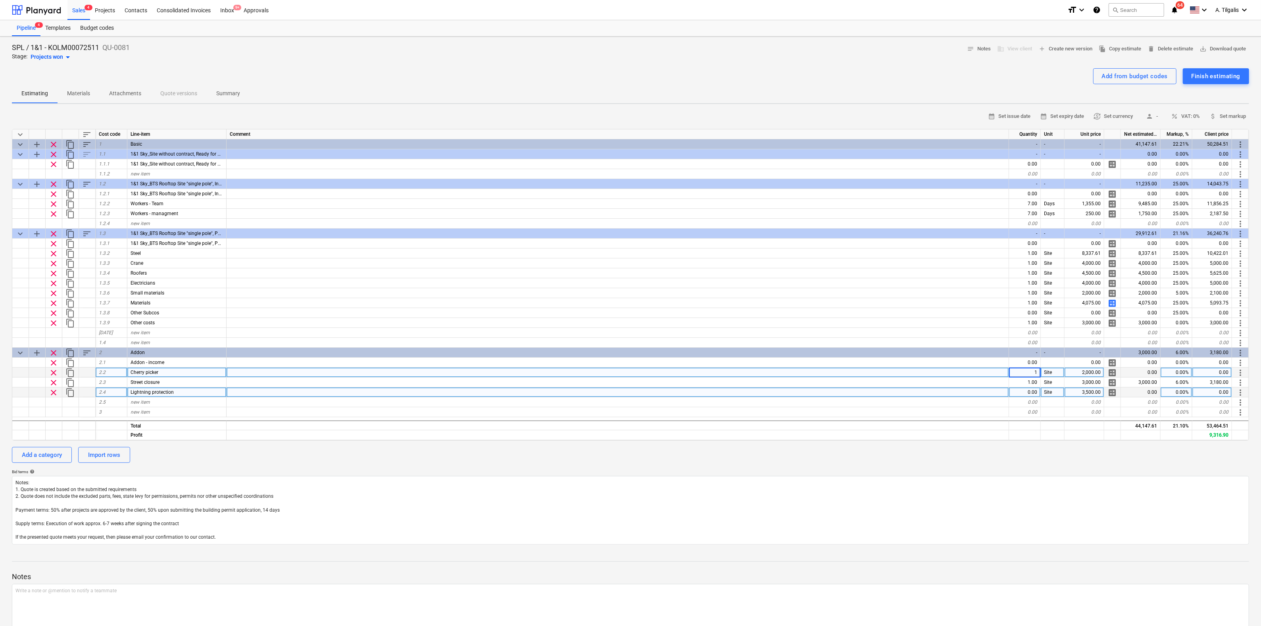
click at [1017, 388] on div "0.00" at bounding box center [1025, 392] width 32 height 10
type textarea "x"
type input "1"
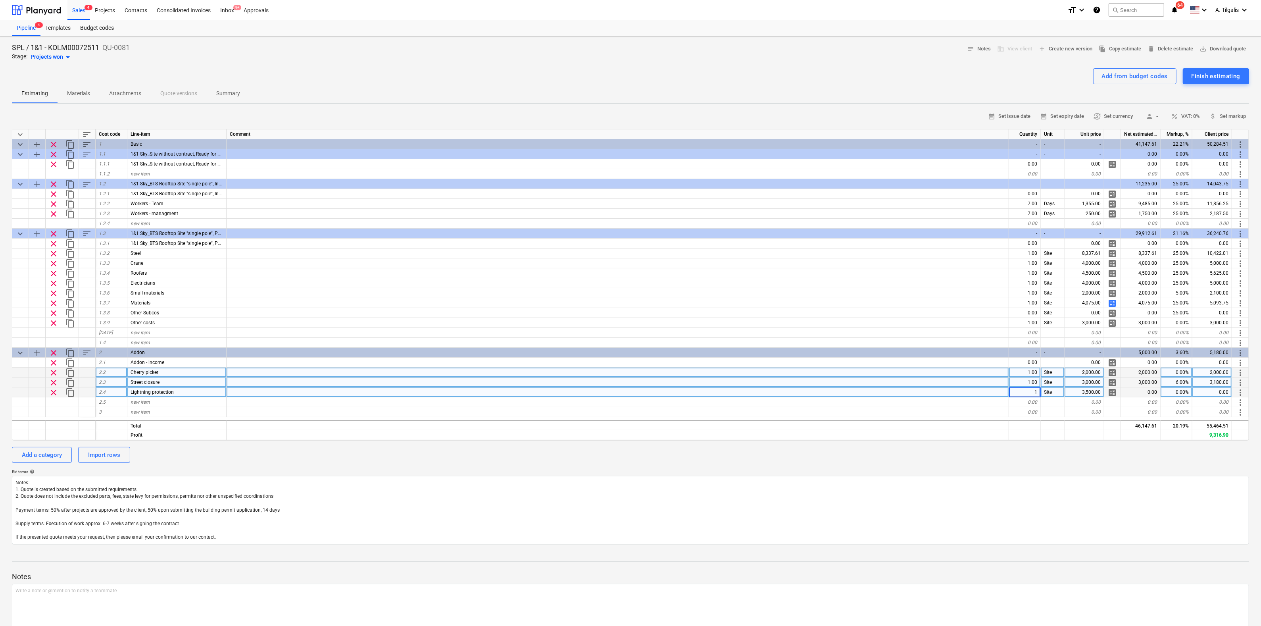
click at [974, 379] on div at bounding box center [617, 382] width 782 height 10
type textarea "x"
click at [1076, 371] on div "2,000.00" at bounding box center [1084, 372] width 40 height 10
type input "1200"
click at [935, 461] on div "Add a category Import rows" at bounding box center [630, 455] width 1237 height 16
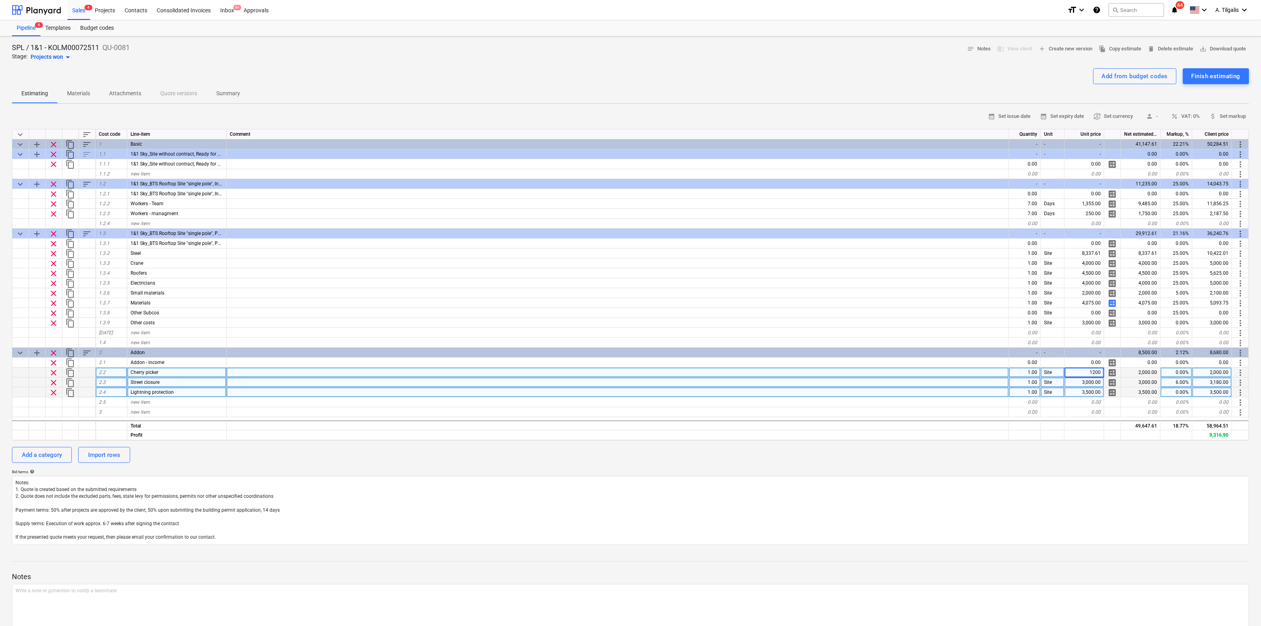
type textarea "x"
click at [1087, 382] on div "3,000.00" at bounding box center [1084, 382] width 40 height 10
type input "3500"
click at [890, 393] on div at bounding box center [617, 392] width 782 height 10
type textarea "x"
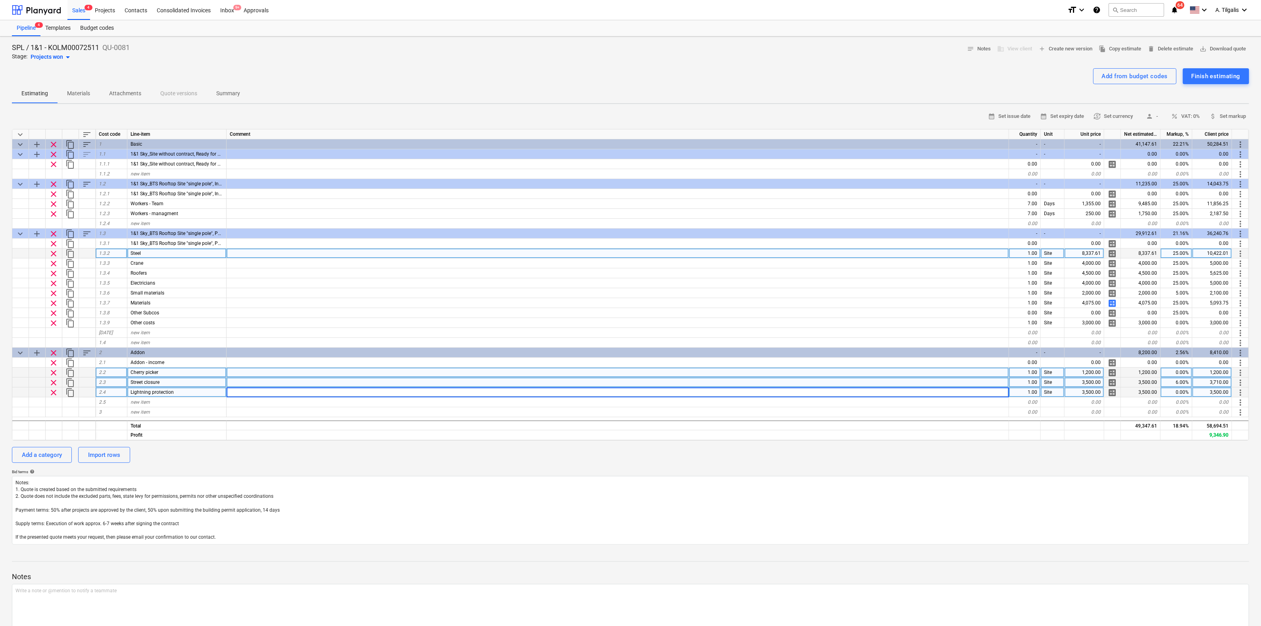
click at [1092, 251] on div "8,337.61" at bounding box center [1084, 253] width 40 height 10
type input "9395.25"
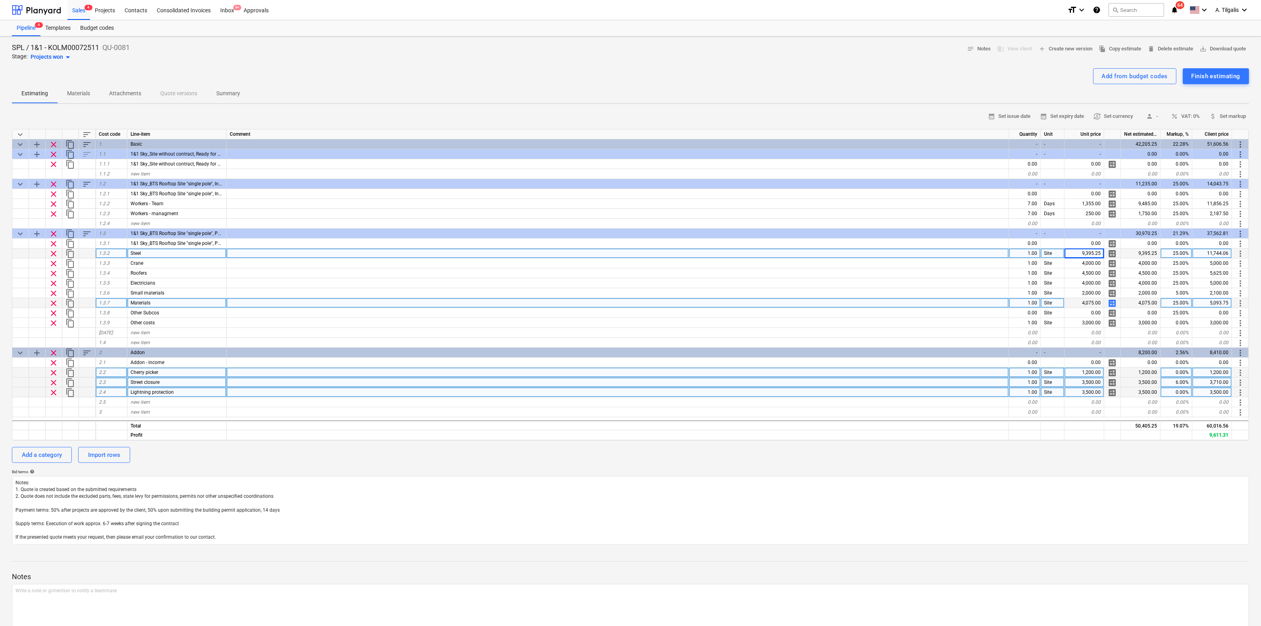
click at [1113, 303] on span "calculate" at bounding box center [1112, 303] width 10 height 10
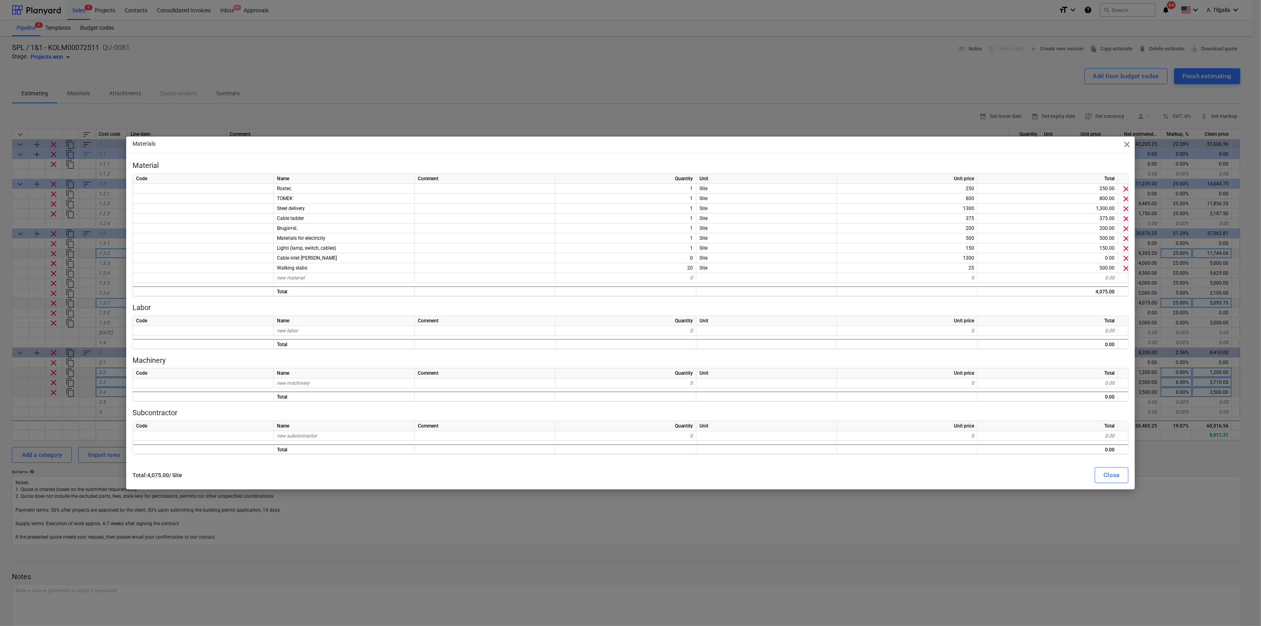
type textarea "x"
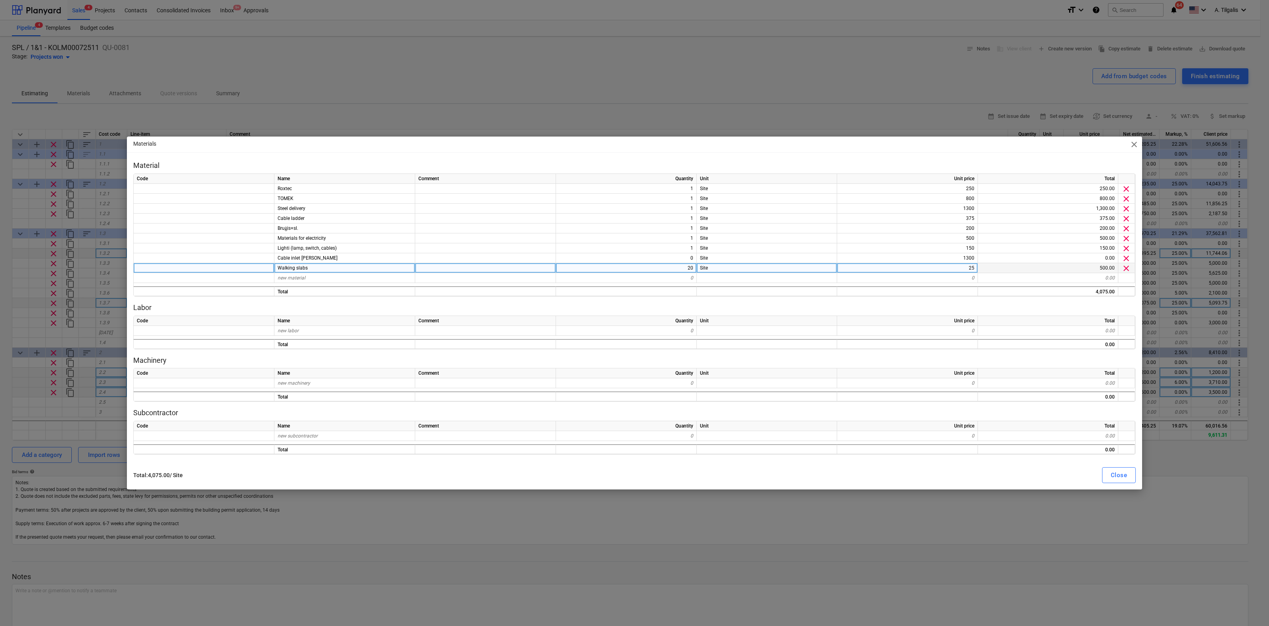
click at [674, 265] on div "20" at bounding box center [626, 268] width 141 height 10
type input "19"
click at [1116, 475] on div "Close" at bounding box center [1119, 475] width 16 height 10
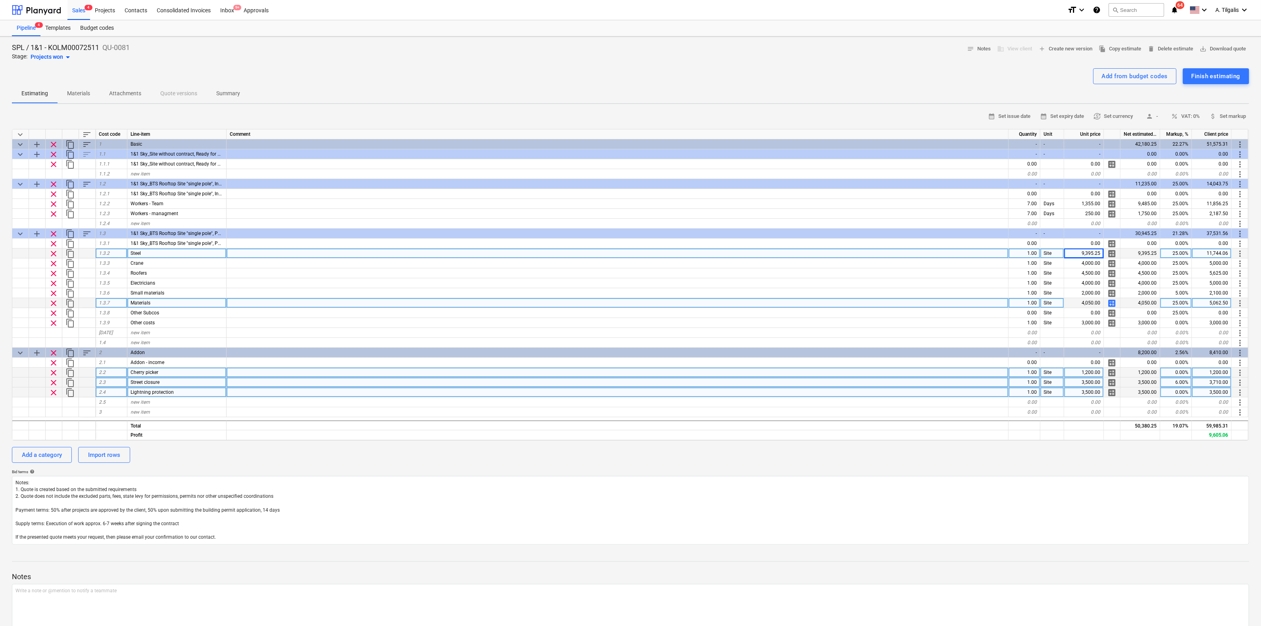
click at [743, 465] on div "calendar_month Set issue date calendar_month Set expiry date currency_exchange …" at bounding box center [630, 327] width 1237 height 434
click at [1211, 71] on div "Finish estimating" at bounding box center [1215, 76] width 49 height 10
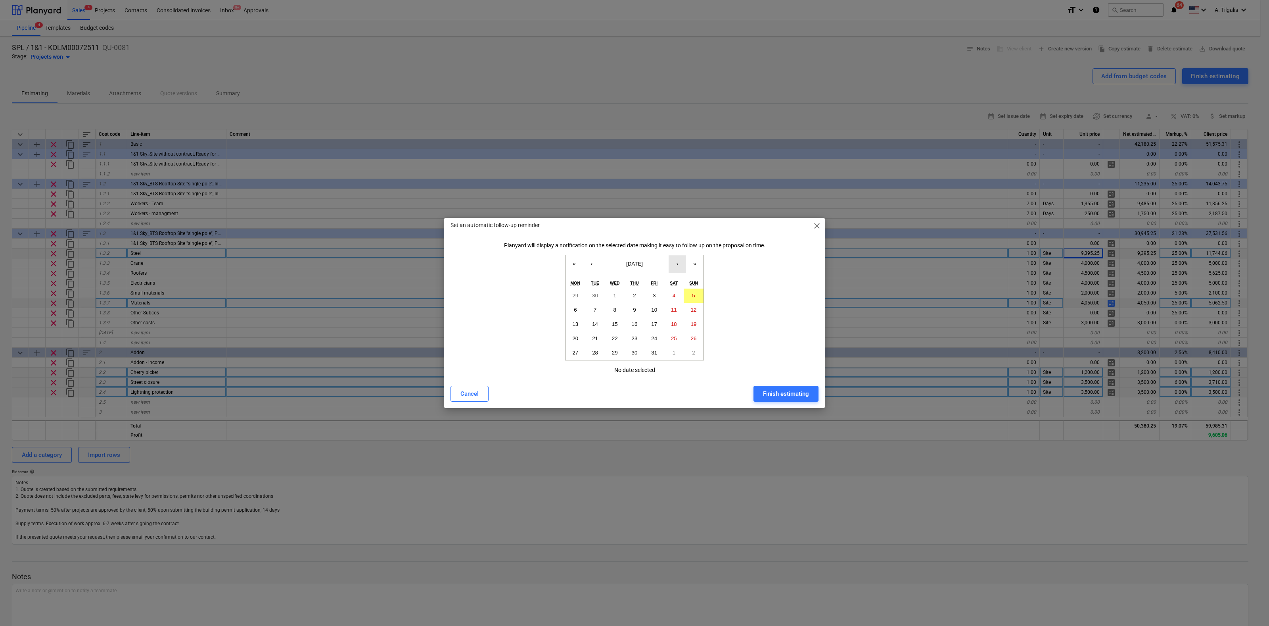
click at [679, 263] on button "›" at bounding box center [677, 263] width 17 height 17
click at [613, 353] on abbr "31" at bounding box center [615, 352] width 6 height 6
click at [771, 391] on div "Finish estimating" at bounding box center [786, 393] width 46 height 10
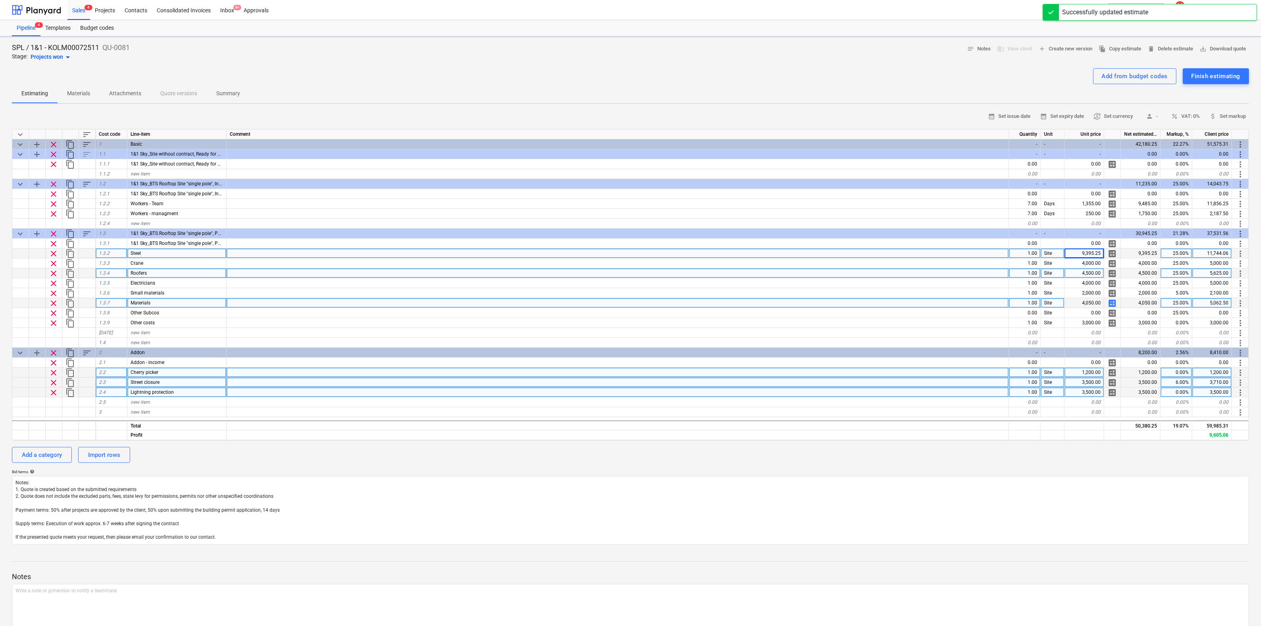
type textarea "x"
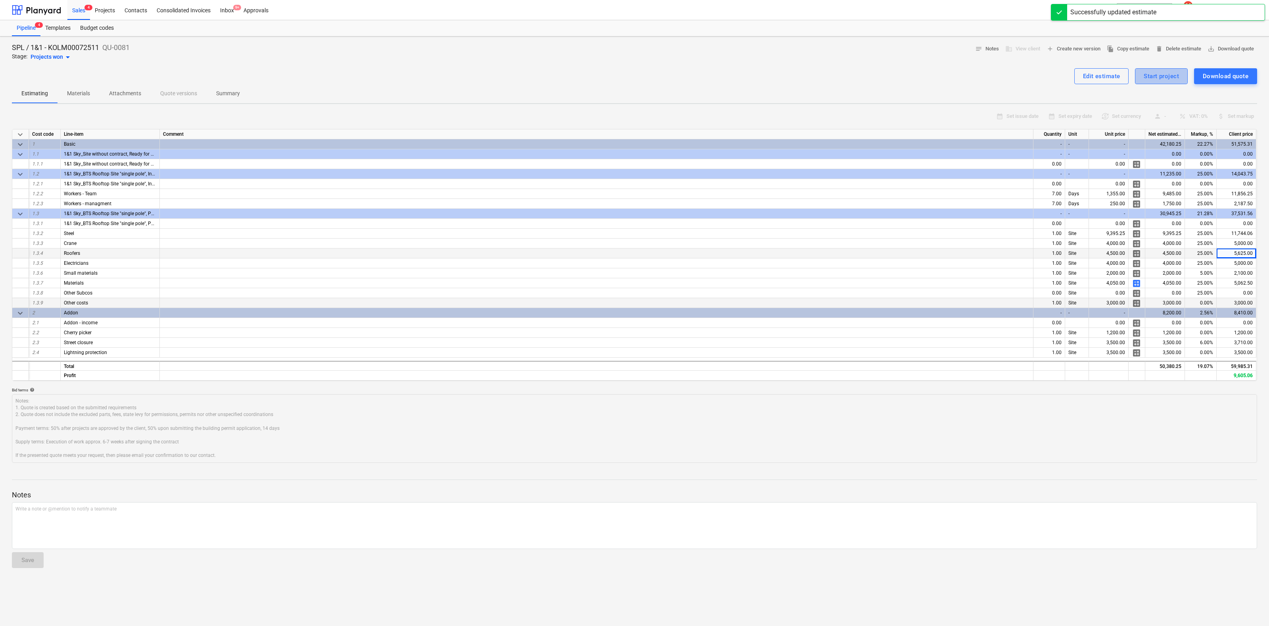
click at [1168, 77] on div "Start project" at bounding box center [1161, 76] width 35 height 10
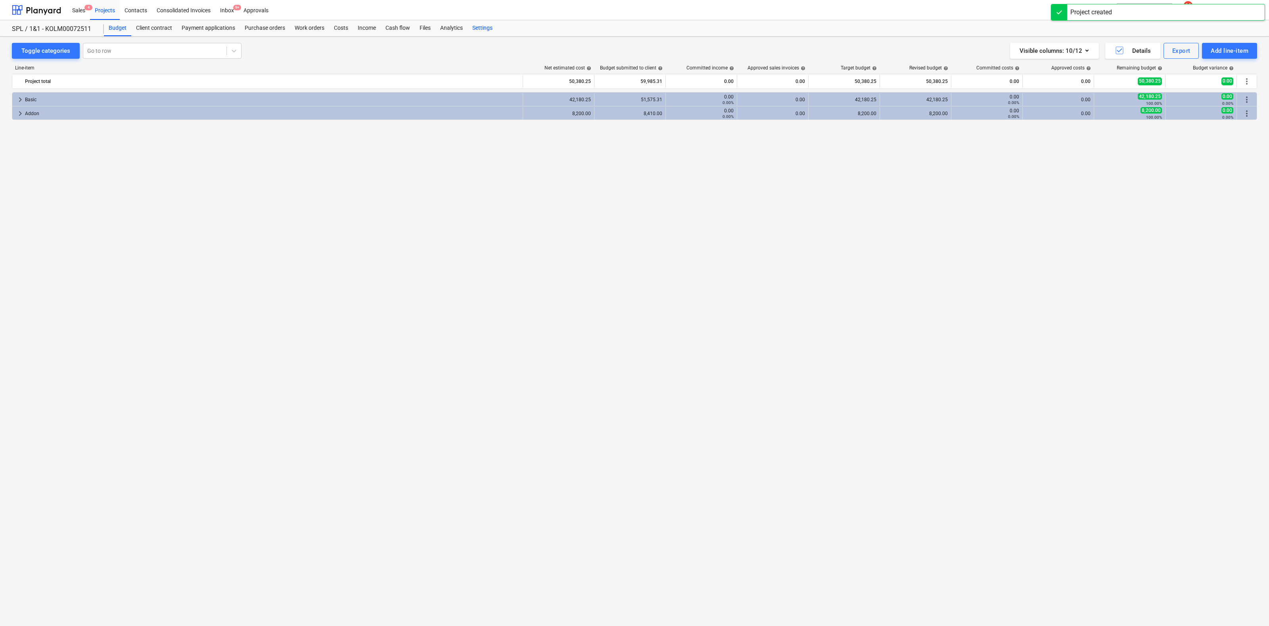
click at [482, 27] on div "Settings" at bounding box center [483, 28] width 30 height 16
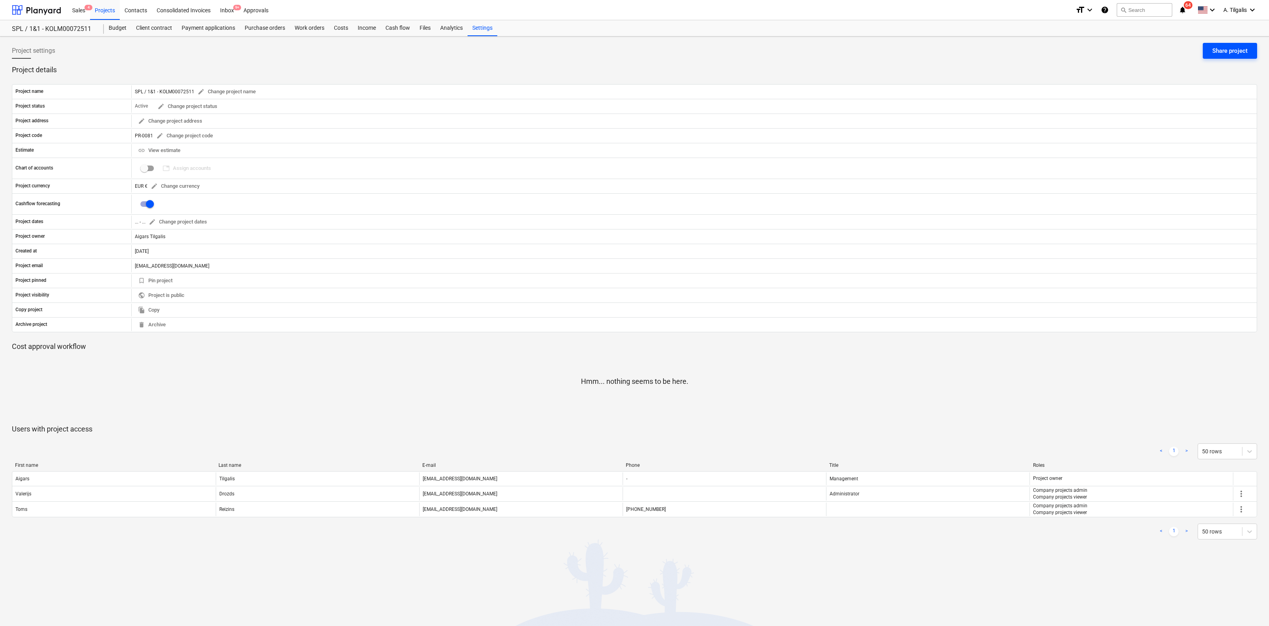
click at [1239, 49] on div "Share project" at bounding box center [1230, 51] width 35 height 10
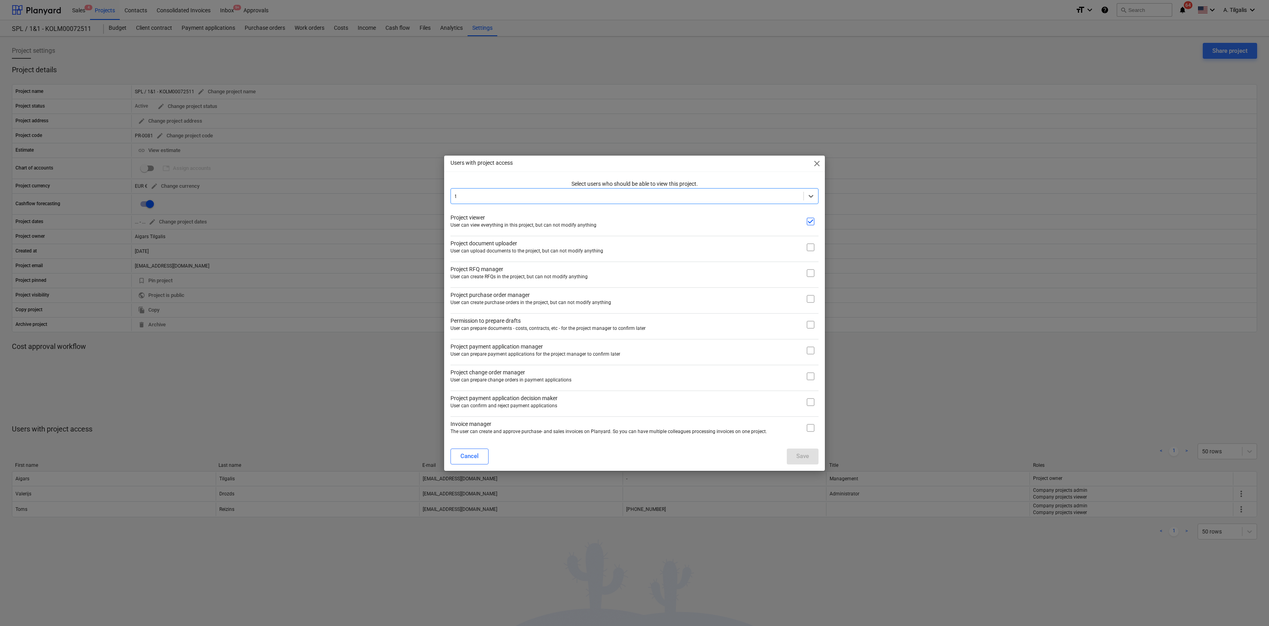
type input "th"
click at [494, 217] on div "[PERSON_NAME] ([PERSON_NAME][EMAIL_ADDRESS][PERSON_NAME][DOMAIN_NAME])" at bounding box center [635, 215] width 368 height 13
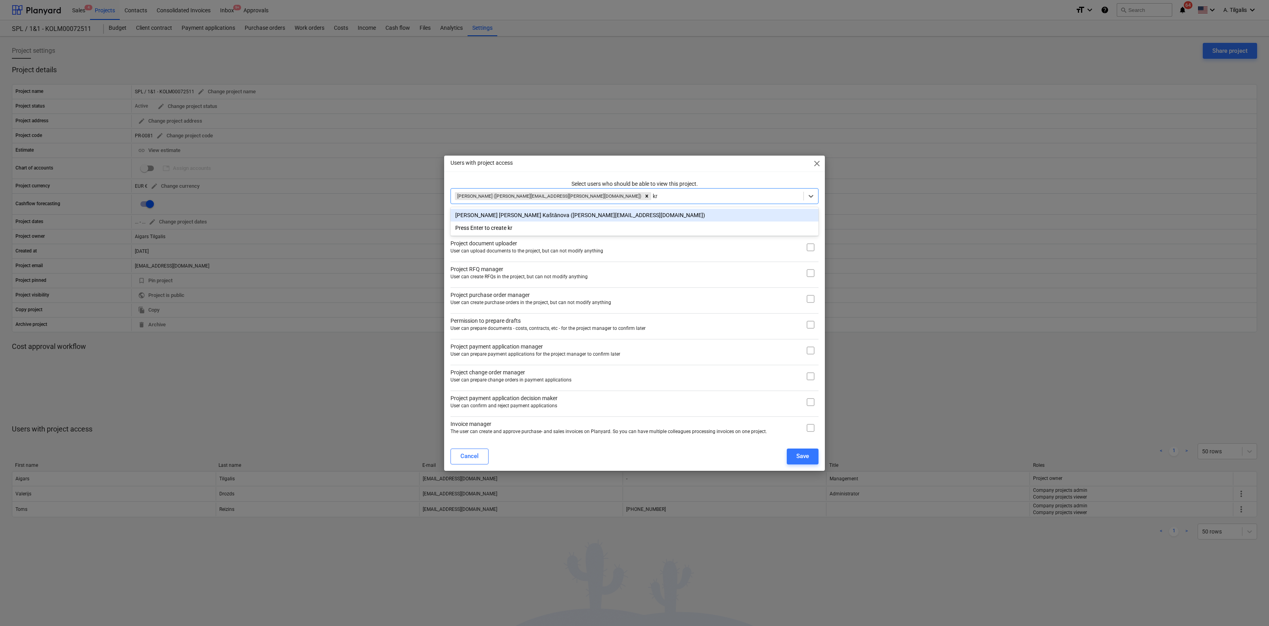
type input "kri"
click at [531, 215] on div "[PERSON_NAME] [PERSON_NAME] Kaštānova ([PERSON_NAME][EMAIL_ADDRESS][DOMAIN_NAME…" at bounding box center [635, 215] width 368 height 13
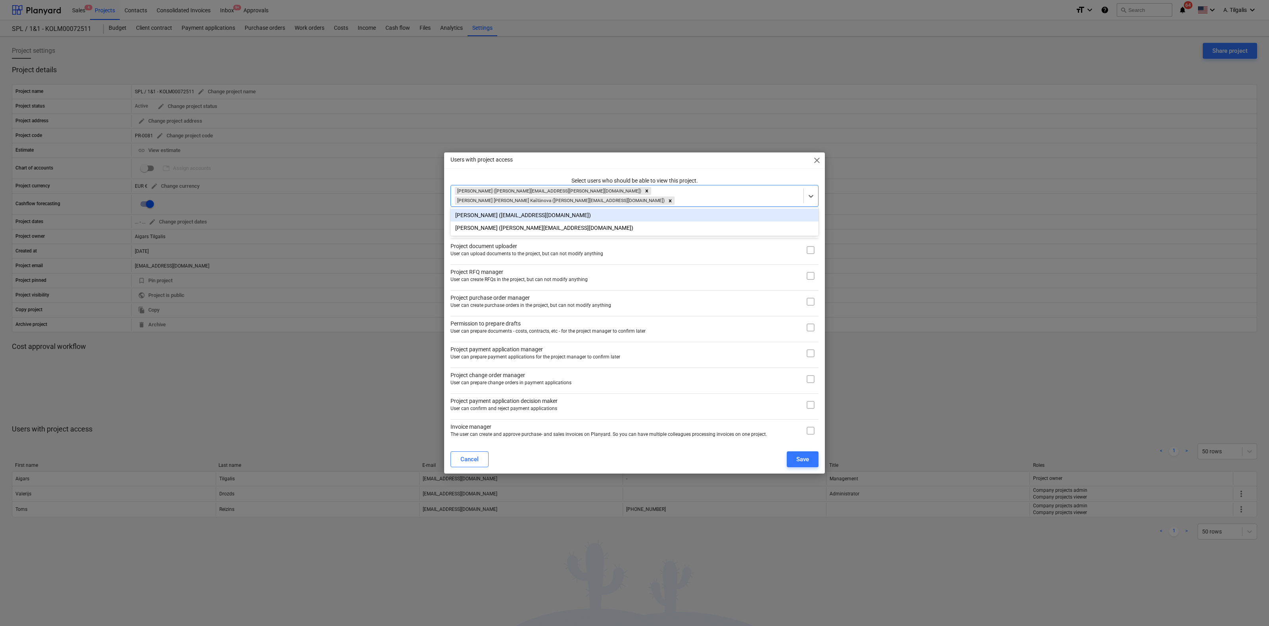
click at [786, 175] on div "Users with project access close Select users who should be able to view this pr…" at bounding box center [634, 312] width 381 height 321
click at [810, 249] on input "checkbox" at bounding box center [811, 250] width 16 height 16
checkbox input "true"
click at [812, 271] on input "checkbox" at bounding box center [811, 276] width 16 height 16
checkbox input "true"
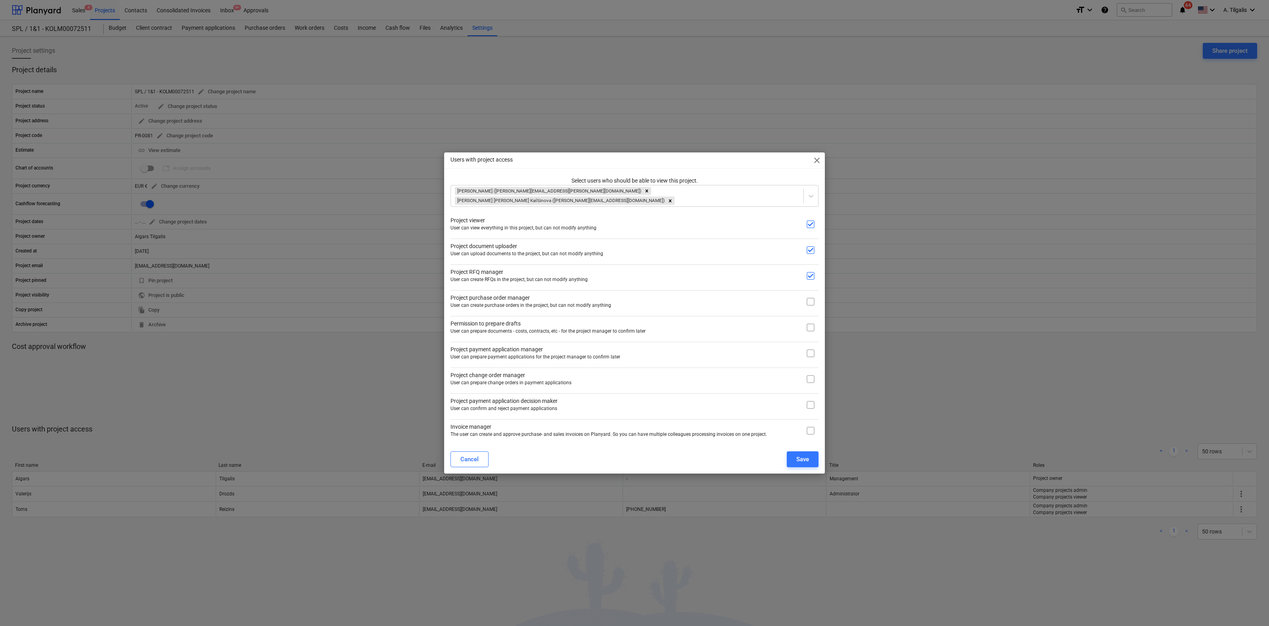
click at [813, 301] on input "checkbox" at bounding box center [811, 302] width 16 height 16
checkbox input "true"
click at [809, 326] on input "checkbox" at bounding box center [811, 327] width 16 height 16
checkbox input "true"
click at [814, 349] on input "checkbox" at bounding box center [811, 353] width 16 height 16
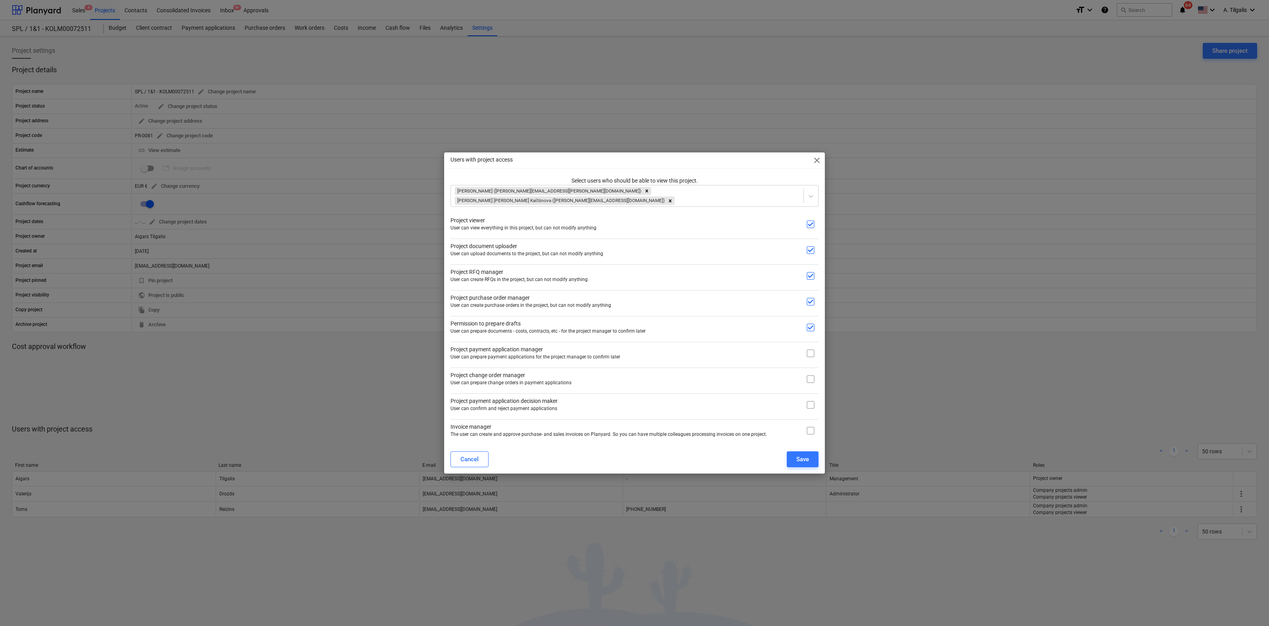
checkbox input "true"
drag, startPoint x: 810, startPoint y: 374, endPoint x: 810, endPoint y: 392, distance: 17.8
click at [810, 377] on input "checkbox" at bounding box center [811, 379] width 16 height 16
checkbox input "true"
click at [810, 399] on input "checkbox" at bounding box center [811, 405] width 16 height 16
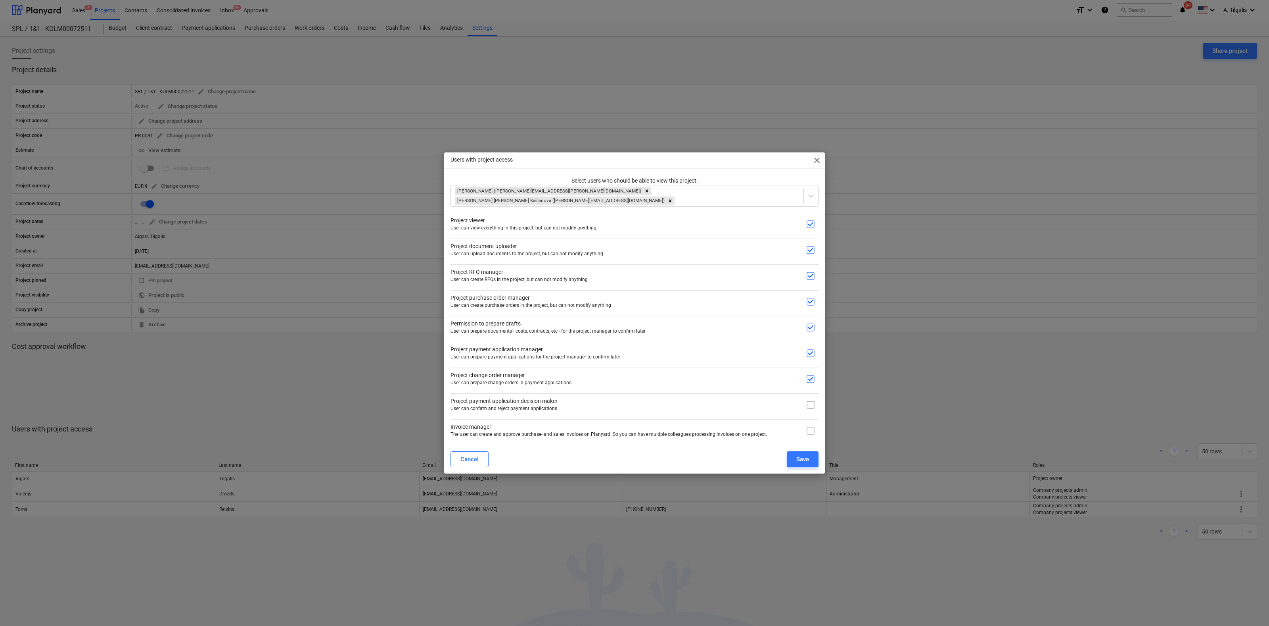
checkbox input "true"
drag, startPoint x: 810, startPoint y: 426, endPoint x: 809, endPoint y: 439, distance: 12.7
click at [810, 427] on input "checkbox" at bounding box center [811, 430] width 16 height 16
checkbox input "true"
click at [803, 454] on div "Save" at bounding box center [802, 459] width 13 height 10
